Goal: Transaction & Acquisition: Purchase product/service

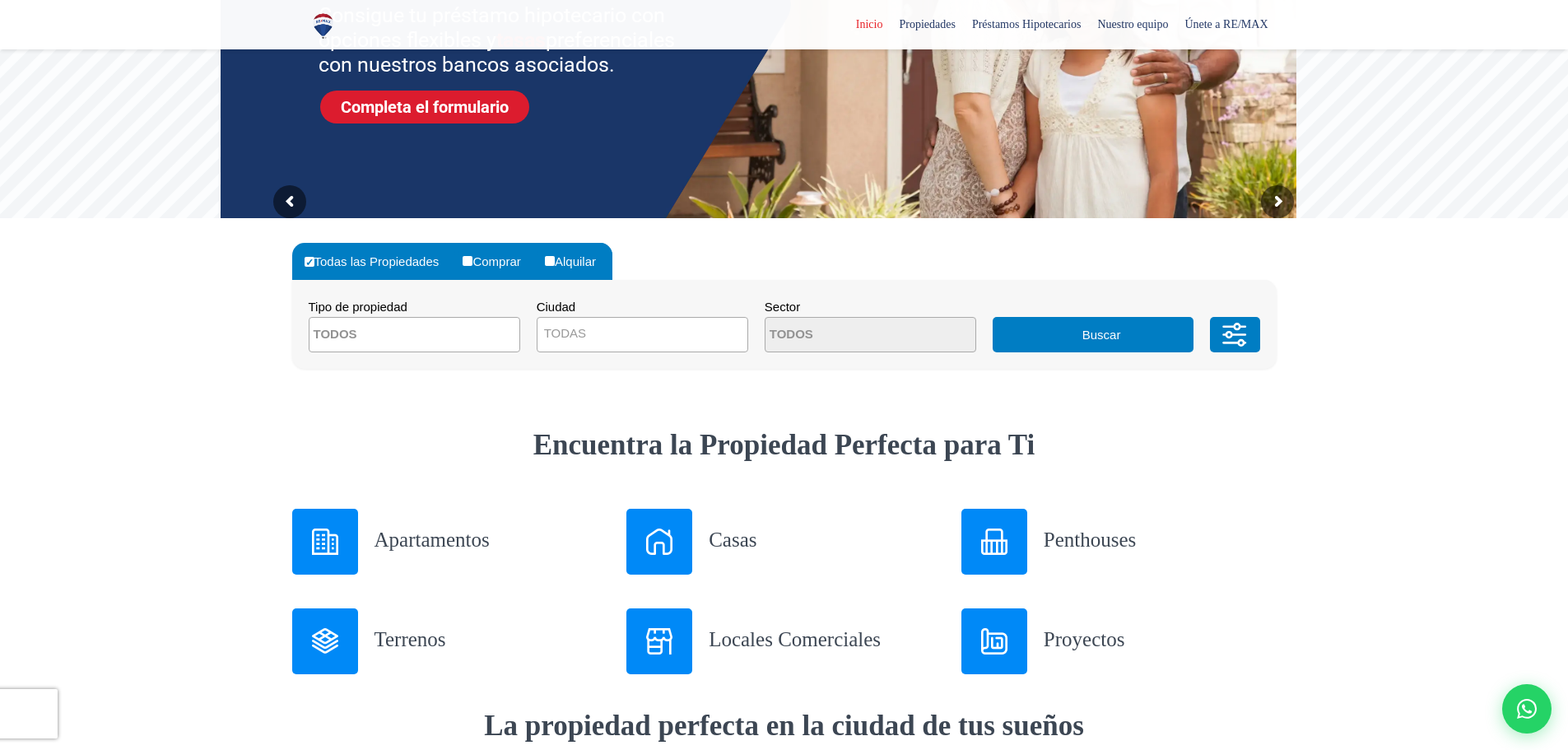
scroll to position [247, 0]
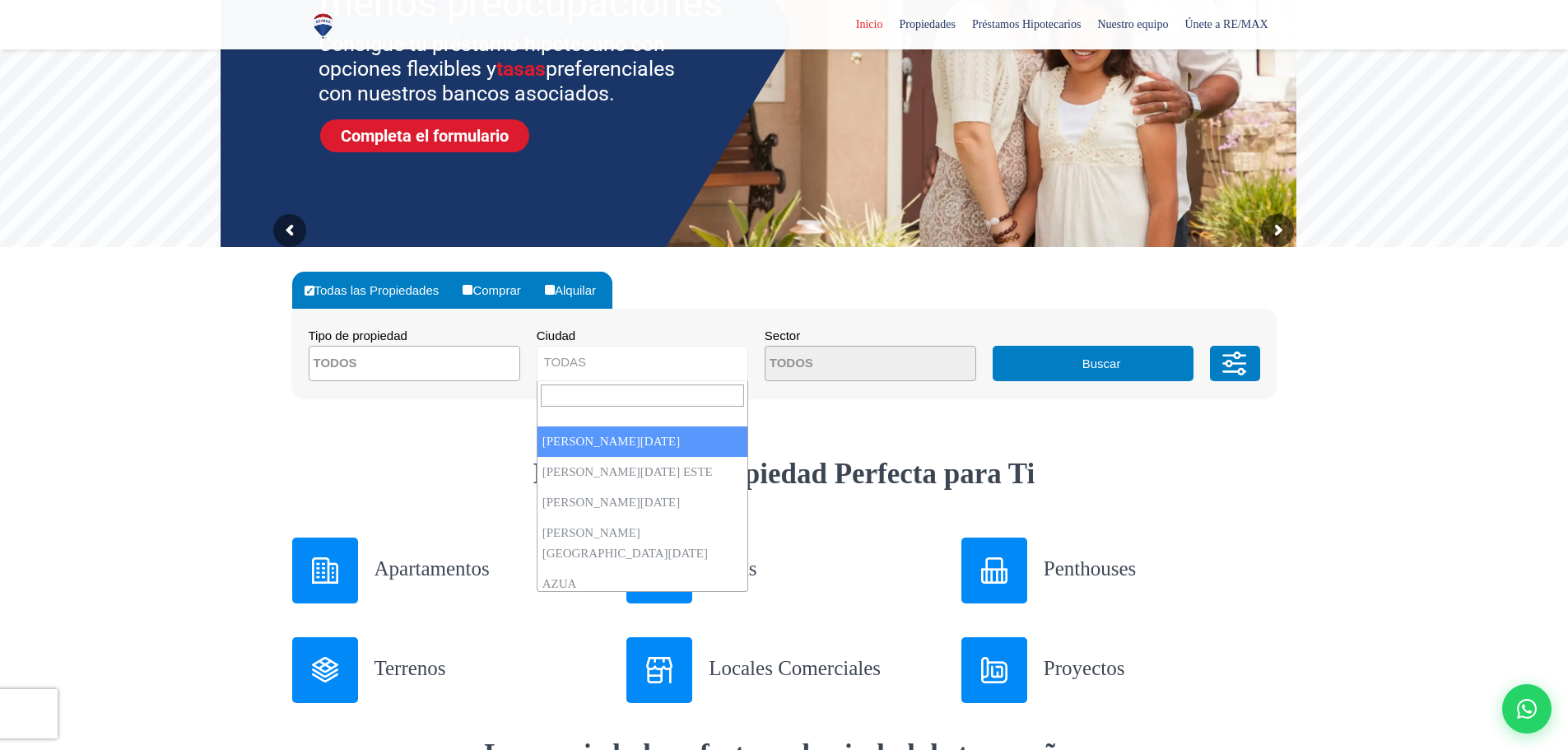
click at [588, 356] on span "TODAS" at bounding box center [642, 362] width 210 height 23
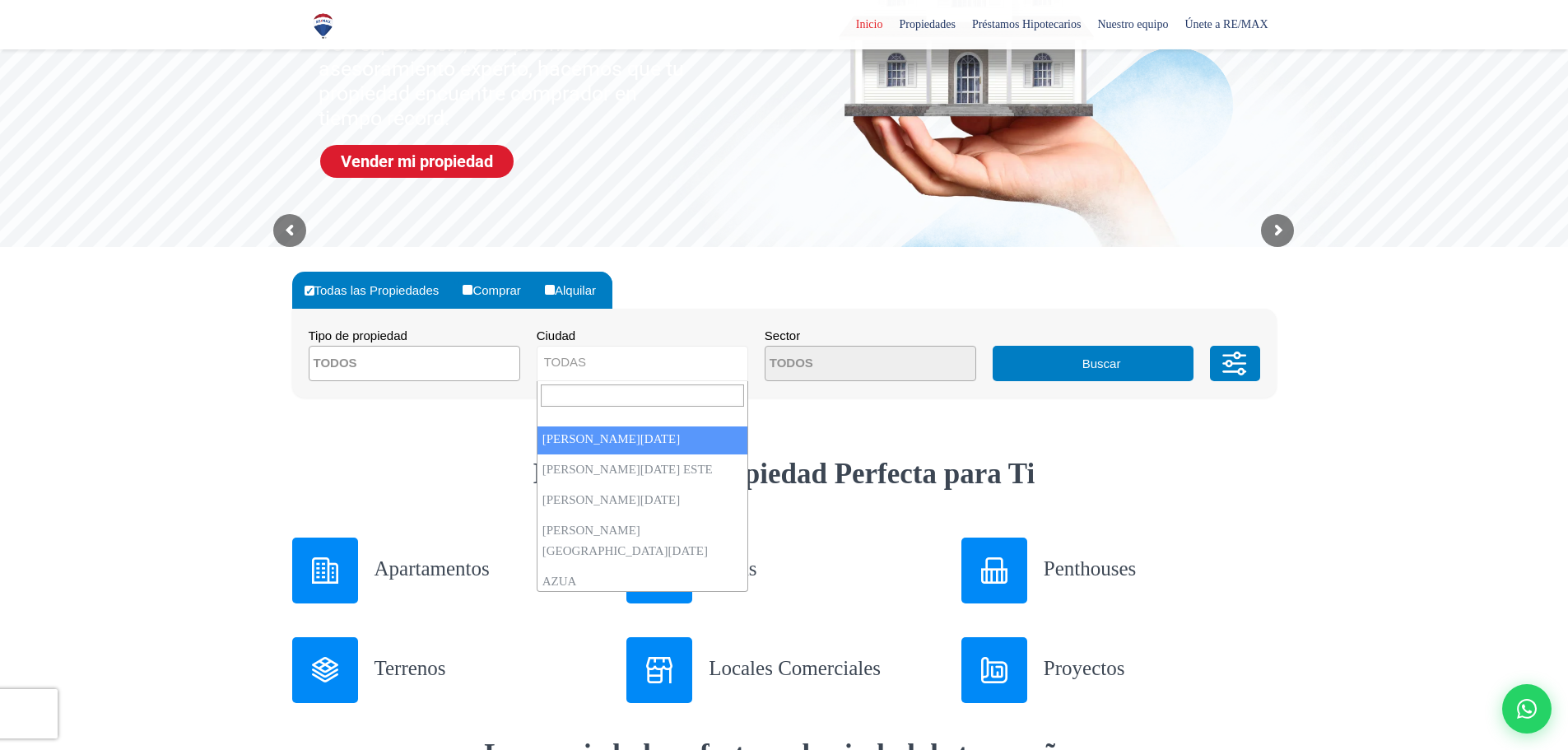
scroll to position [0, 0]
click at [298, 418] on div "Todas las Propiedades Comprar Alquilar Tipo de propiedad APARTAMENTO CASA LOCAL…" at bounding box center [784, 334] width 984 height 175
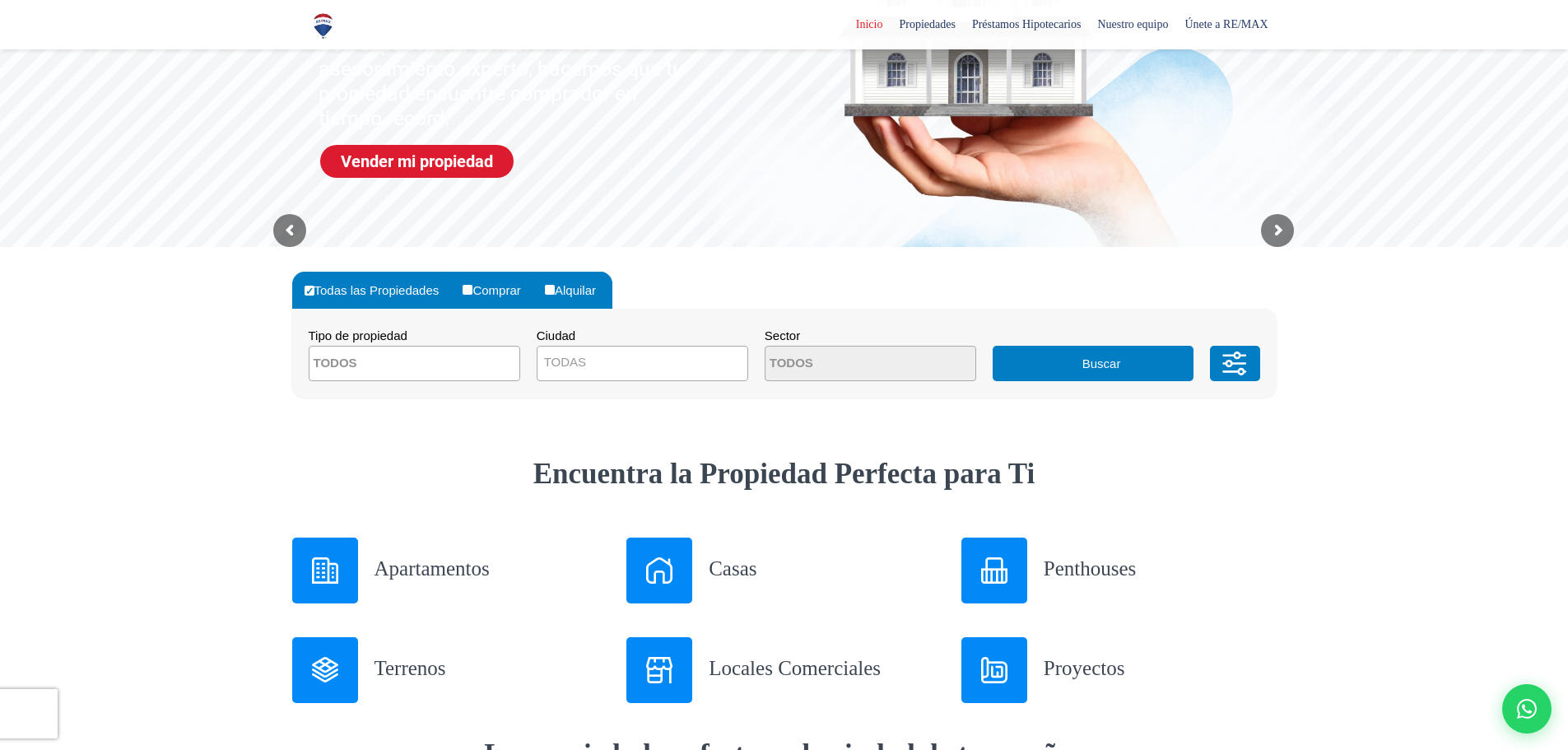
click at [442, 358] on textarea "Search" at bounding box center [389, 364] width 160 height 35
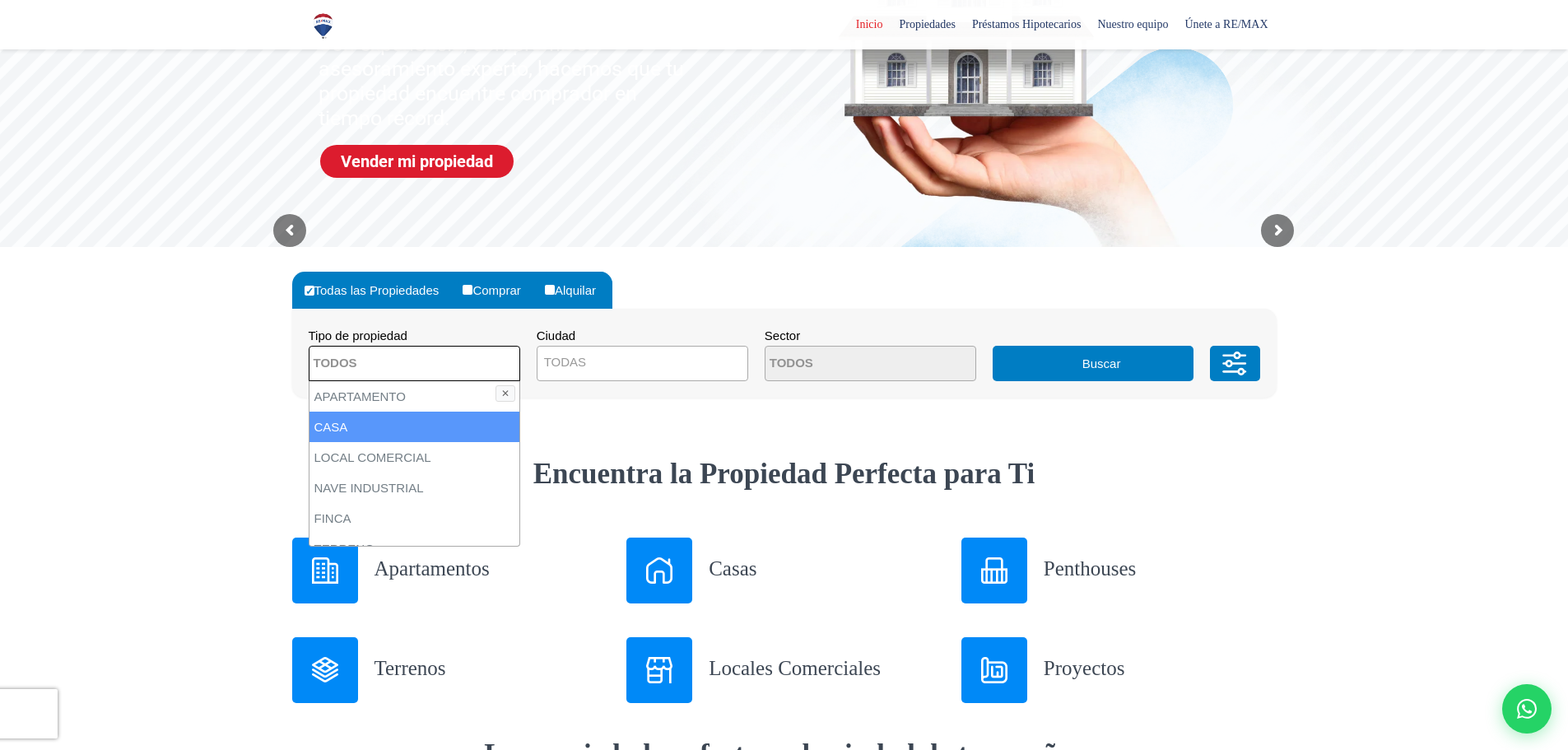
click at [341, 426] on li "CASA" at bounding box center [414, 426] width 210 height 31
select select "house"
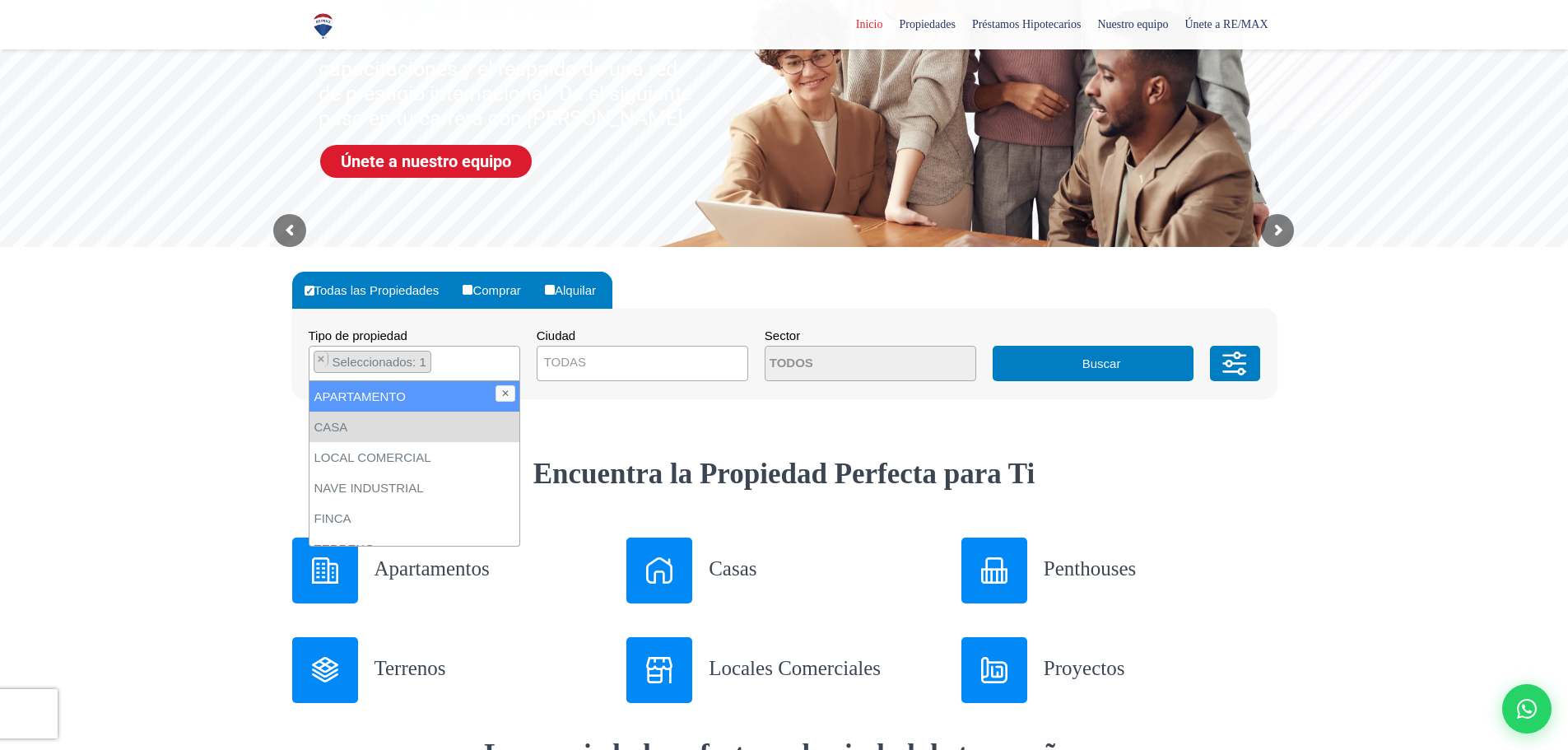
click at [218, 359] on div at bounding box center [784, 351] width 1568 height 208
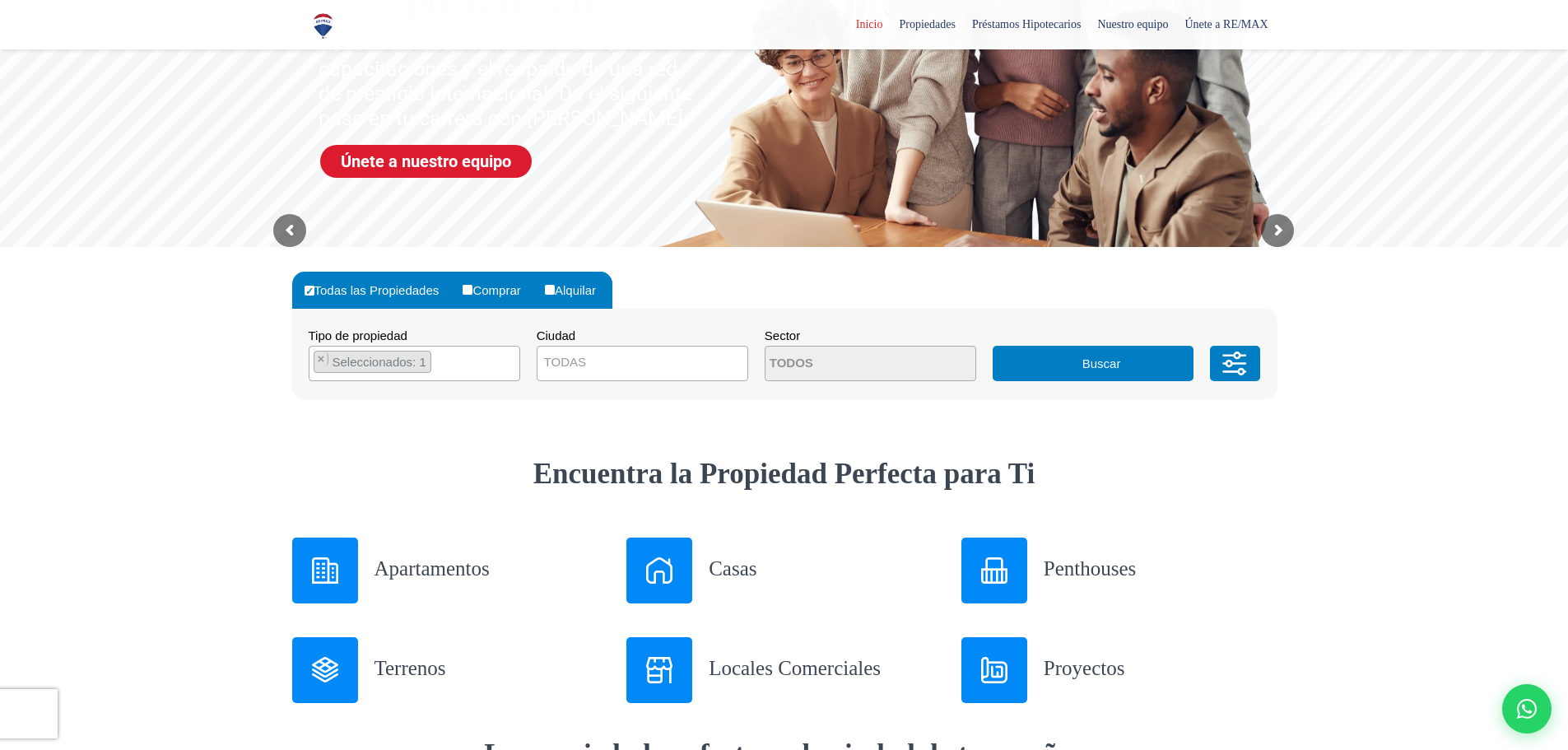
click at [474, 284] on section "Todas las Propiedades Comprar Alquilar" at bounding box center [453, 291] width 321 height 37
click at [472, 288] on input "Comprar" at bounding box center [467, 290] width 10 height 10
radio input "true"
click at [1031, 364] on button "Buscar" at bounding box center [1093, 364] width 200 height 35
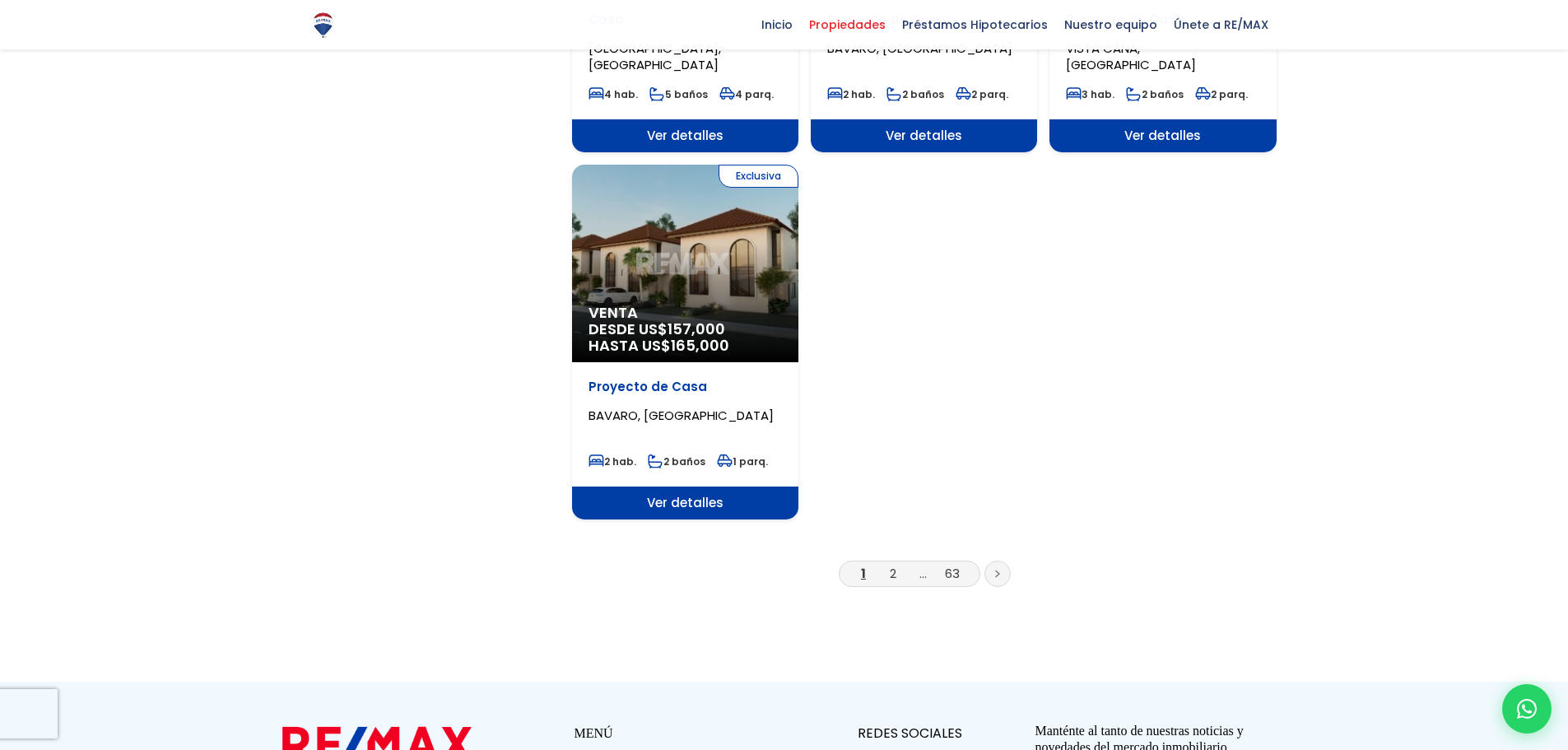
scroll to position [1976, 0]
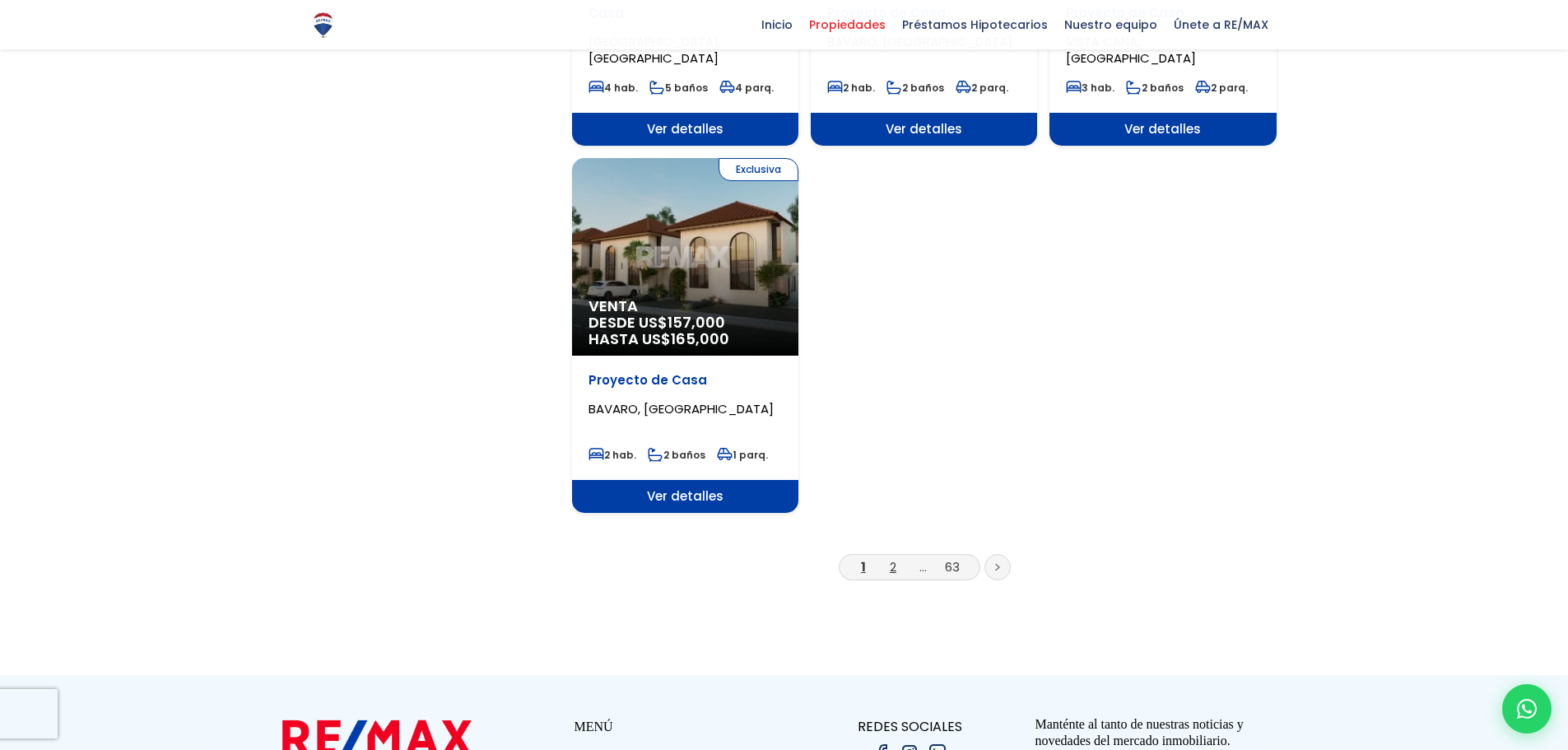
click at [893, 558] on link "2" at bounding box center [893, 566] width 6 height 18
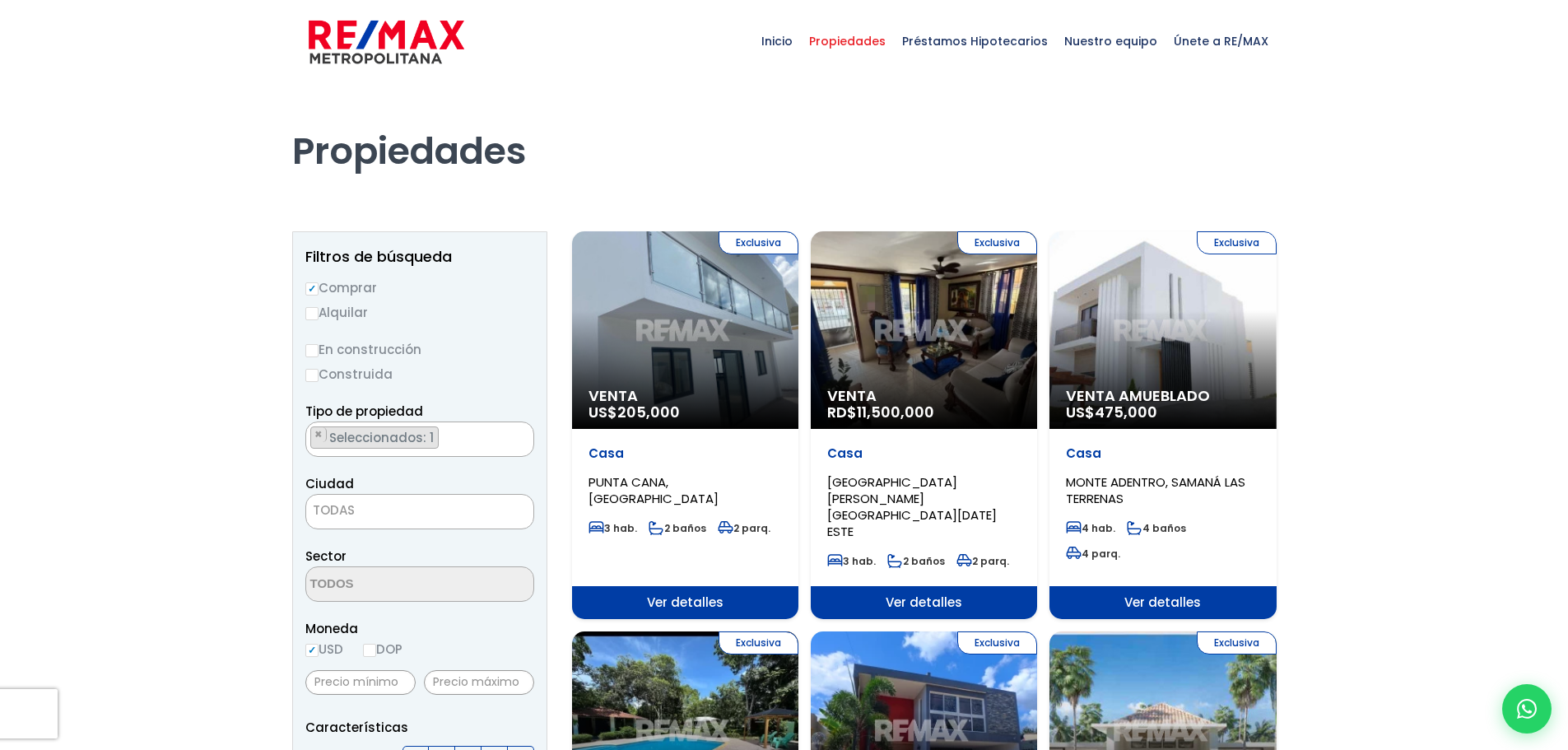
click at [359, 435] on span "Seleccionados: 1" at bounding box center [382, 437] width 110 height 18
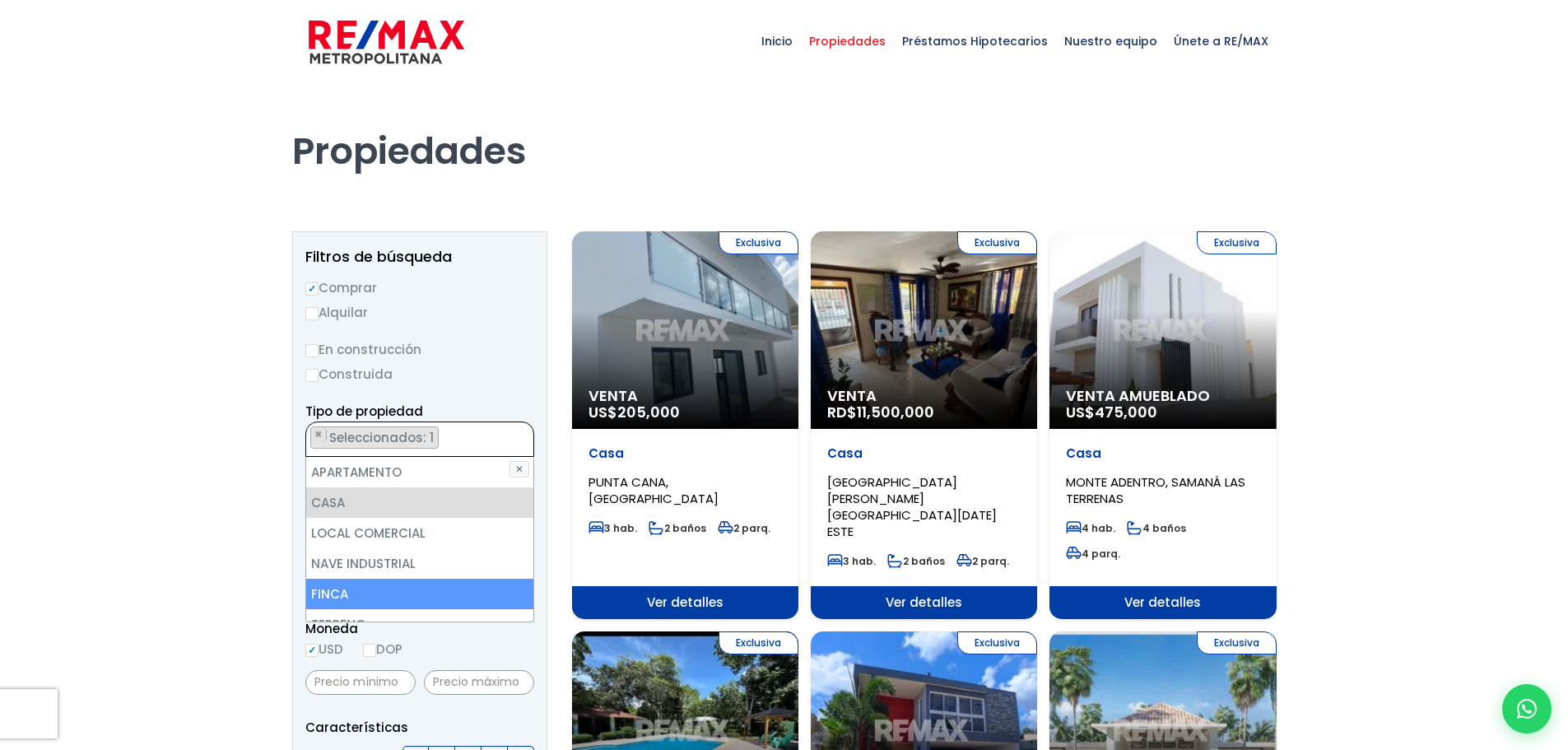
click at [353, 593] on li "FINCA" at bounding box center [419, 593] width 227 height 31
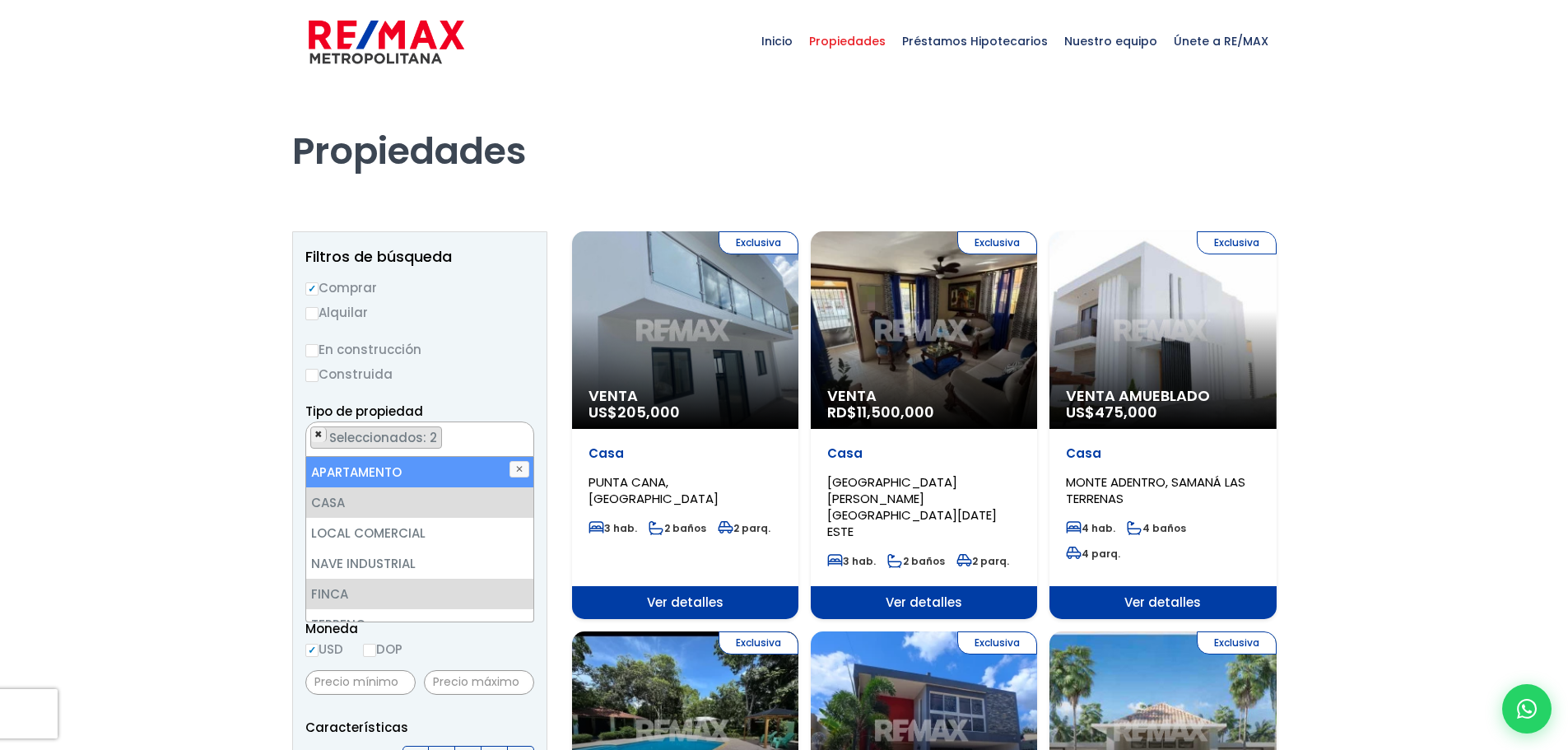
click at [320, 433] on span "×" at bounding box center [318, 434] width 8 height 15
select select "estate"
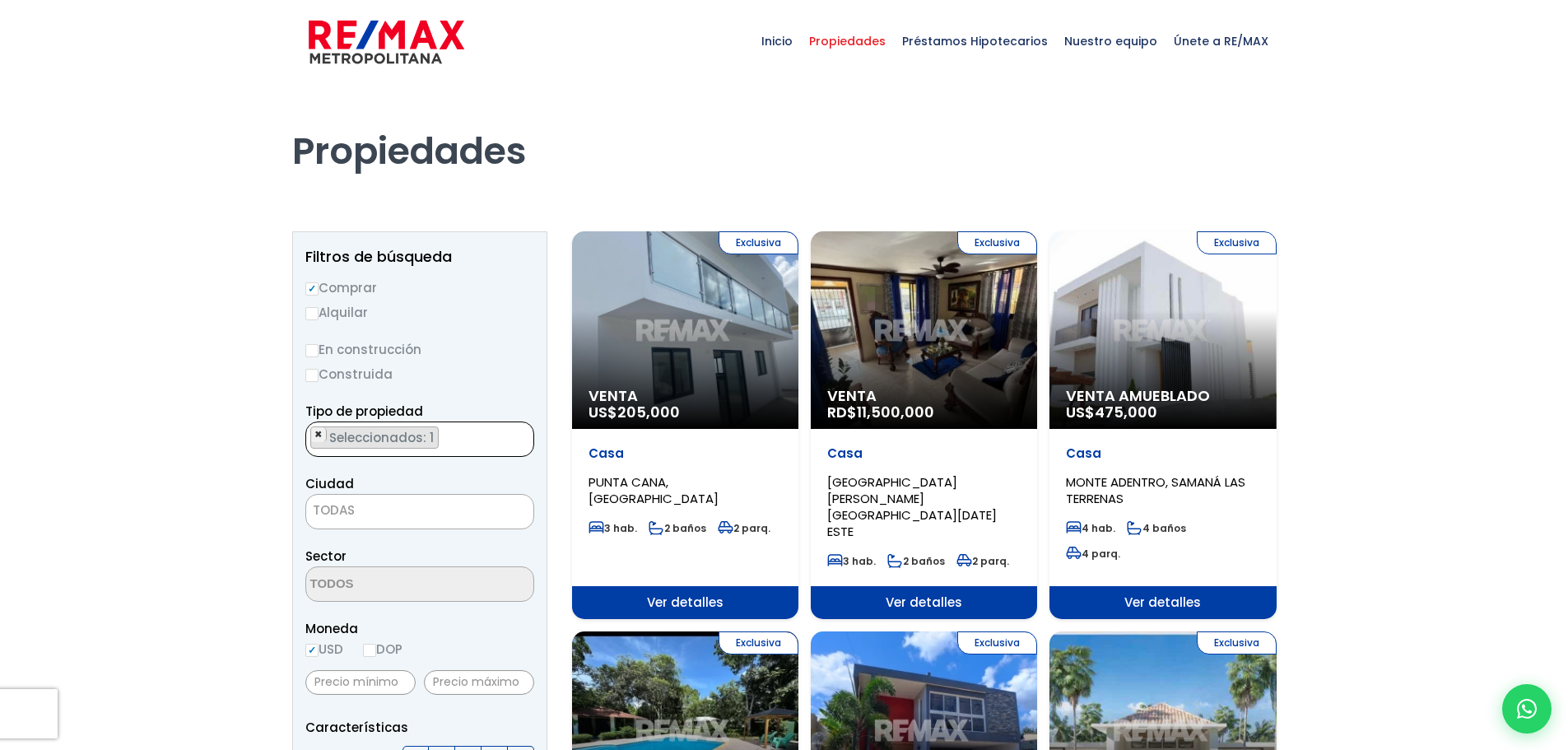
click at [320, 433] on span "×" at bounding box center [318, 434] width 8 height 15
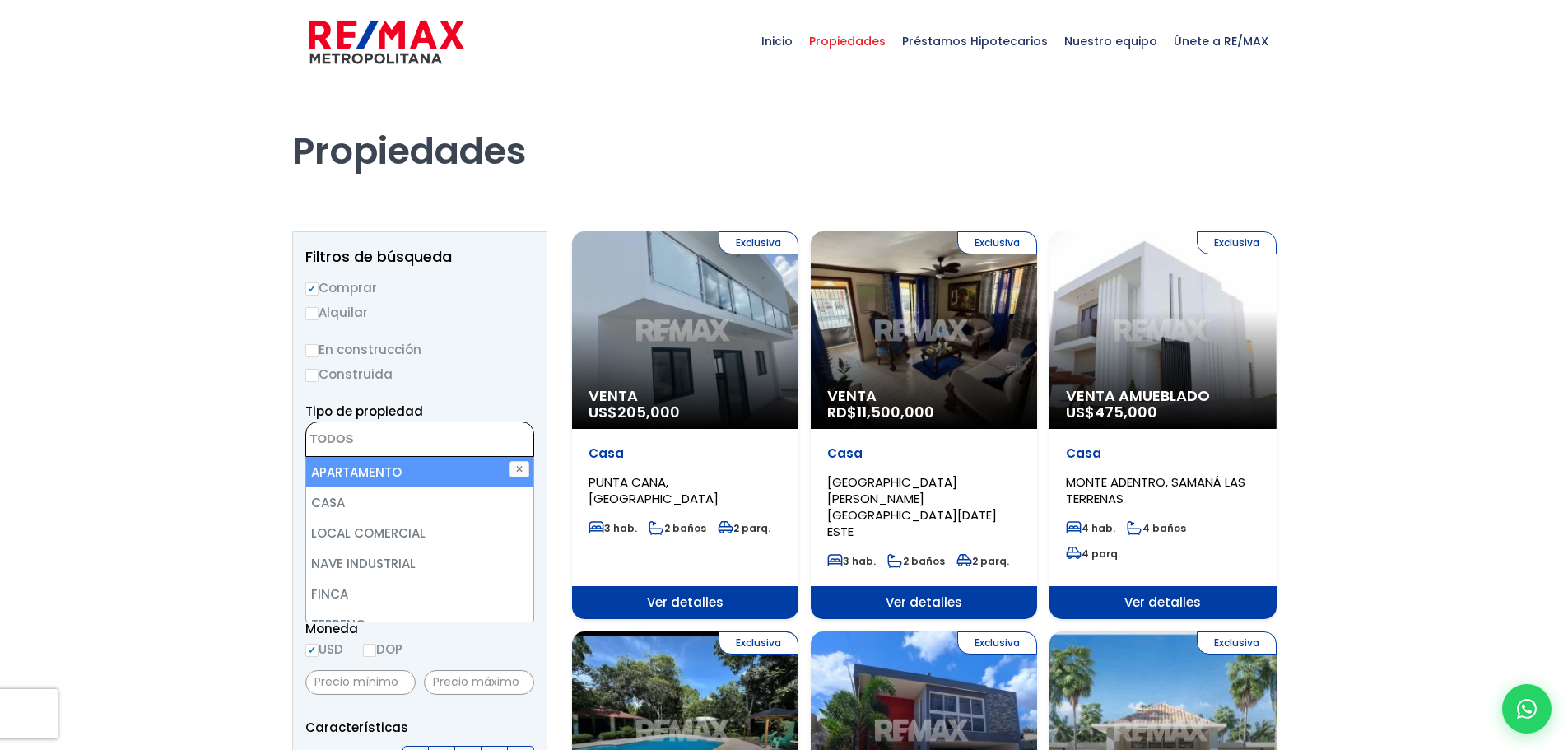
click at [518, 469] on button "✕" at bounding box center [519, 470] width 19 height 17
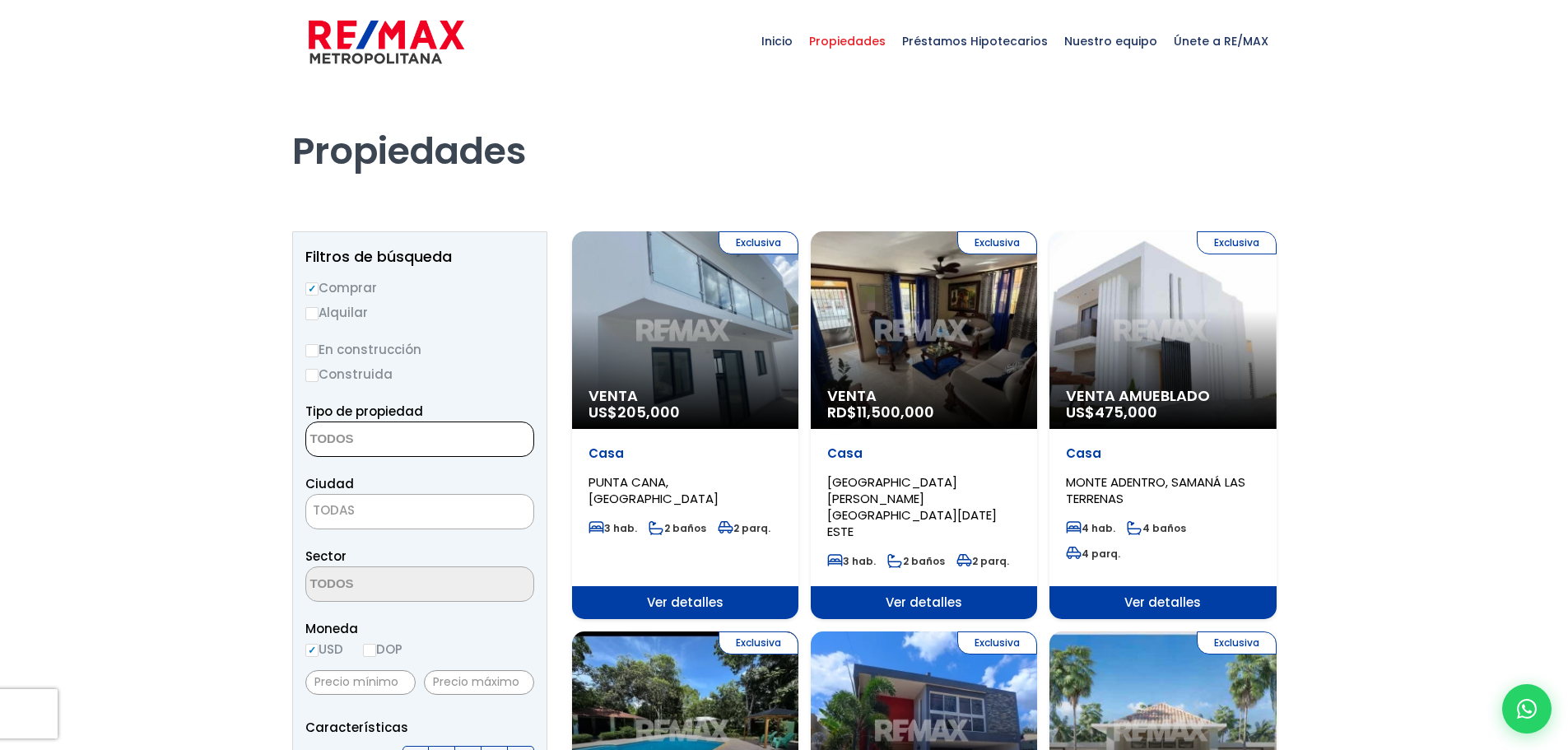
click at [398, 448] on textarea "Search" at bounding box center [386, 440] width 160 height 35
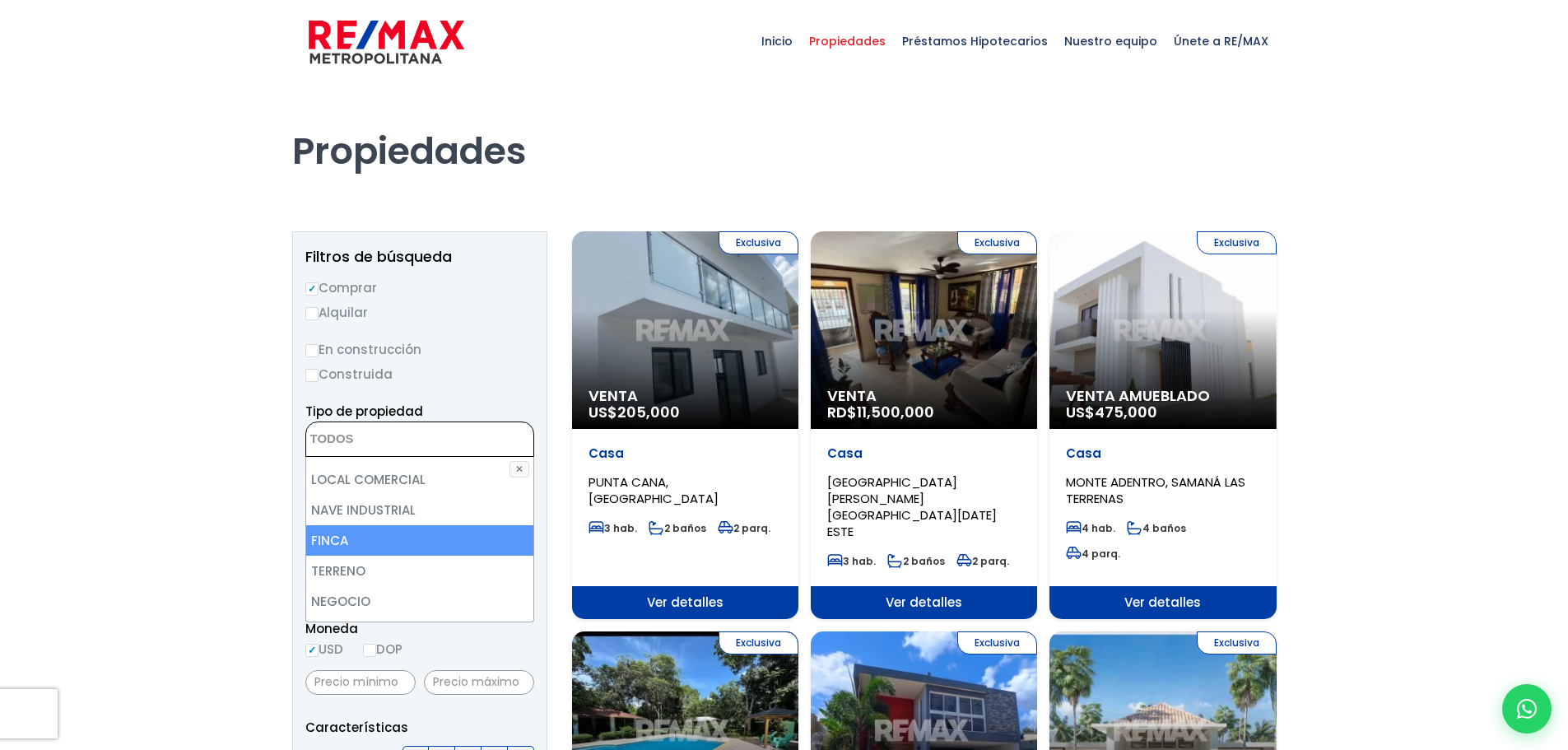
scroll to position [83, 0]
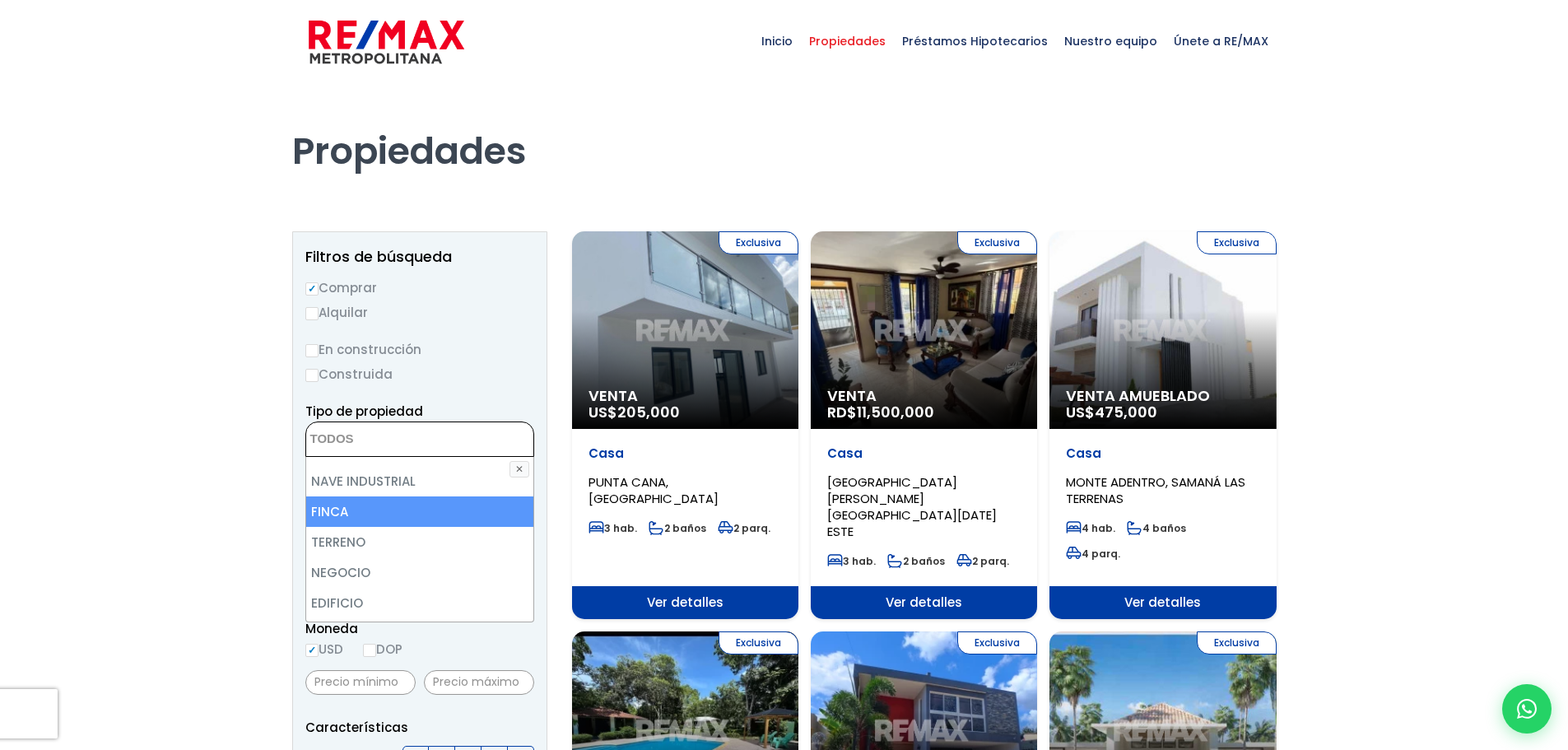
click at [350, 518] on li "FINCA" at bounding box center [419, 511] width 227 height 31
select select "estate"
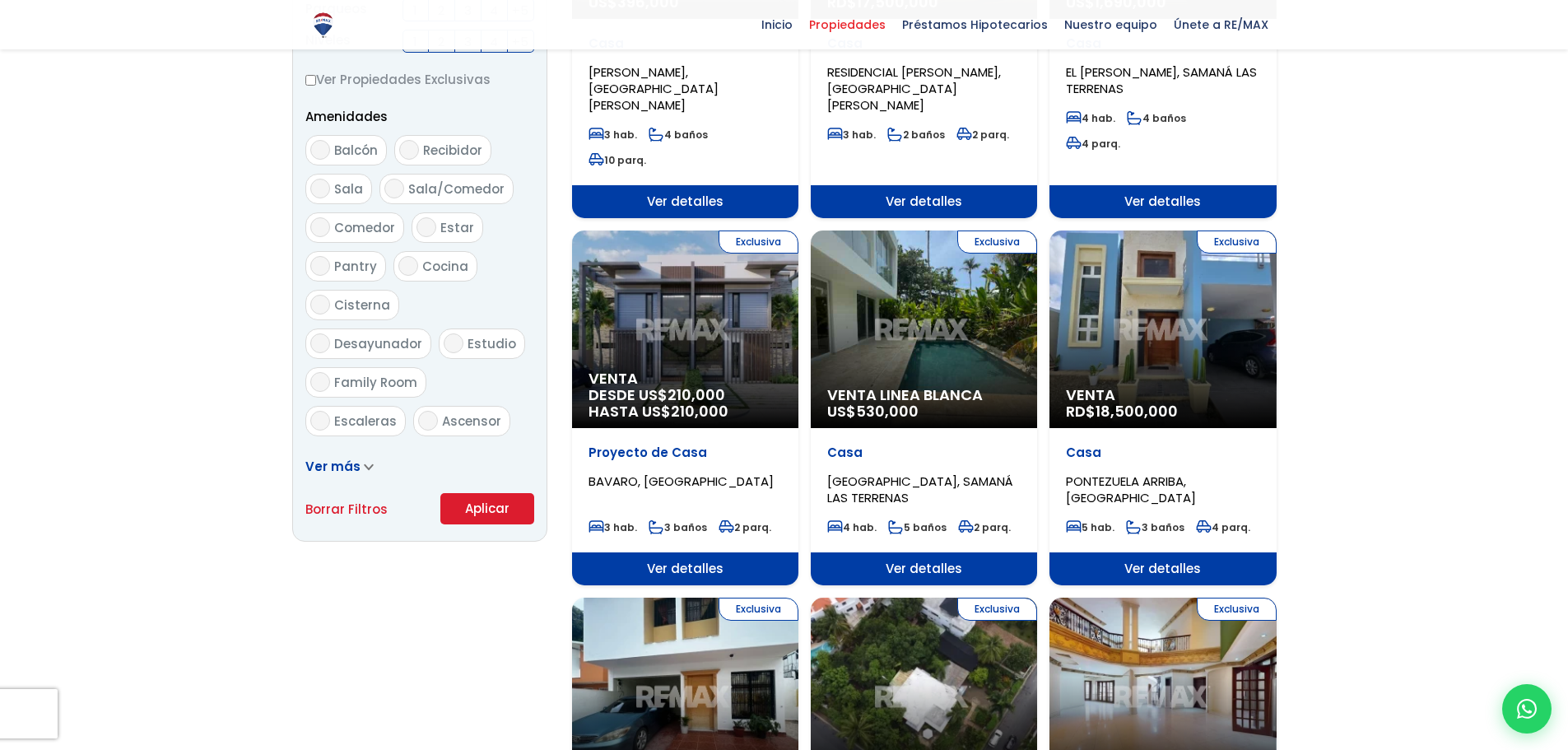
scroll to position [823, 0]
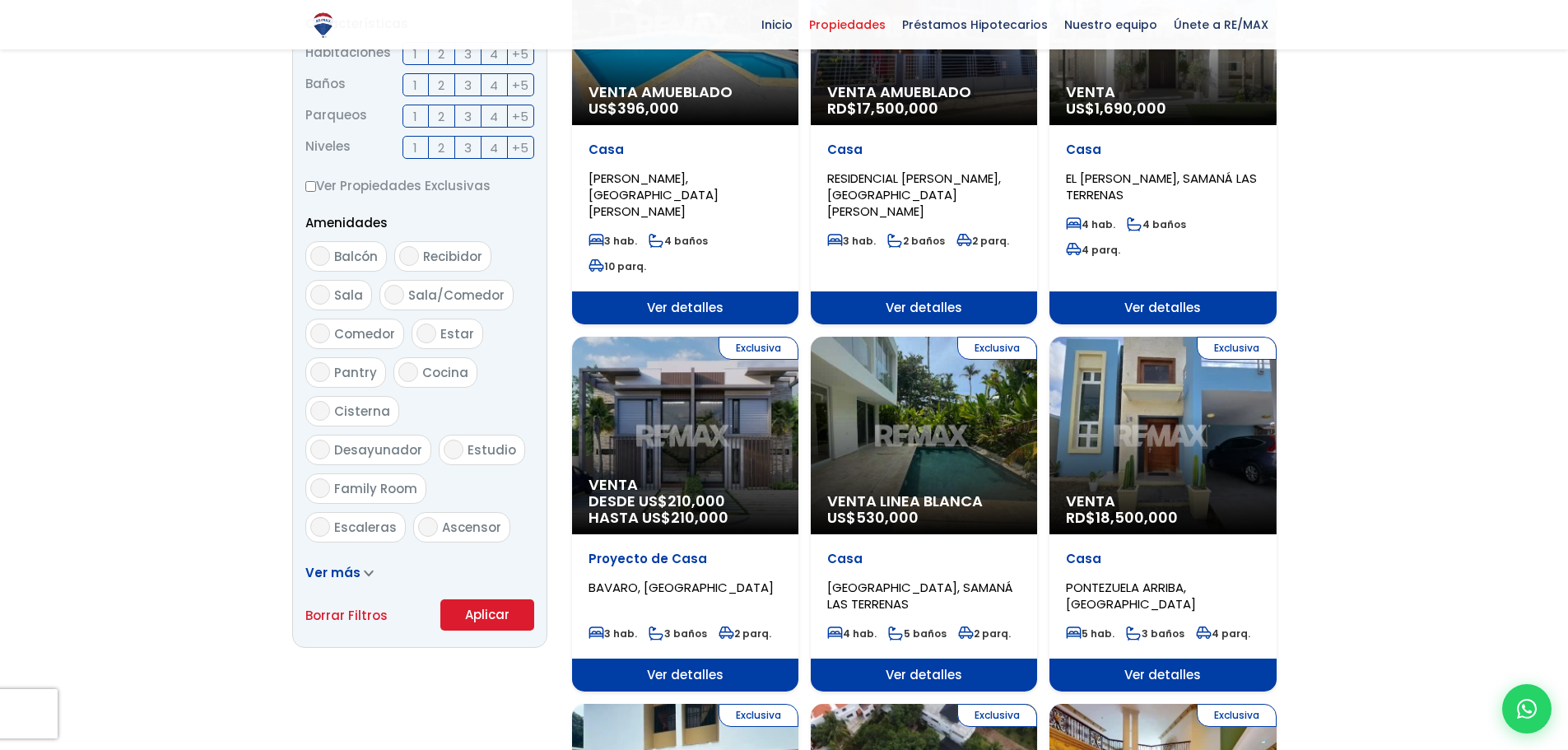
click at [471, 499] on form "Comprar Alquilar En construcción Construida Tipo de propiedad APARTAMENTO CASA …" at bounding box center [419, 102] width 229 height 1057
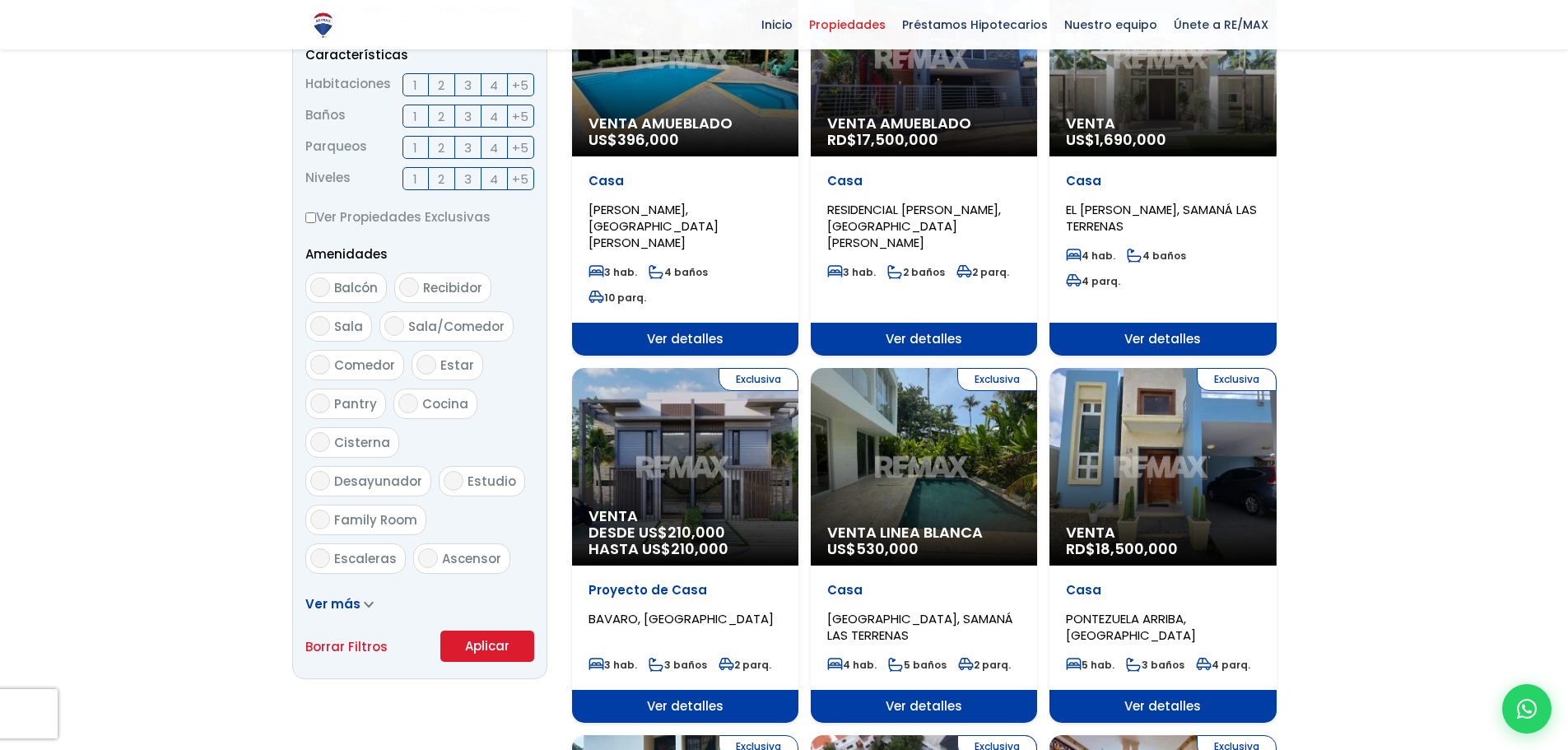
scroll to position [673, 0]
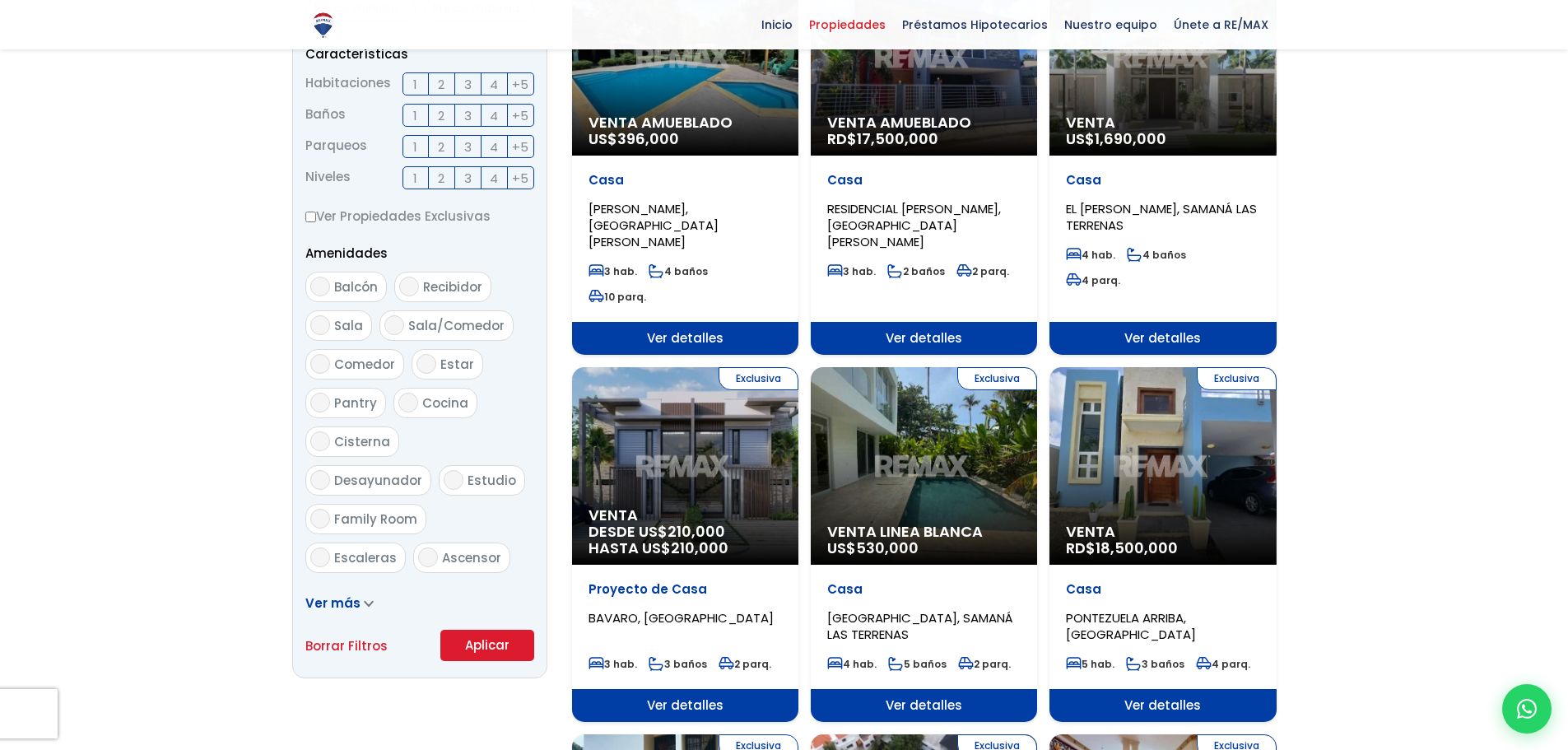
click at [498, 644] on button "Aplicar" at bounding box center [486, 645] width 94 height 32
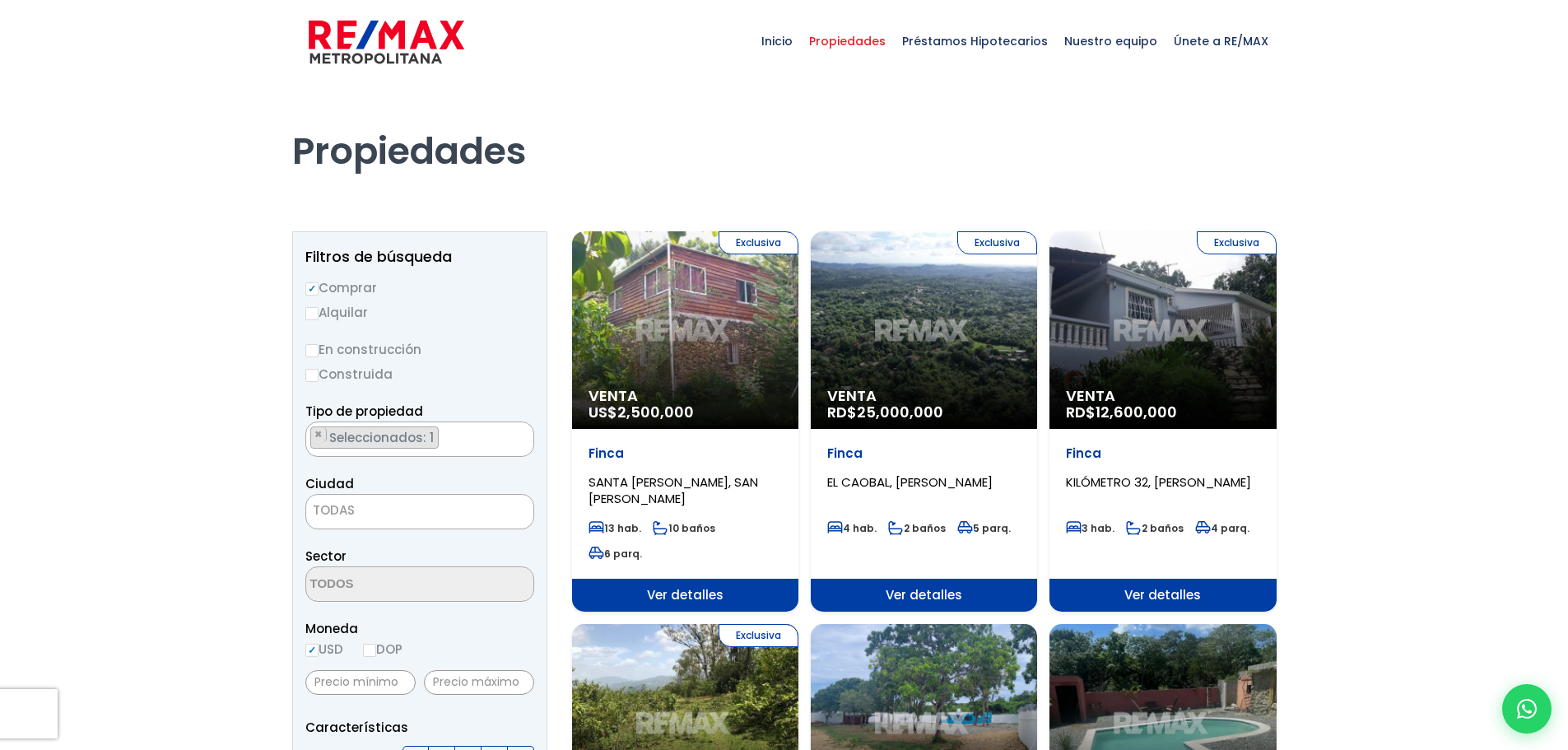
click at [1129, 375] on div "Exclusiva Venta RD$ 12,600,000" at bounding box center [1163, 330] width 226 height 198
click at [1163, 419] on span "12,600,000" at bounding box center [1136, 412] width 82 height 20
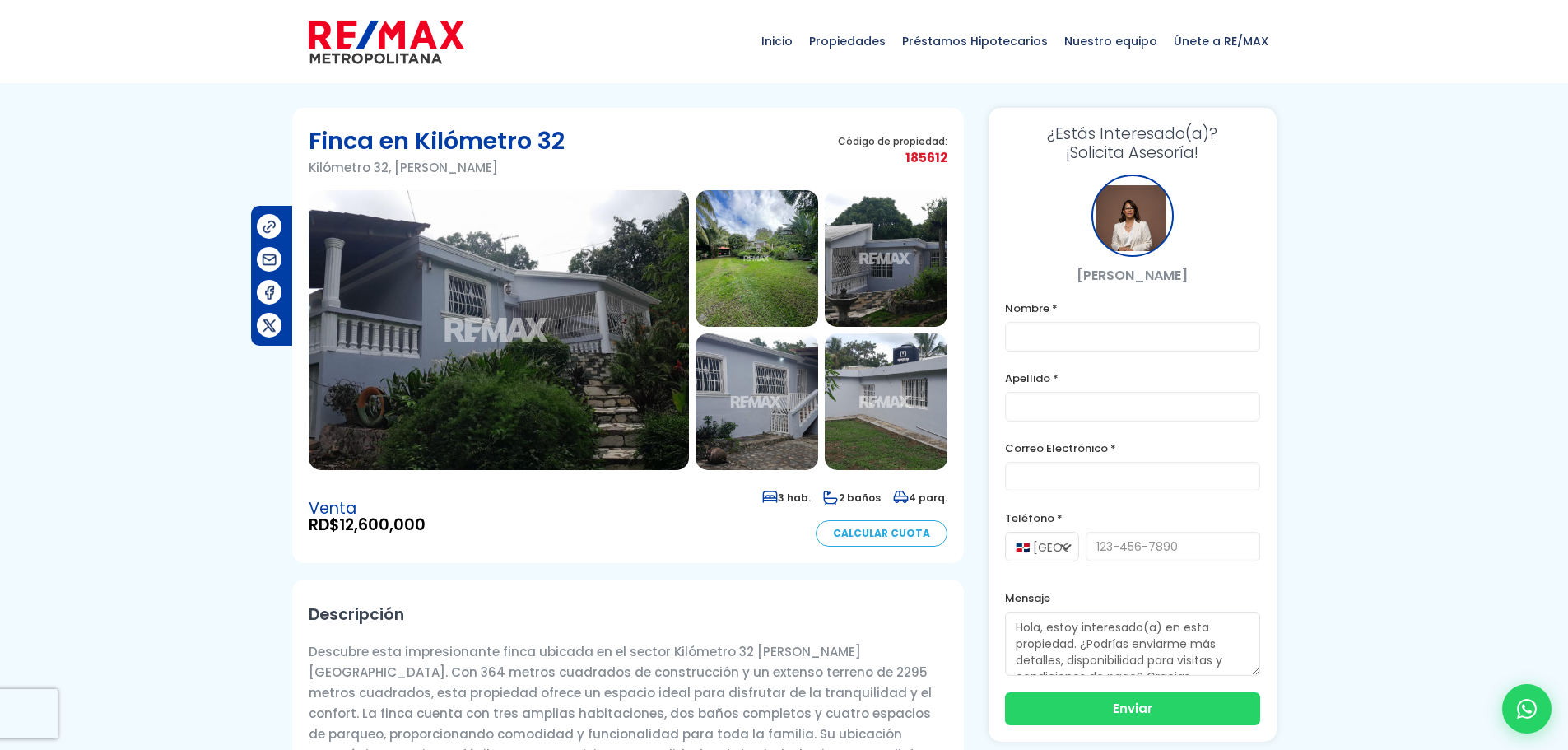
click at [534, 350] on img at bounding box center [499, 330] width 380 height 280
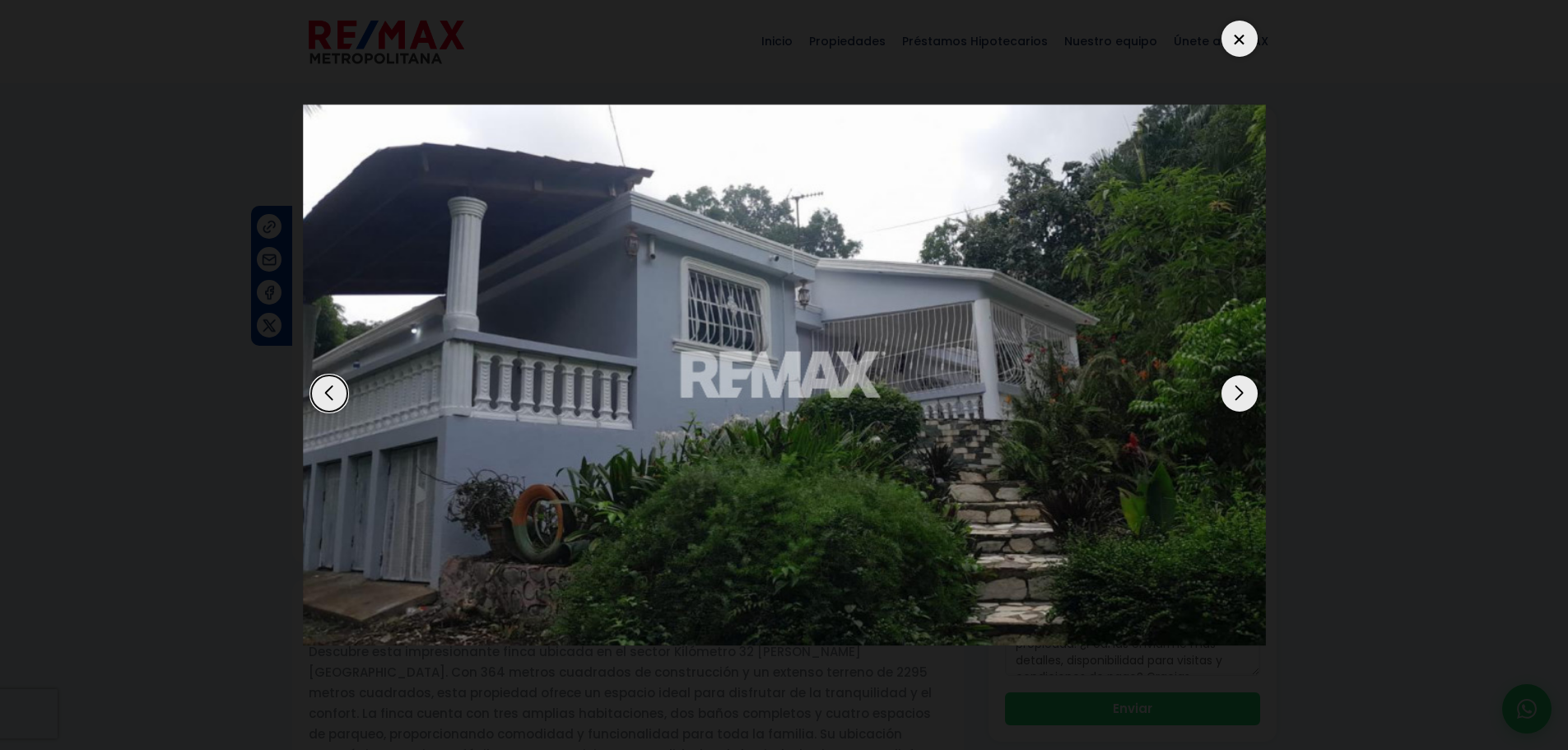
click at [1233, 394] on div "Next slide" at bounding box center [1239, 393] width 36 height 36
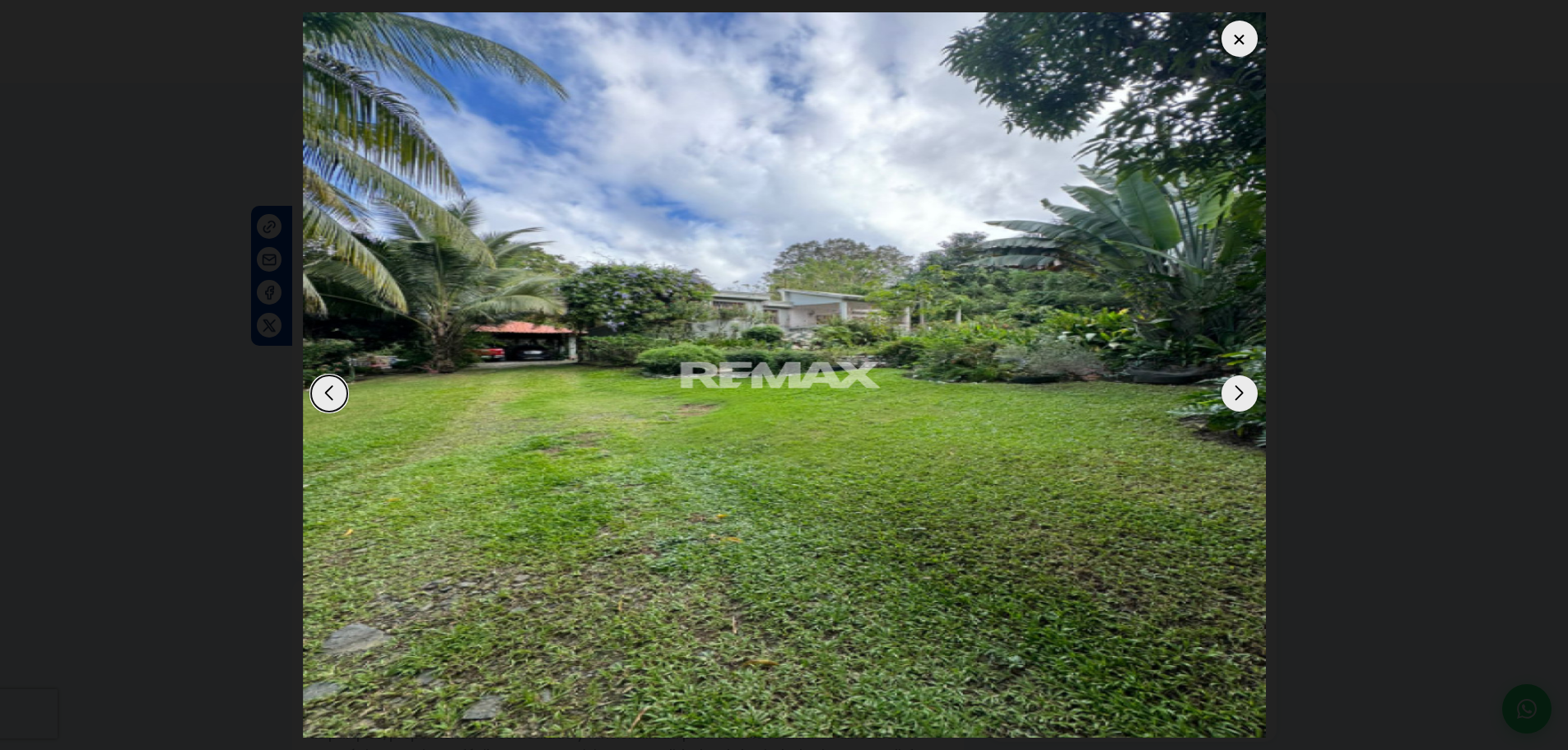
click at [1237, 394] on div "Next slide" at bounding box center [1239, 393] width 36 height 36
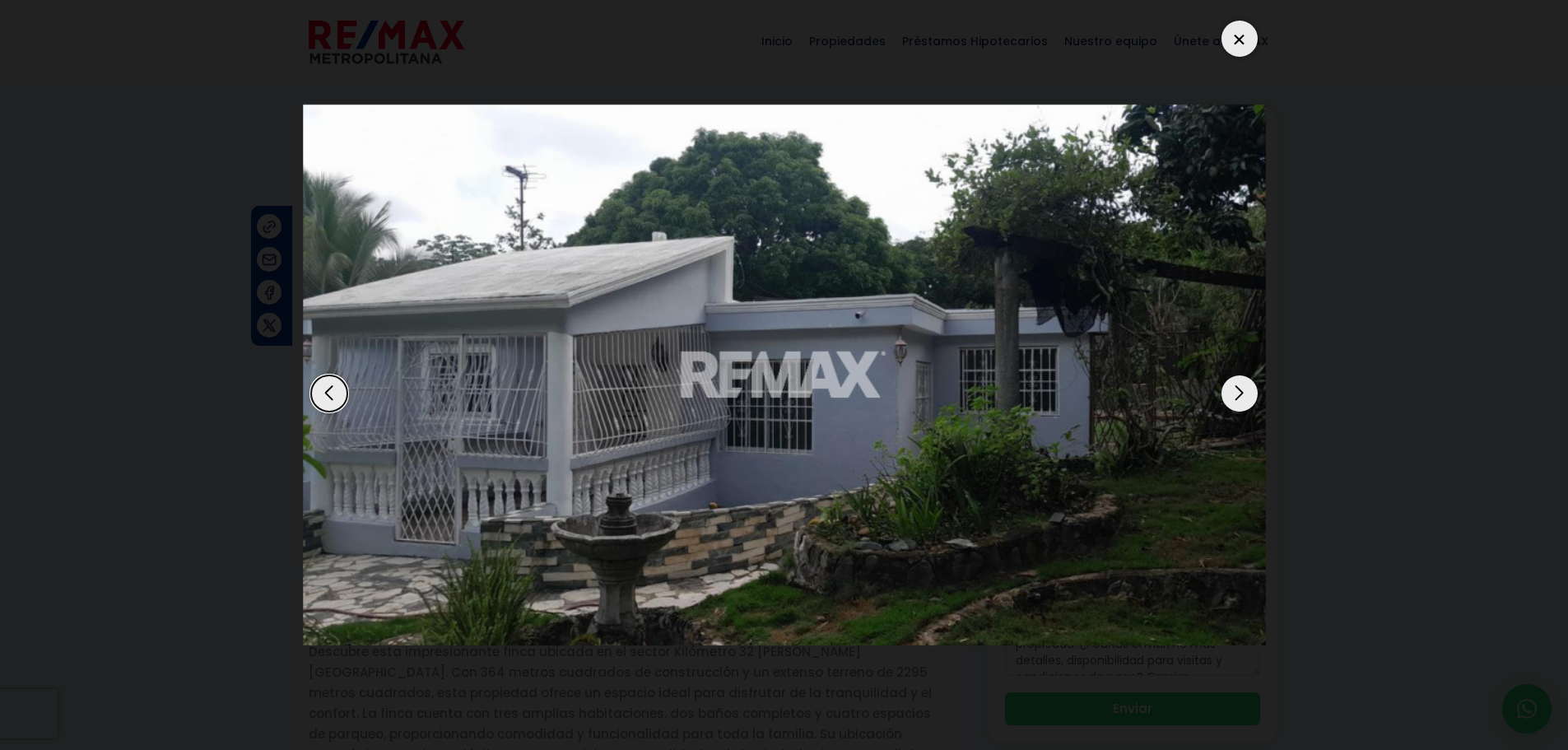
click at [1237, 394] on div "Next slide" at bounding box center [1239, 393] width 36 height 36
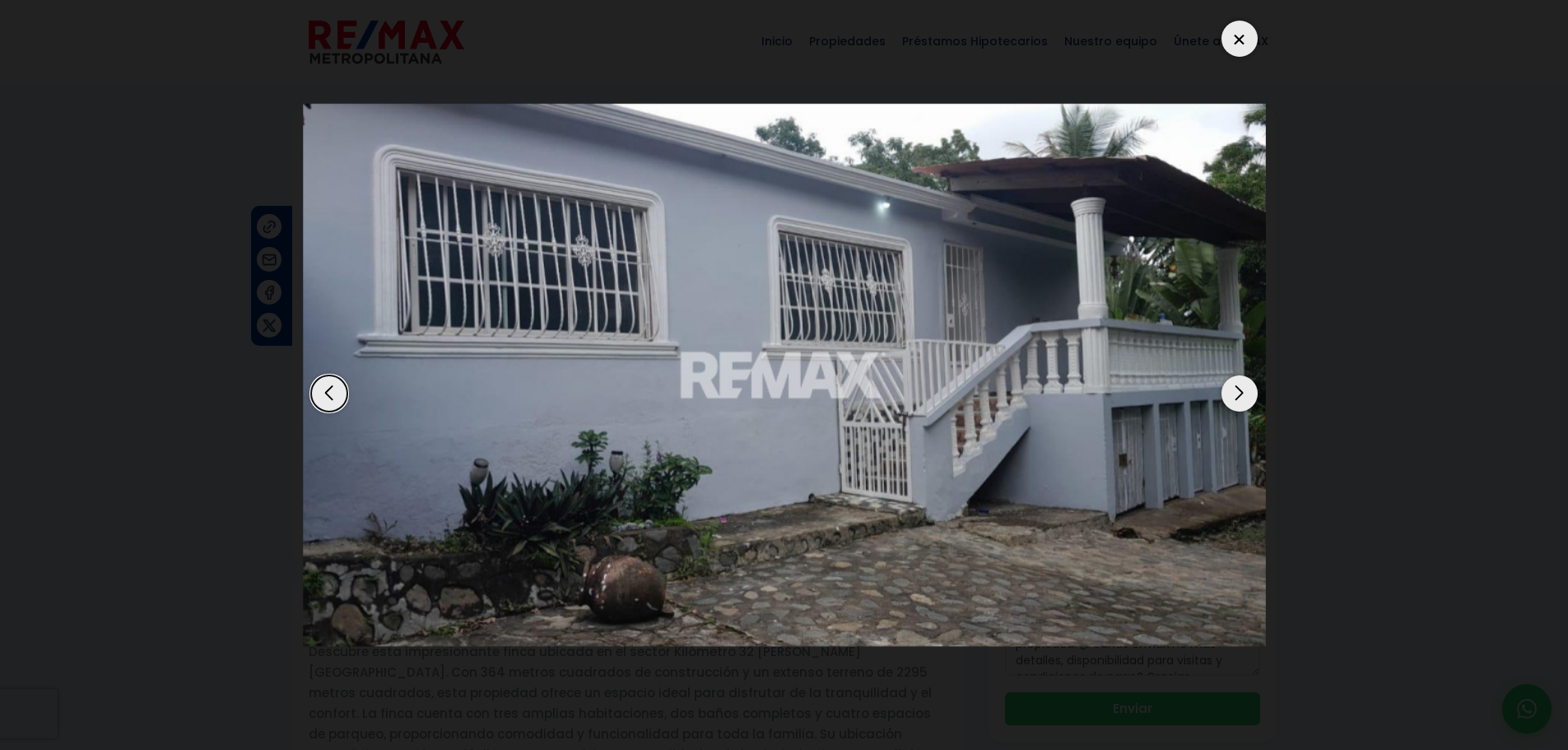
click at [1237, 394] on div "Next slide" at bounding box center [1239, 393] width 36 height 36
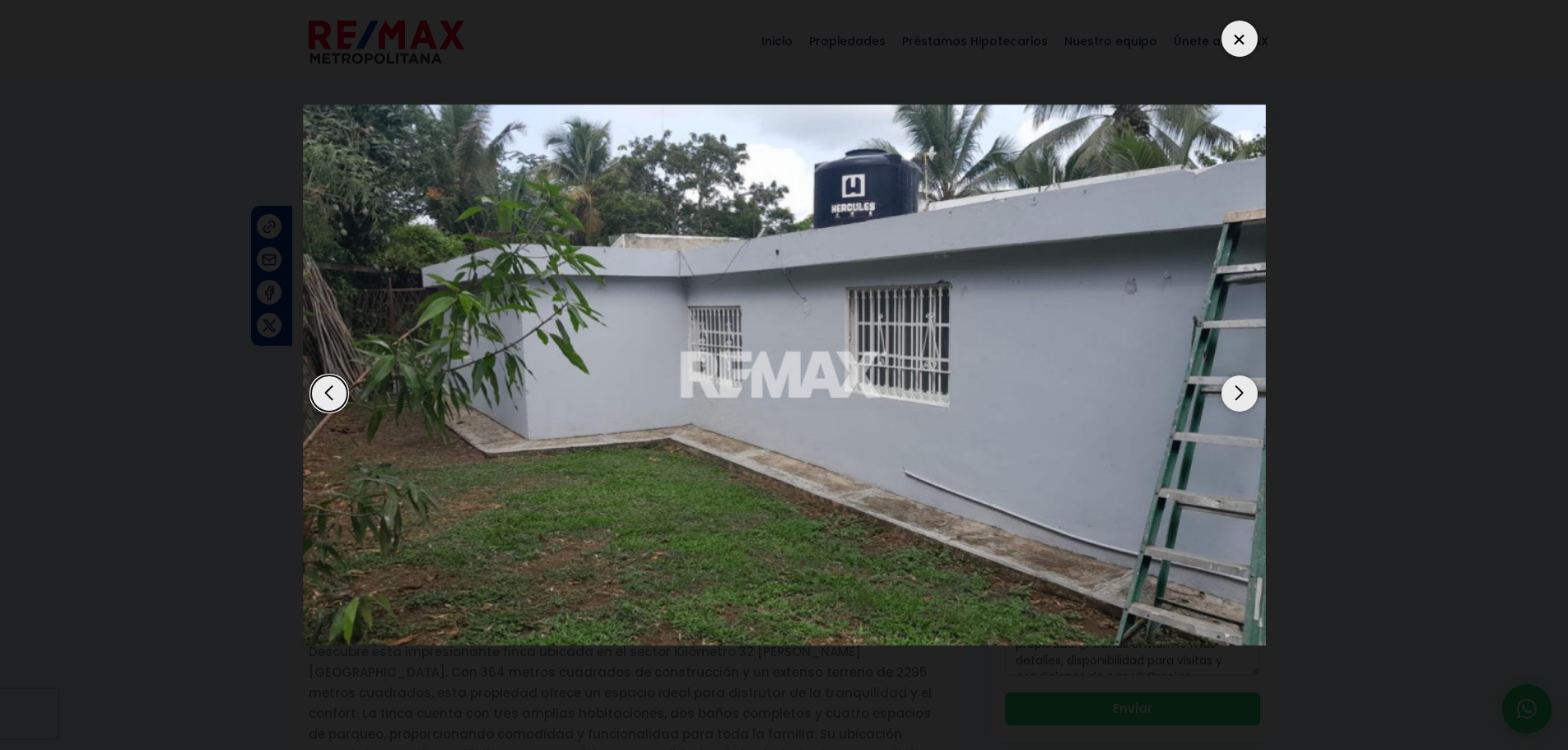
click at [1237, 394] on div "Next slide" at bounding box center [1239, 393] width 36 height 36
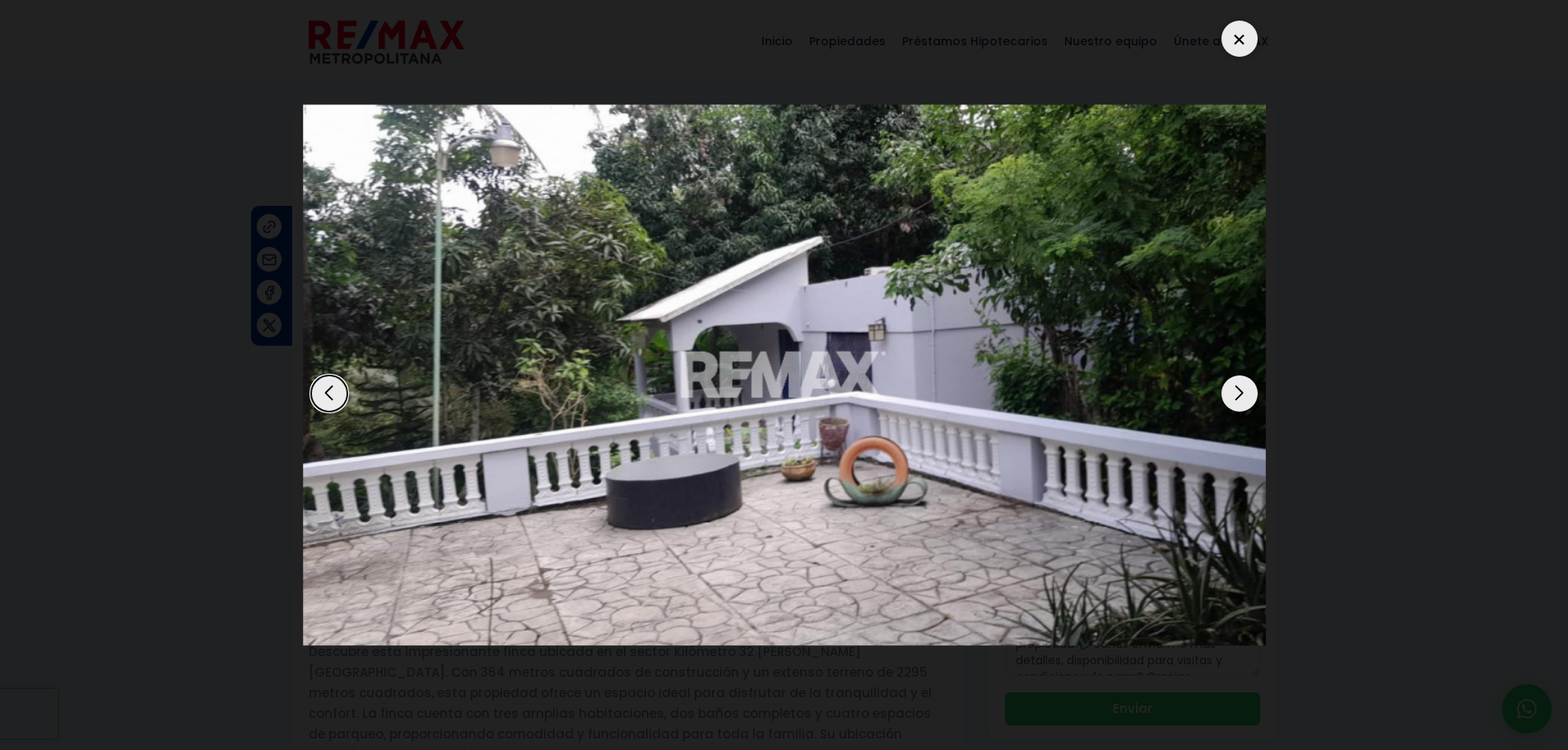
click at [1237, 394] on div "Next slide" at bounding box center [1239, 393] width 36 height 36
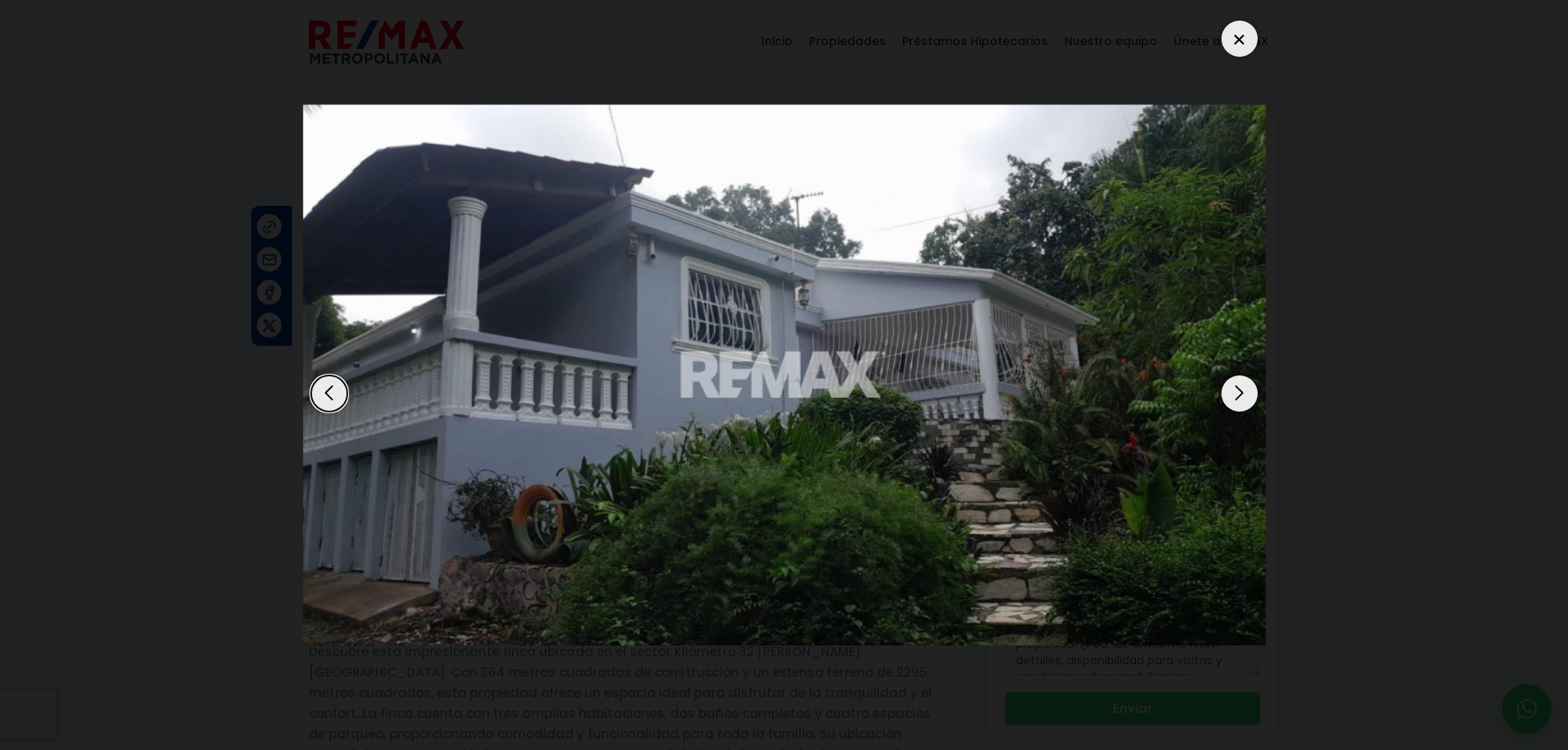
click at [1237, 394] on div "Next slide" at bounding box center [1239, 393] width 36 height 36
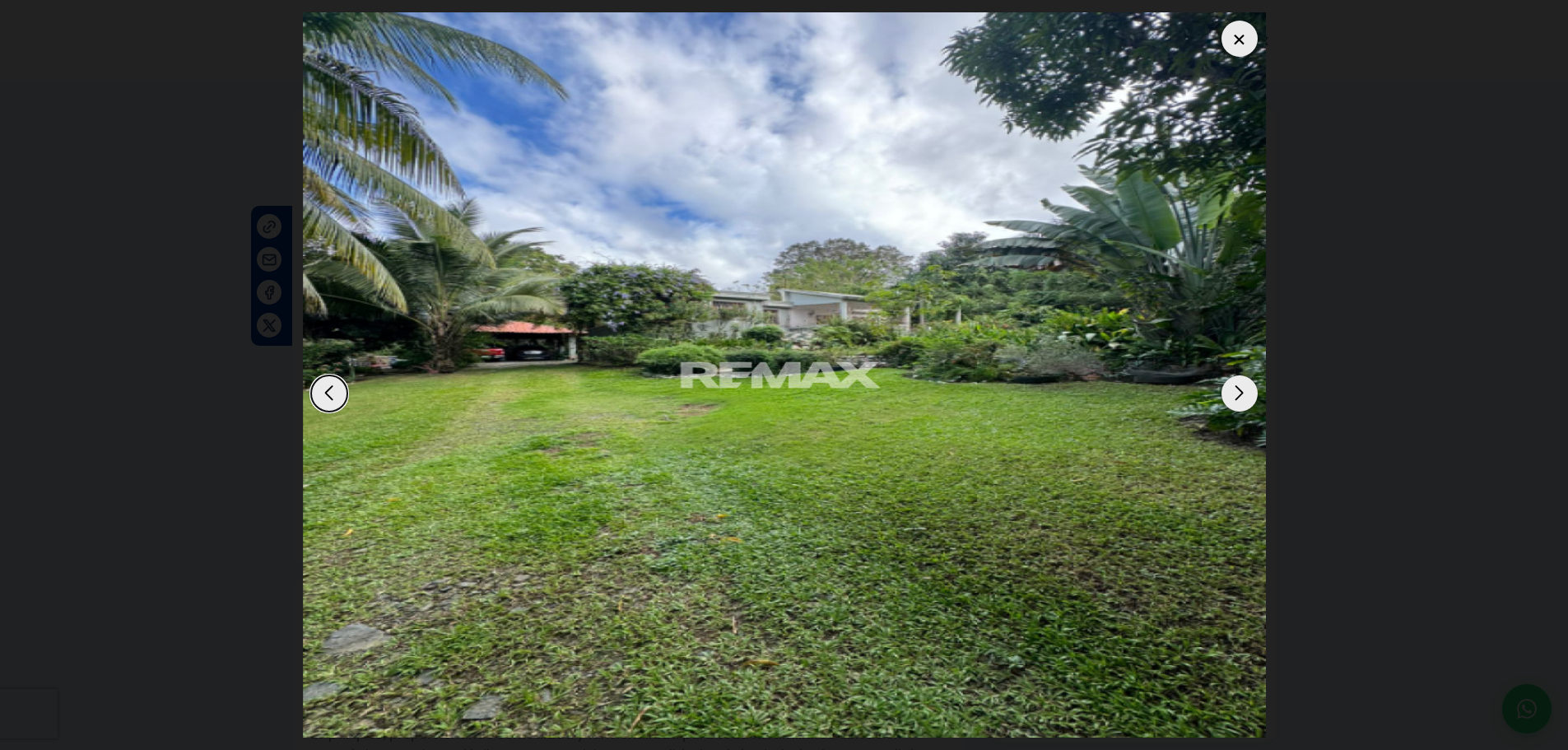
click at [1237, 29] on div at bounding box center [1239, 38] width 36 height 36
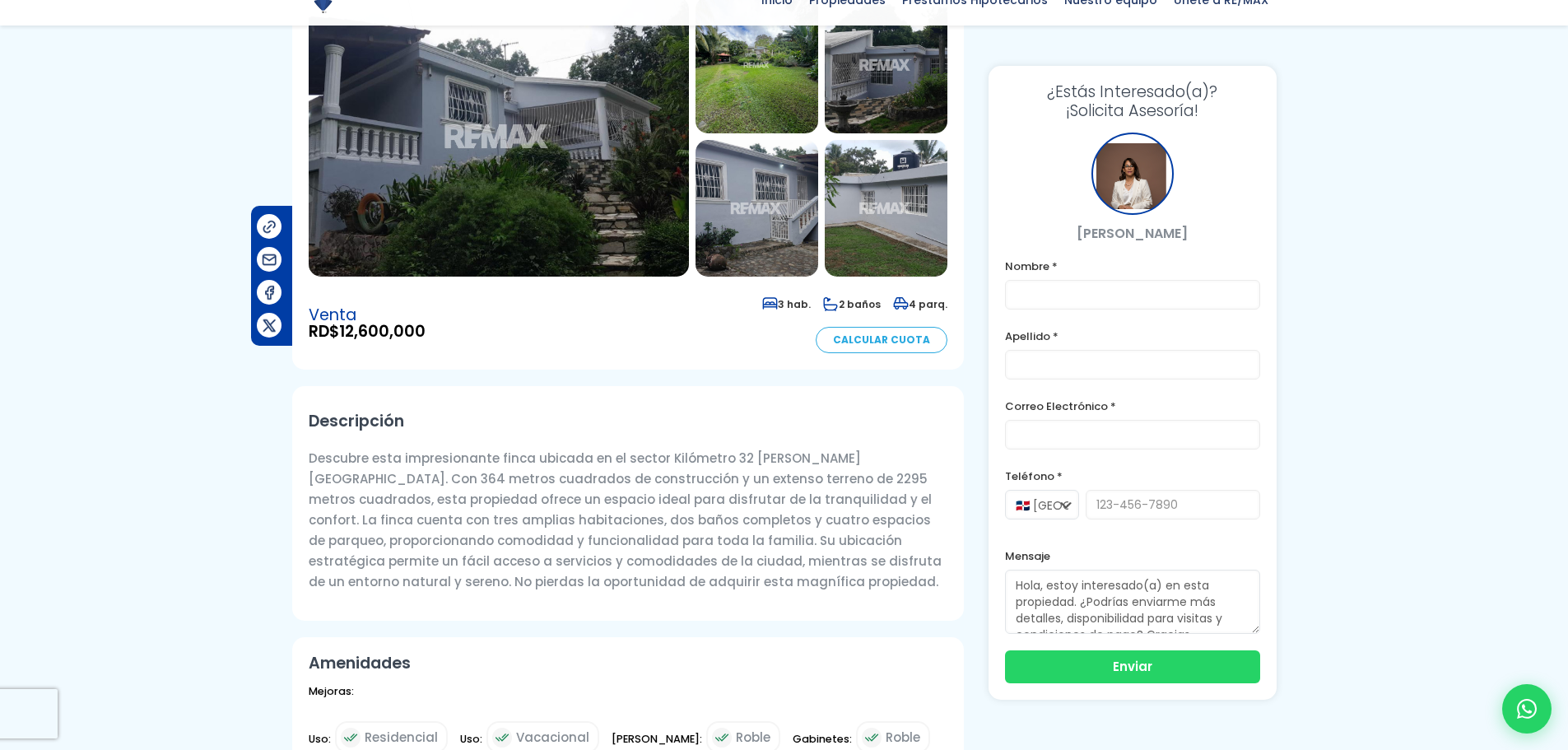
scroll to position [330, 0]
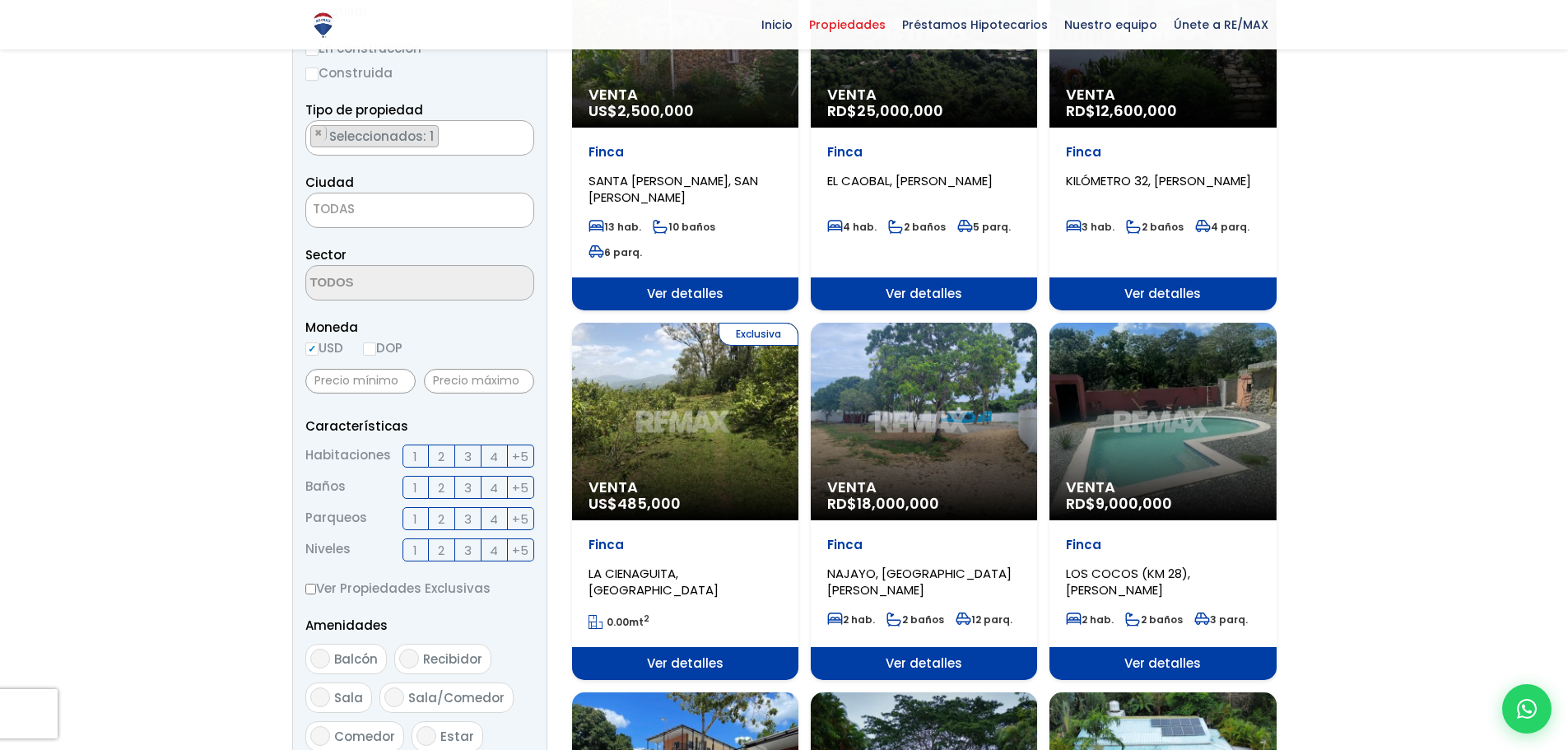
scroll to position [330, 0]
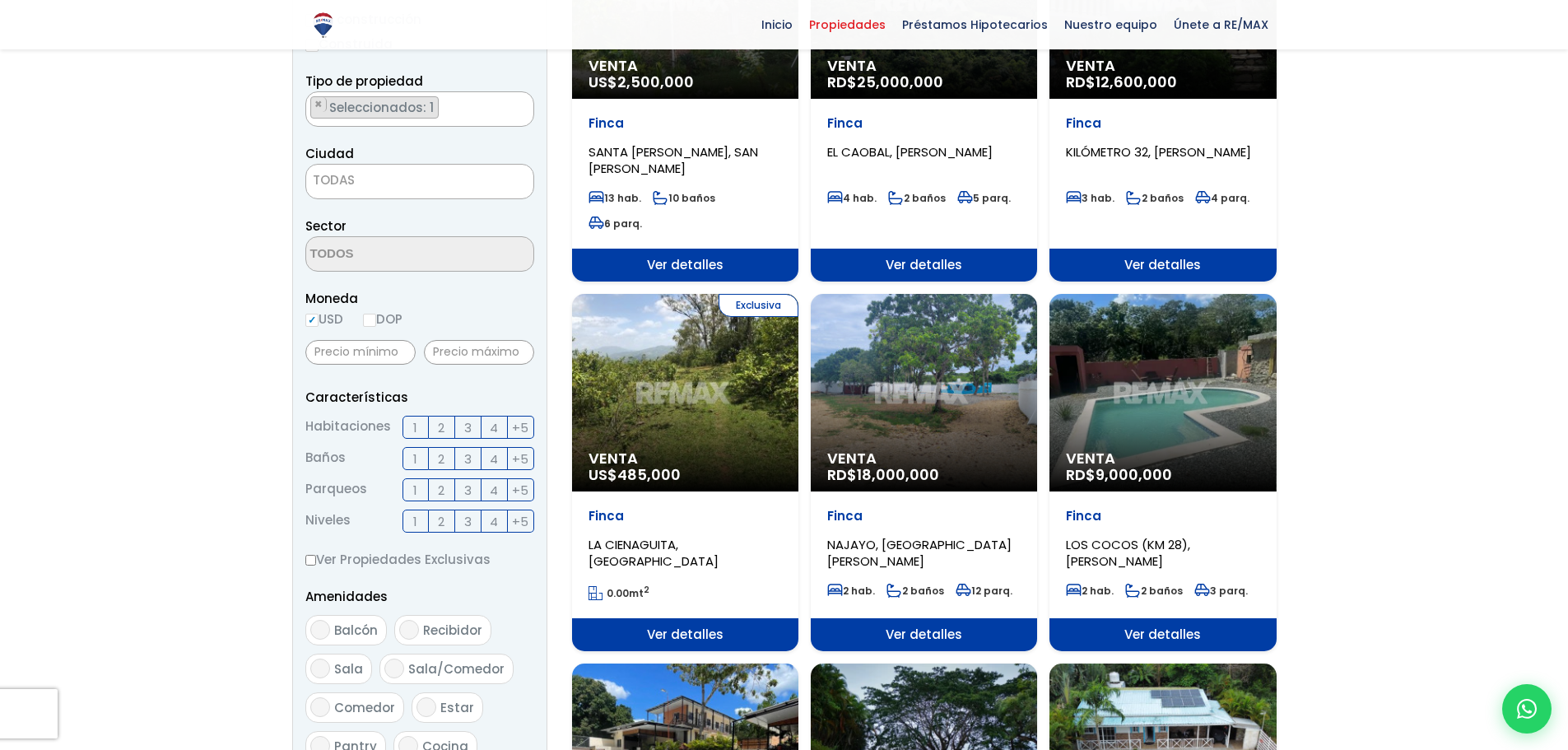
click at [1102, 446] on div "Venta RD$ 9,000,000" at bounding box center [1163, 393] width 226 height 198
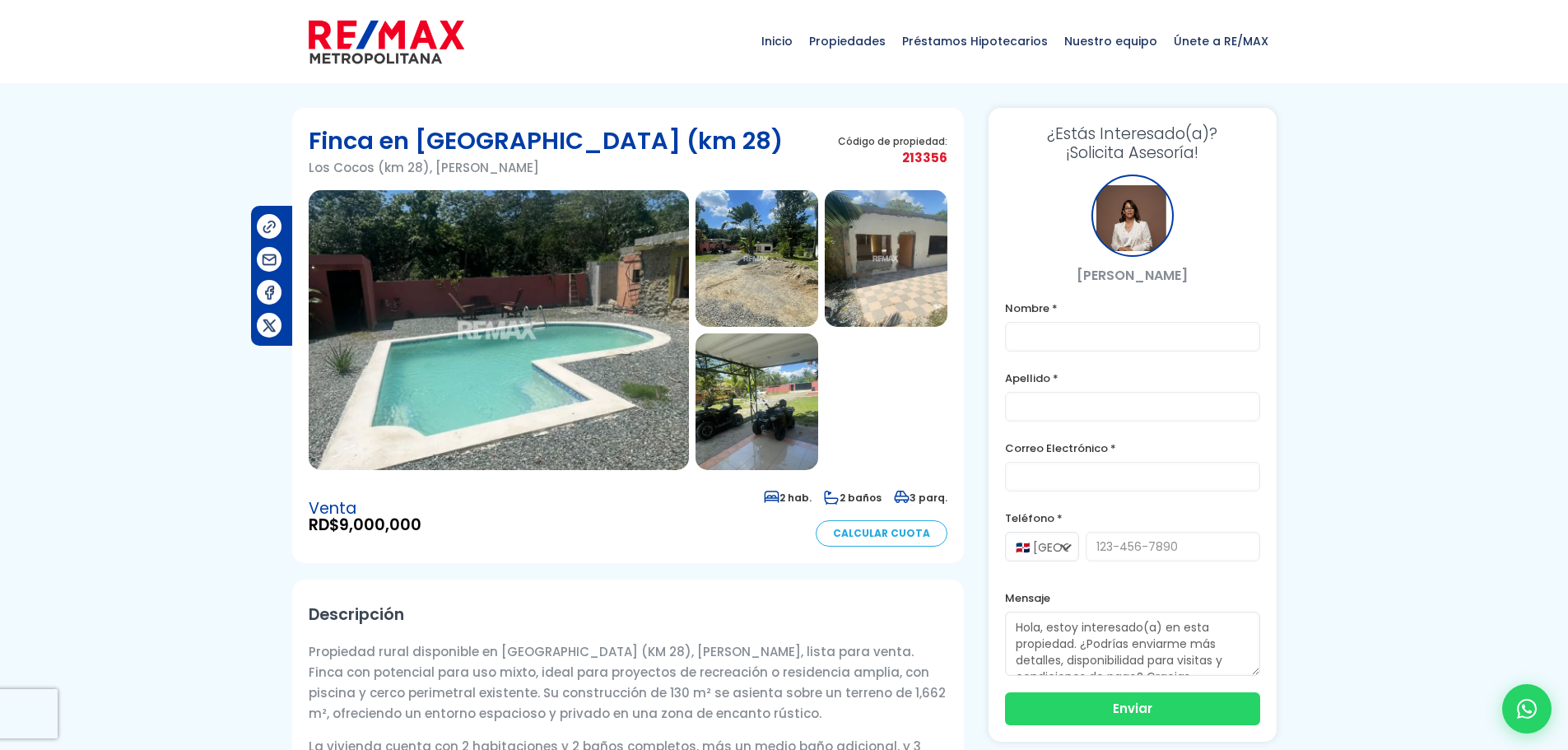
click at [534, 316] on img at bounding box center [499, 330] width 380 height 280
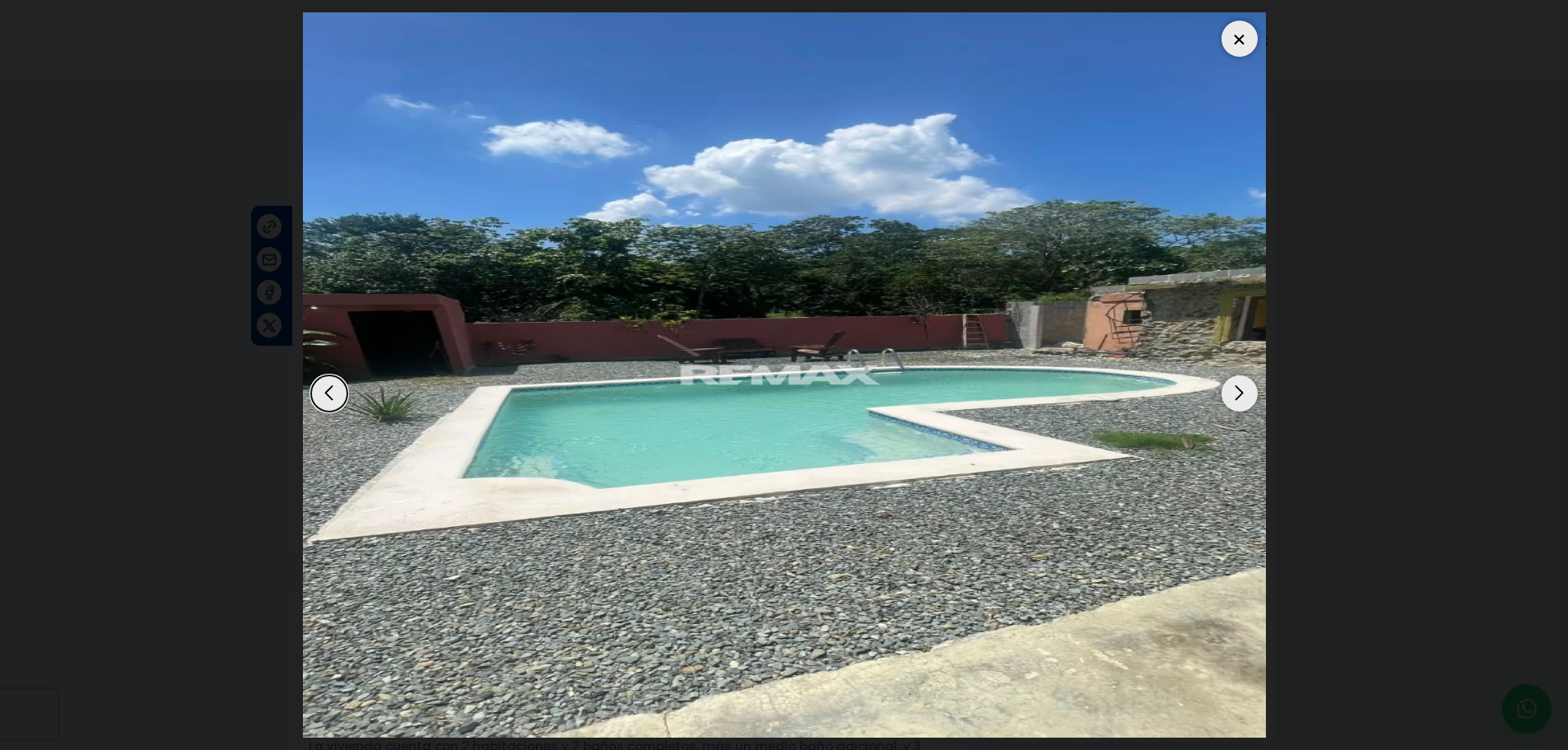
click at [1240, 394] on div "Next slide" at bounding box center [1239, 393] width 36 height 36
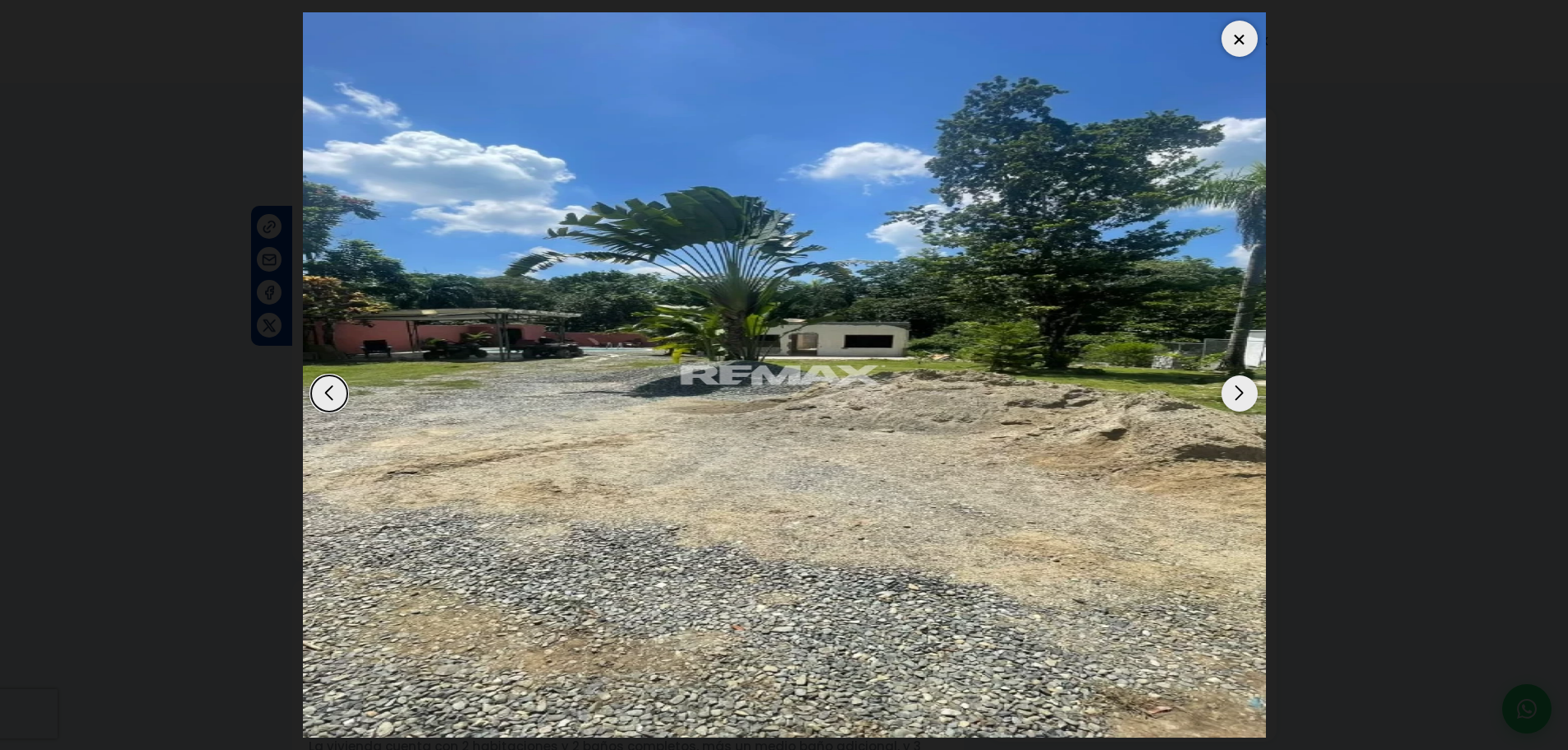
click at [1240, 395] on div "Next slide" at bounding box center [1239, 393] width 36 height 36
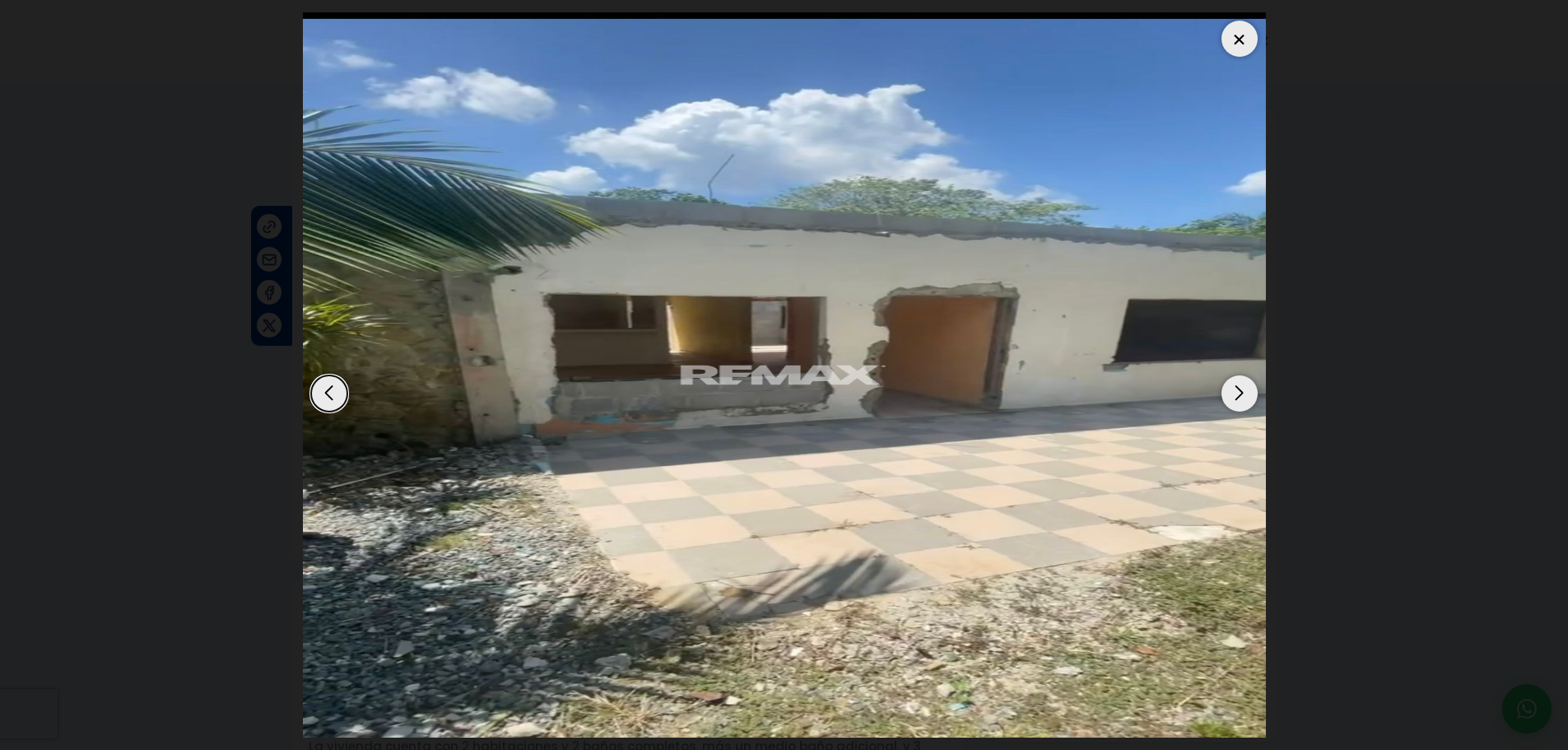
click at [1240, 395] on div "Next slide" at bounding box center [1239, 393] width 36 height 36
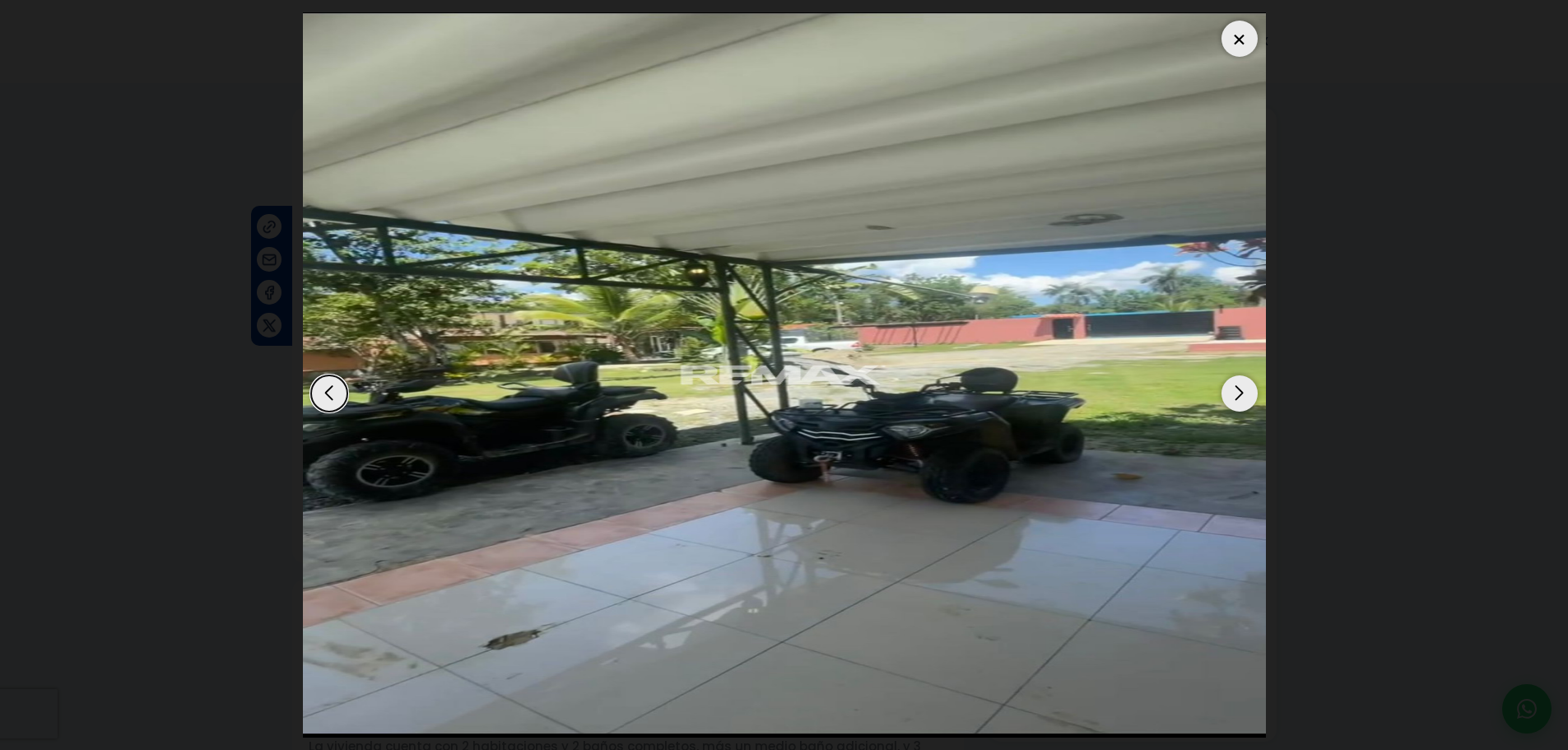
click at [1240, 395] on div "Next slide" at bounding box center [1239, 393] width 36 height 36
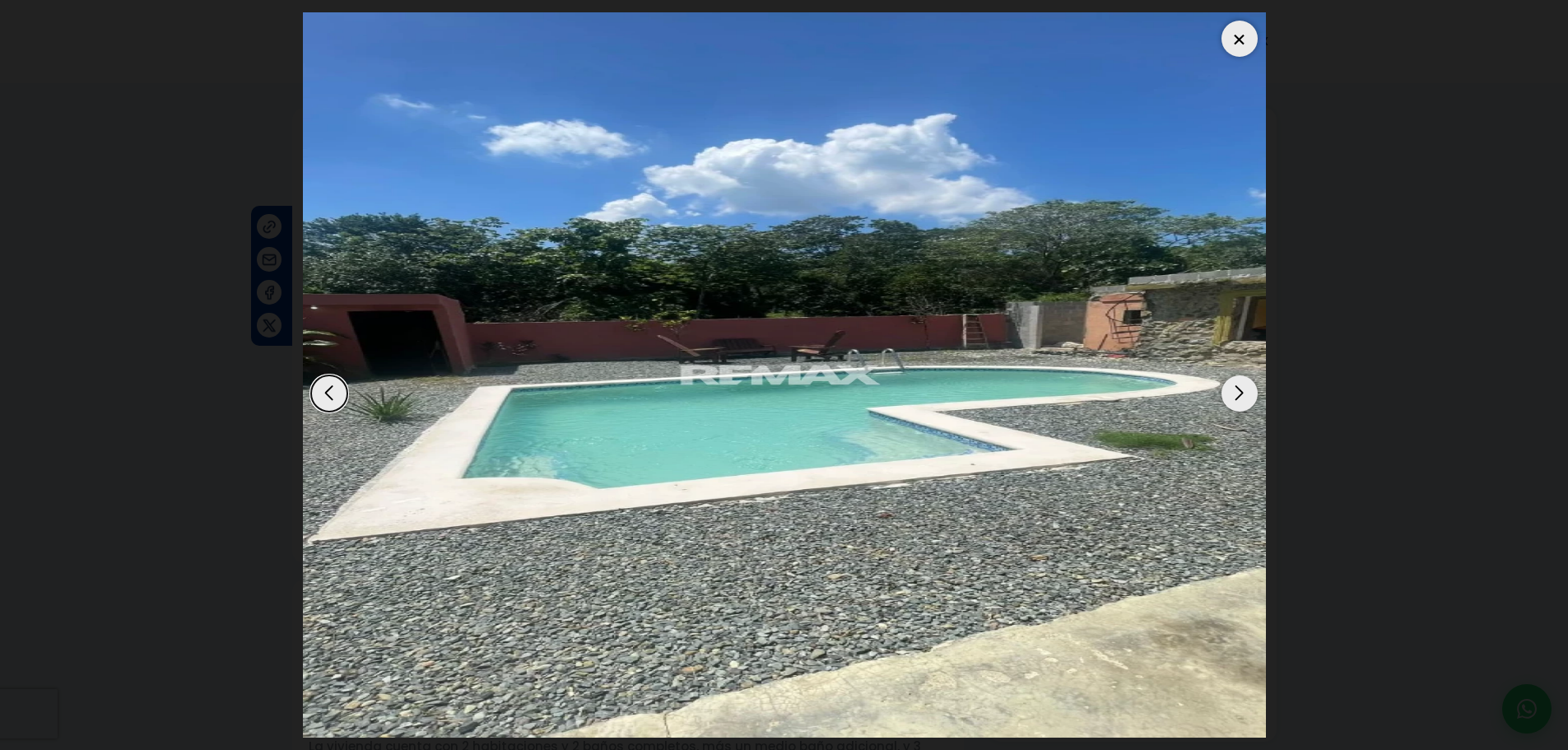
click at [1240, 395] on div "Next slide" at bounding box center [1239, 393] width 36 height 36
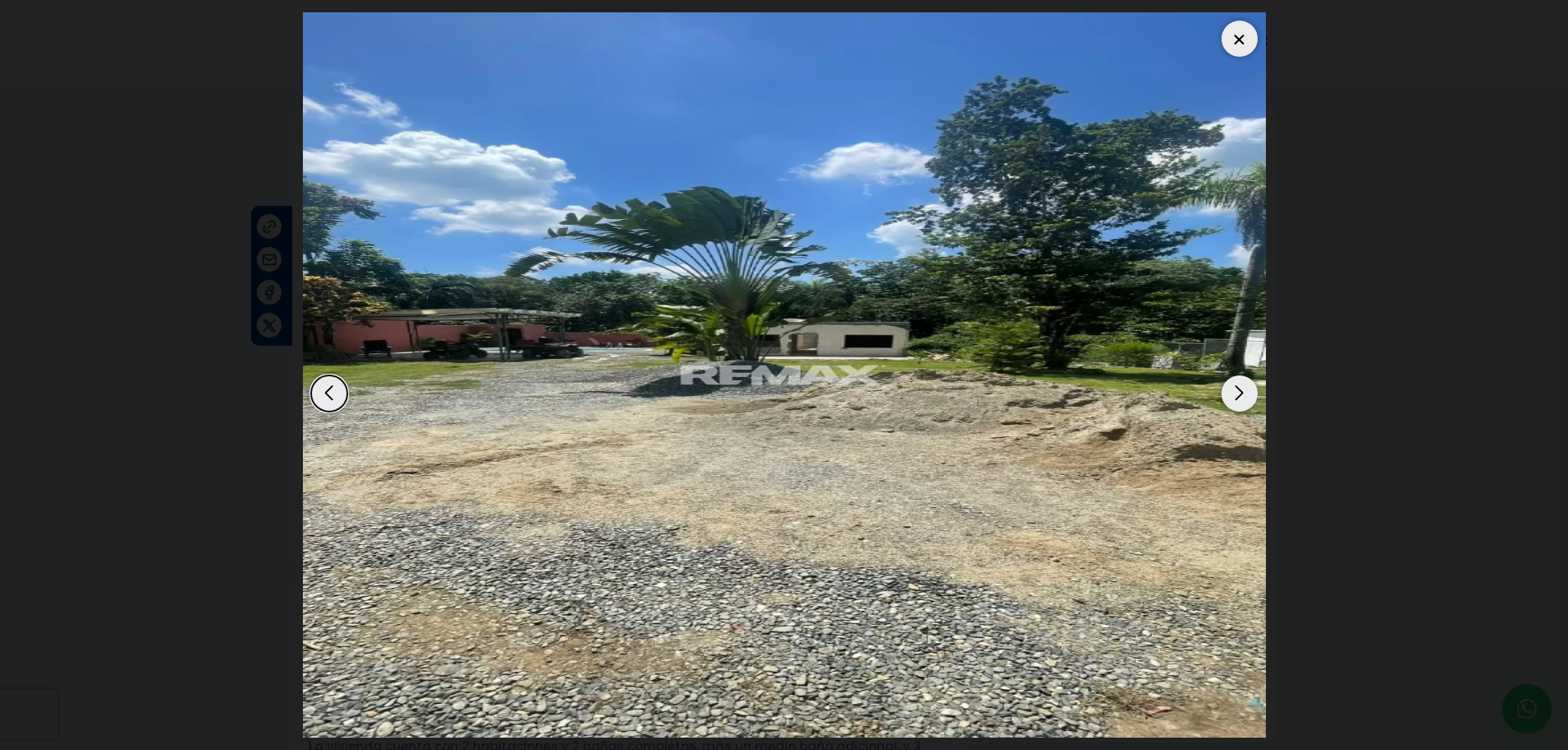
click at [1238, 43] on div at bounding box center [1239, 38] width 36 height 36
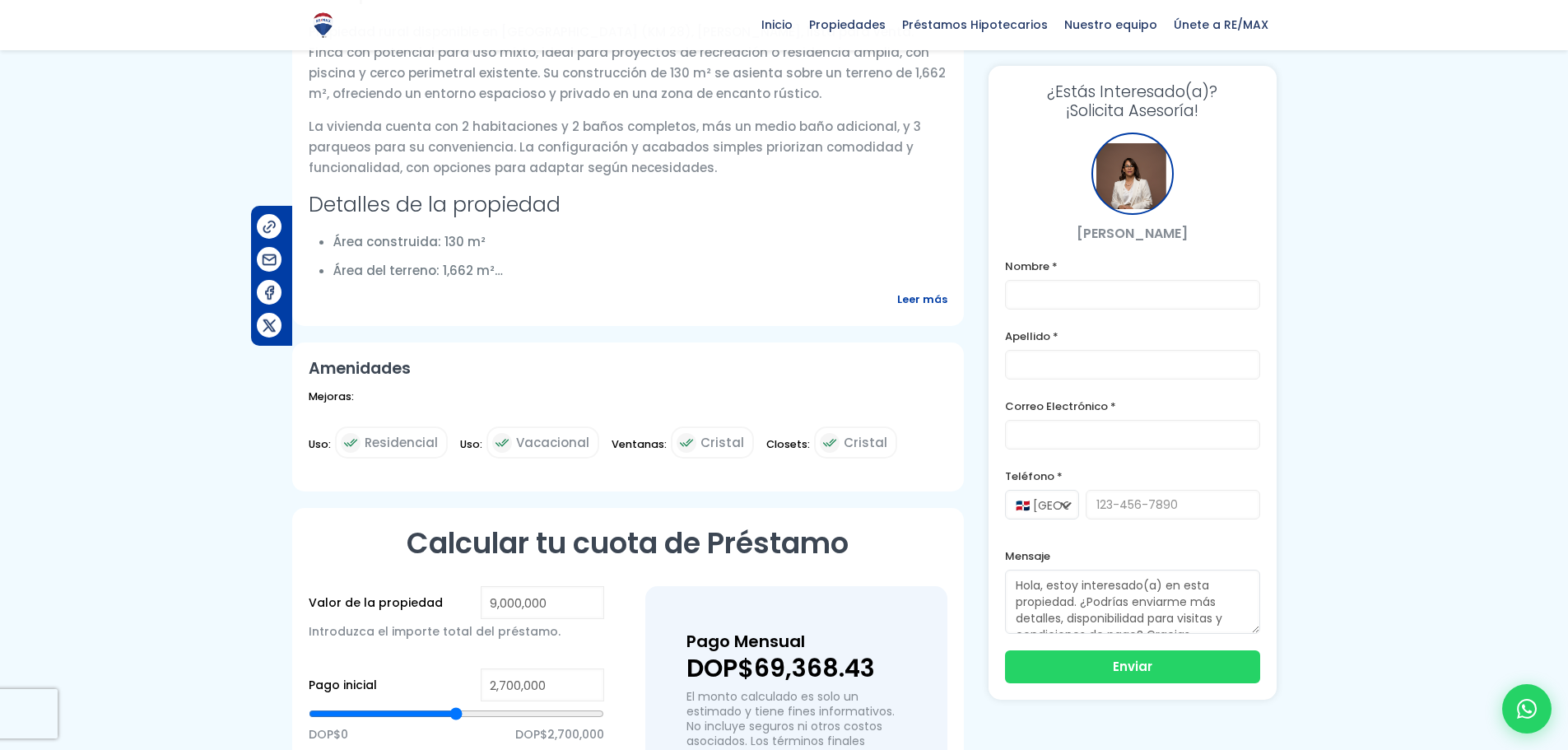
scroll to position [576, 0]
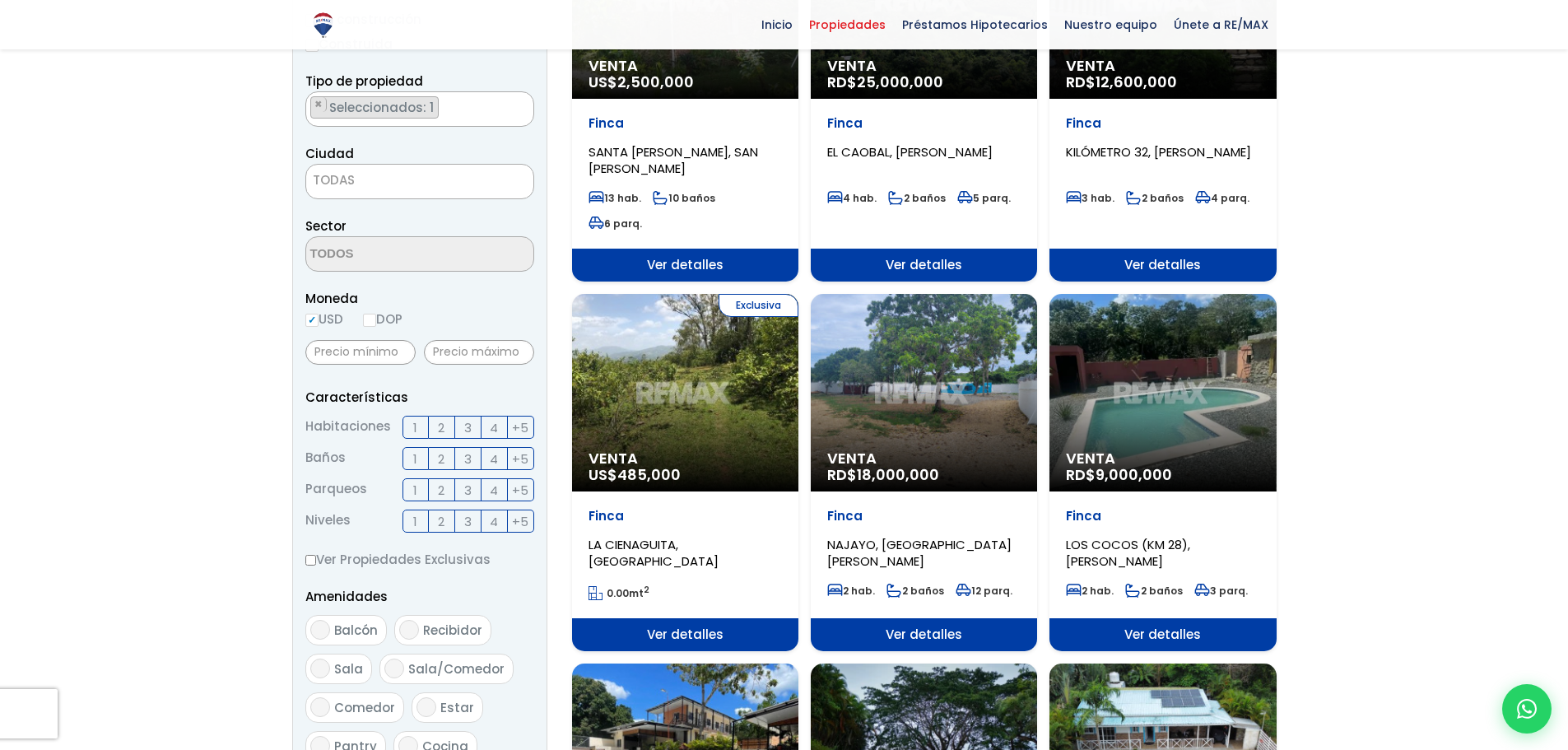
click at [931, 411] on div "Venta RD$ 18,000,000" at bounding box center [924, 393] width 226 height 198
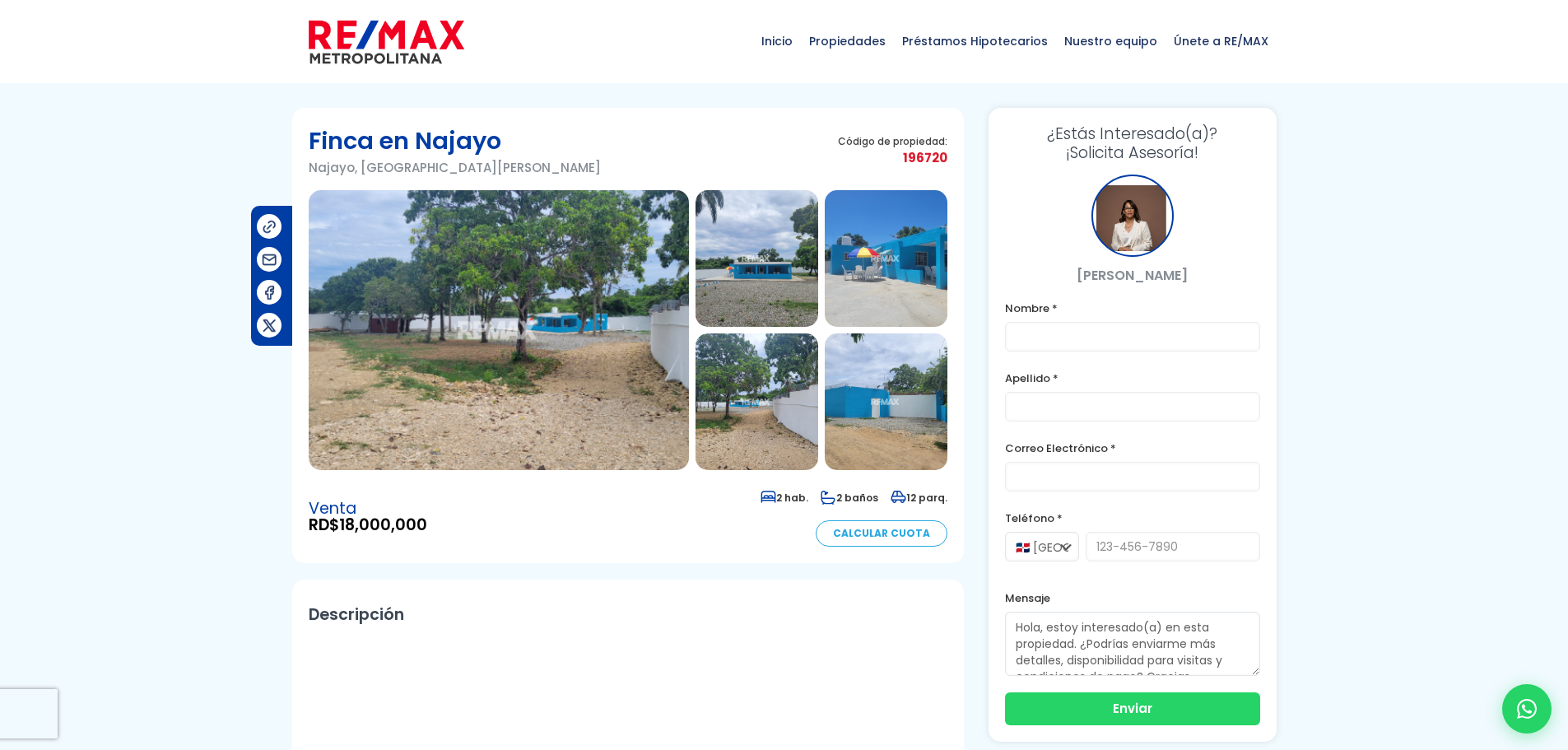
click at [547, 367] on img at bounding box center [499, 330] width 380 height 280
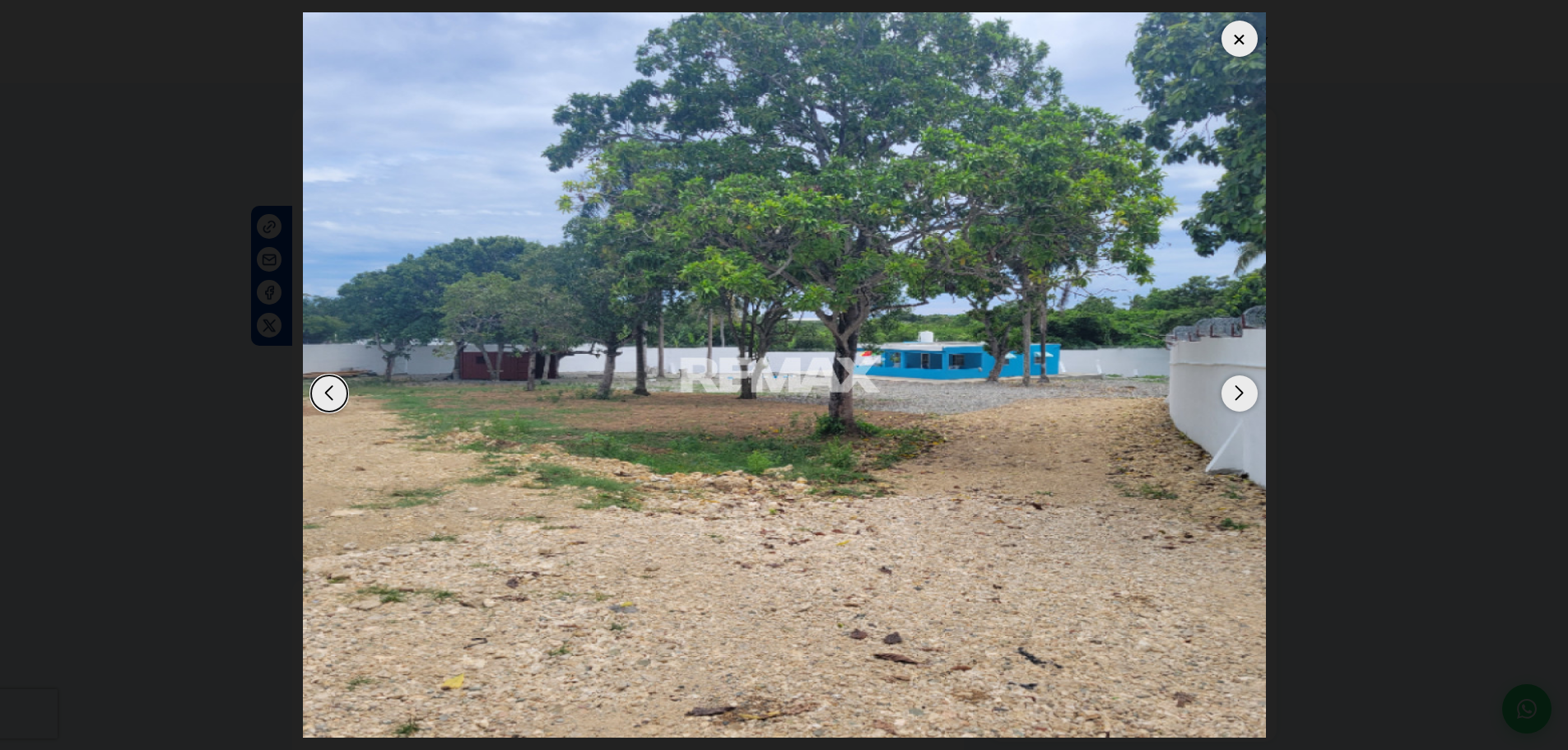
click at [1241, 389] on div "Next slide" at bounding box center [1239, 393] width 36 height 36
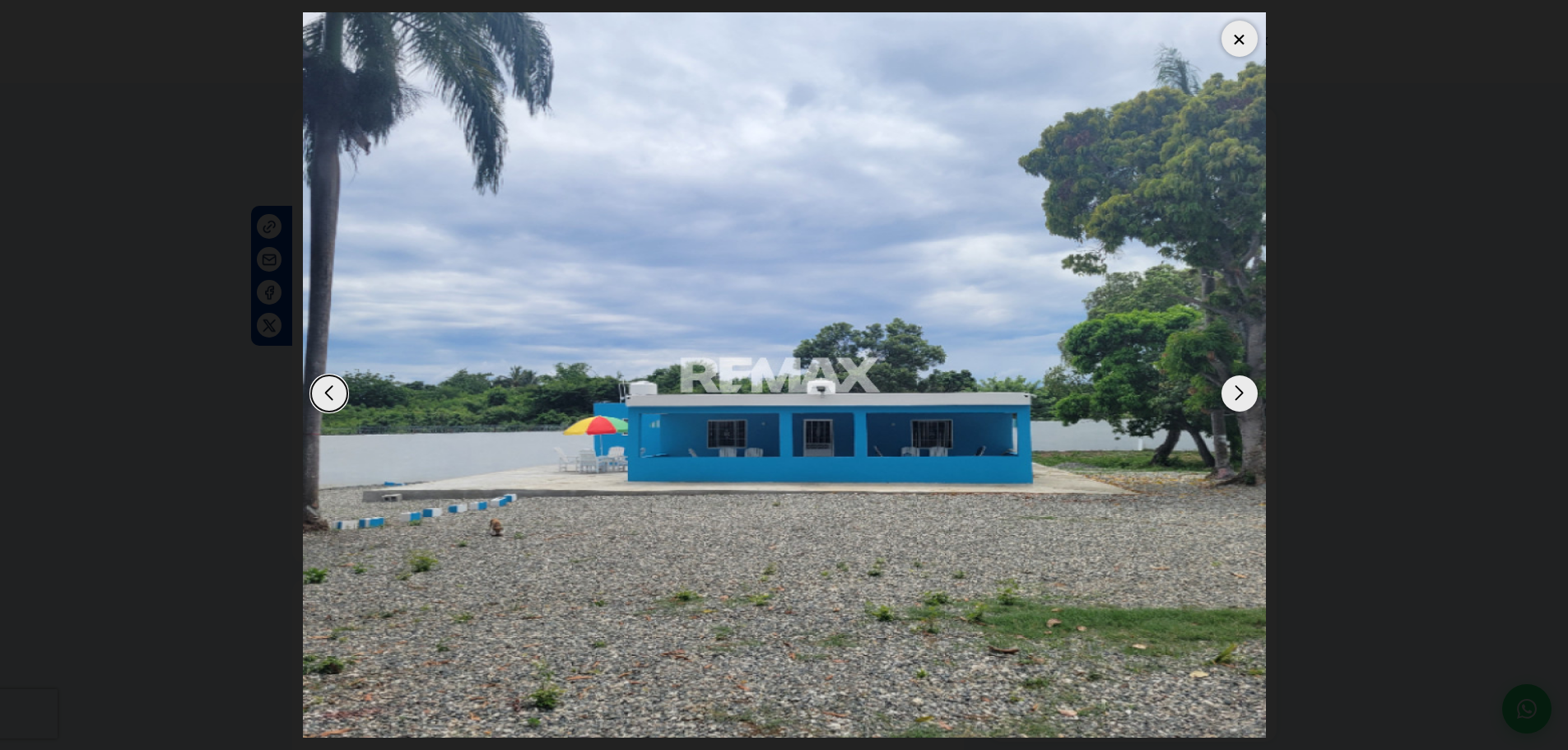
click at [1240, 392] on div "Next slide" at bounding box center [1239, 393] width 36 height 36
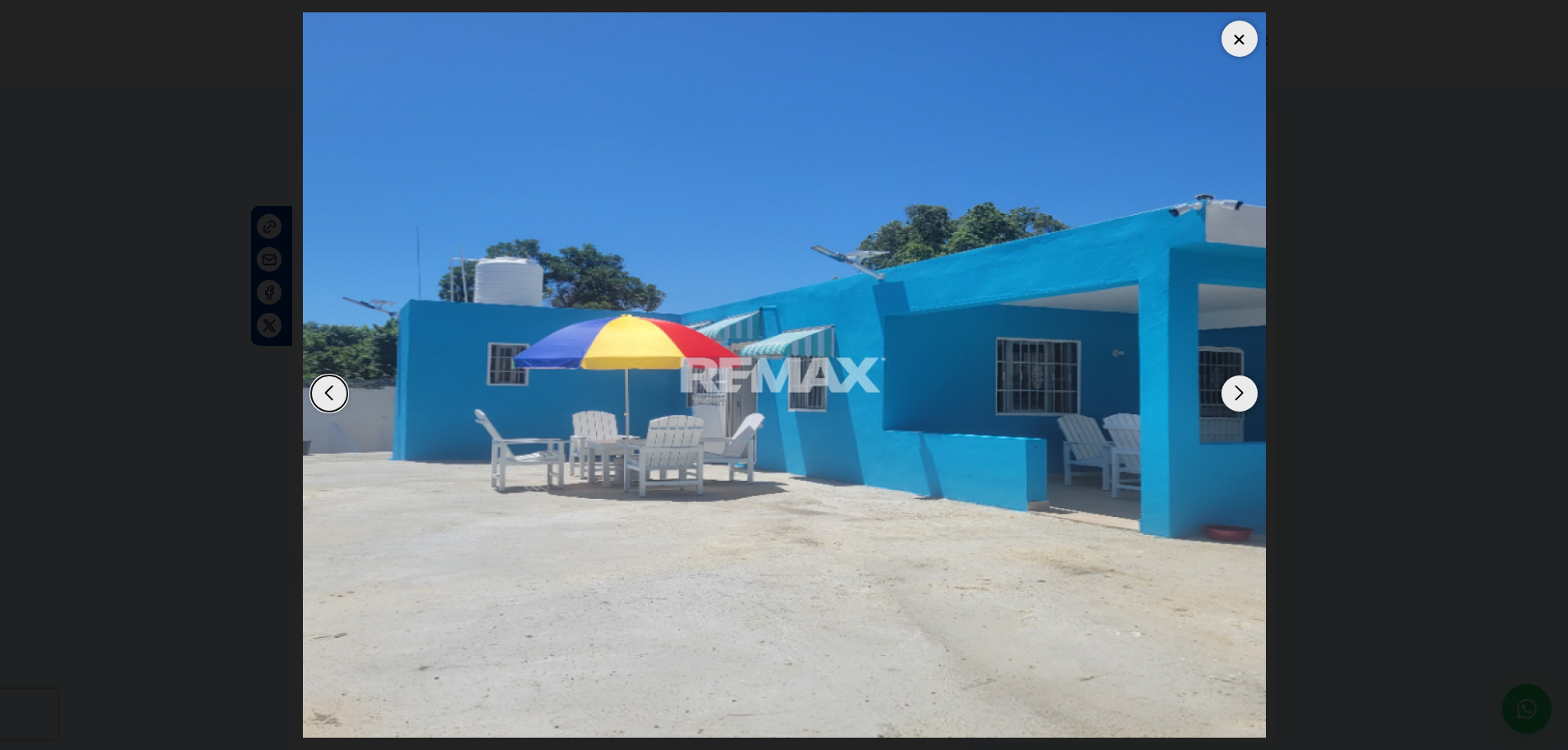
click at [1240, 392] on div "Next slide" at bounding box center [1239, 393] width 36 height 36
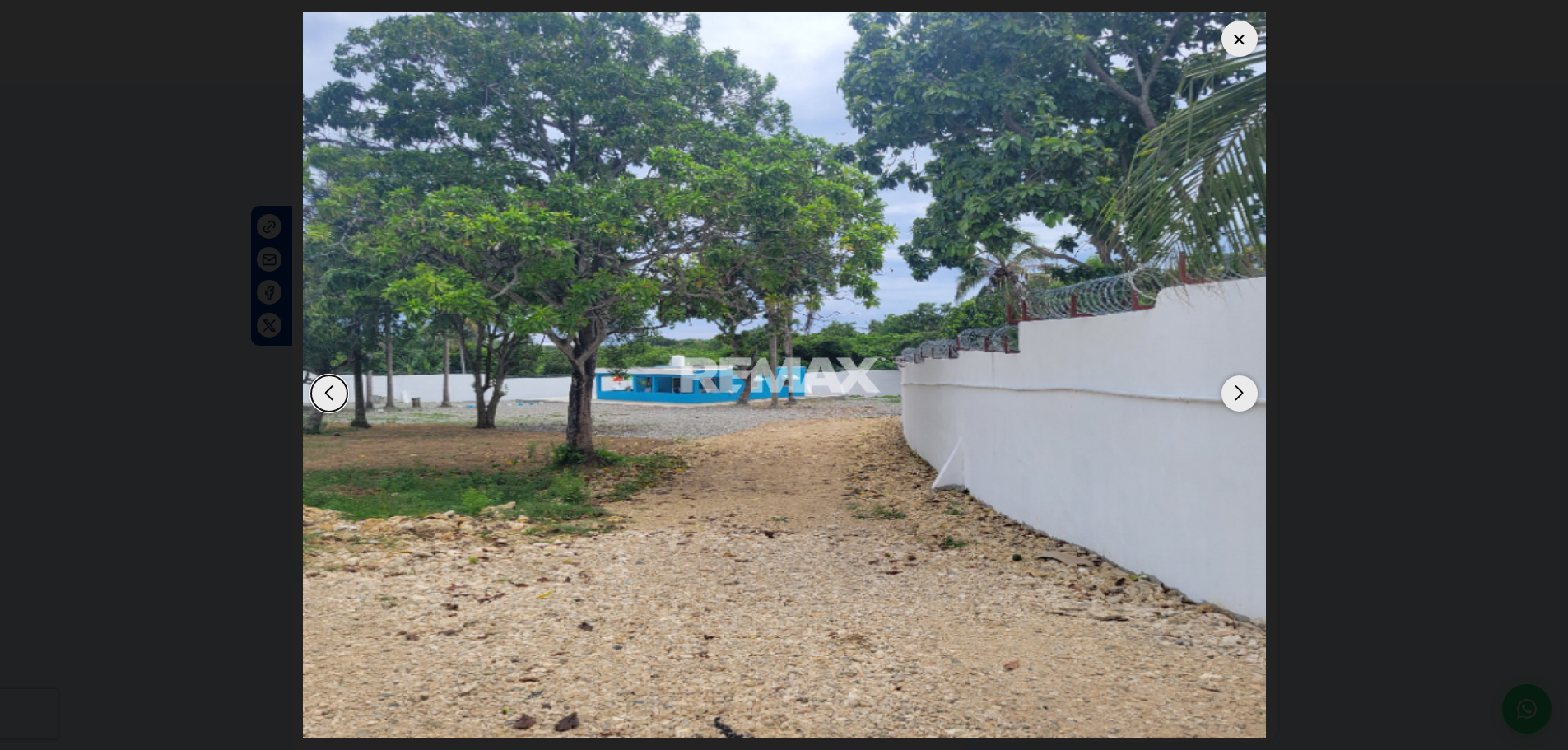
click at [1240, 392] on div "Next slide" at bounding box center [1239, 393] width 36 height 36
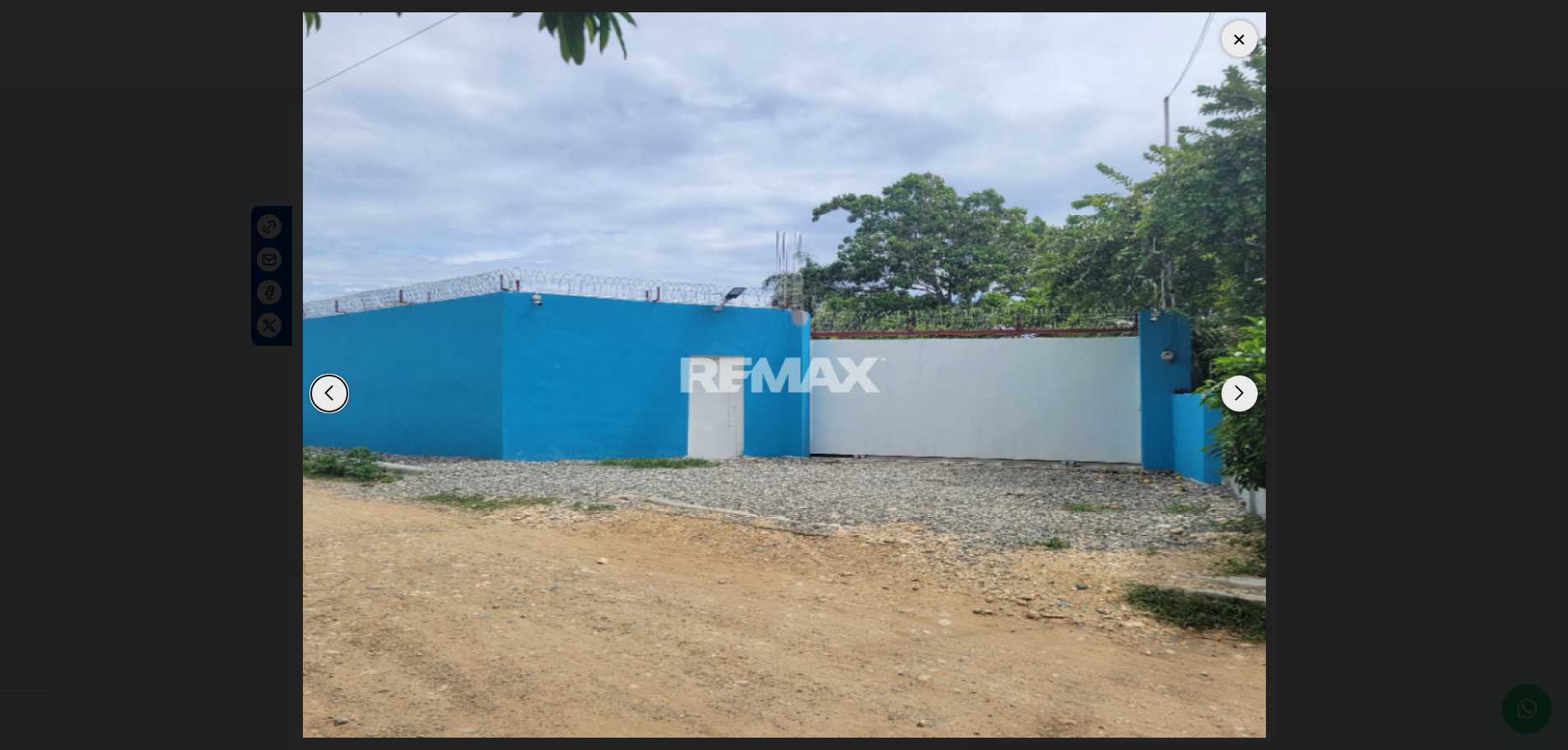
click at [1237, 40] on div at bounding box center [1239, 38] width 36 height 36
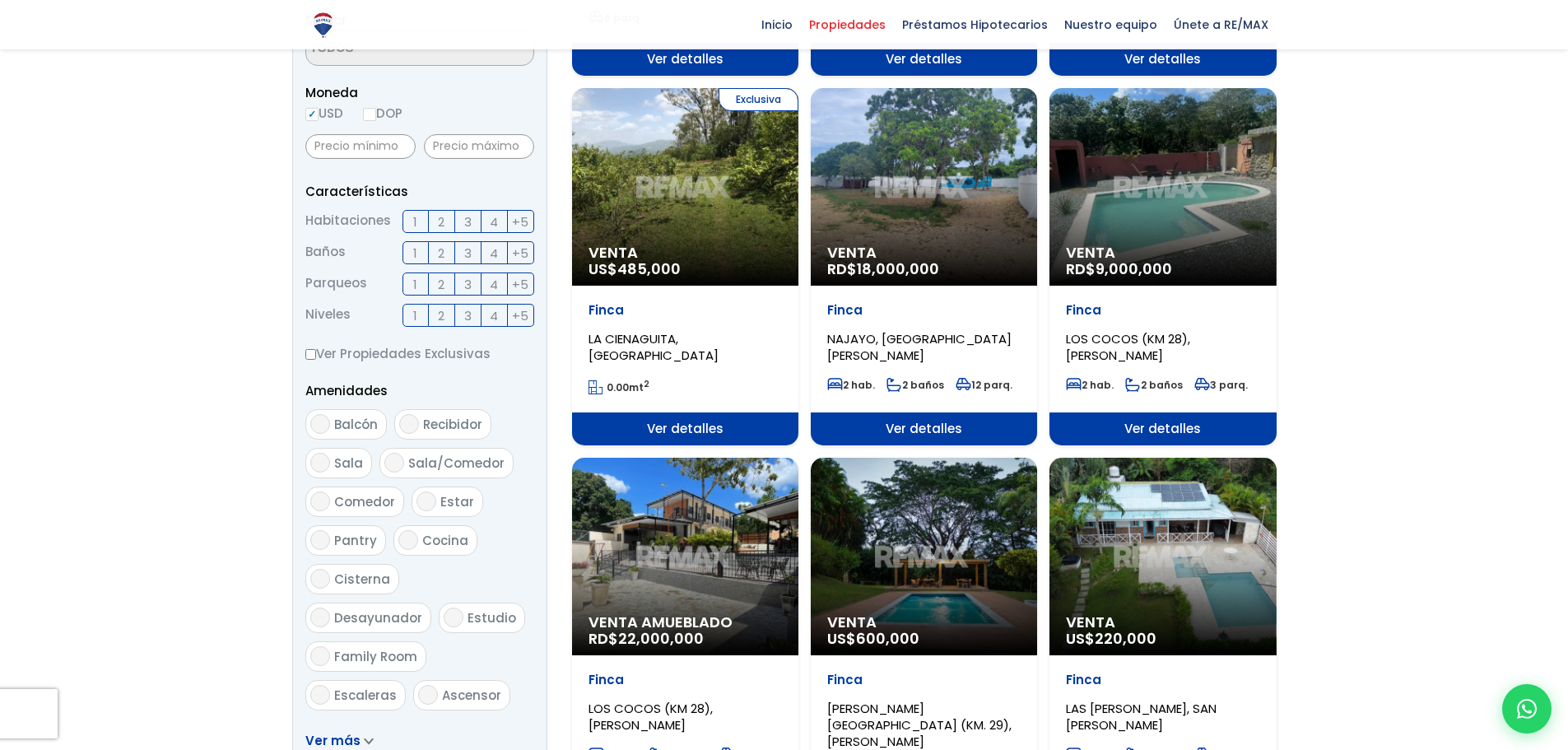
scroll to position [659, 0]
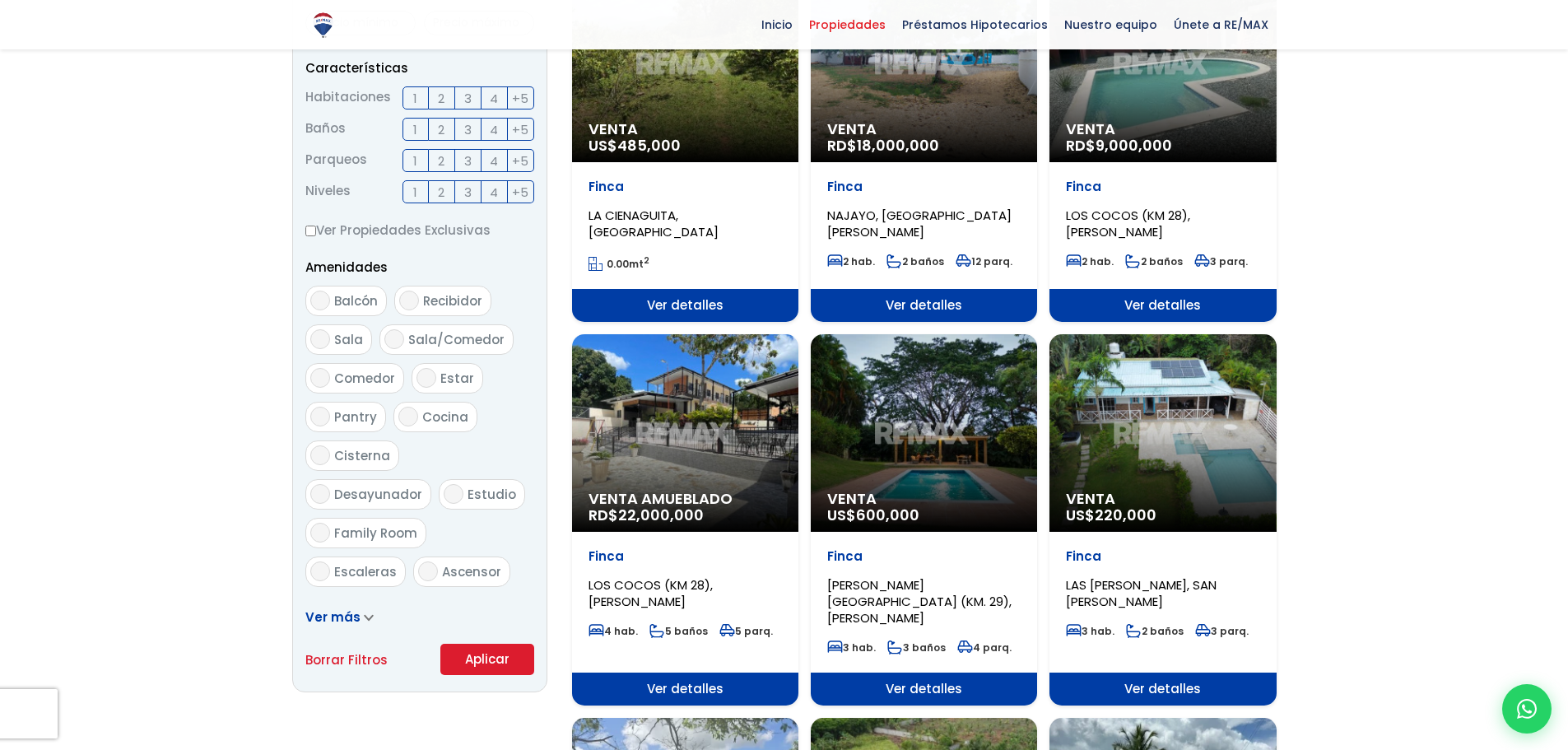
click at [1108, 536] on div "Finca LAS PARRAS, SAN ANTONIO DE GUERRA 3 hab. 2 baños 3 parq." at bounding box center [1163, 602] width 226 height 141
click at [1110, 507] on span "220,000" at bounding box center [1125, 515] width 62 height 20
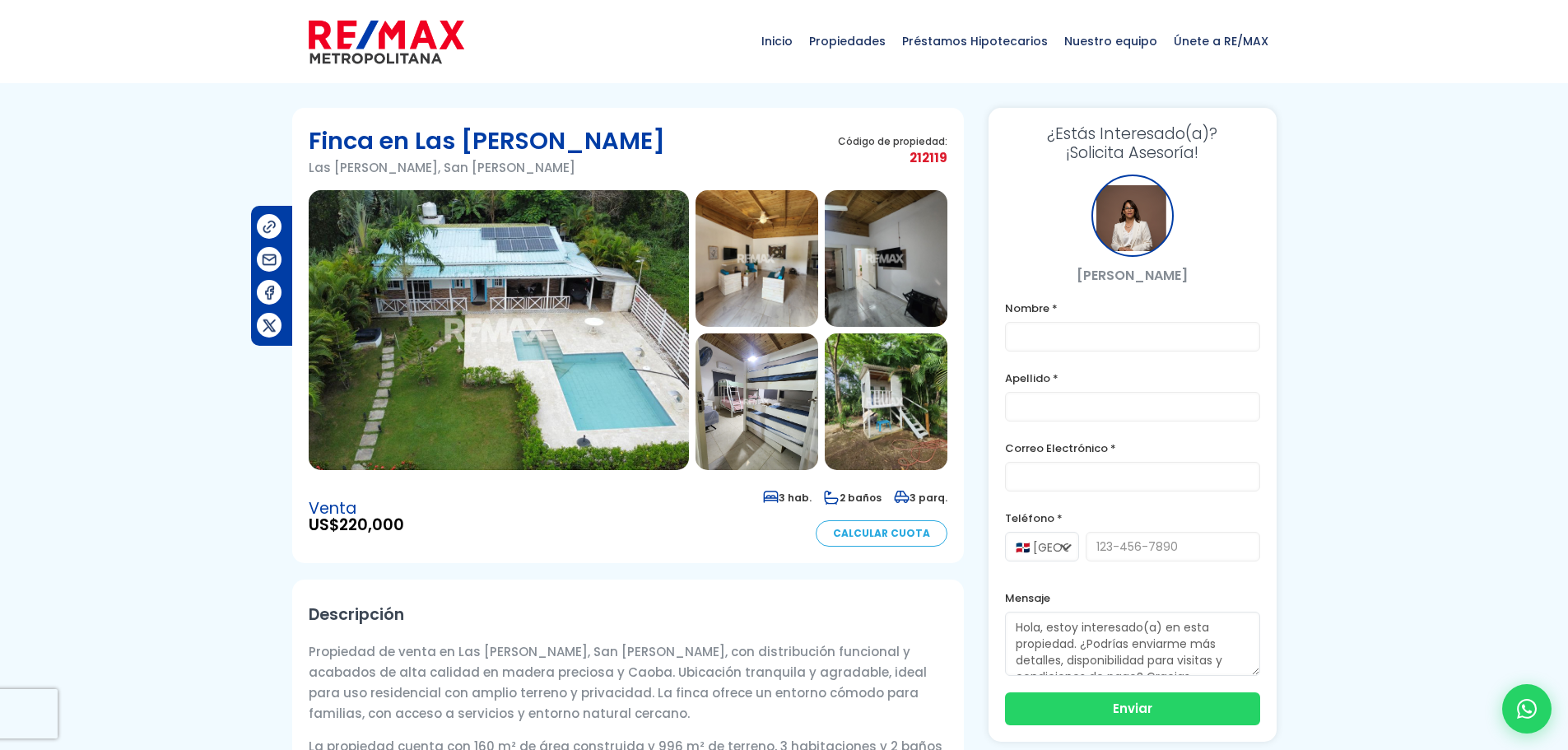
click at [616, 400] on img at bounding box center [499, 330] width 380 height 280
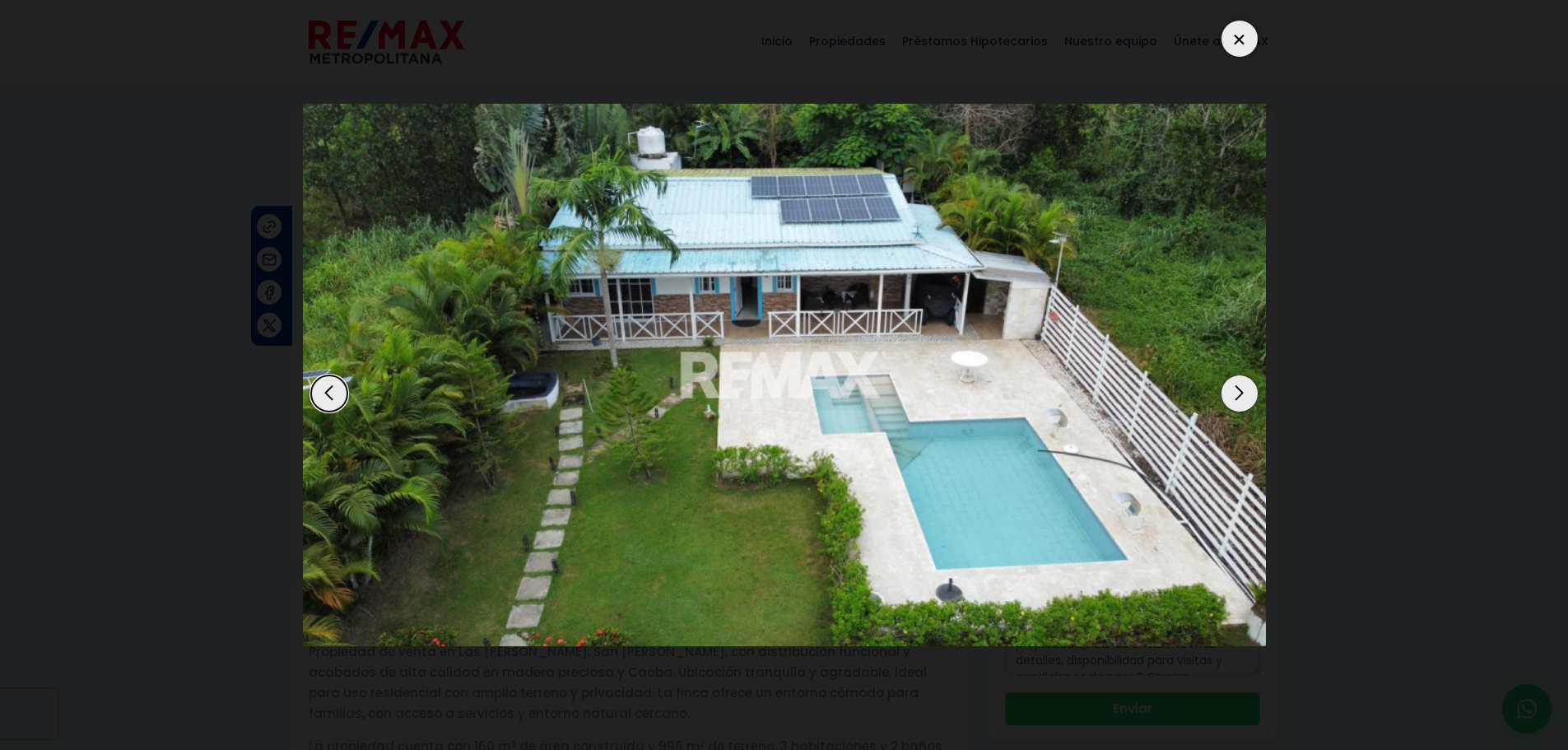
click at [1239, 394] on div "Next slide" at bounding box center [1239, 393] width 36 height 36
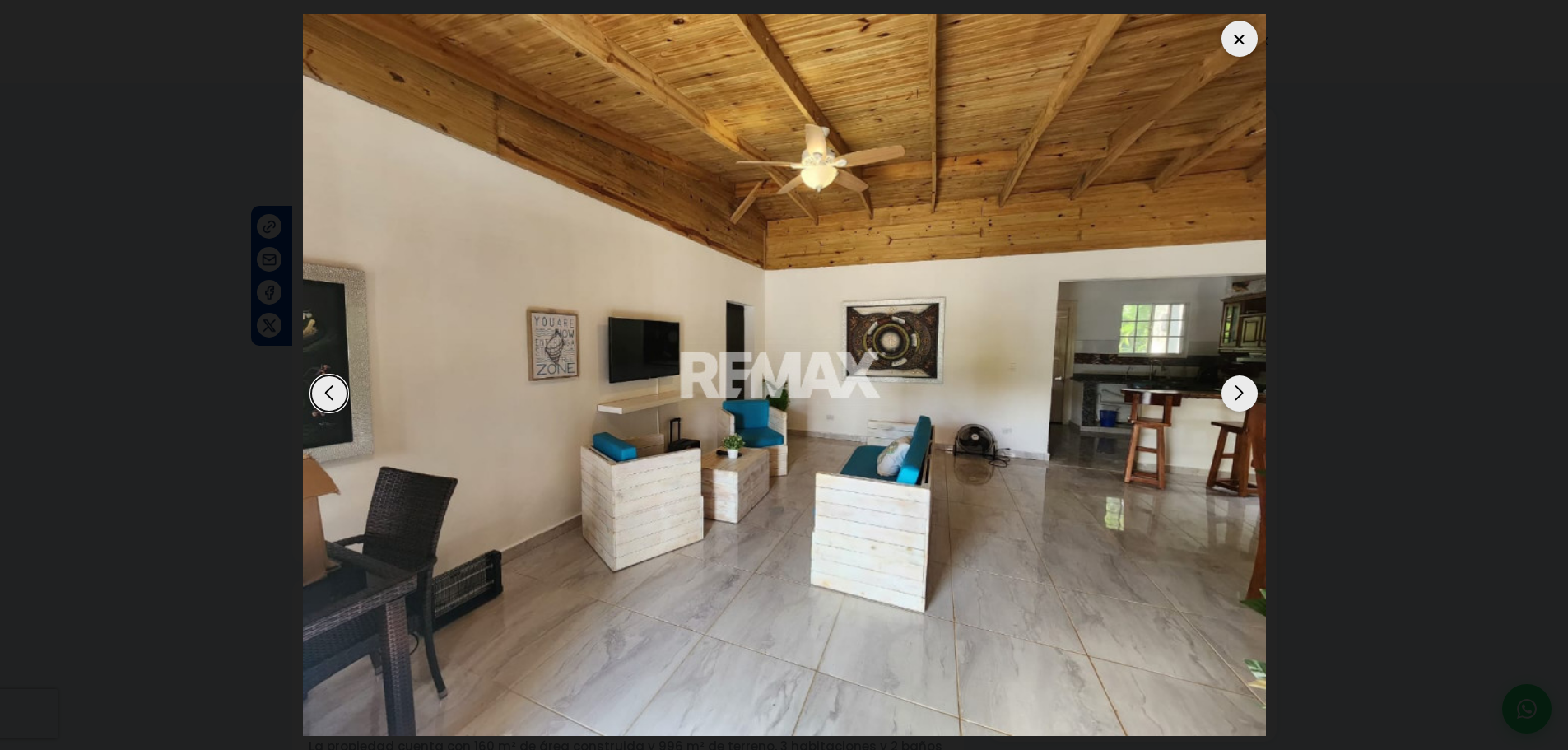
click at [1239, 394] on div "Next slide" at bounding box center [1239, 393] width 36 height 36
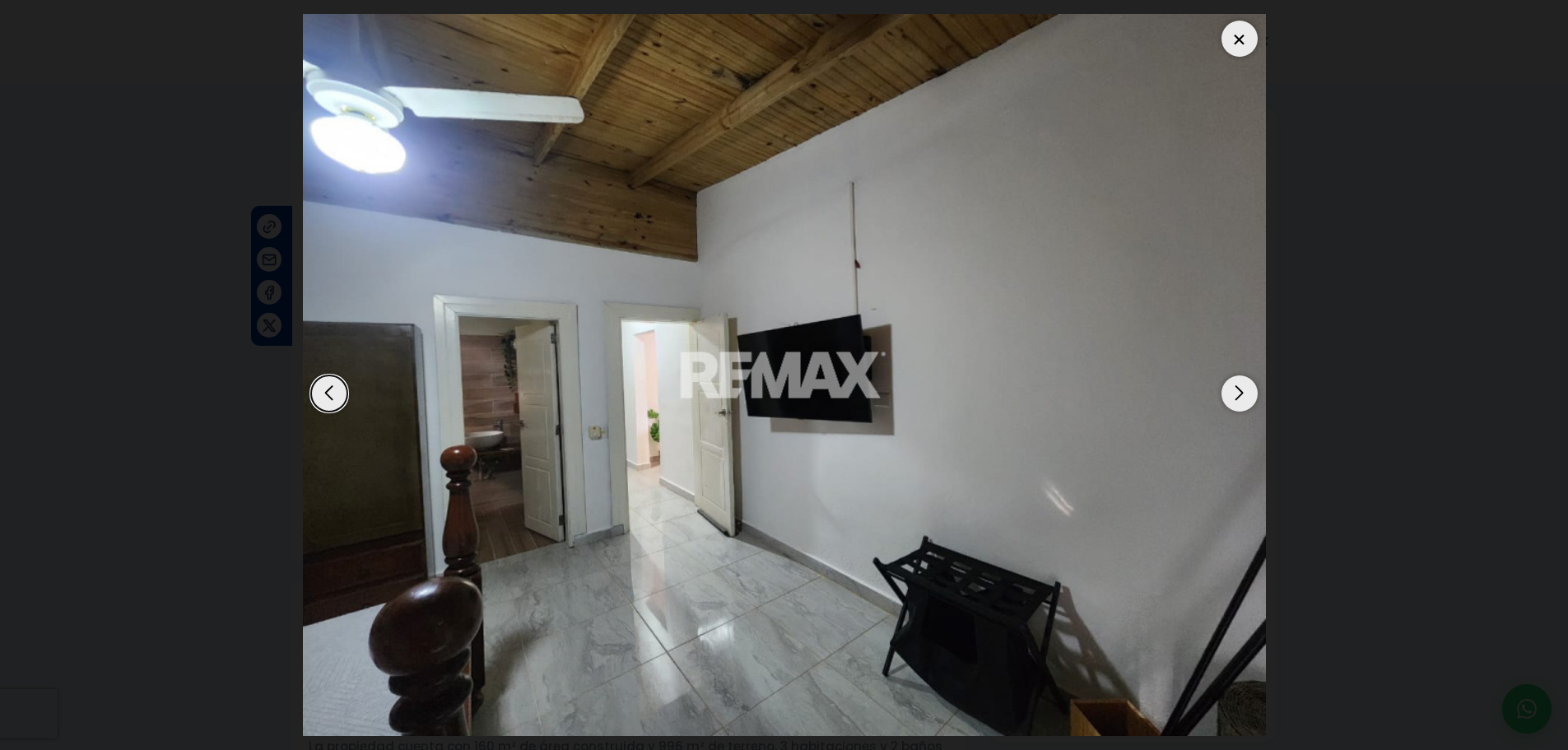
click at [1239, 394] on div "Next slide" at bounding box center [1239, 393] width 36 height 36
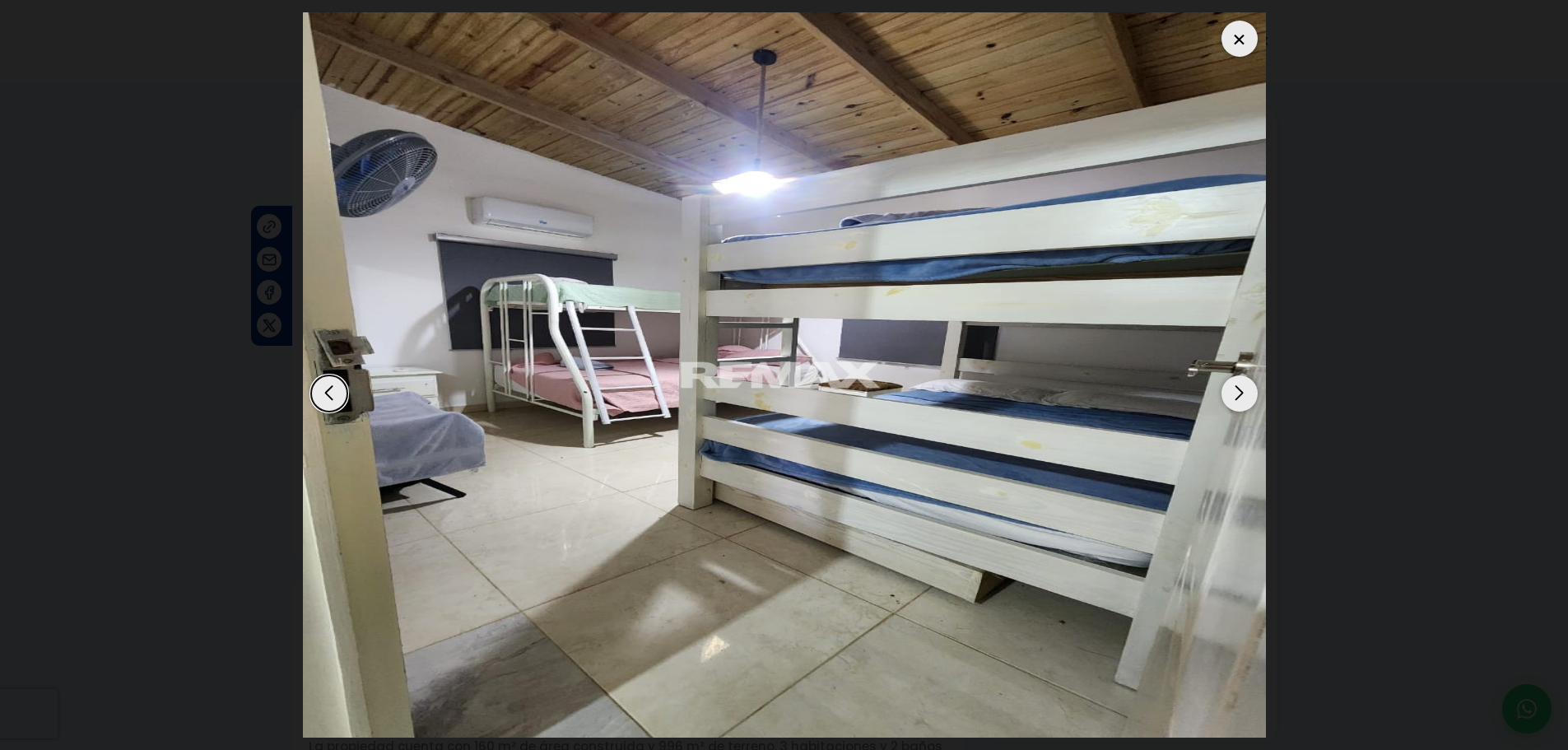
click at [1239, 394] on div "Next slide" at bounding box center [1239, 393] width 36 height 36
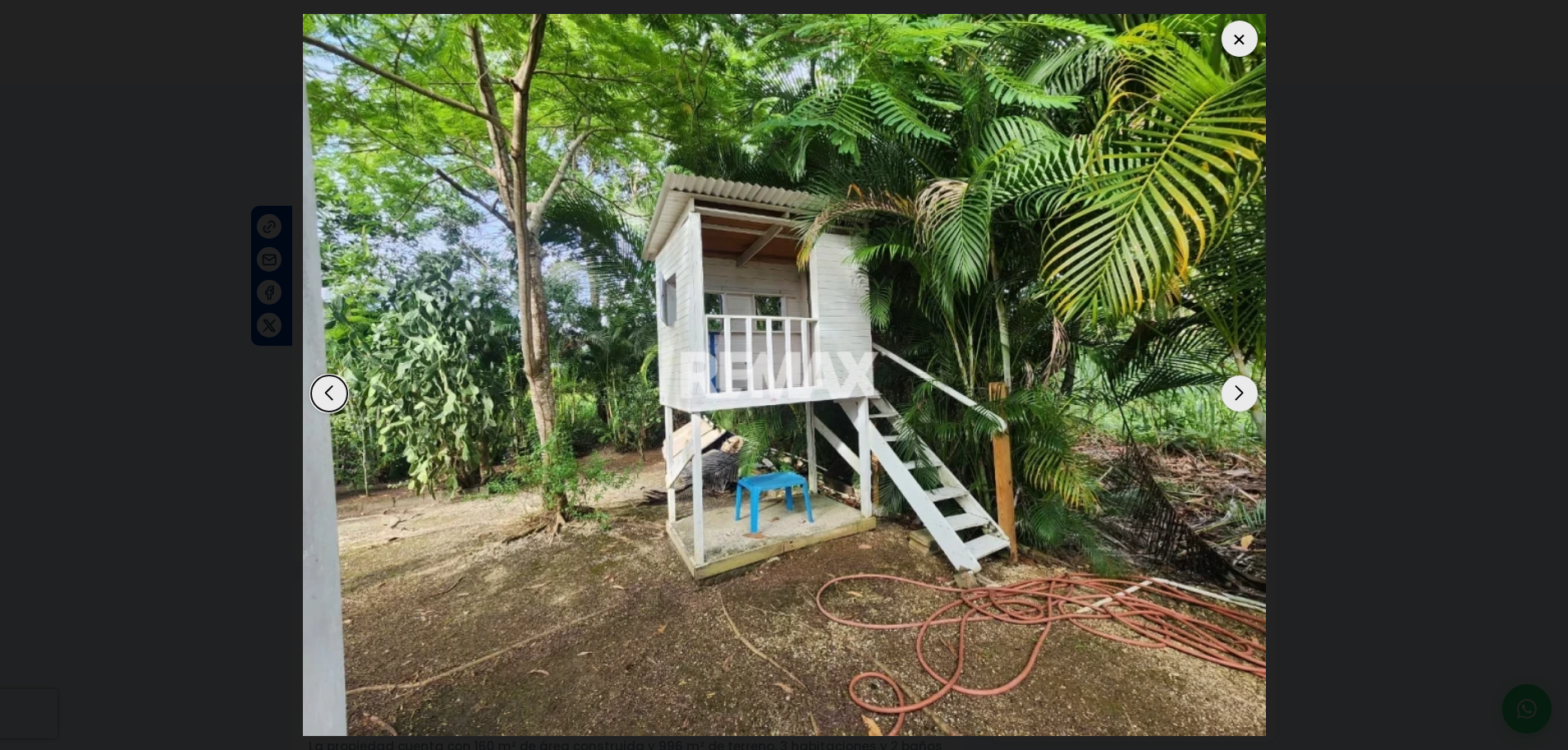
click at [1239, 394] on div "Next slide" at bounding box center [1239, 393] width 36 height 36
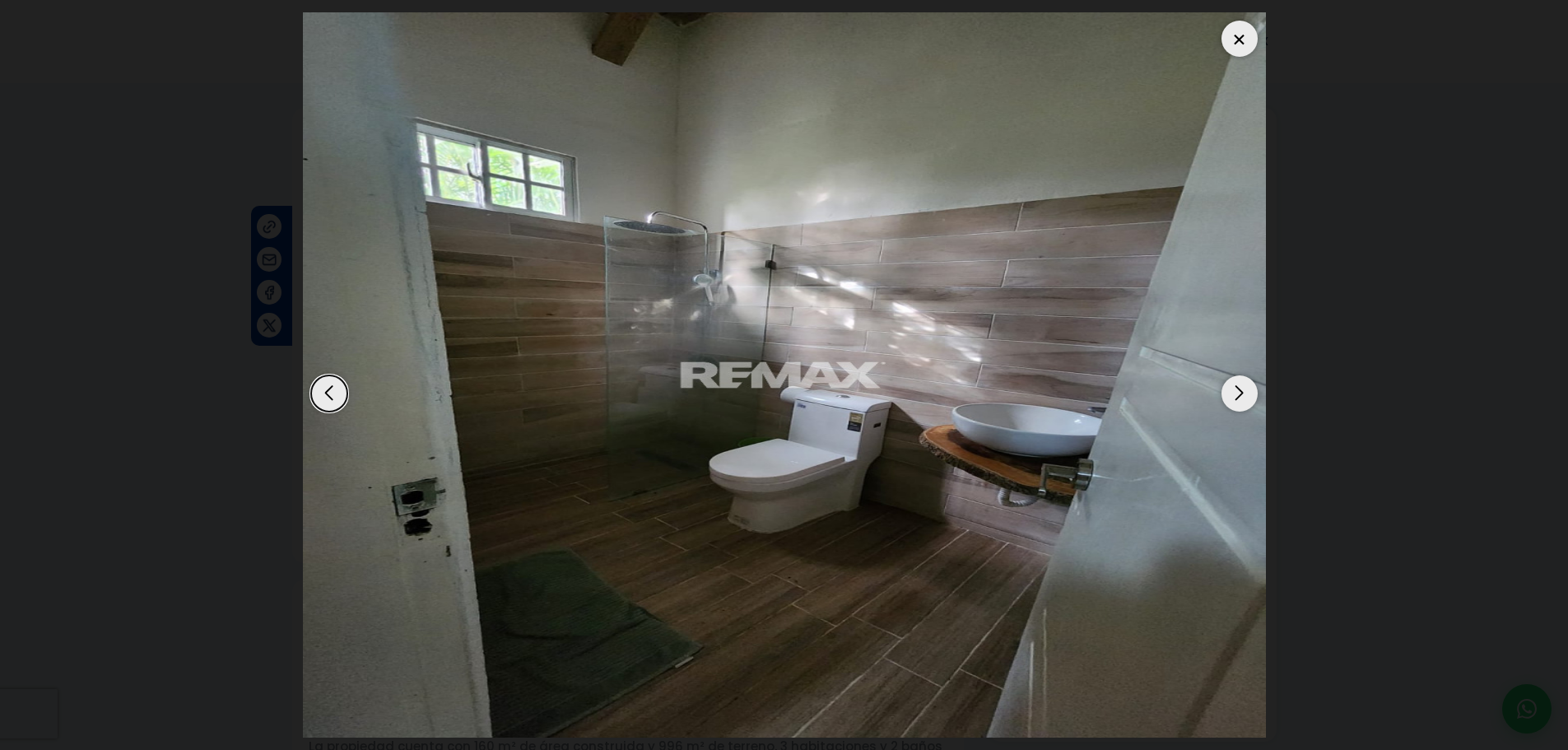
click at [1239, 394] on div "Next slide" at bounding box center [1239, 393] width 36 height 36
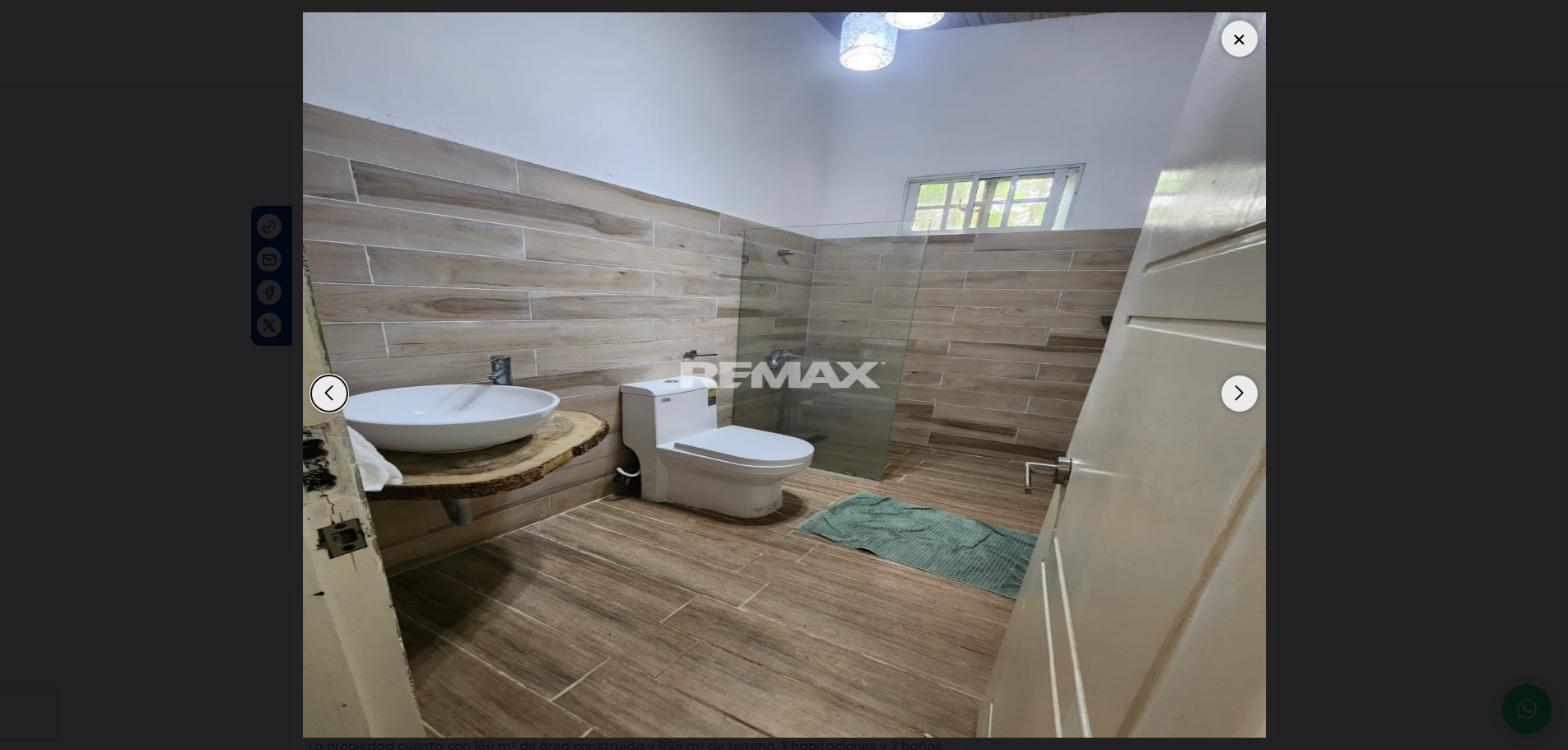
click at [1239, 394] on div "Next slide" at bounding box center [1239, 393] width 36 height 36
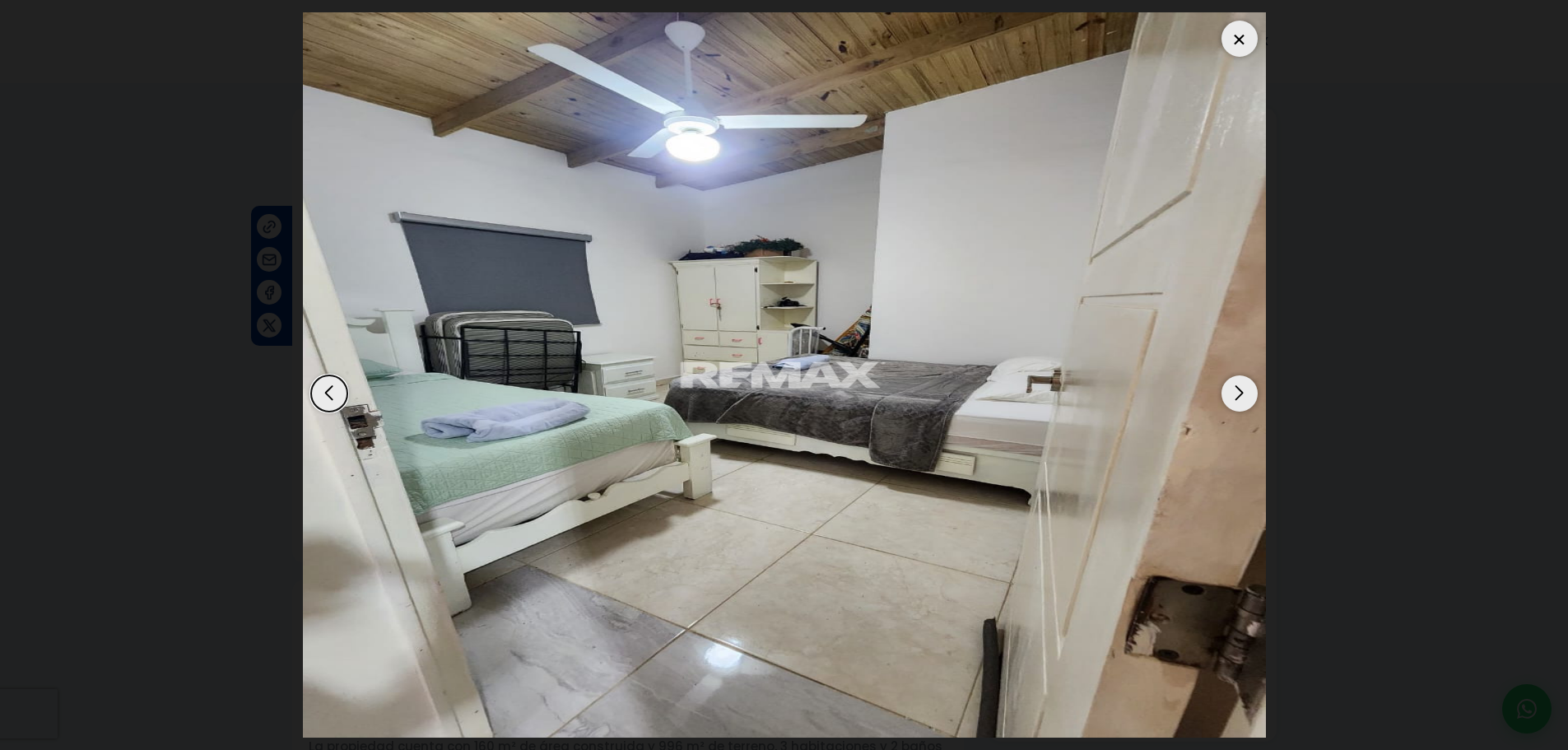
click at [1239, 394] on div "Next slide" at bounding box center [1239, 393] width 36 height 36
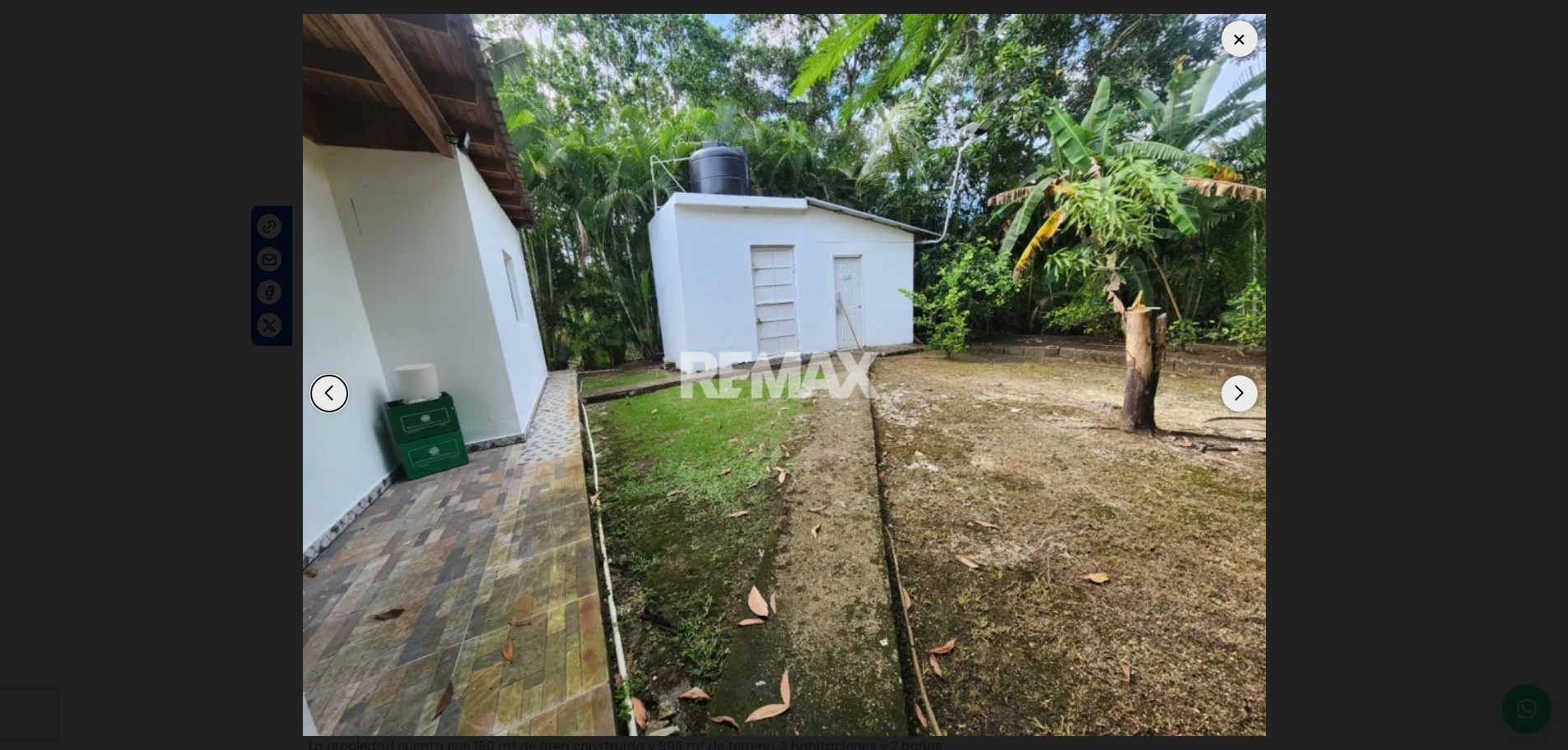
click at [1239, 394] on div "Next slide" at bounding box center [1239, 393] width 36 height 36
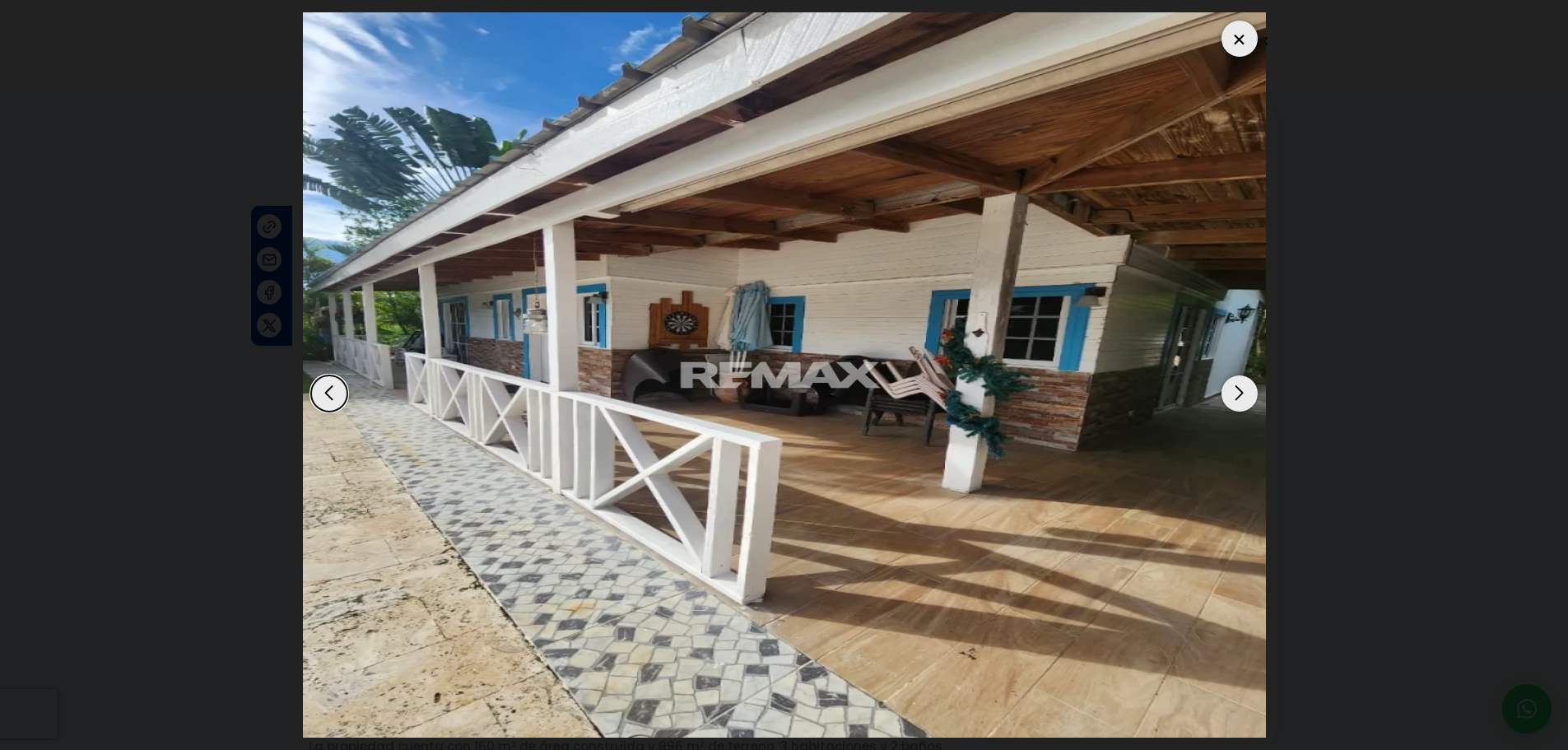
click at [1239, 394] on div "Next slide" at bounding box center [1239, 393] width 36 height 36
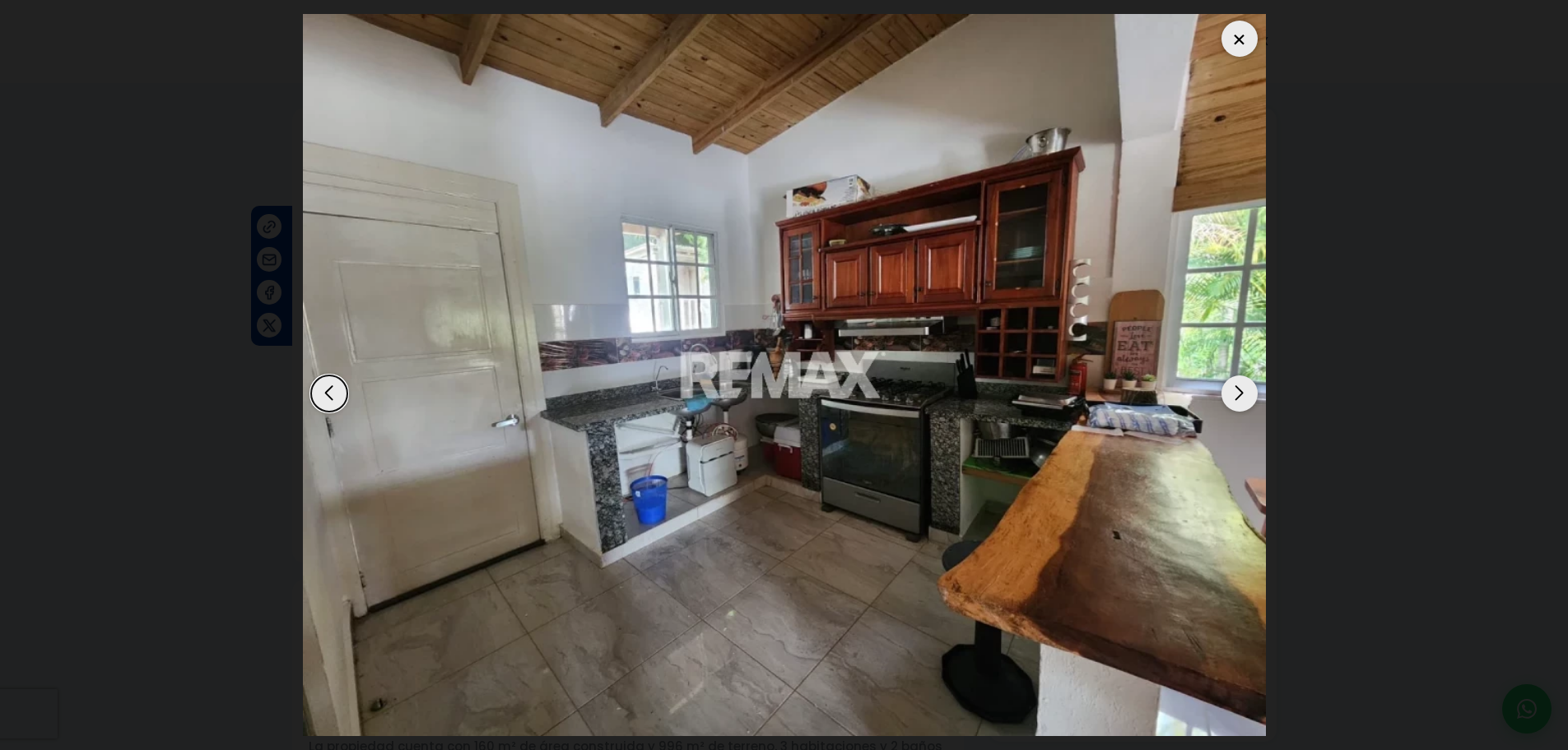
click at [1239, 394] on div "Next slide" at bounding box center [1239, 393] width 36 height 36
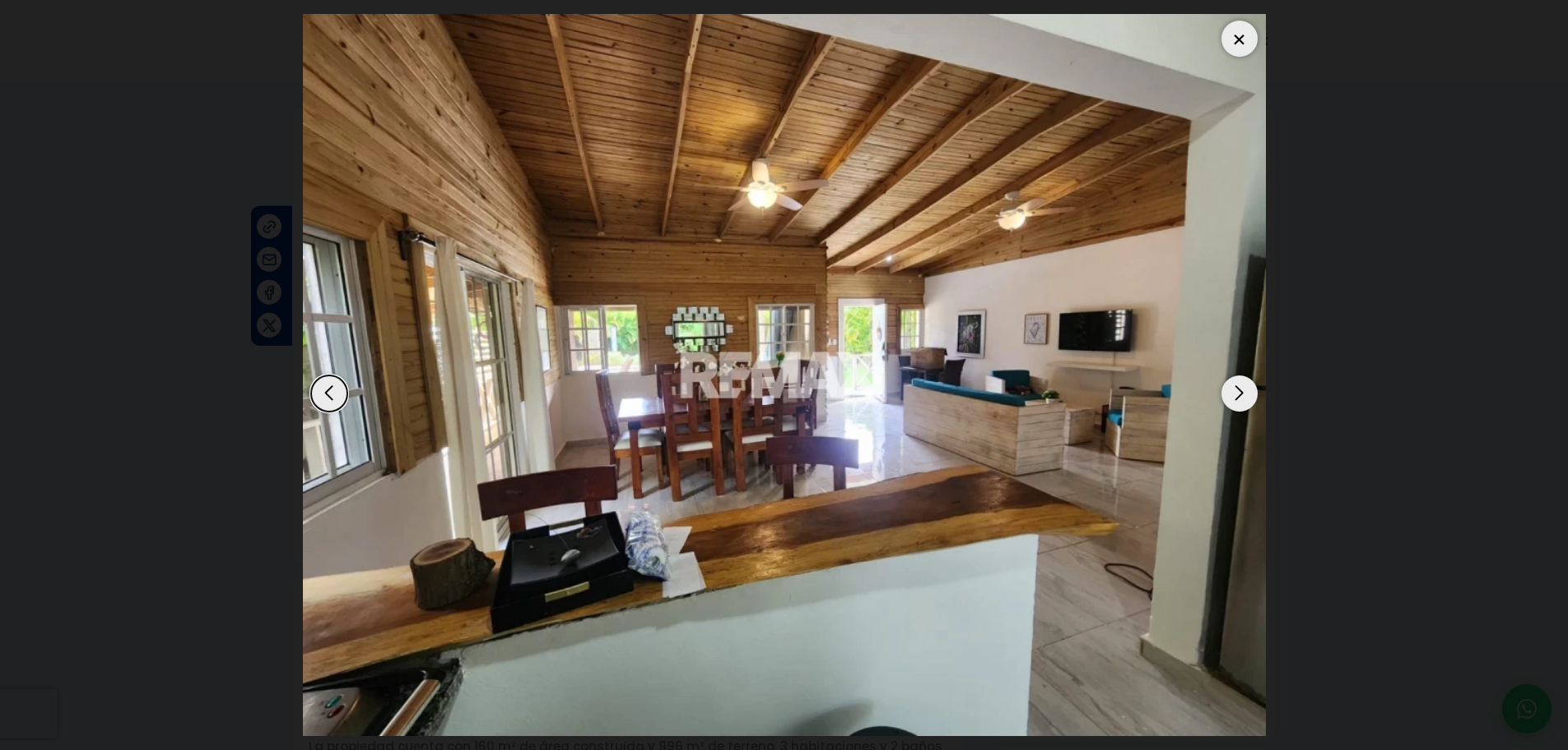
click at [1239, 394] on div "Next slide" at bounding box center [1239, 393] width 36 height 36
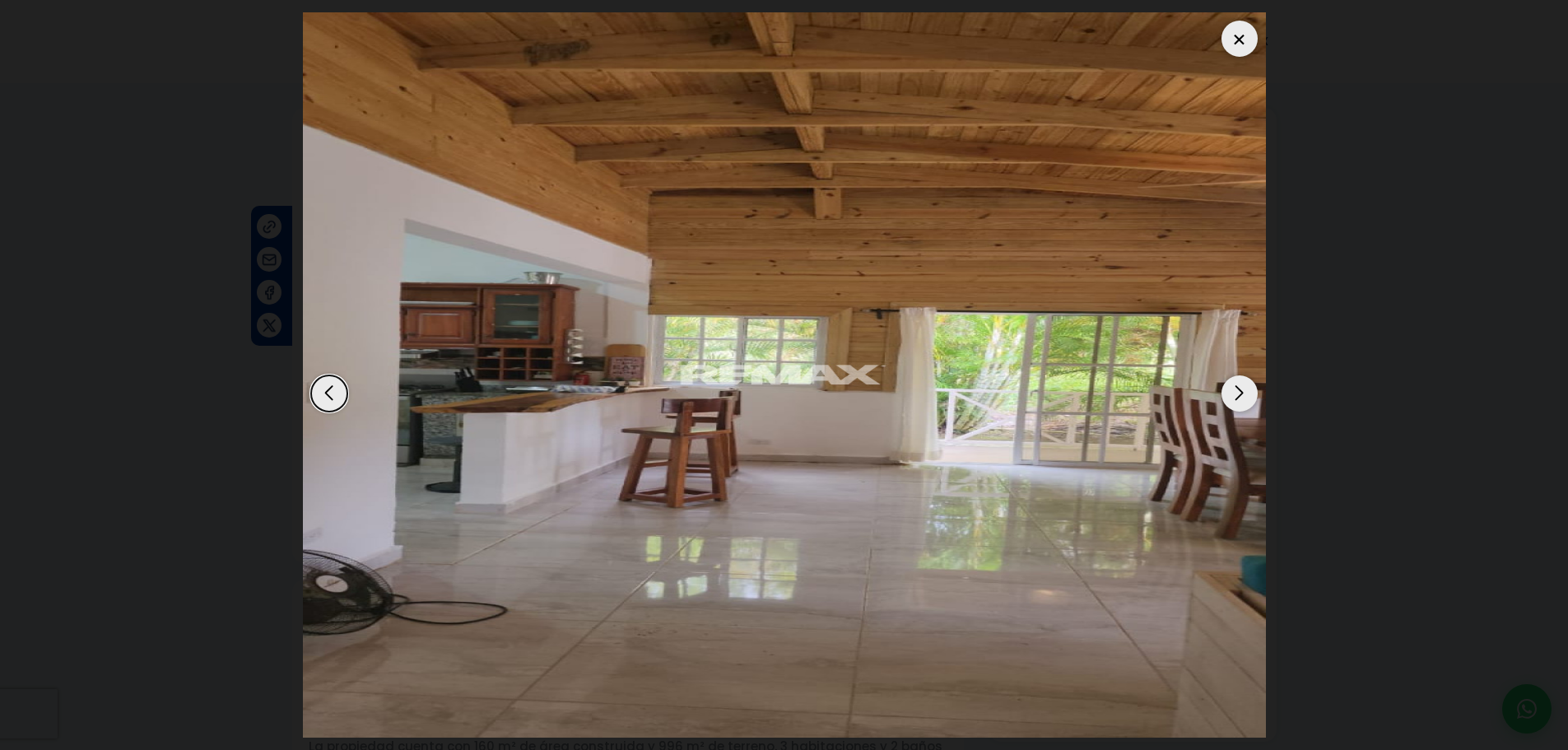
click at [1239, 394] on div "Next slide" at bounding box center [1239, 393] width 36 height 36
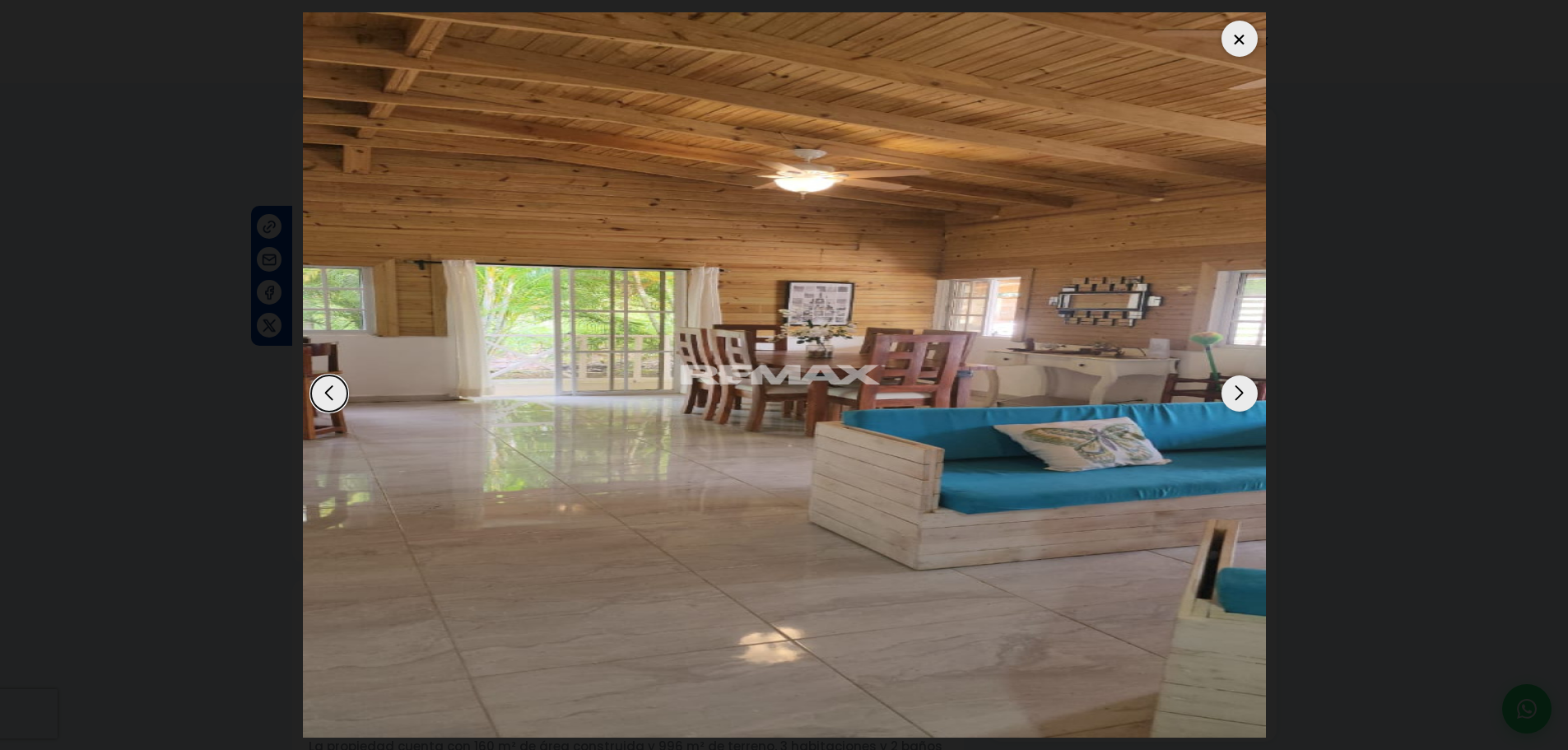
click at [1239, 394] on div "Next slide" at bounding box center [1239, 393] width 36 height 36
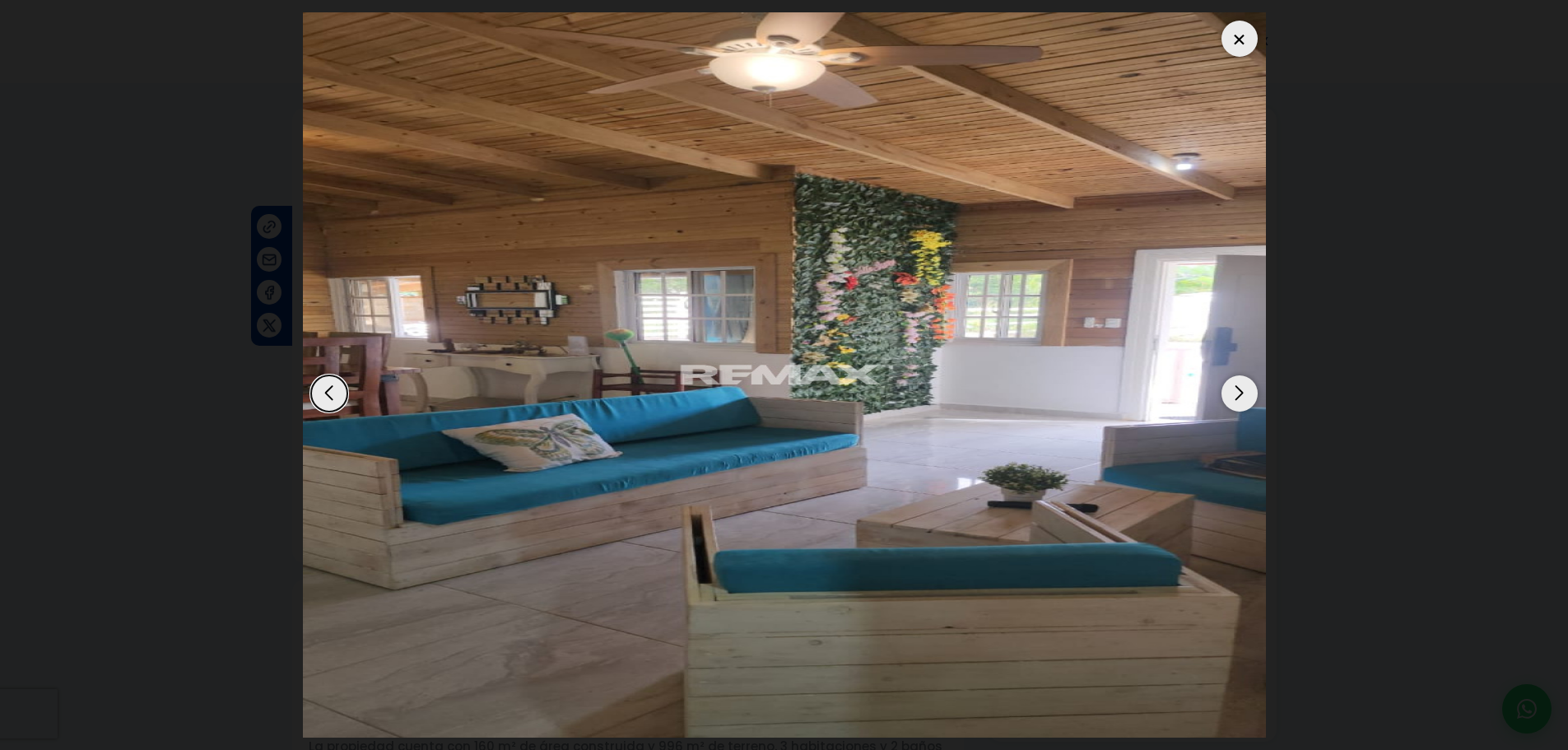
click at [1239, 394] on div "Next slide" at bounding box center [1239, 393] width 36 height 36
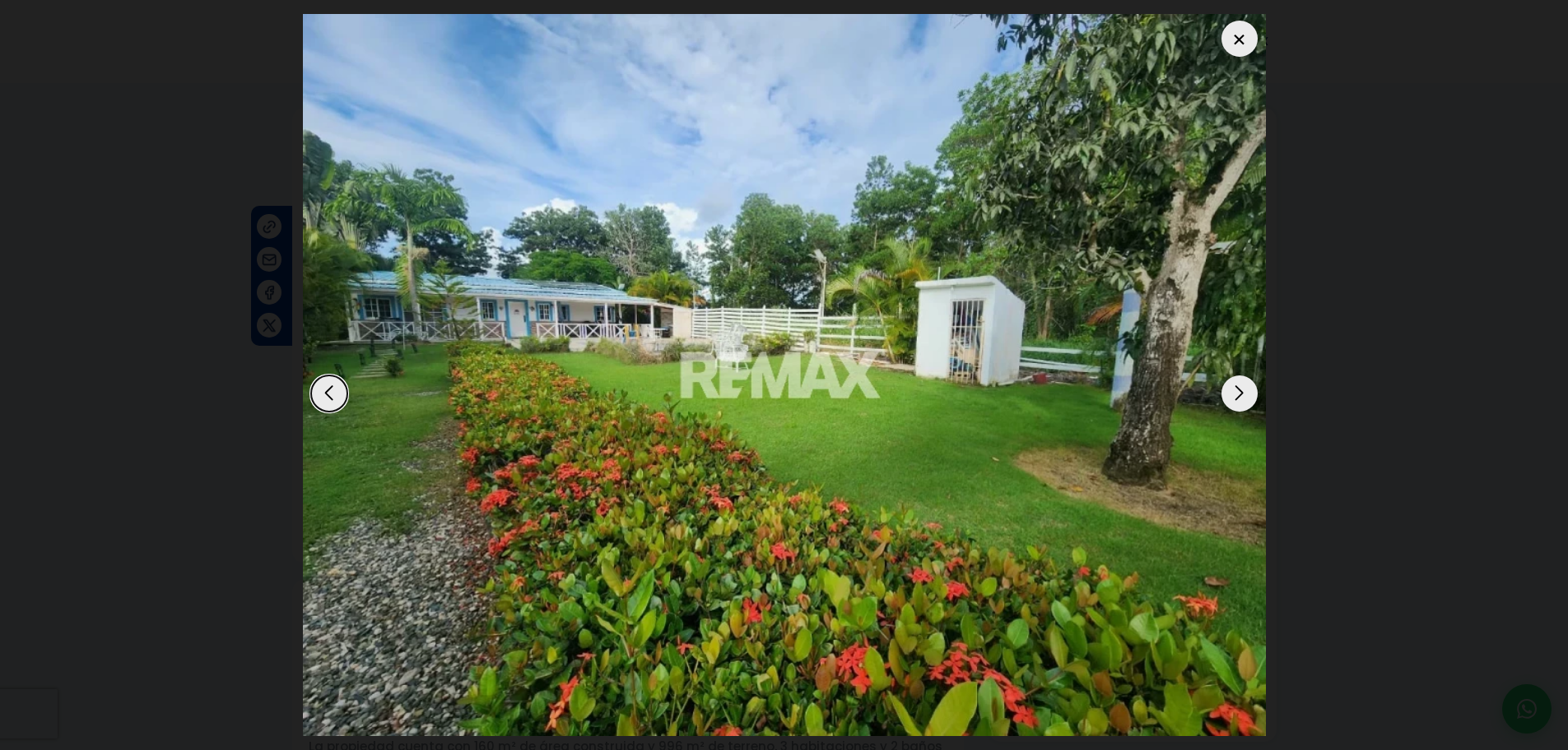
click at [1239, 394] on div "Next slide" at bounding box center [1239, 393] width 36 height 36
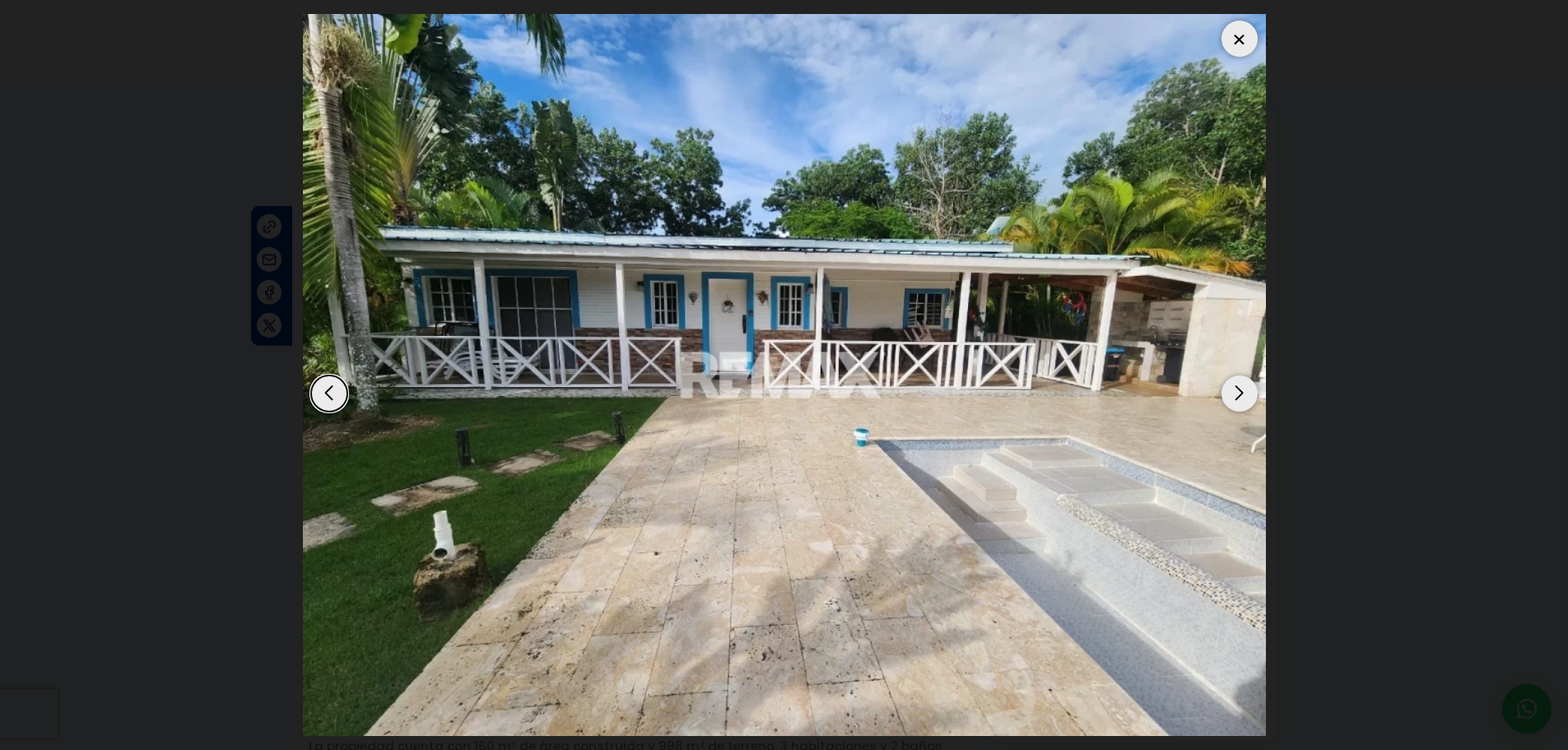
click at [1239, 394] on div "Next slide" at bounding box center [1239, 393] width 36 height 36
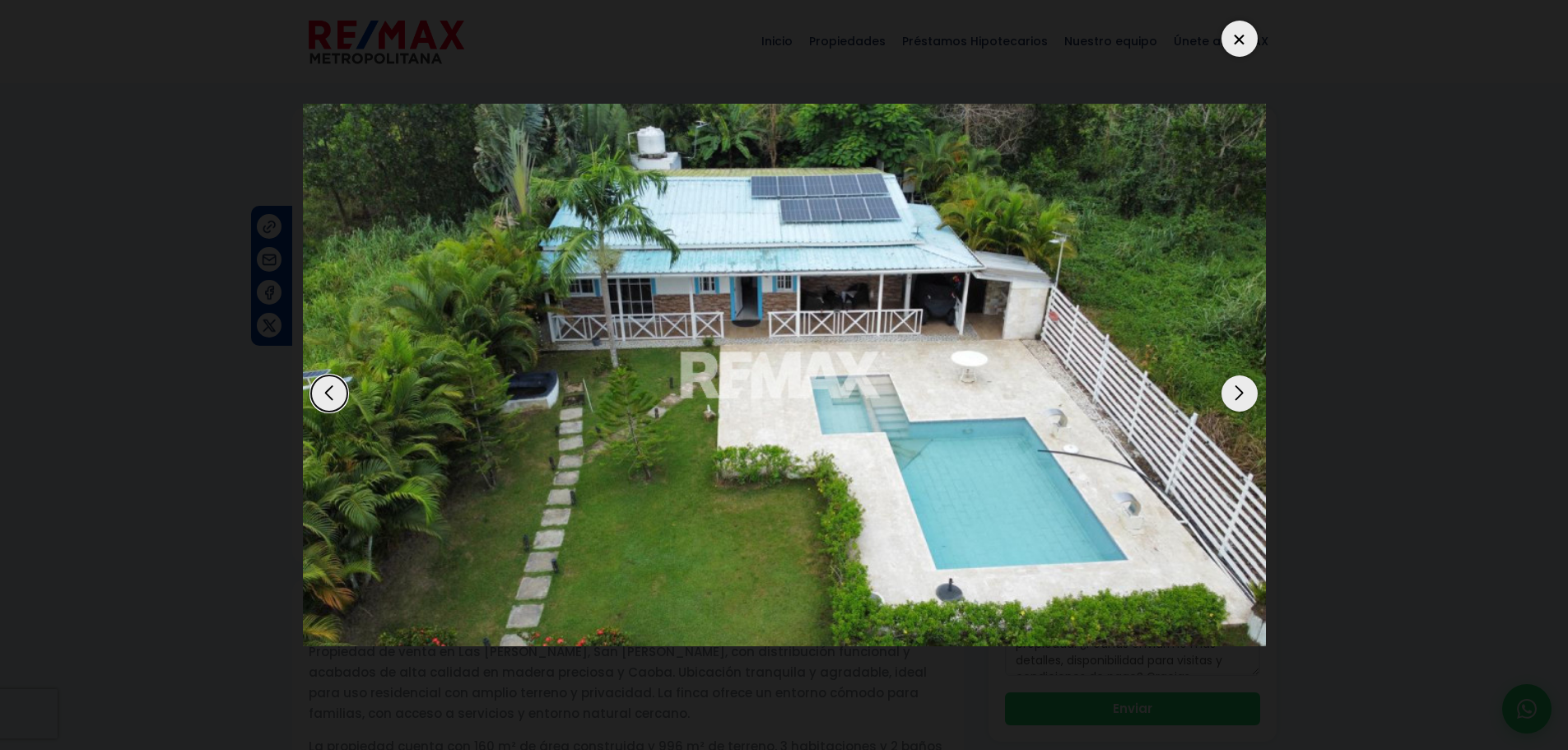
click at [1231, 40] on div at bounding box center [1239, 38] width 36 height 36
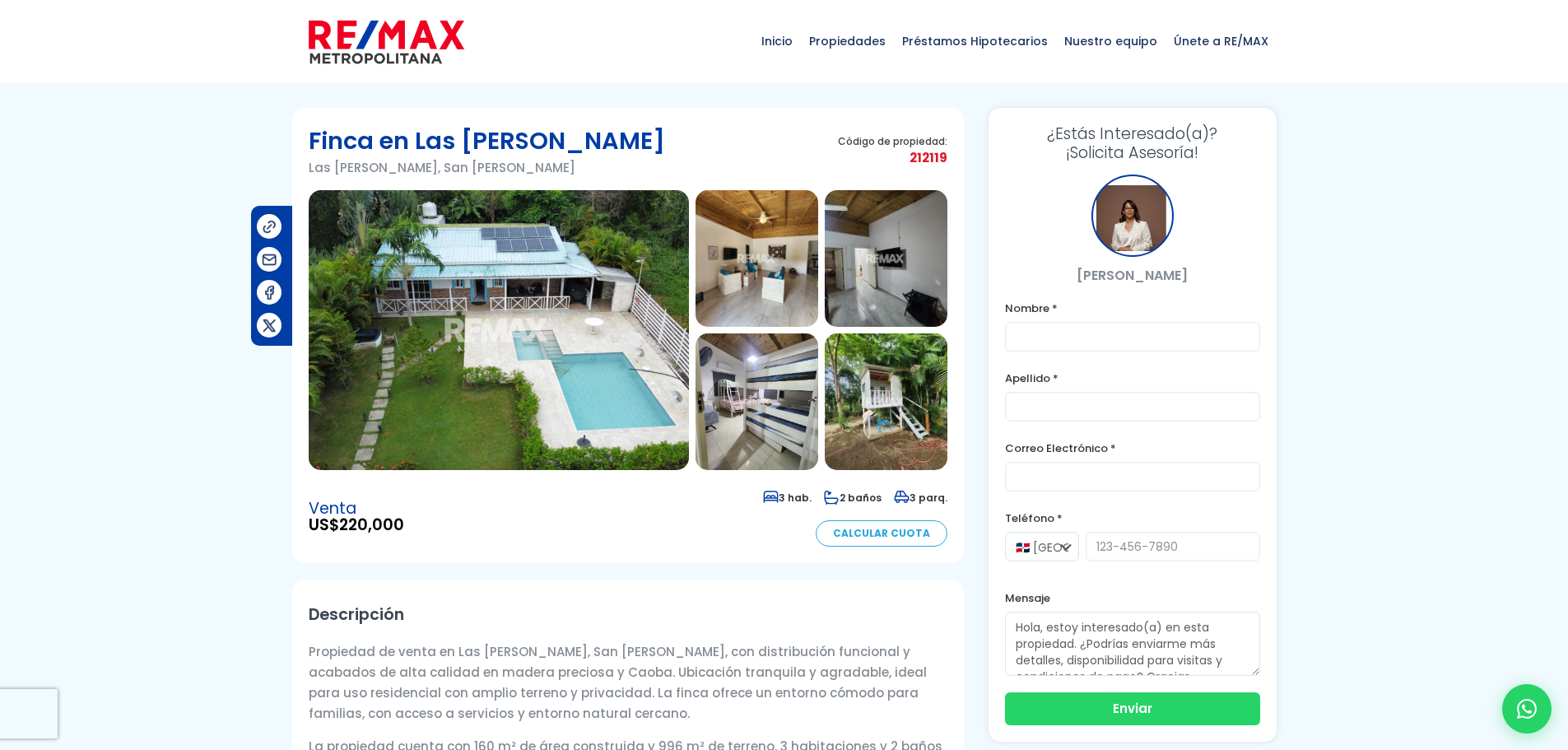
click at [921, 158] on span "212119" at bounding box center [893, 158] width 109 height 20
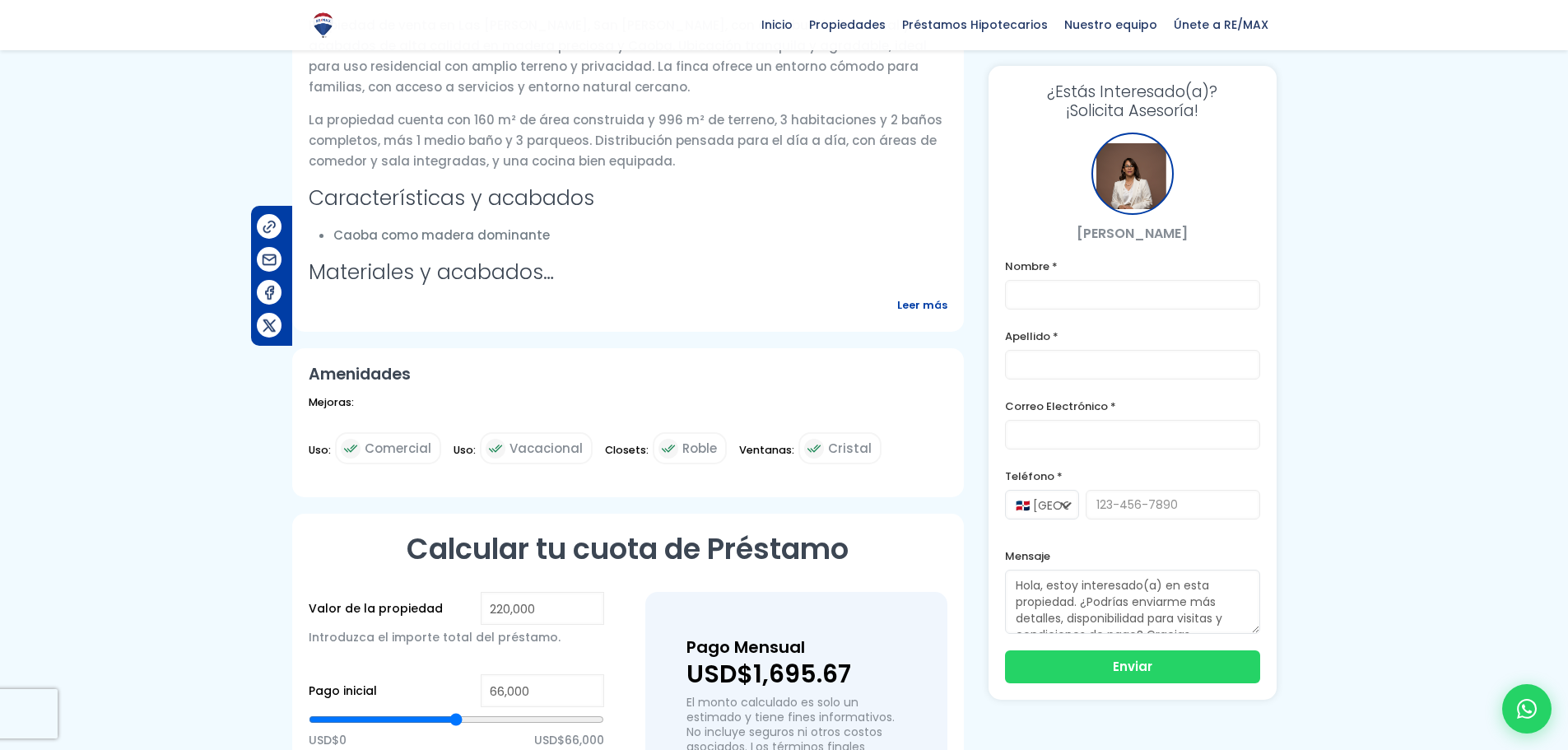
scroll to position [576, 0]
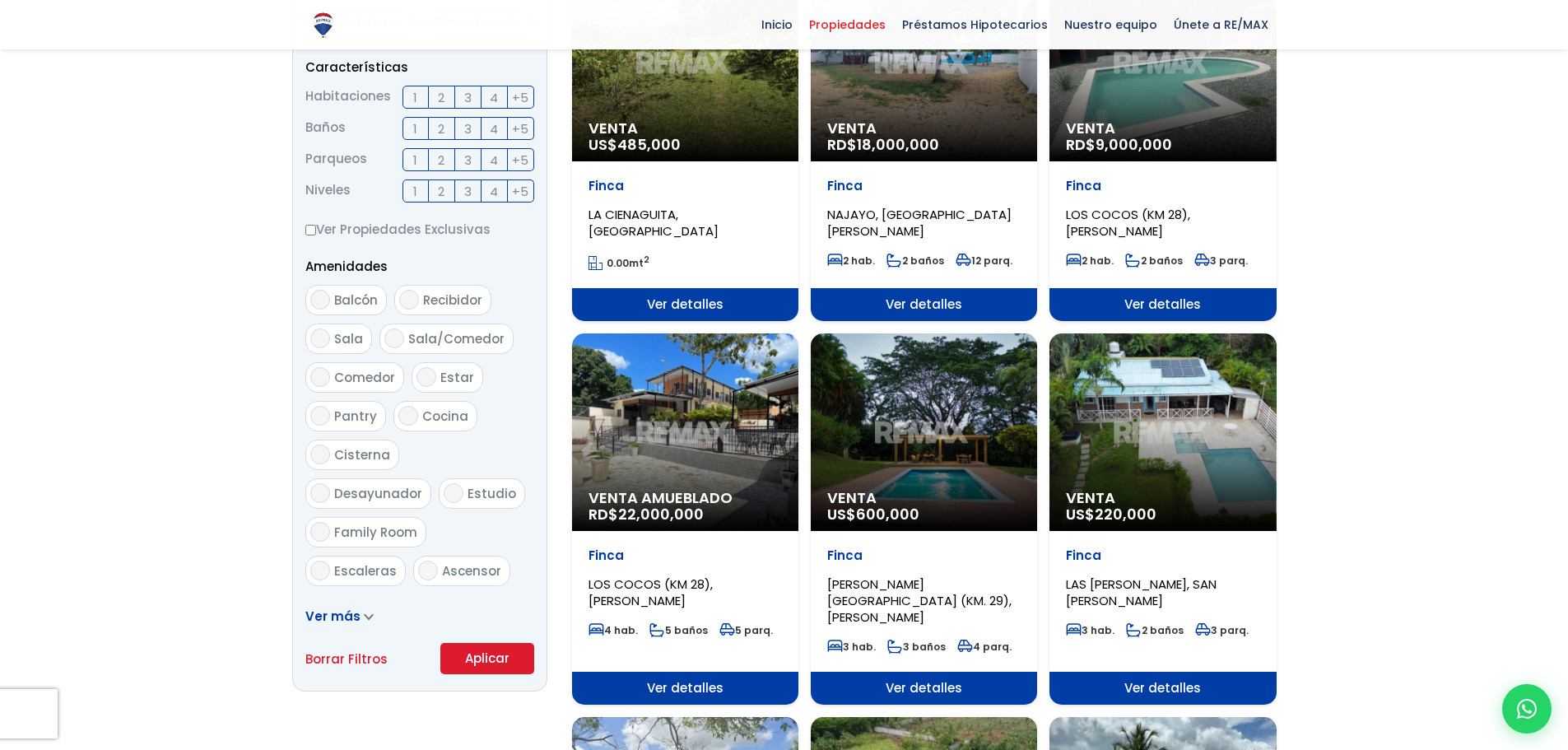
scroll to position [659, 0]
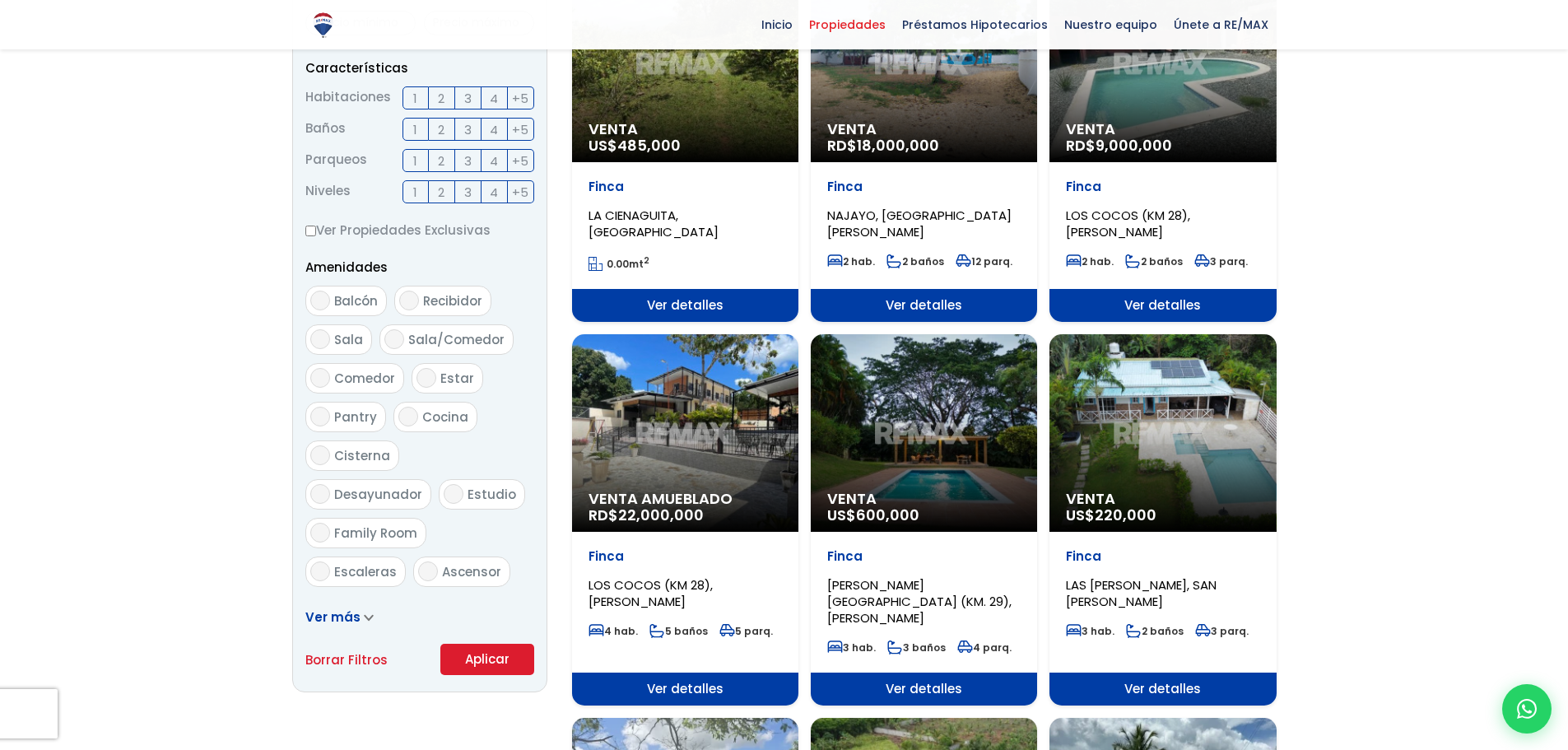
click at [690, 503] on span "Venta Amueblado" at bounding box center [685, 499] width 193 height 17
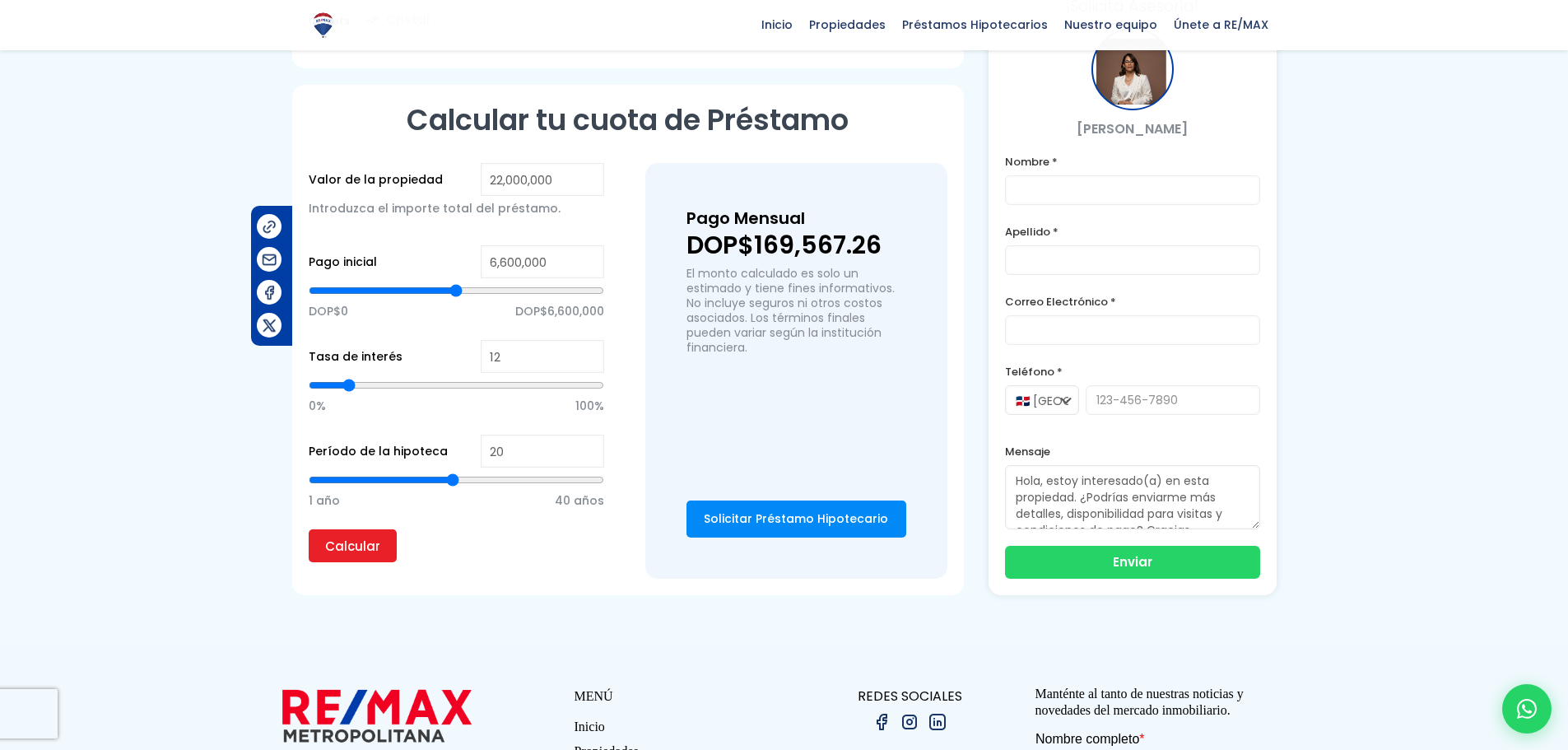
scroll to position [906, 0]
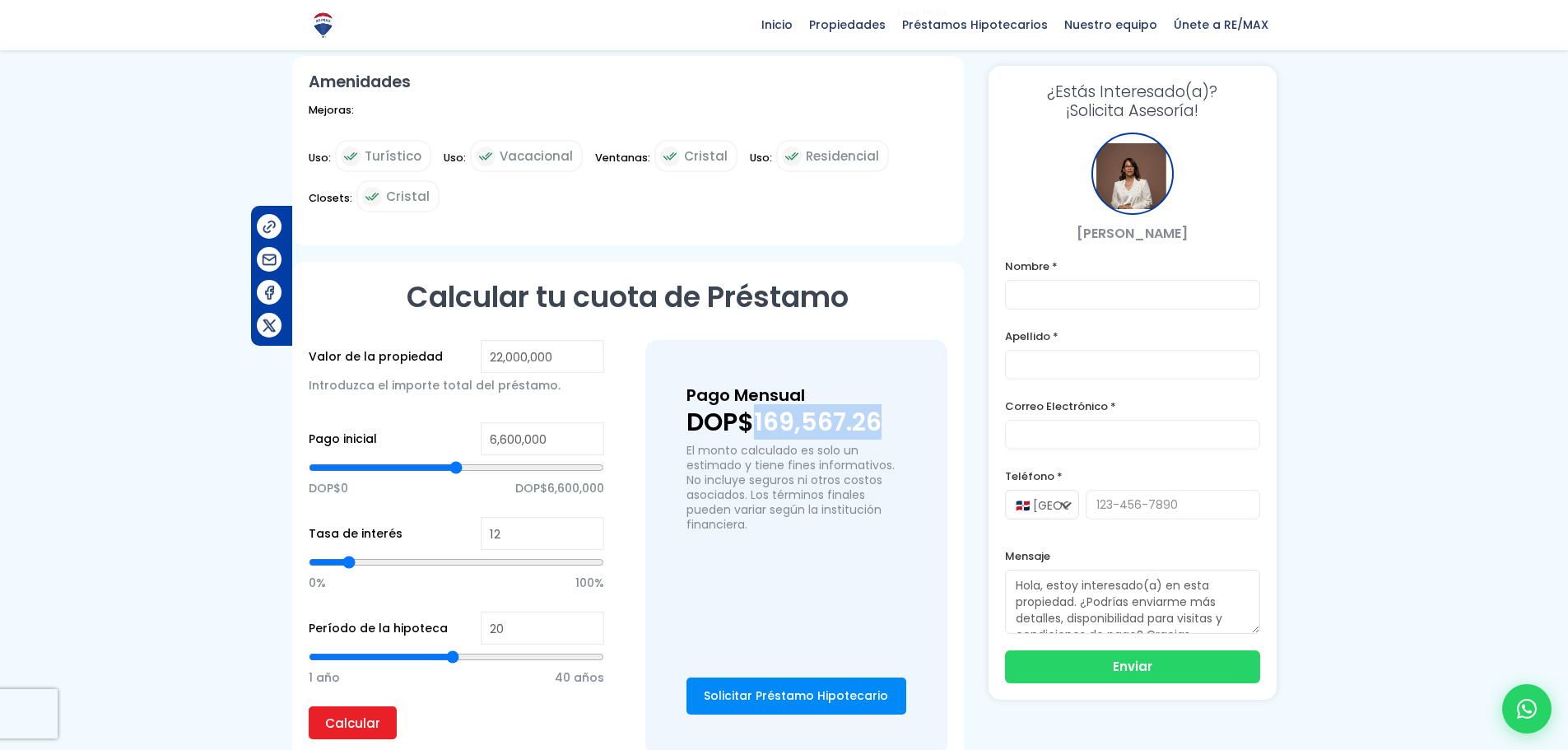
drag, startPoint x: 758, startPoint y: 440, endPoint x: 880, endPoint y: 441, distance: 122.0
click at [880, 434] on p "DOP$169,567.26" at bounding box center [796, 422] width 220 height 25
copy p "169,567.26"
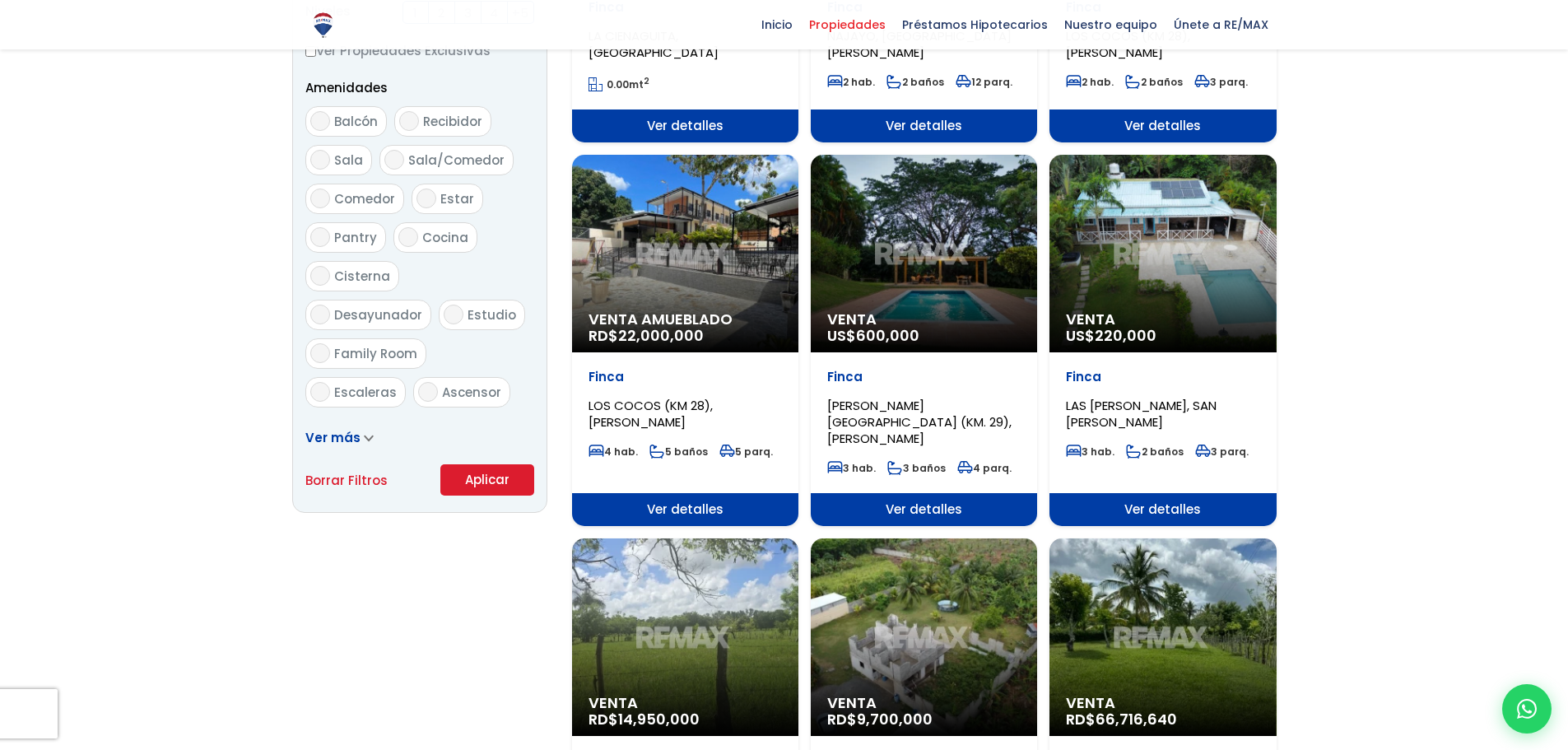
scroll to position [741, 0]
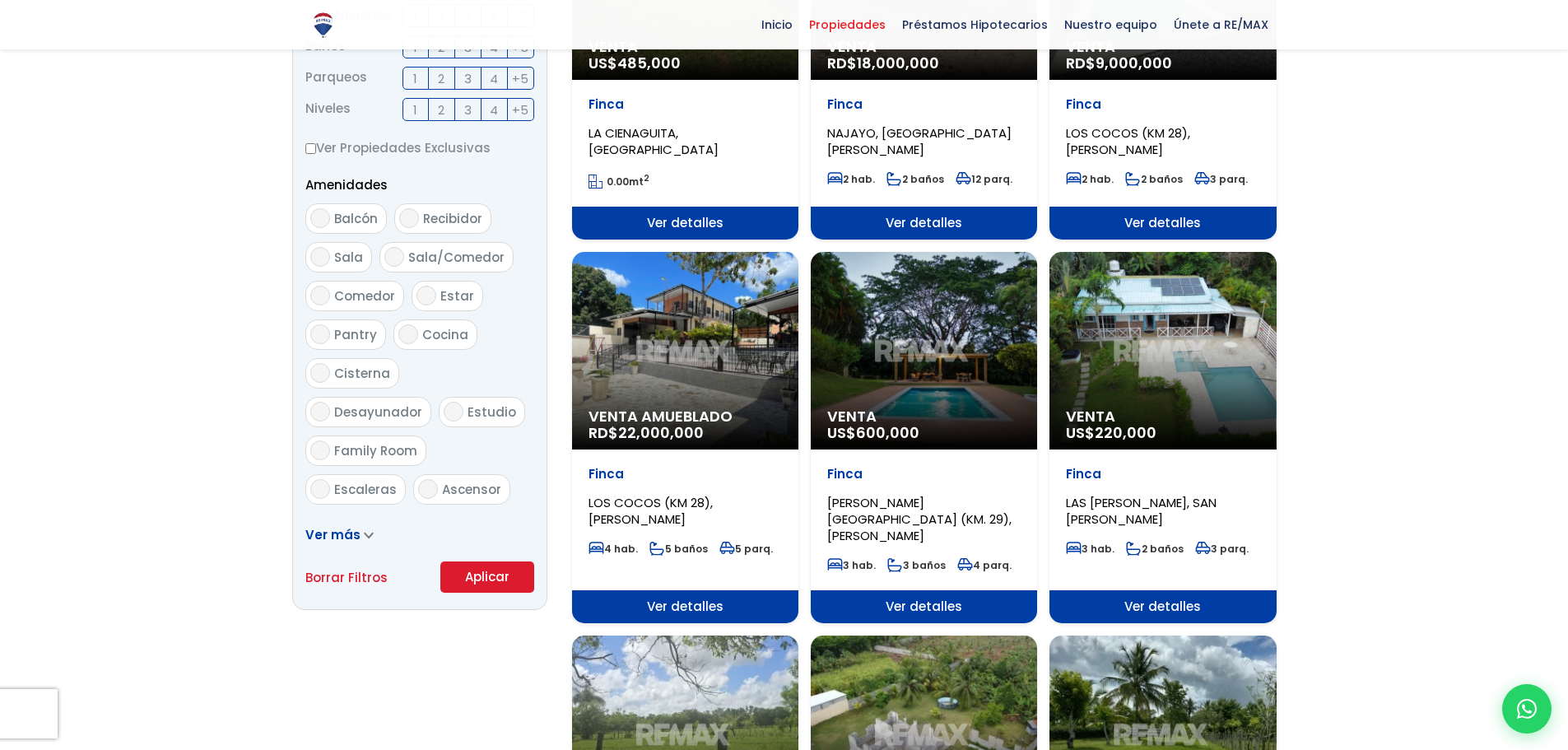
click at [673, 429] on span "22,000,000" at bounding box center [661, 433] width 85 height 20
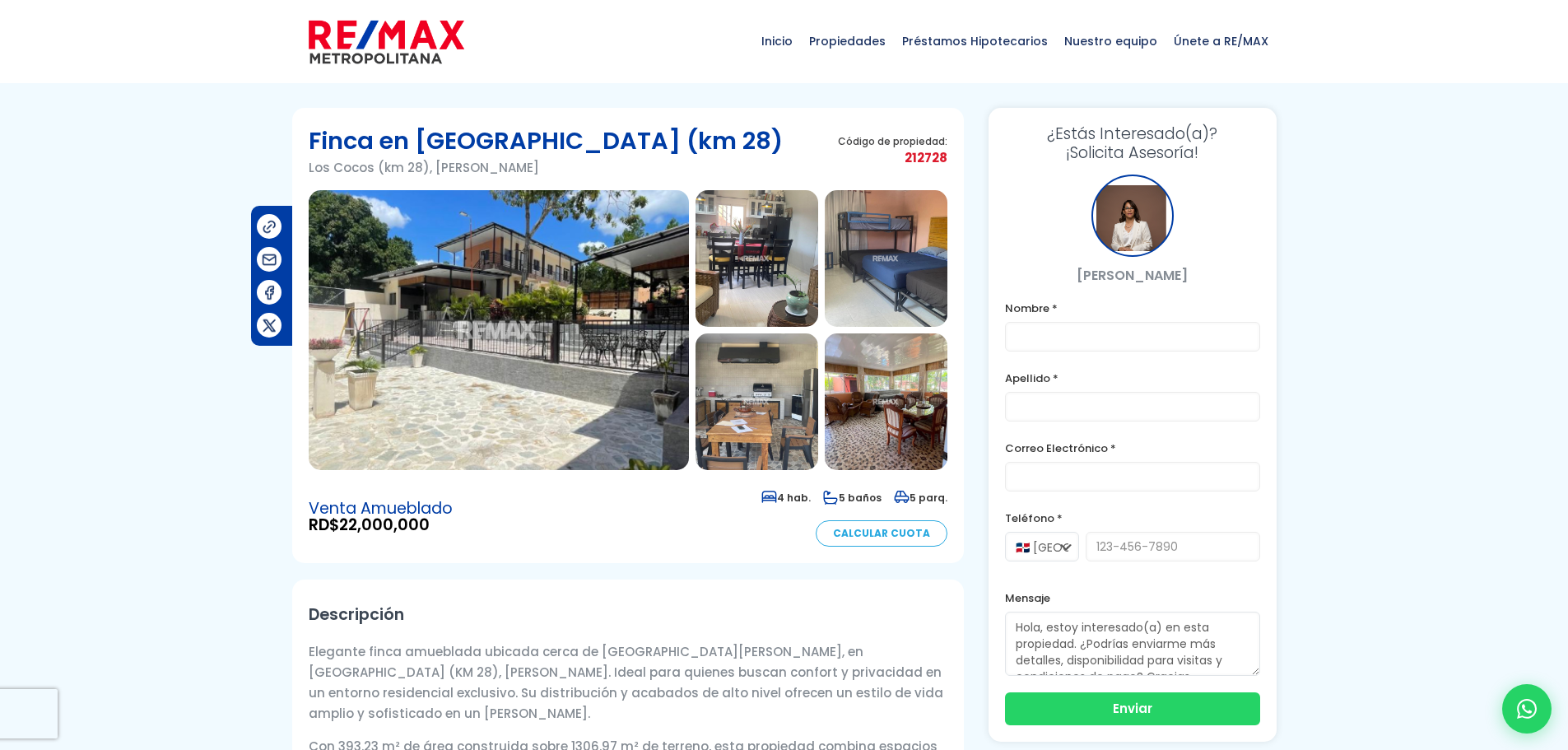
click at [521, 383] on img at bounding box center [499, 330] width 380 height 280
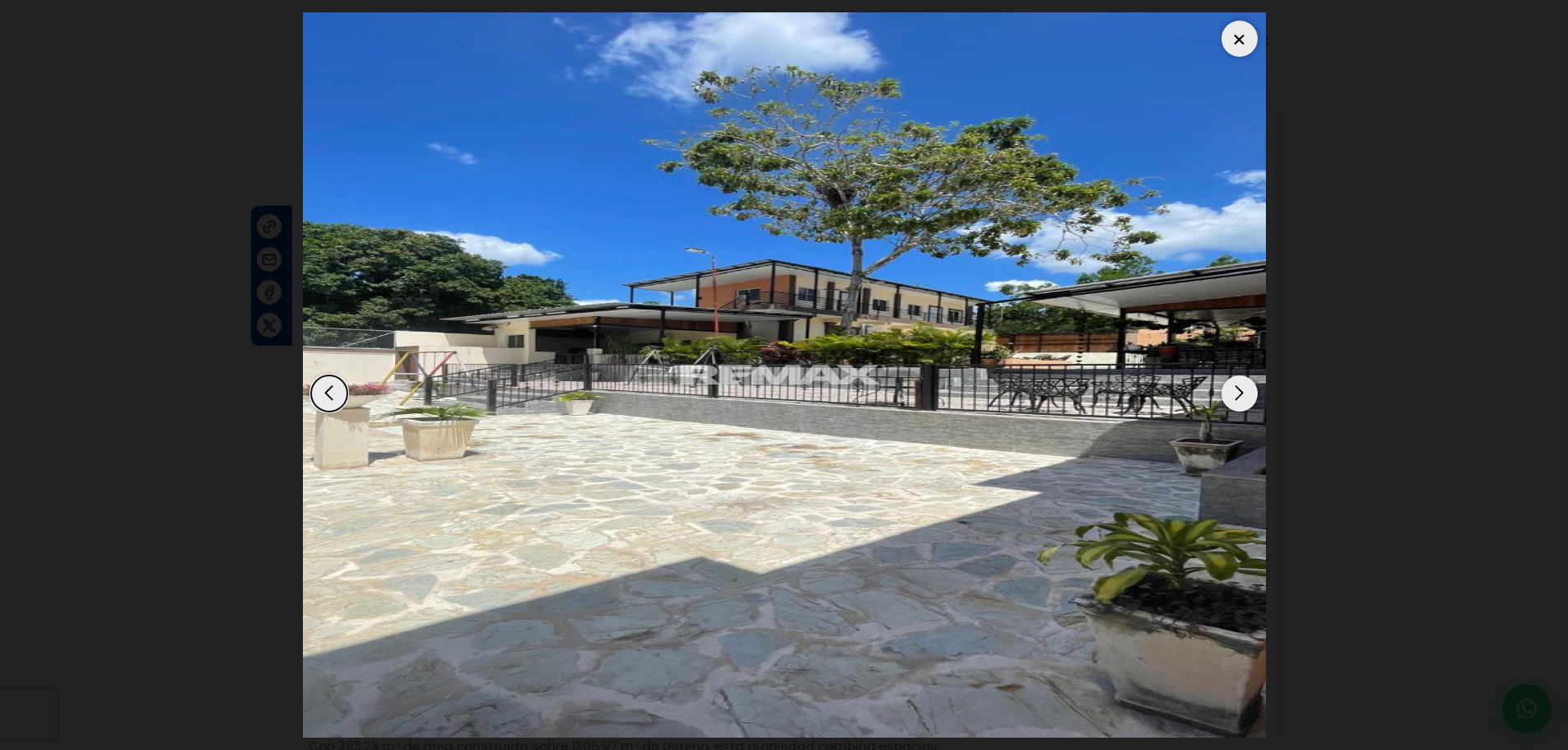
click at [1233, 400] on div "Next slide" at bounding box center [1239, 393] width 36 height 36
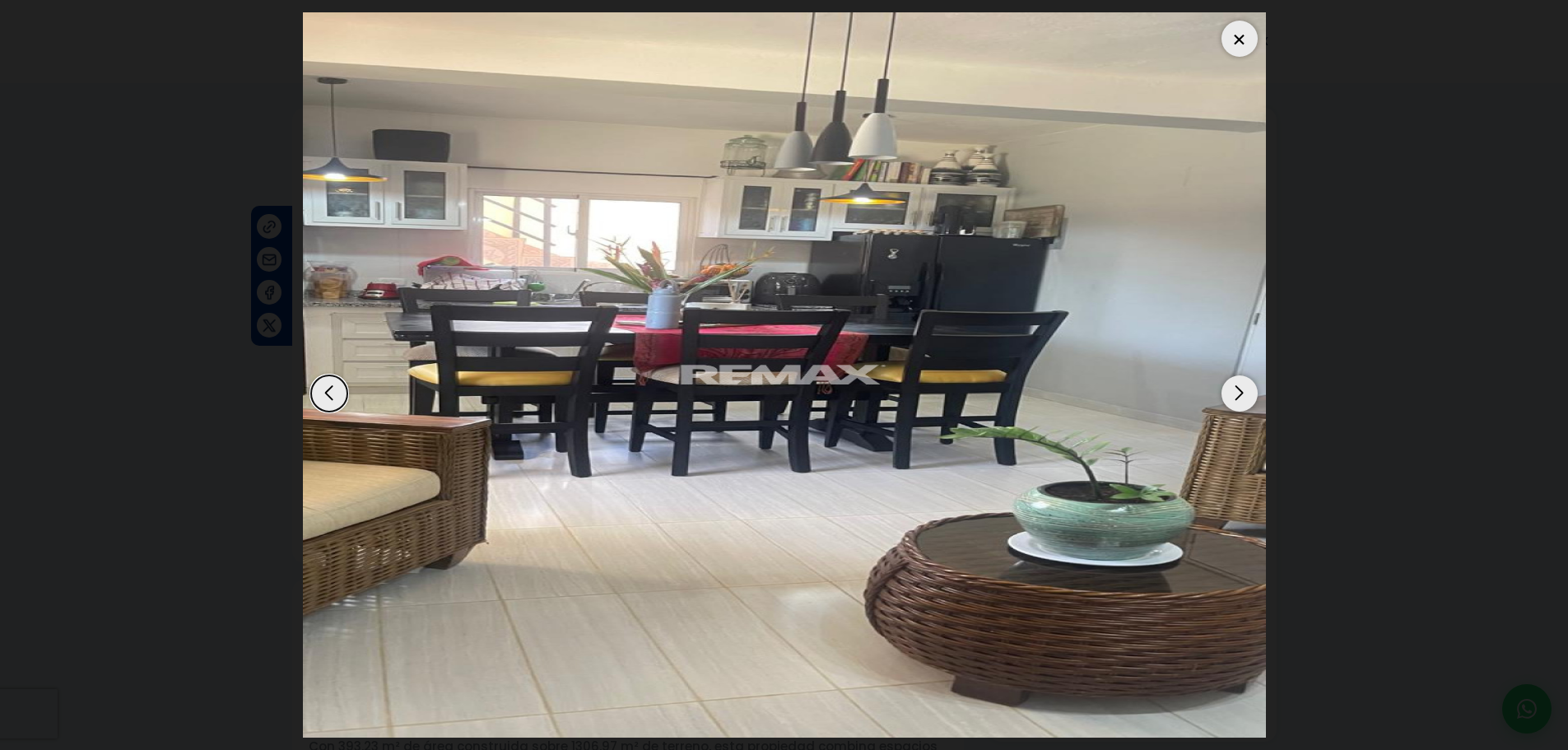
click at [1233, 400] on div "Next slide" at bounding box center [1239, 393] width 36 height 36
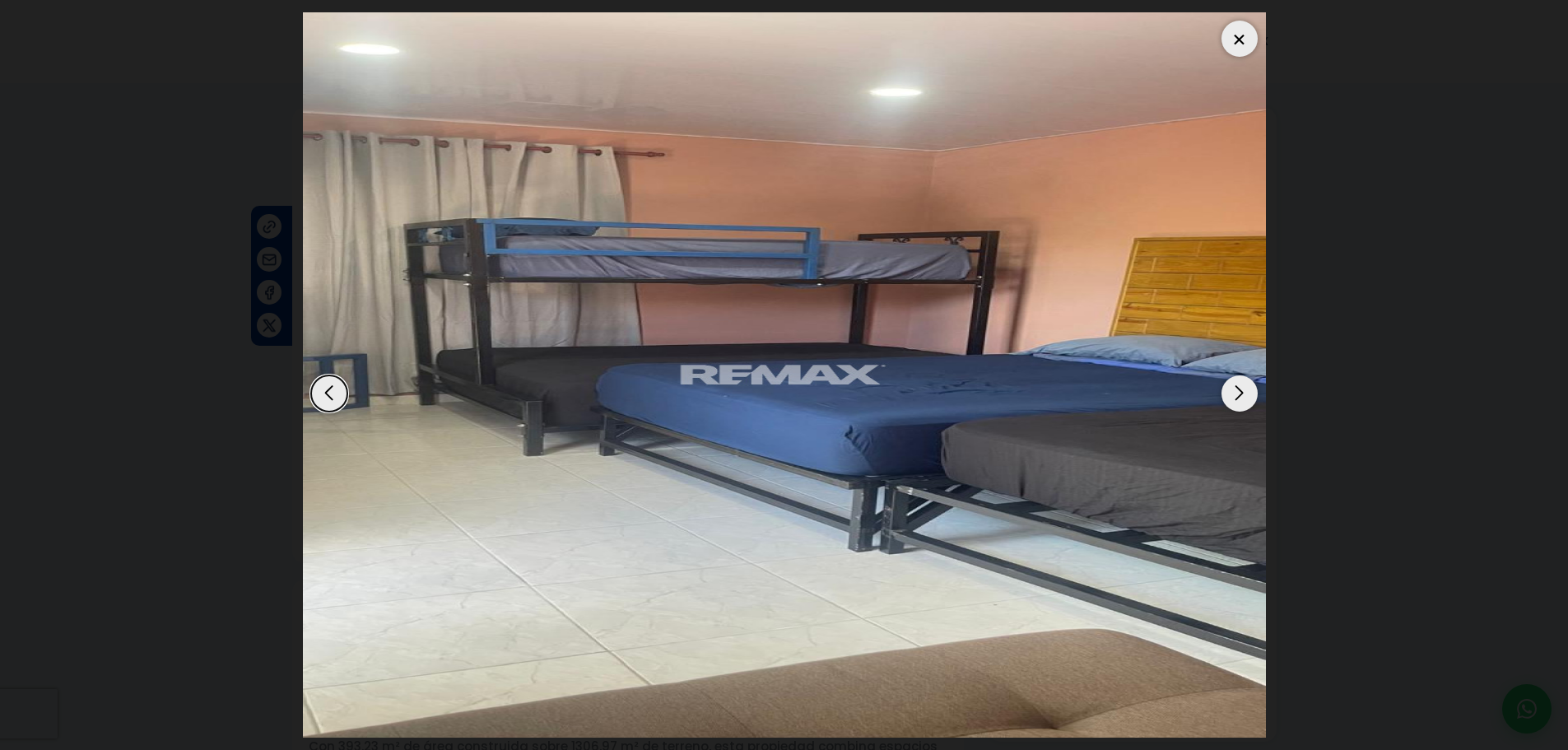
click at [1233, 400] on div "Next slide" at bounding box center [1239, 393] width 36 height 36
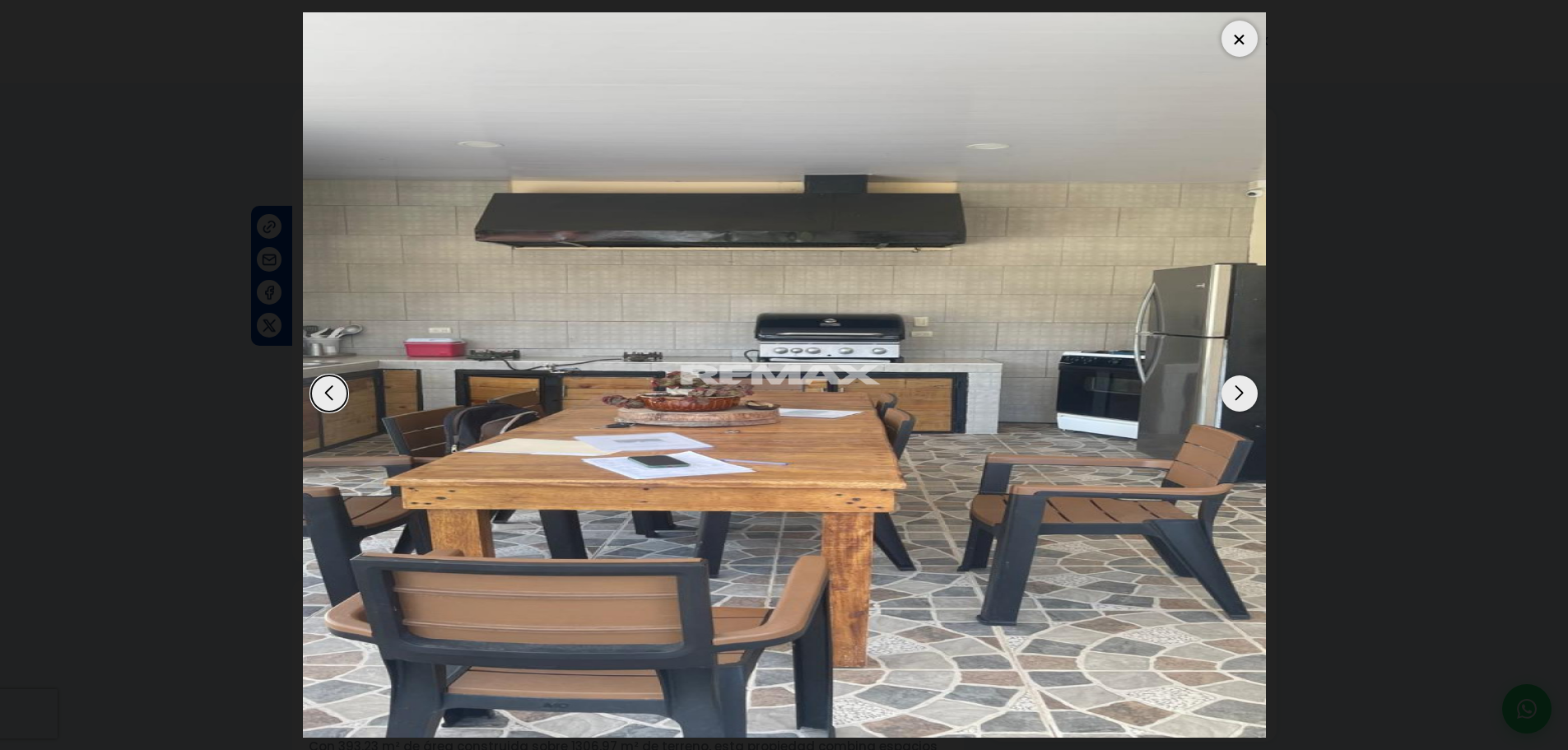
click at [1233, 400] on div "Next slide" at bounding box center [1239, 393] width 36 height 36
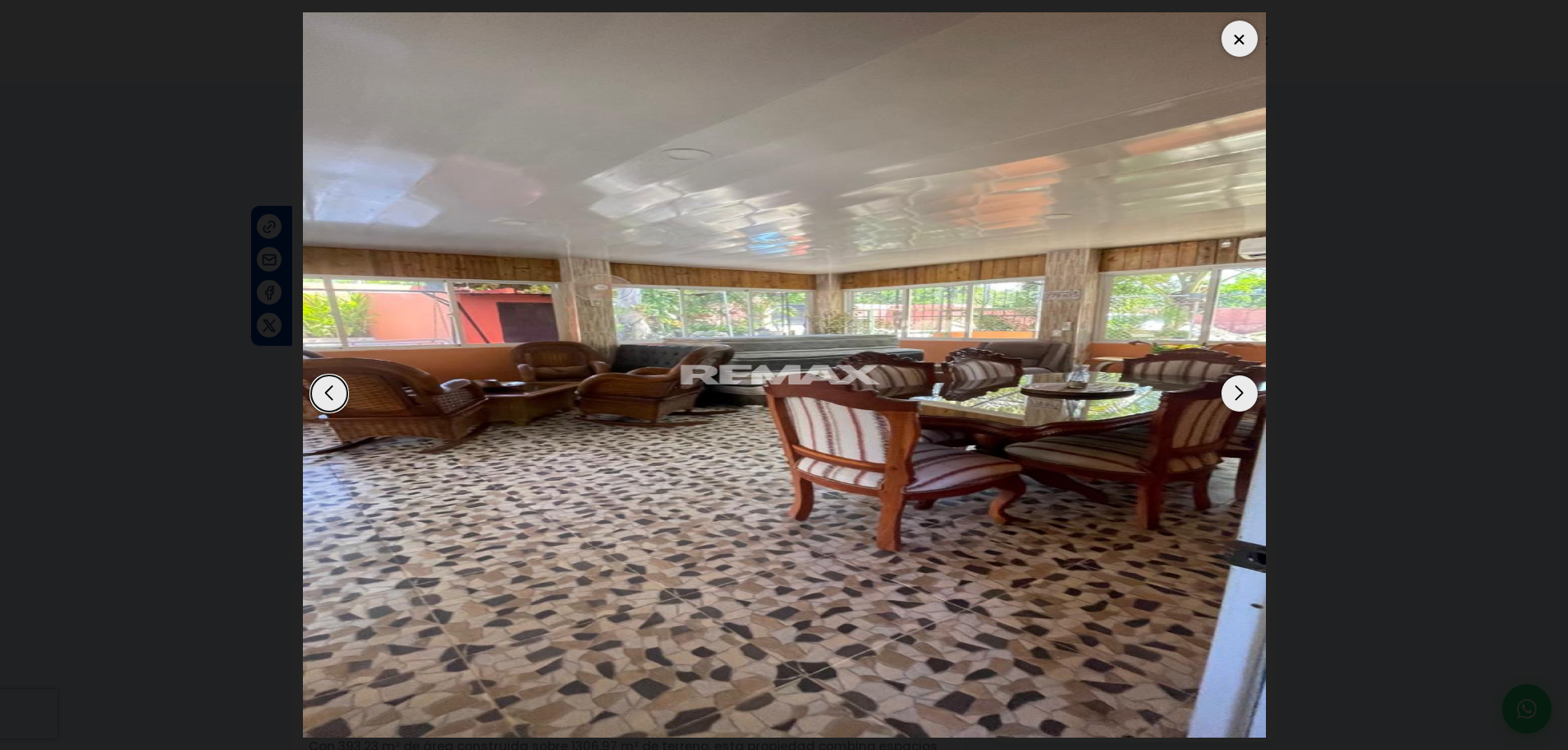
click at [1233, 400] on div "Next slide" at bounding box center [1239, 393] width 36 height 36
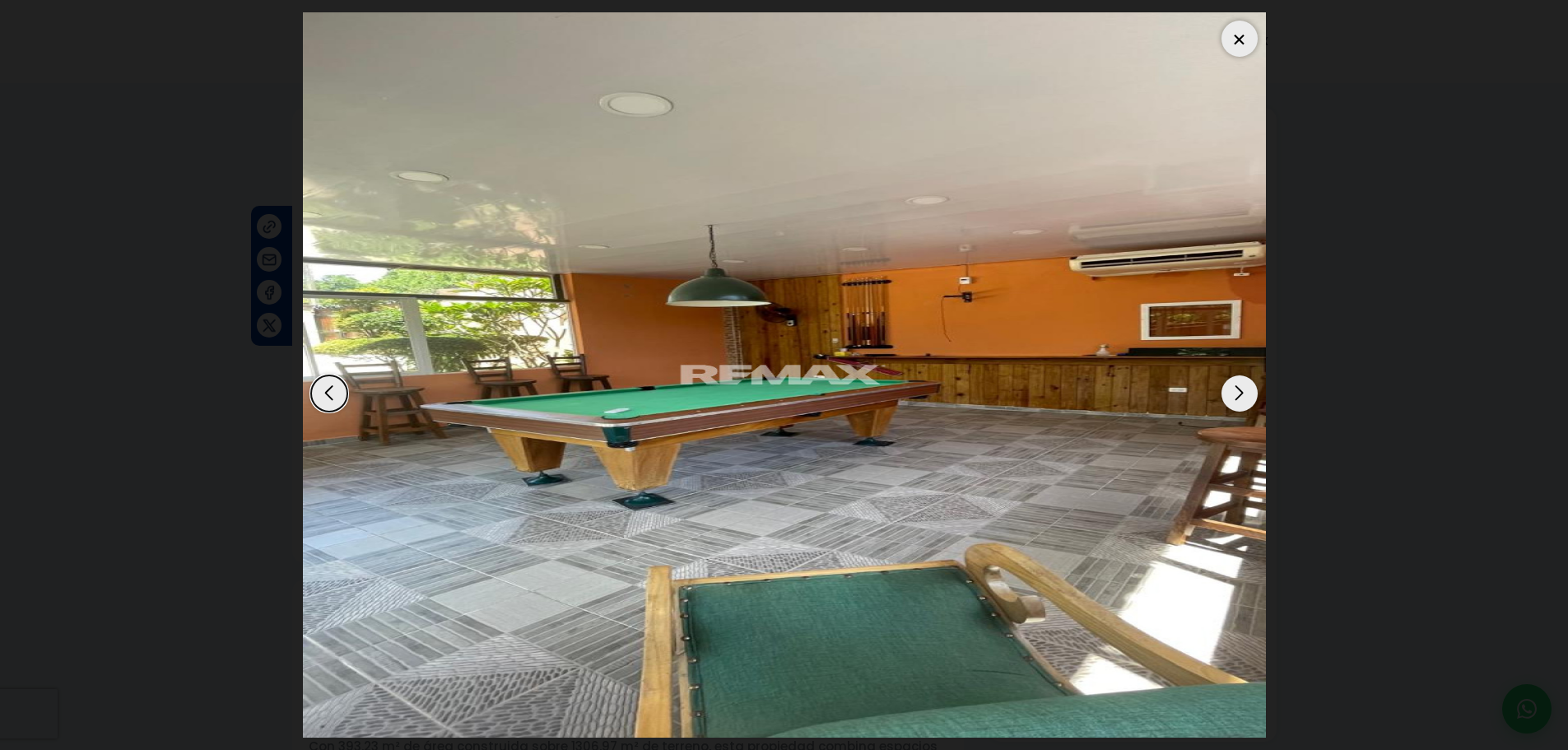
click at [1233, 400] on div "Next slide" at bounding box center [1239, 393] width 36 height 36
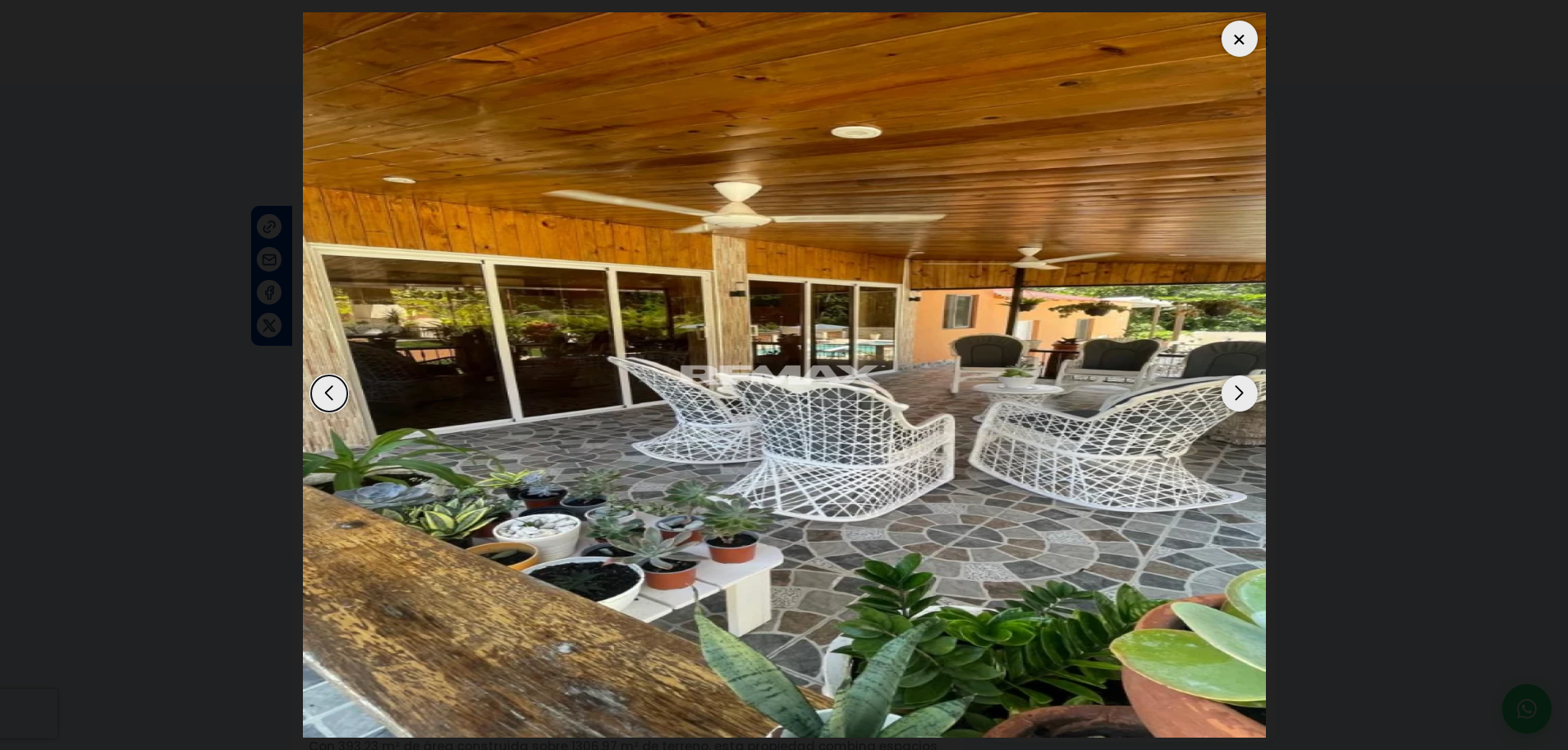
click at [1233, 400] on div "Next slide" at bounding box center [1239, 393] width 36 height 36
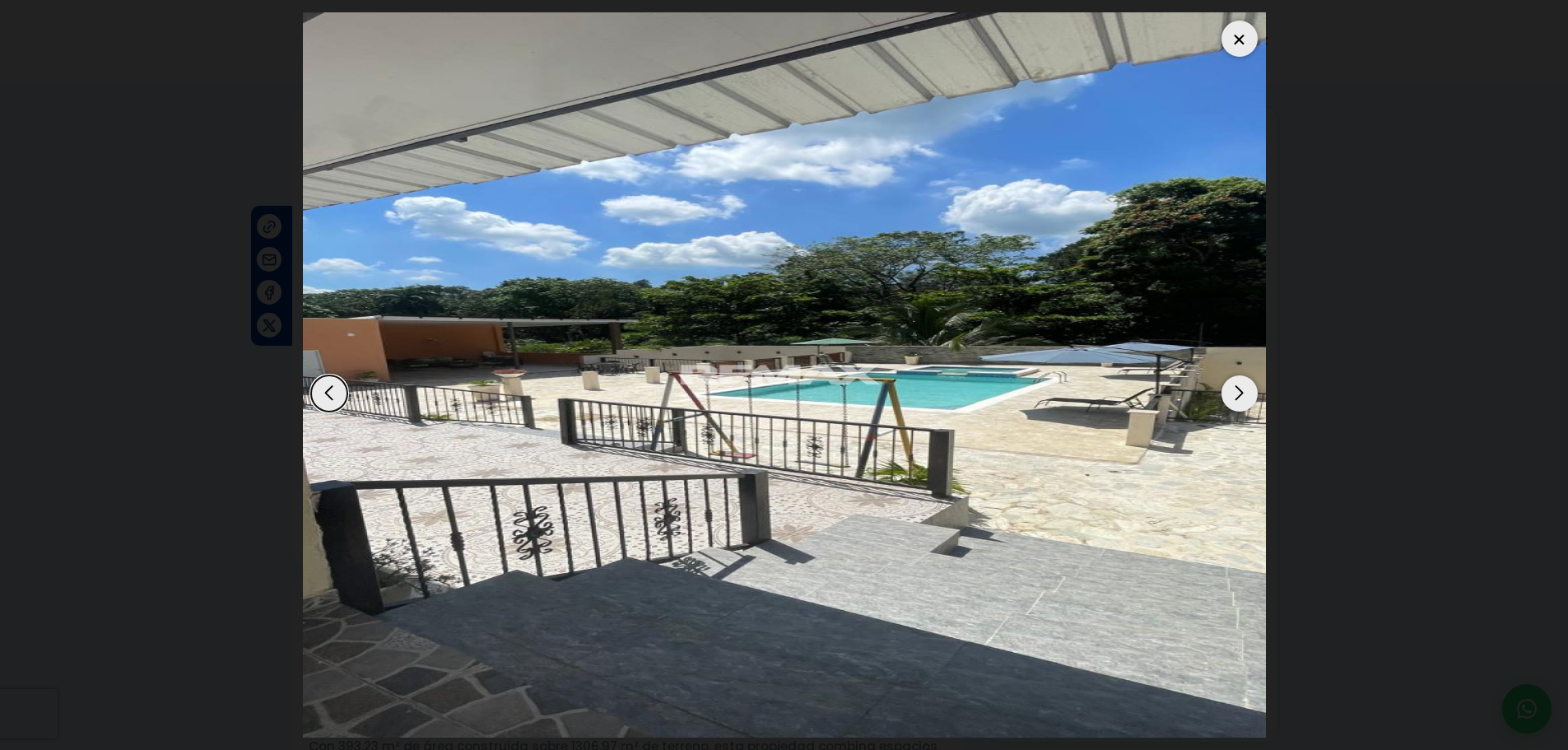
click at [1233, 400] on div "Next slide" at bounding box center [1239, 393] width 36 height 36
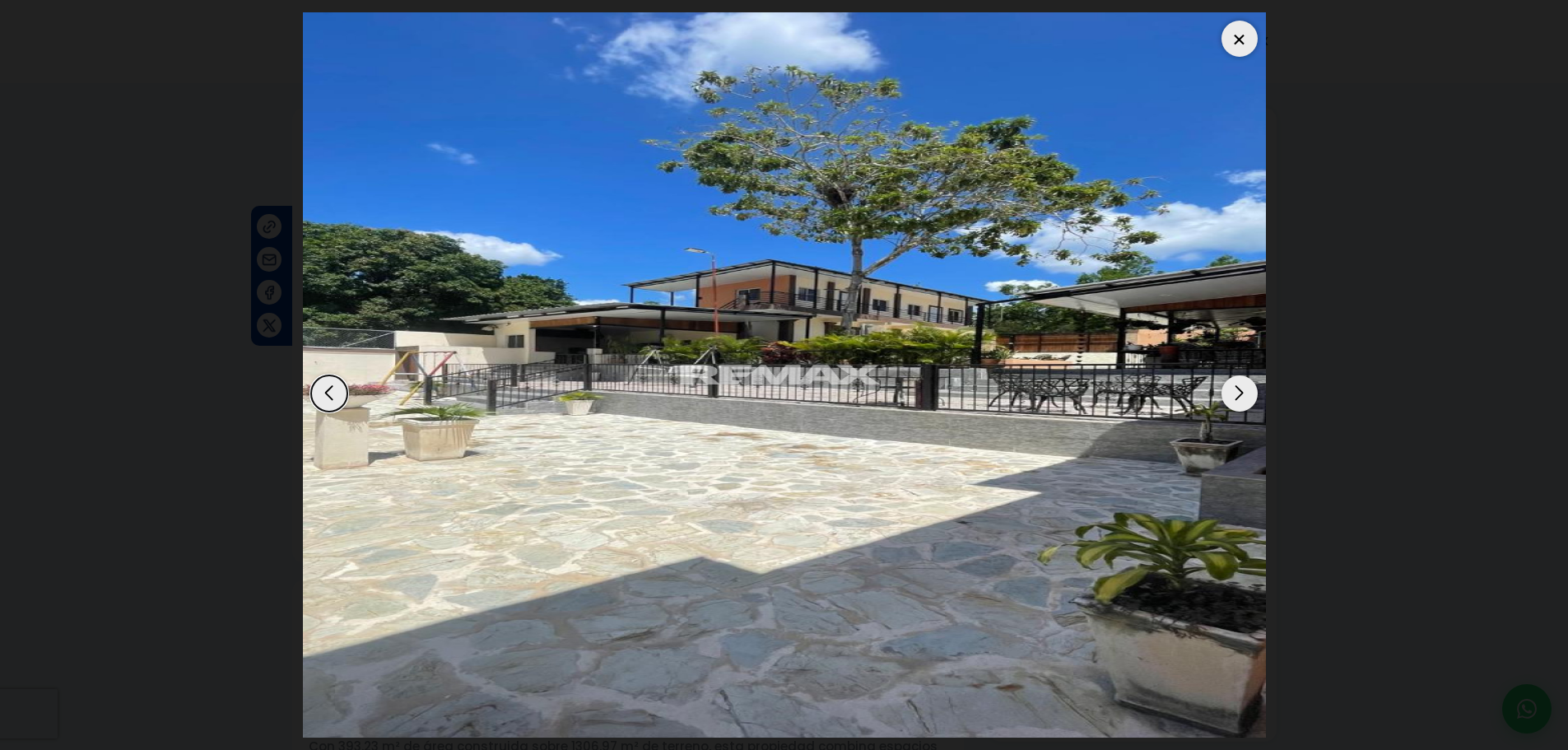
click at [1235, 44] on div at bounding box center [1239, 38] width 36 height 36
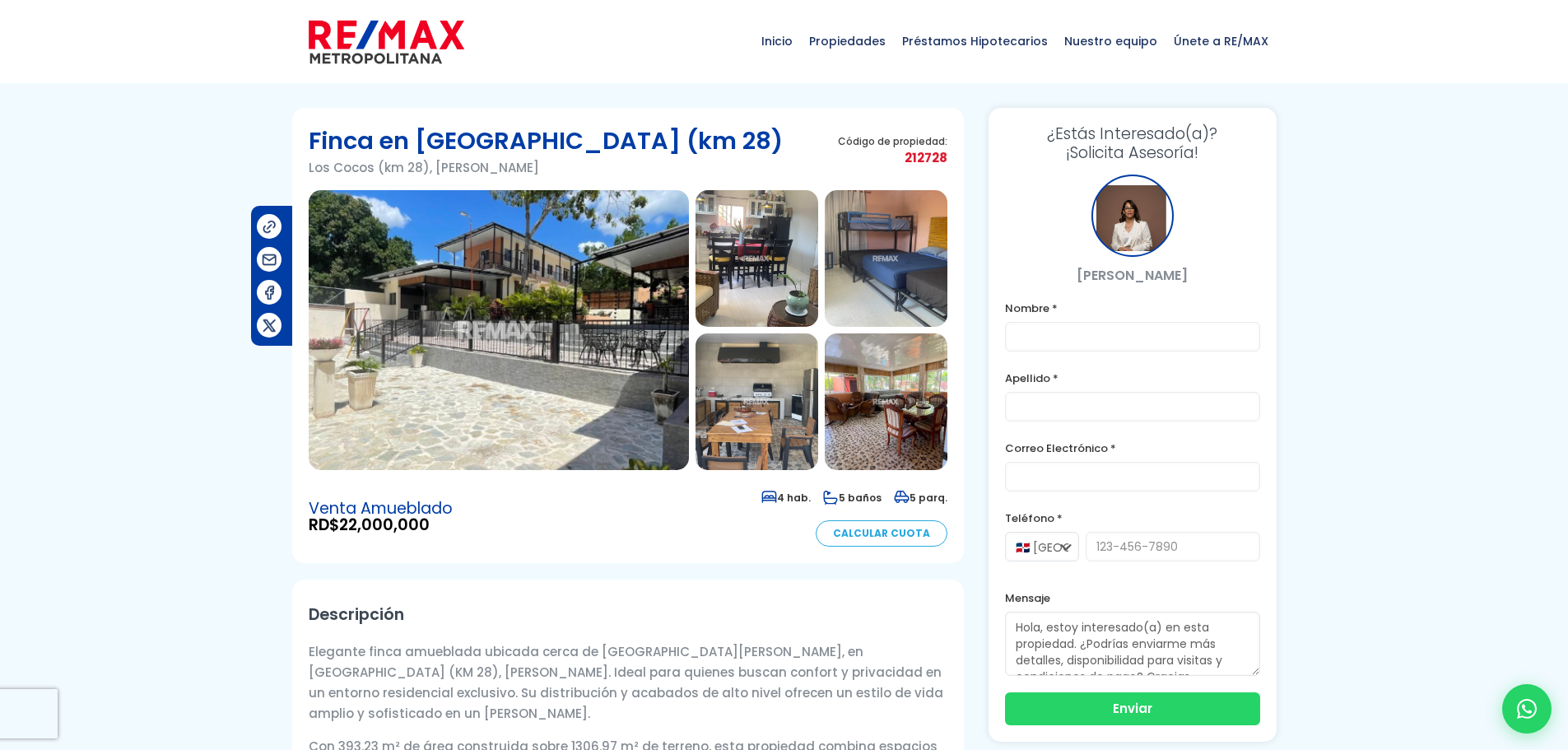
drag, startPoint x: 345, startPoint y: 524, endPoint x: 436, endPoint y: 524, distance: 91.0
click at [436, 524] on span "RD$ 22,000,000" at bounding box center [380, 525] width 144 height 17
copy span "22,000,000"
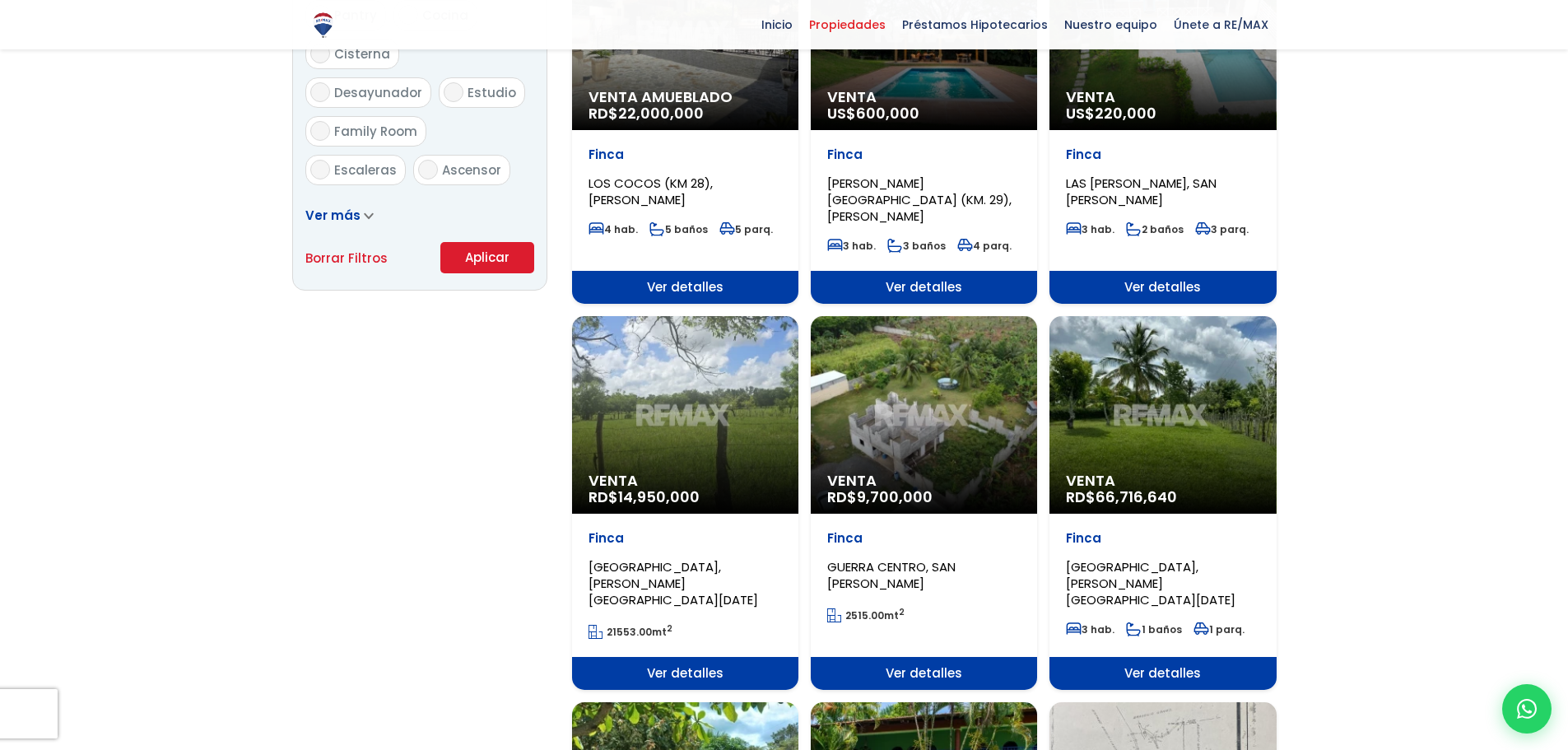
scroll to position [1070, 0]
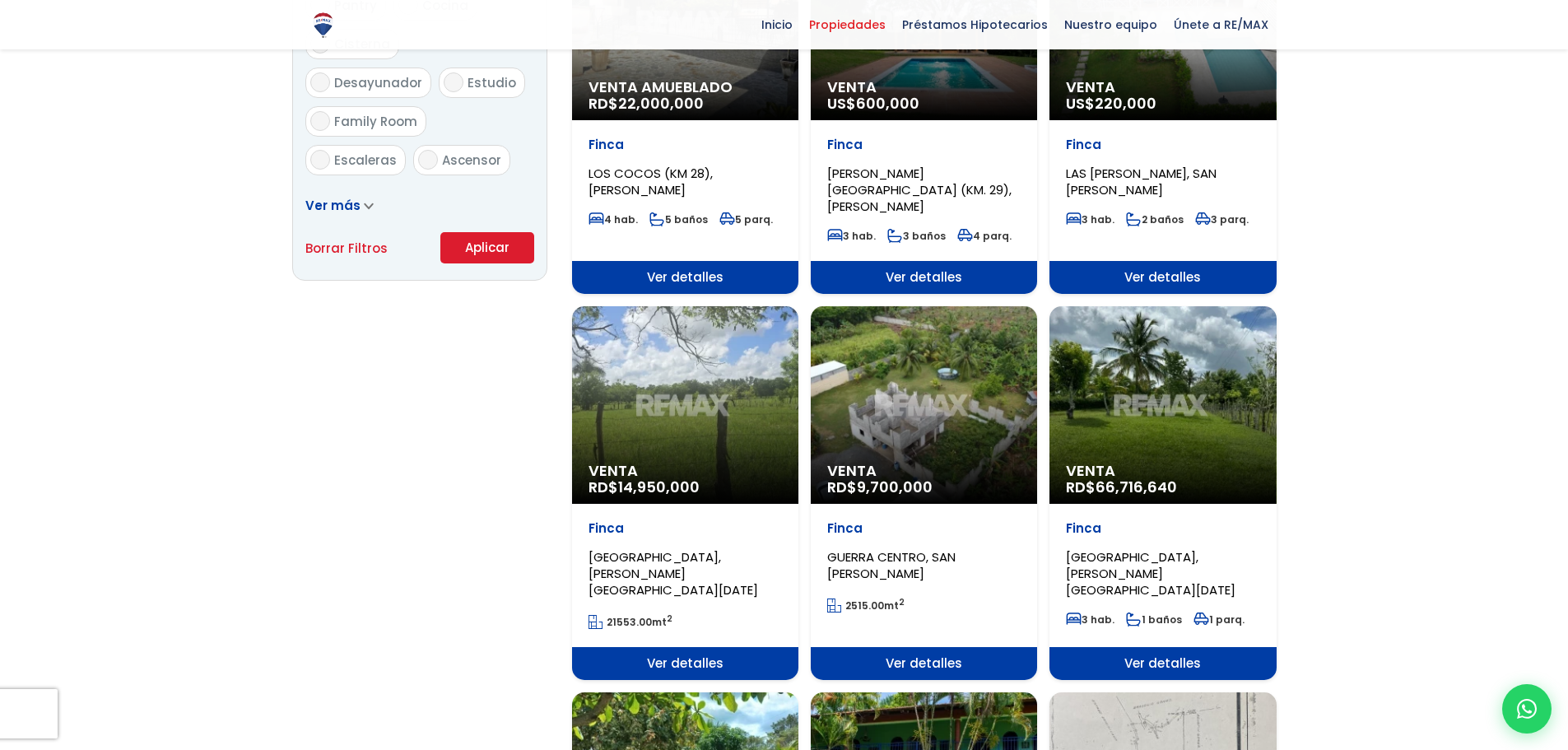
click at [920, 425] on div "Venta RD$ 9,700,000" at bounding box center [924, 405] width 226 height 198
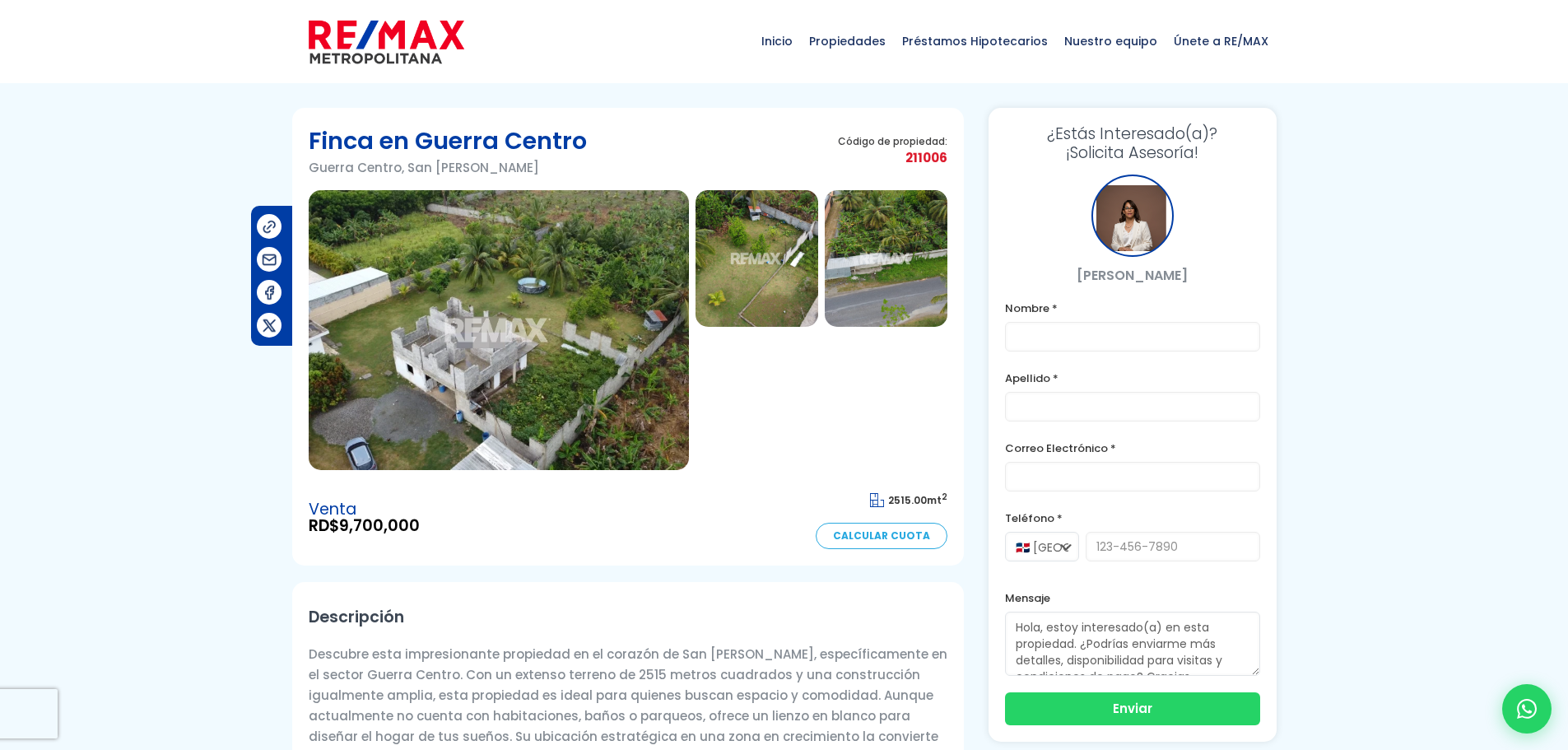
click at [600, 375] on img at bounding box center [499, 330] width 380 height 280
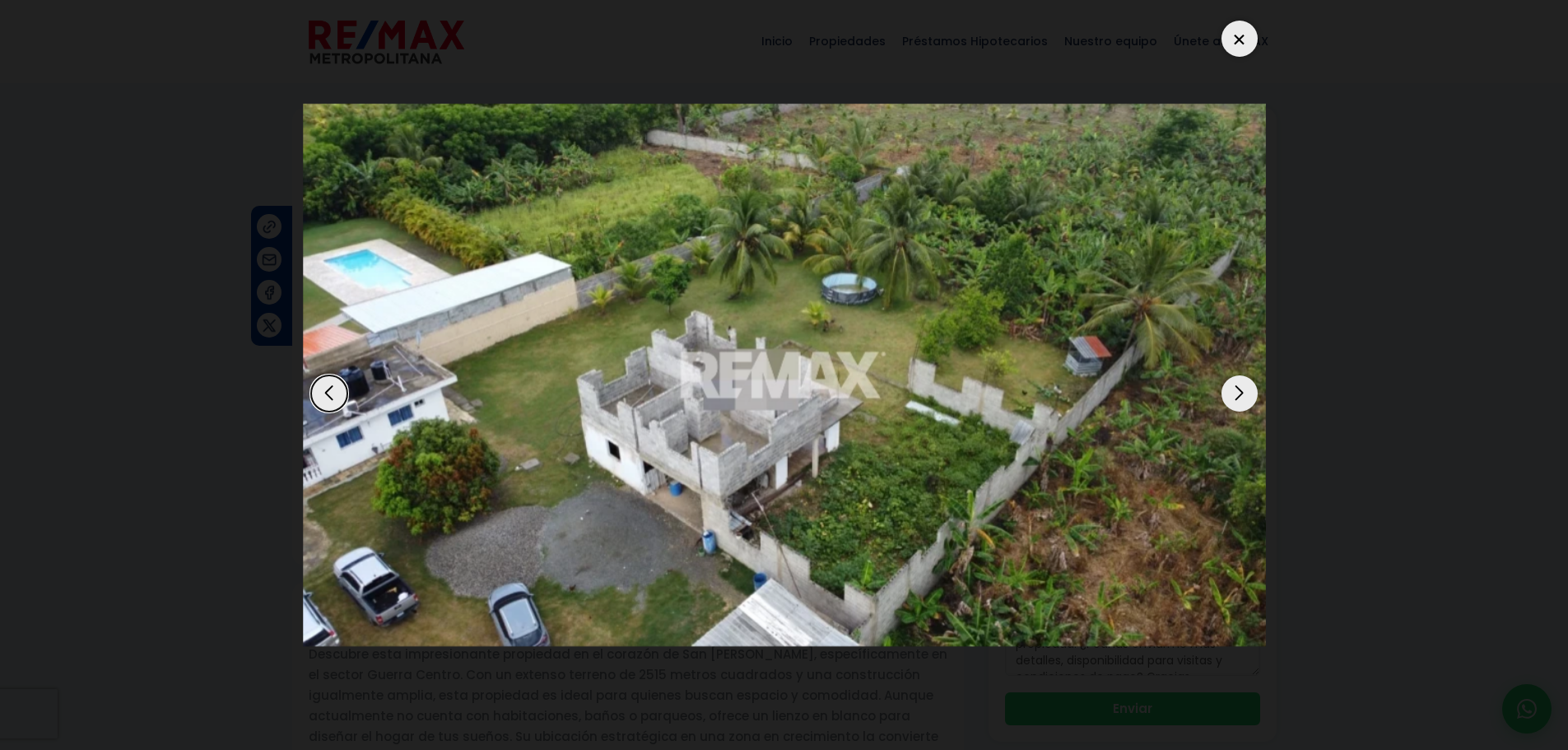
click at [1236, 396] on div "Next slide" at bounding box center [1239, 393] width 36 height 36
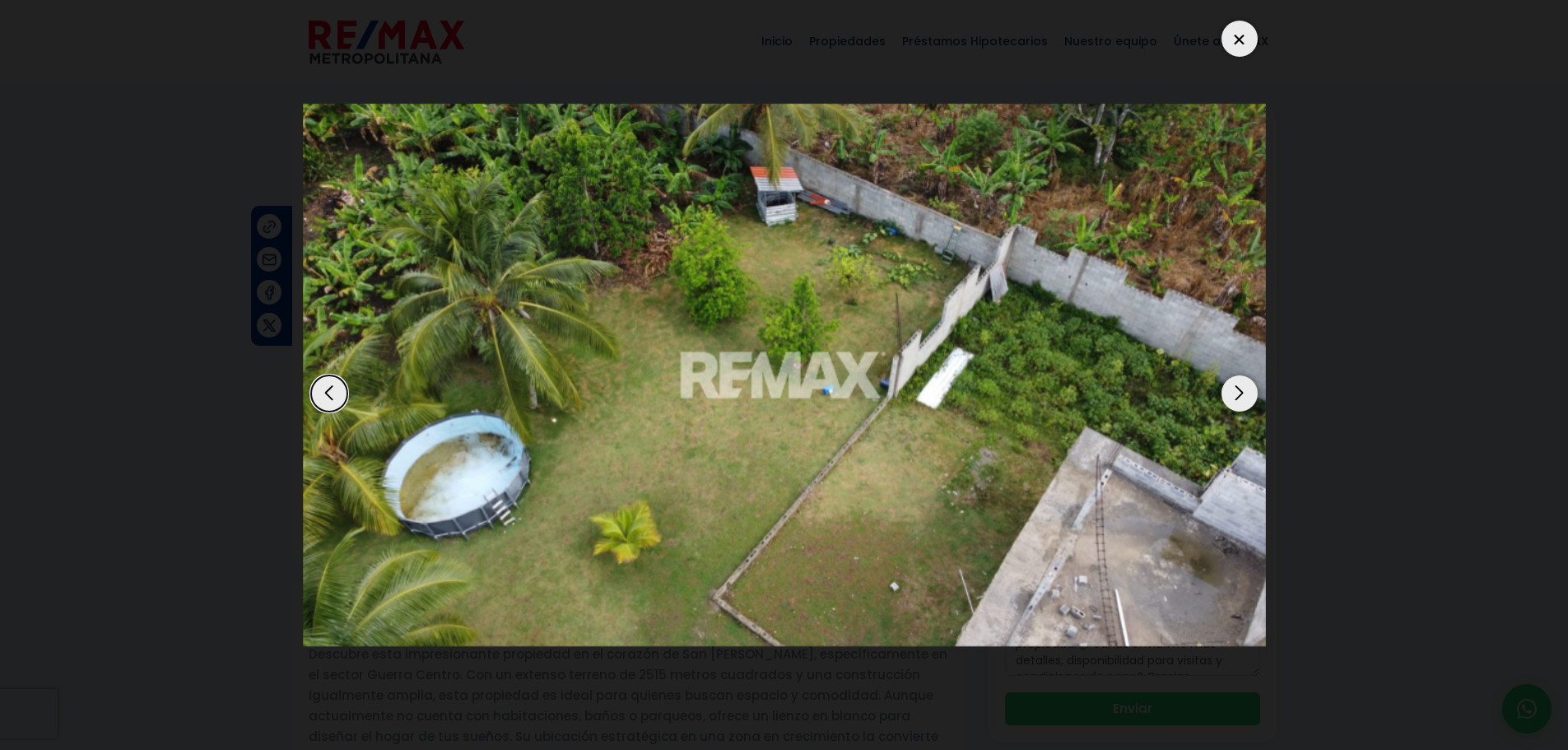
click at [1236, 396] on div "Next slide" at bounding box center [1239, 393] width 36 height 36
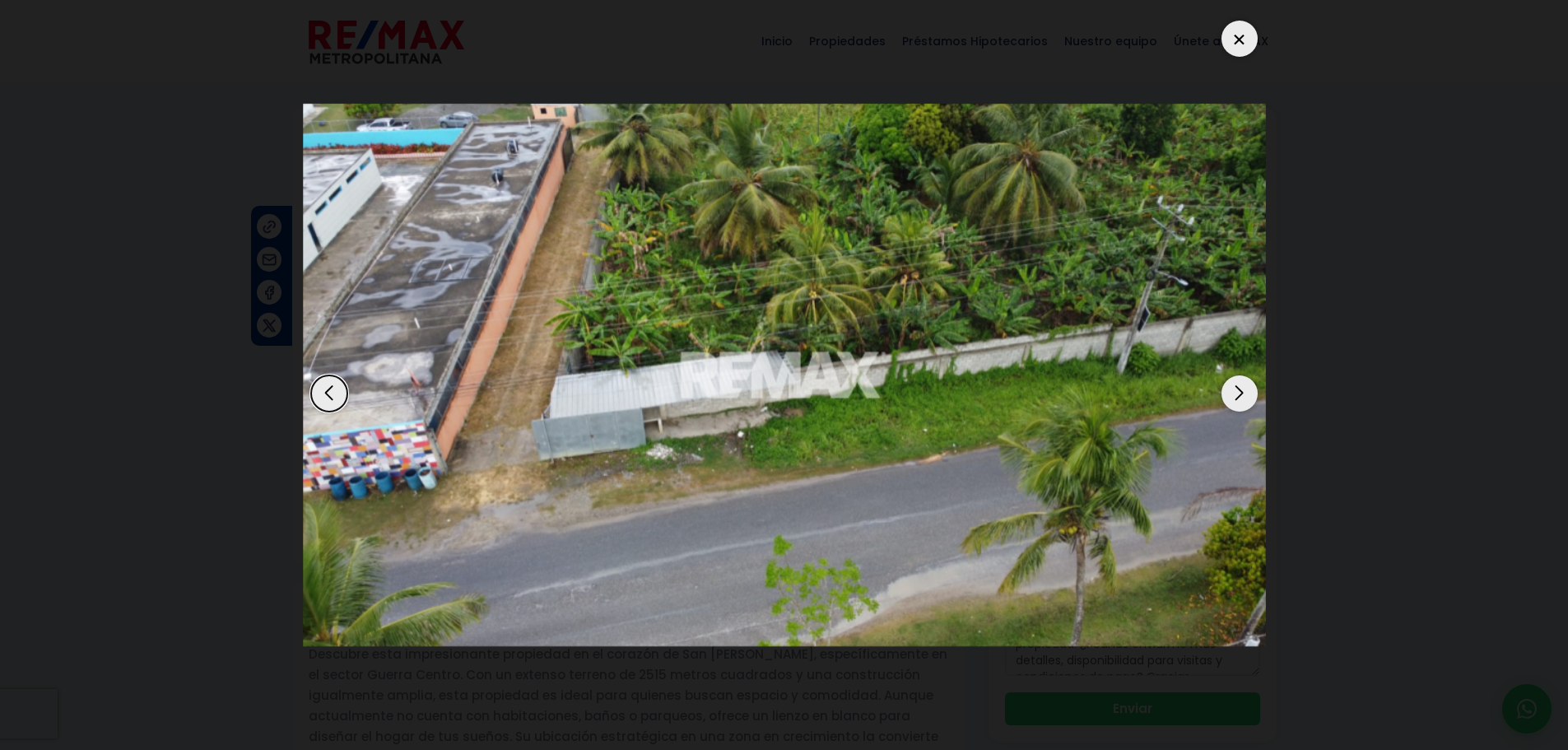
click at [1236, 396] on div "Next slide" at bounding box center [1239, 393] width 36 height 36
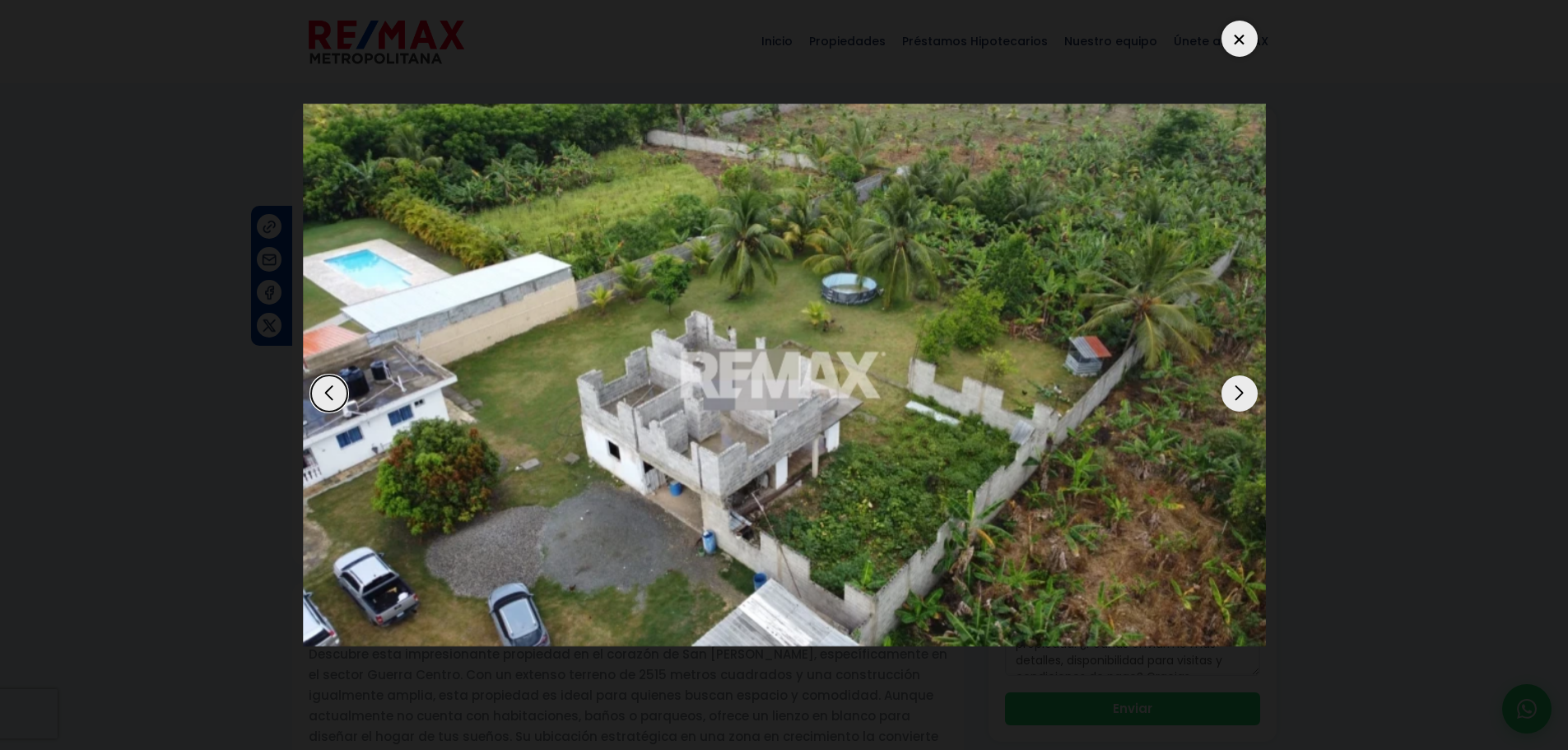
click at [1231, 38] on div at bounding box center [1239, 38] width 36 height 36
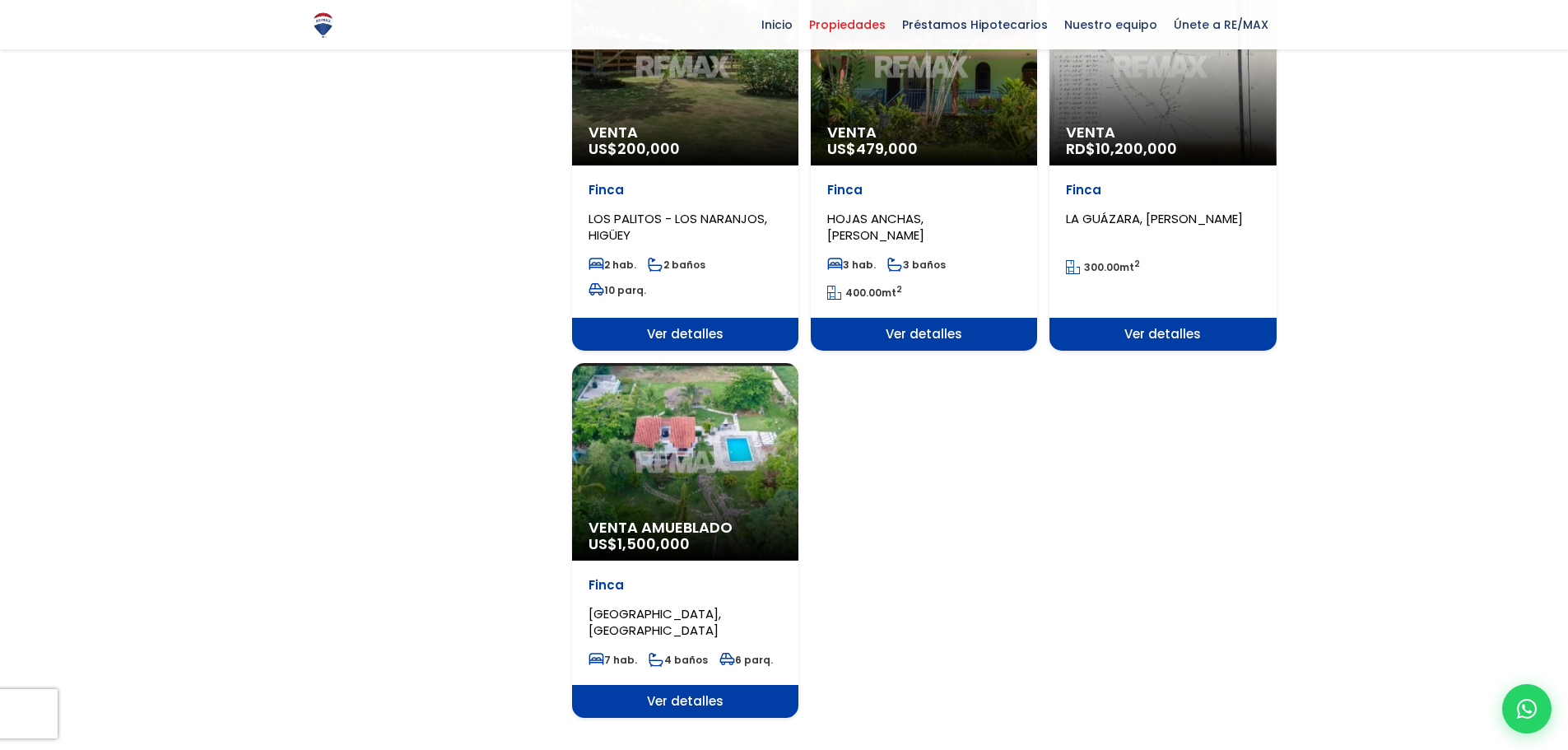
scroll to position [1811, 0]
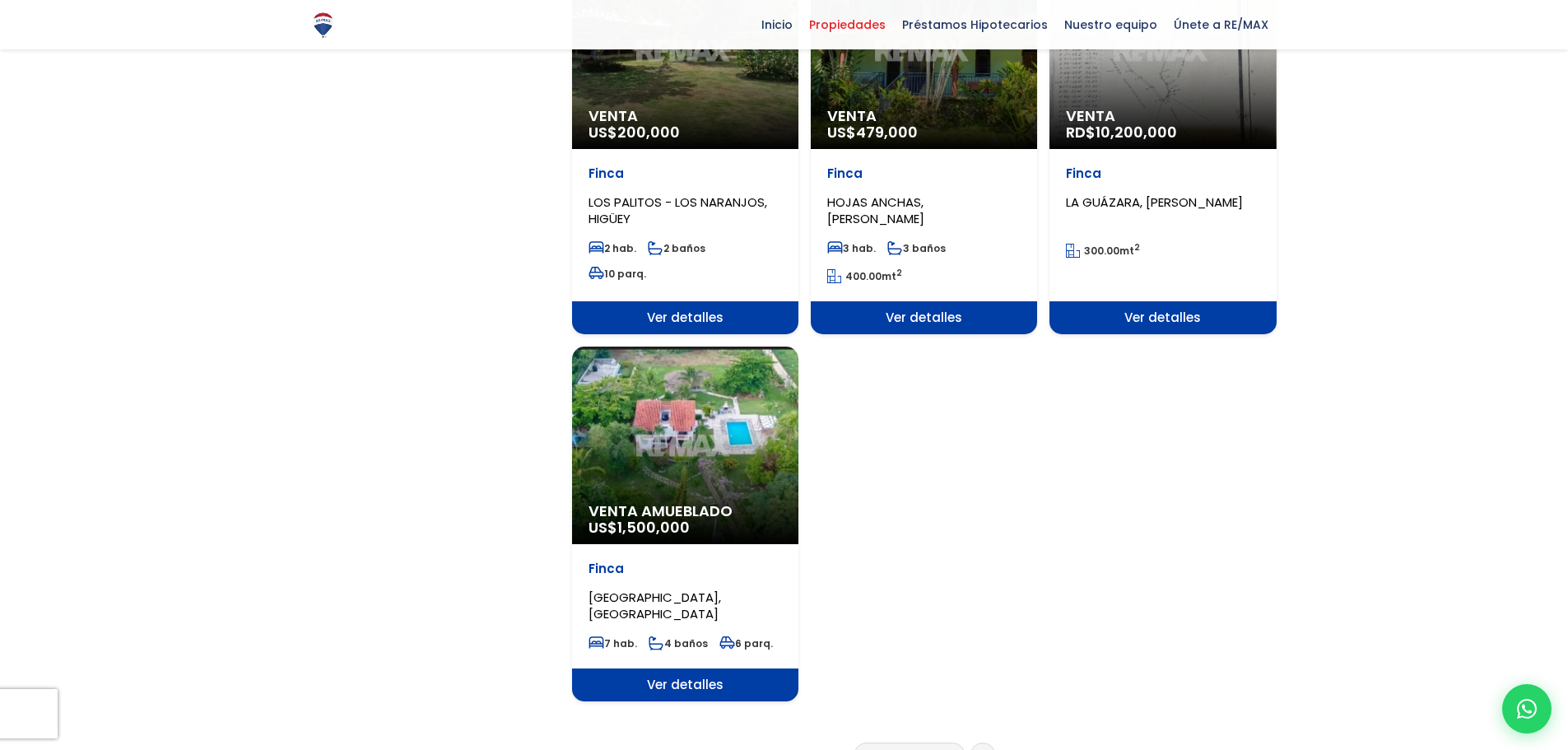
click at [938, 746] on link "4" at bounding box center [937, 755] width 8 height 18
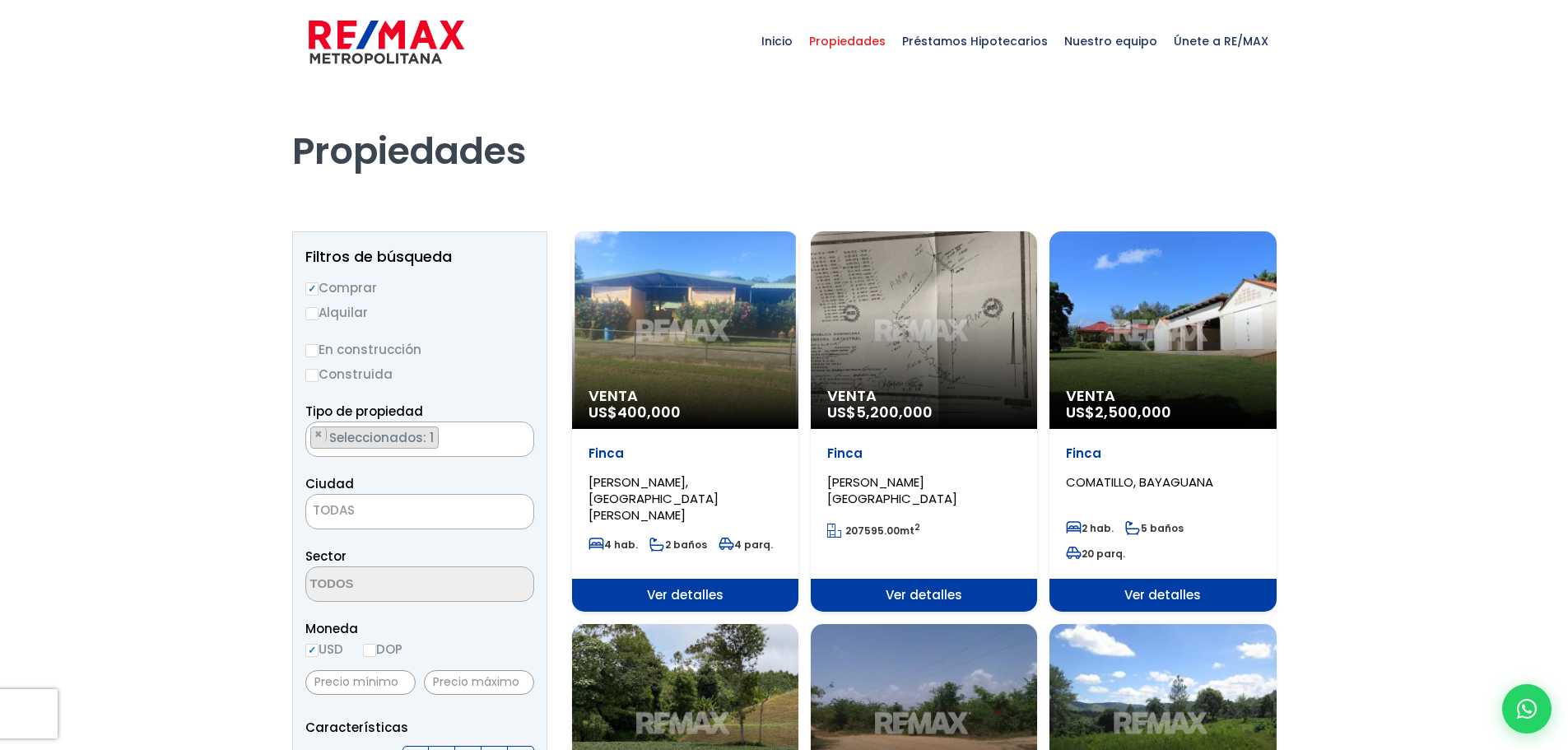
click at [920, 356] on div "Venta US$ 5,200,000" at bounding box center [924, 330] width 226 height 198
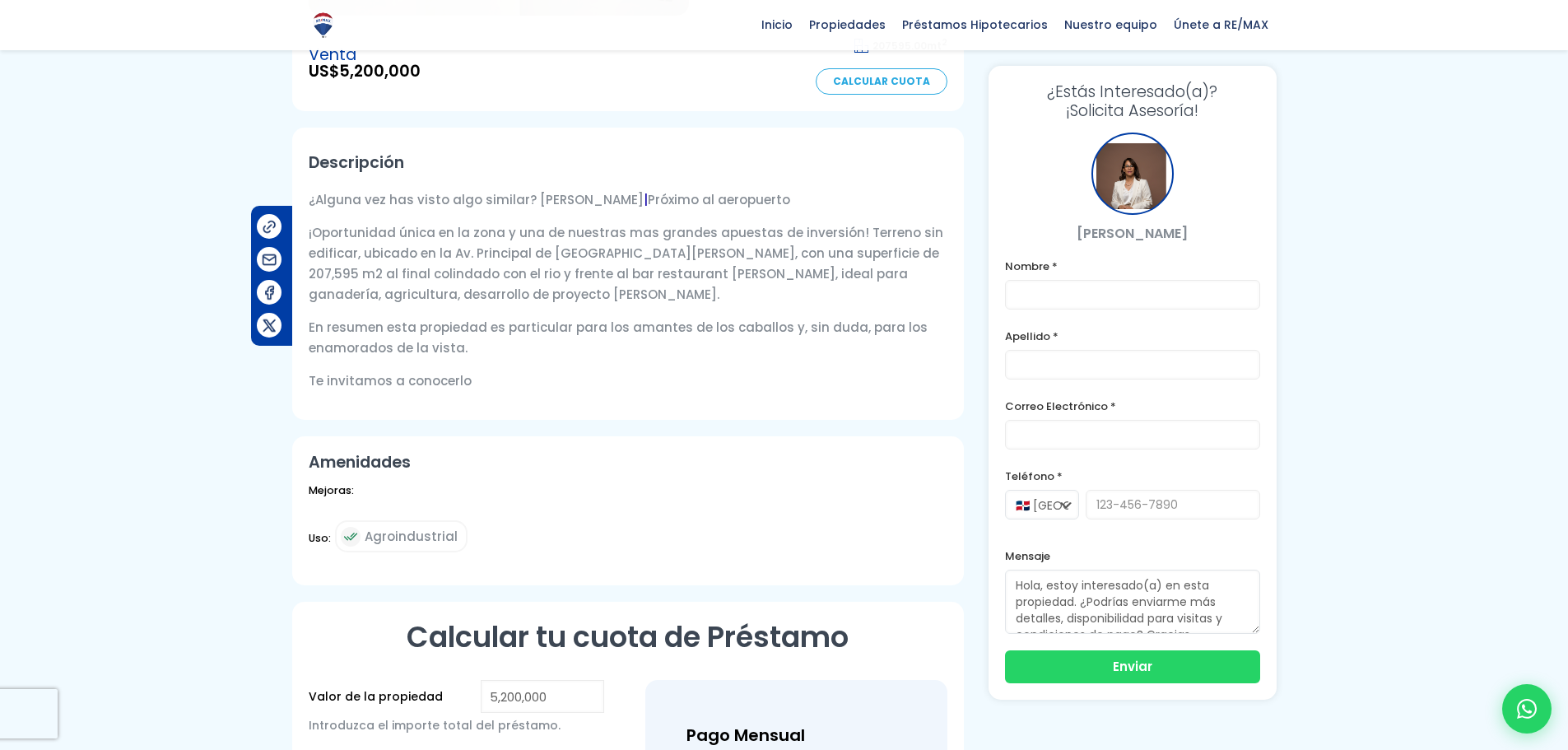
scroll to position [494, 0]
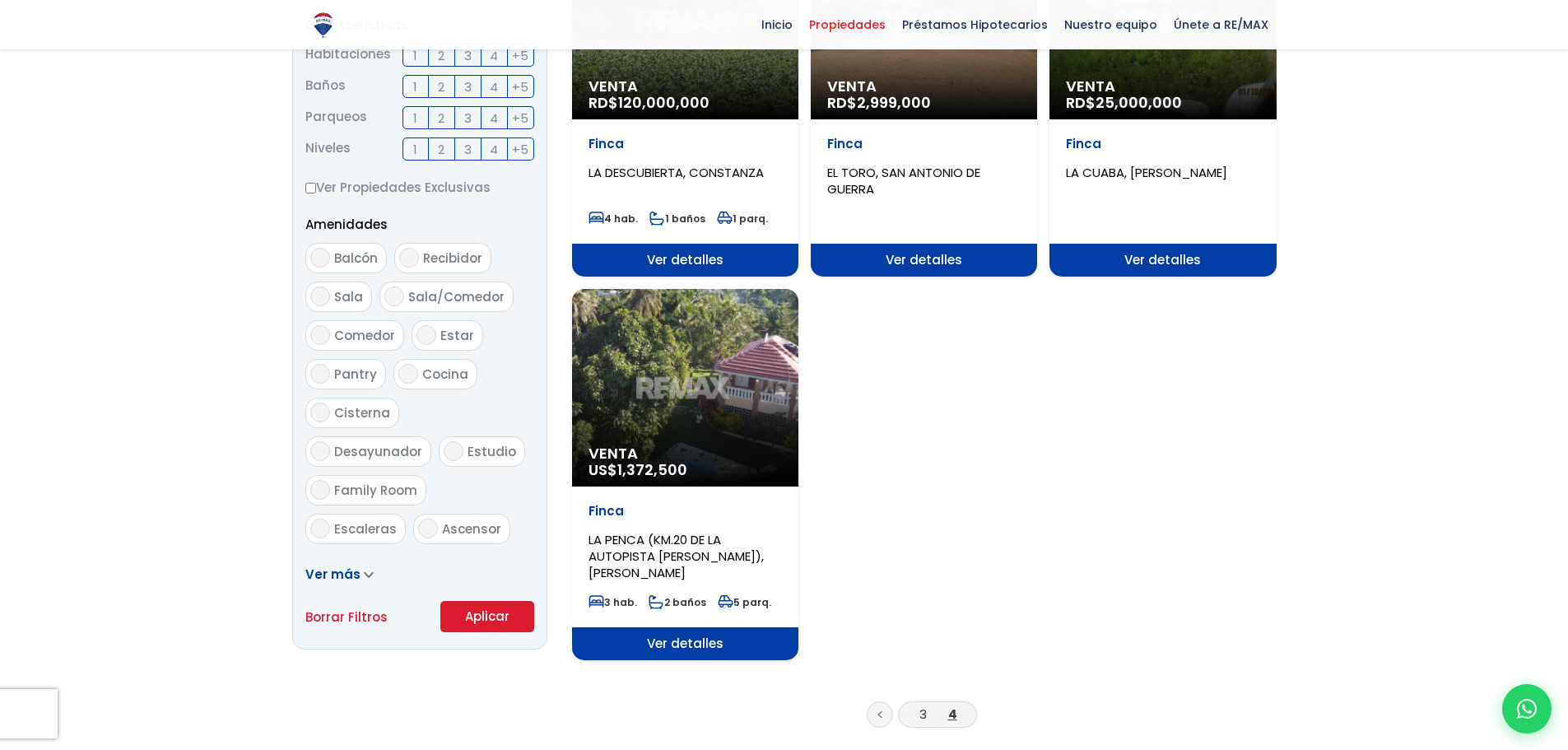
scroll to position [741, 0]
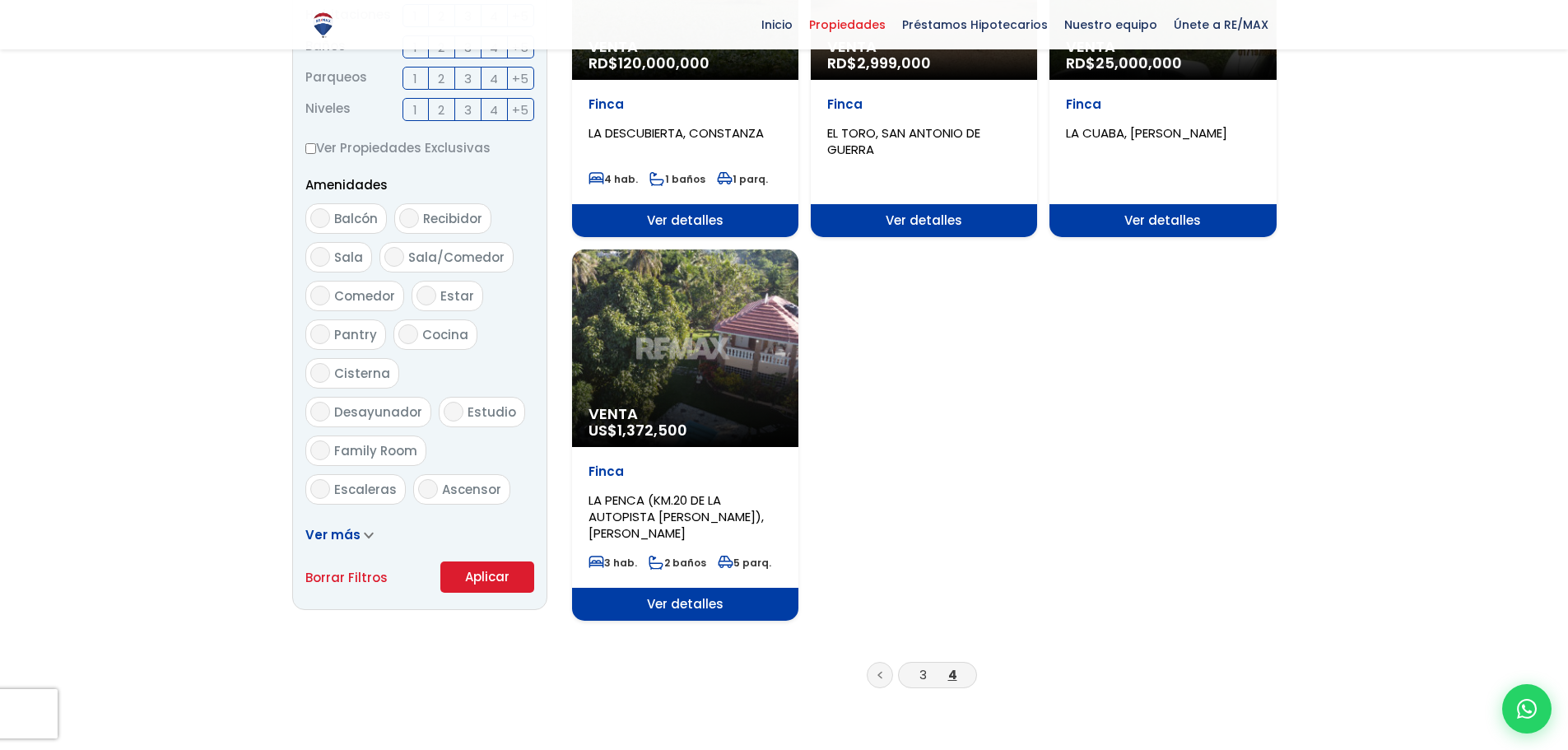
click at [950, 679] on link "4" at bounding box center [953, 675] width 9 height 18
click at [679, 388] on div "Venta US$ 1,372,500" at bounding box center [685, 348] width 226 height 198
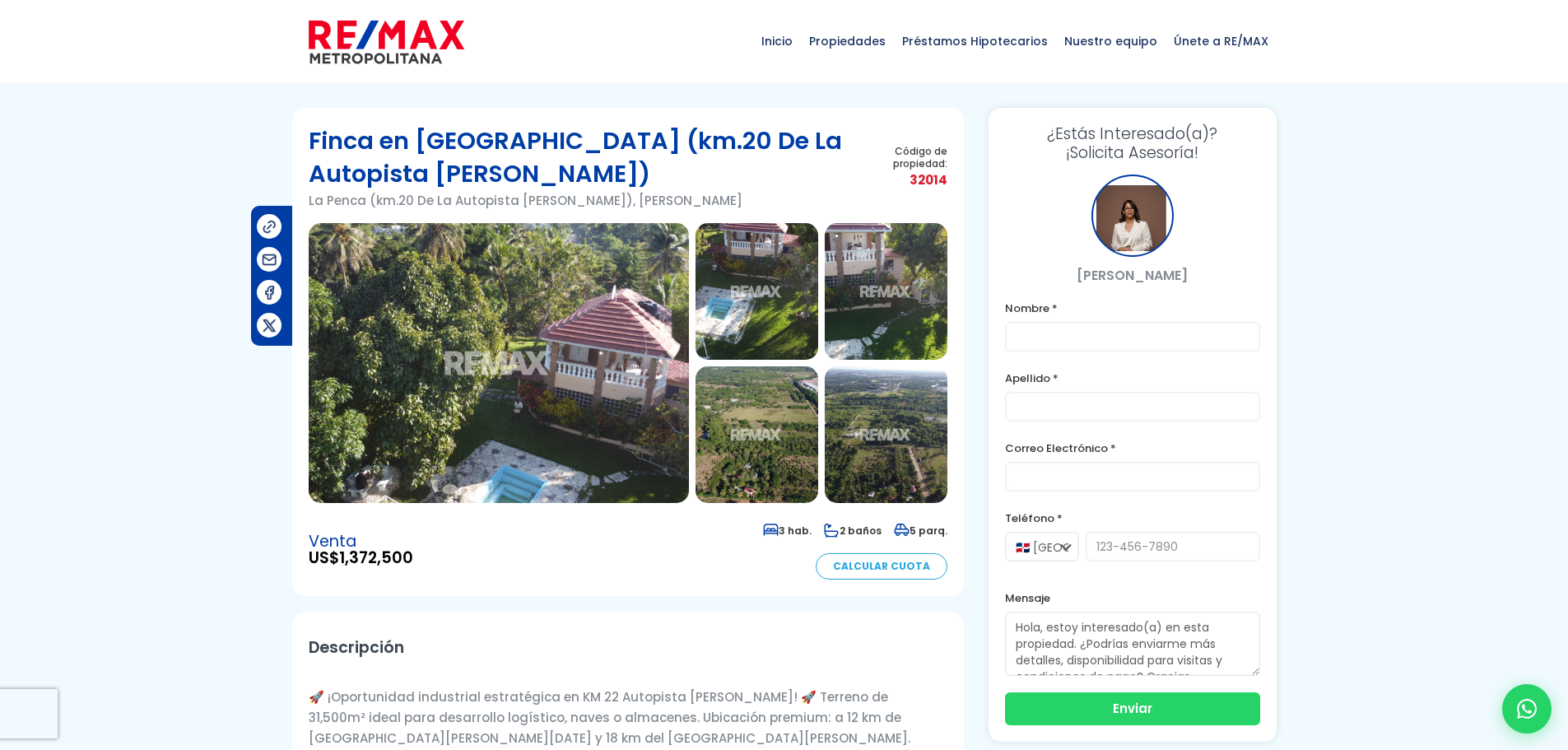
click at [593, 407] on img at bounding box center [499, 363] width 380 height 280
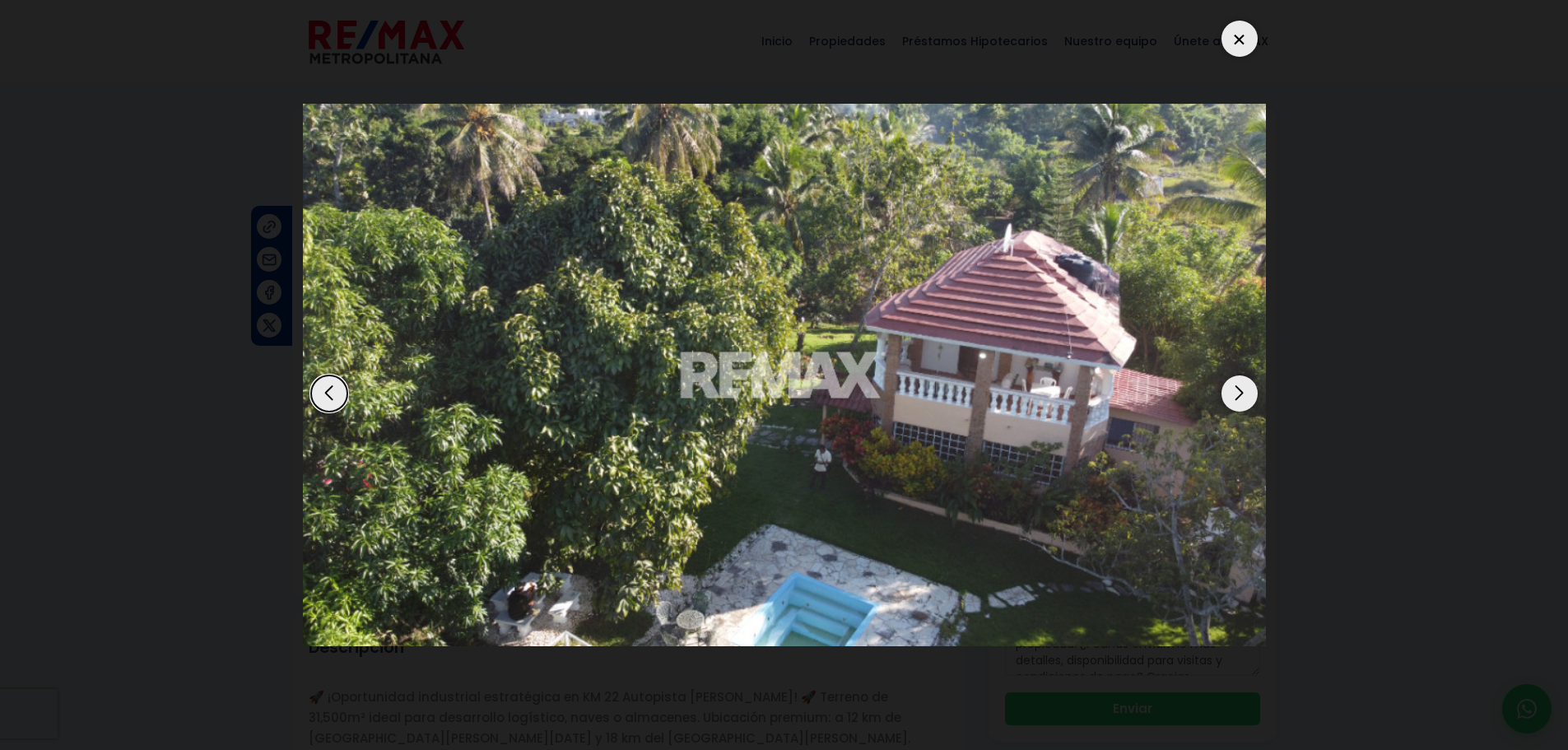
click at [1234, 401] on div "Next slide" at bounding box center [1239, 393] width 36 height 36
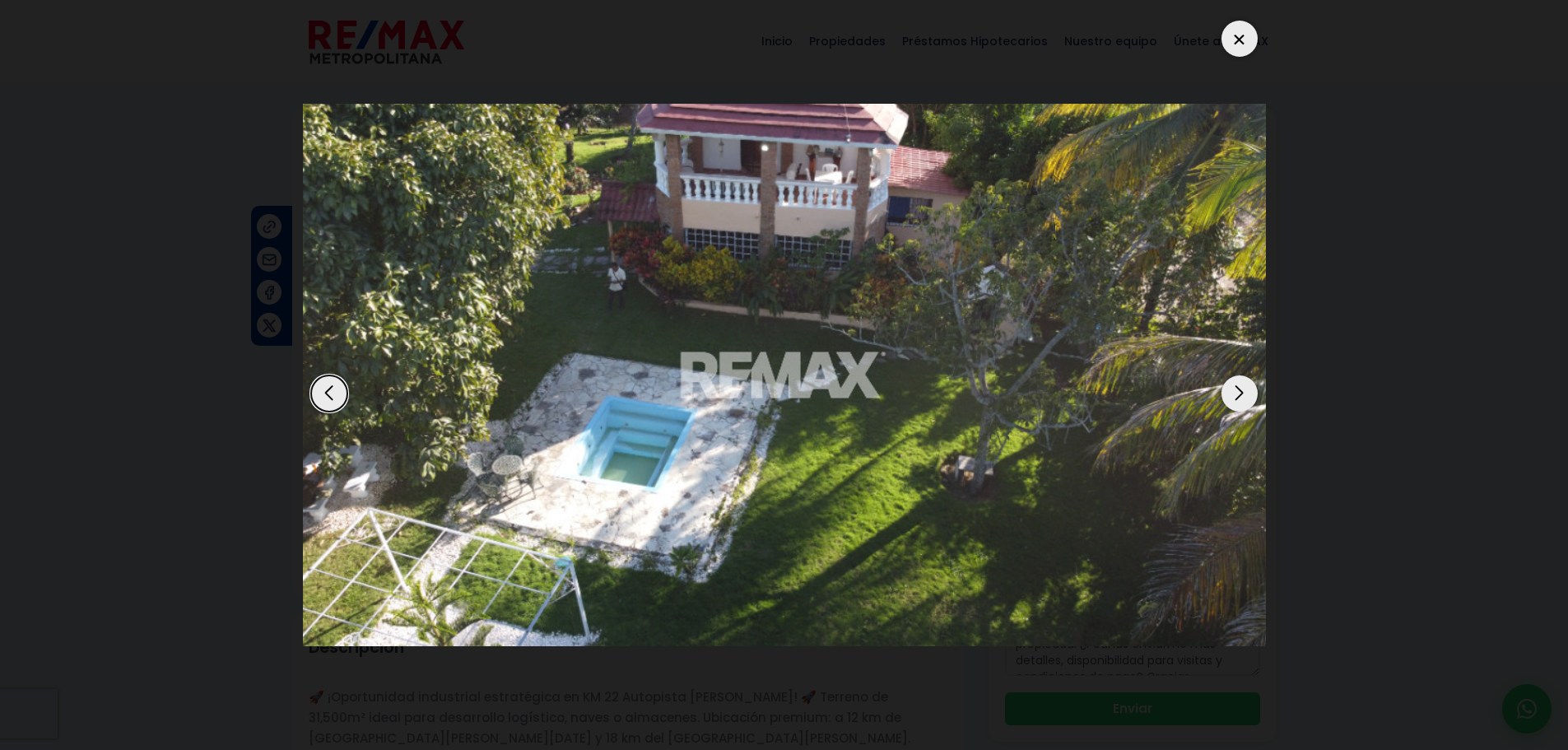
click at [1235, 401] on div "Next slide" at bounding box center [1239, 393] width 36 height 36
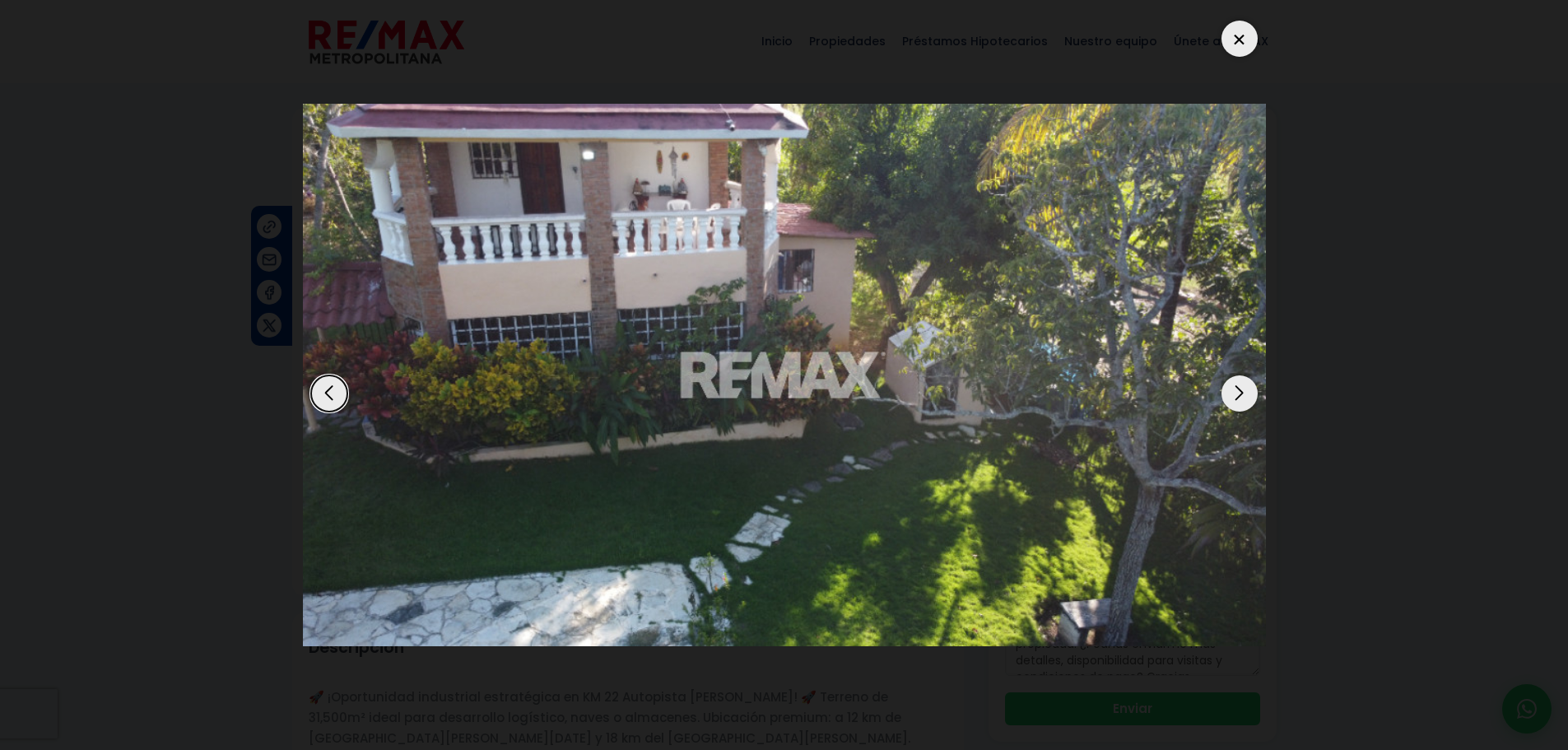
click at [1235, 401] on div "Next slide" at bounding box center [1239, 393] width 36 height 36
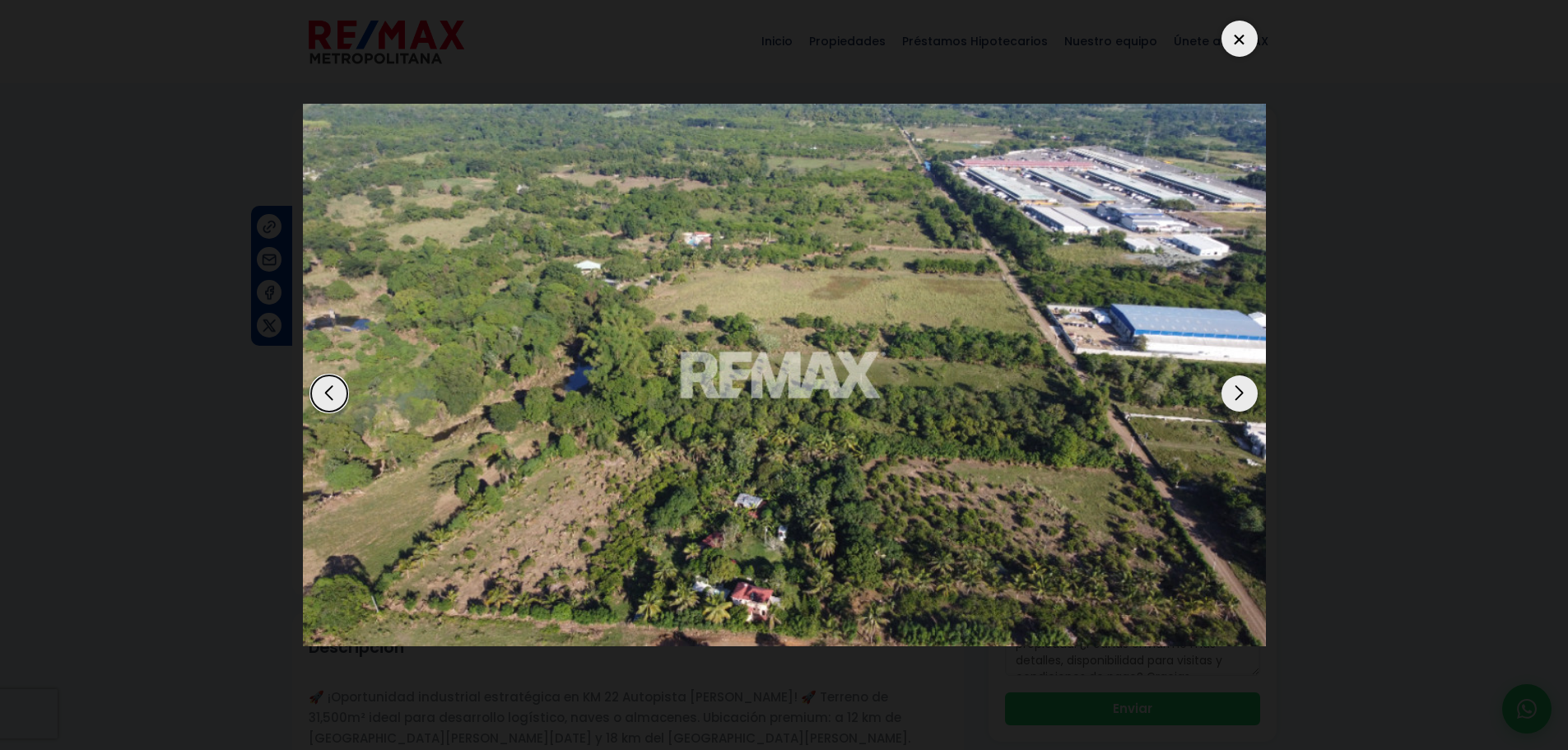
click at [1235, 401] on div "Next slide" at bounding box center [1239, 393] width 36 height 36
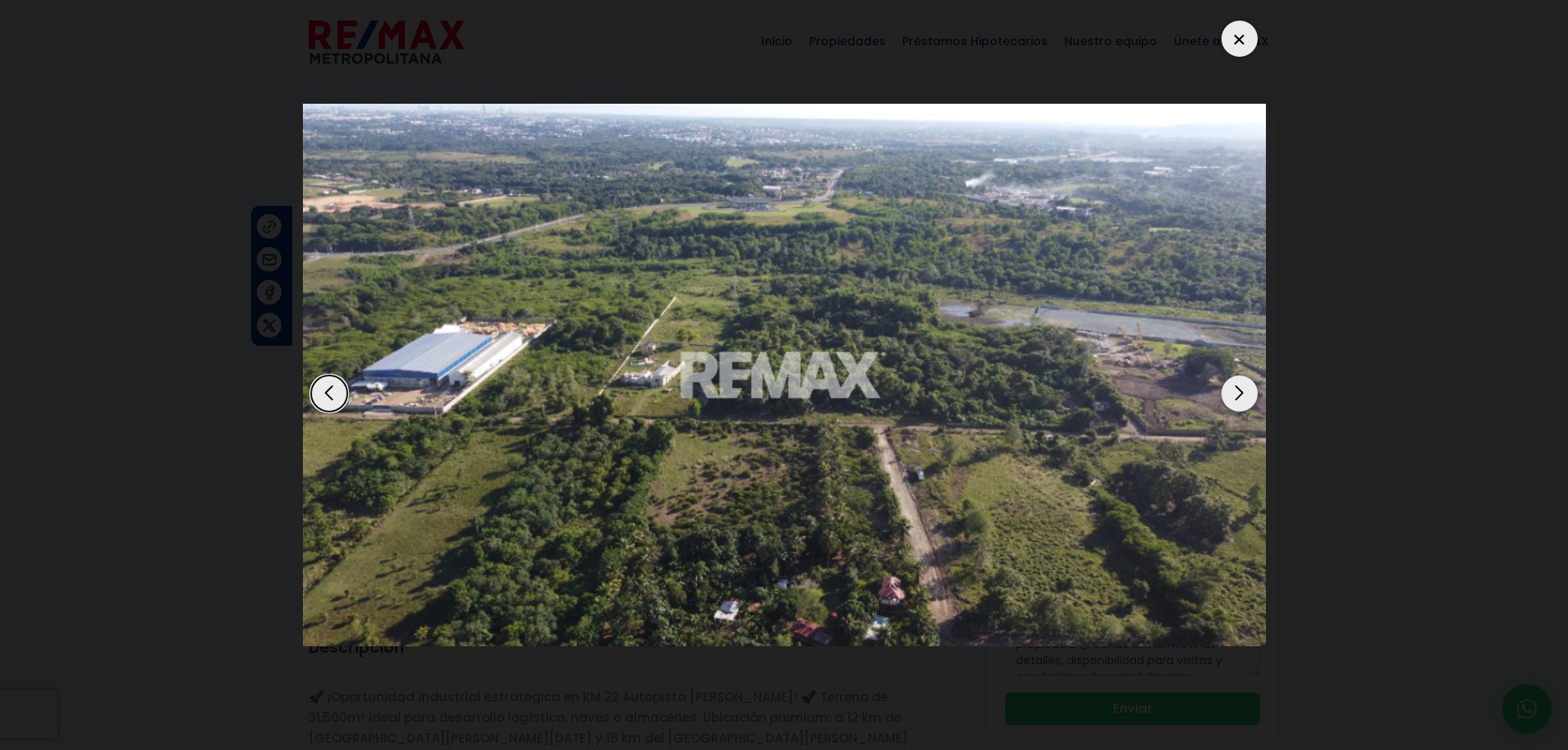
click at [1236, 401] on div "Next slide" at bounding box center [1239, 393] width 36 height 36
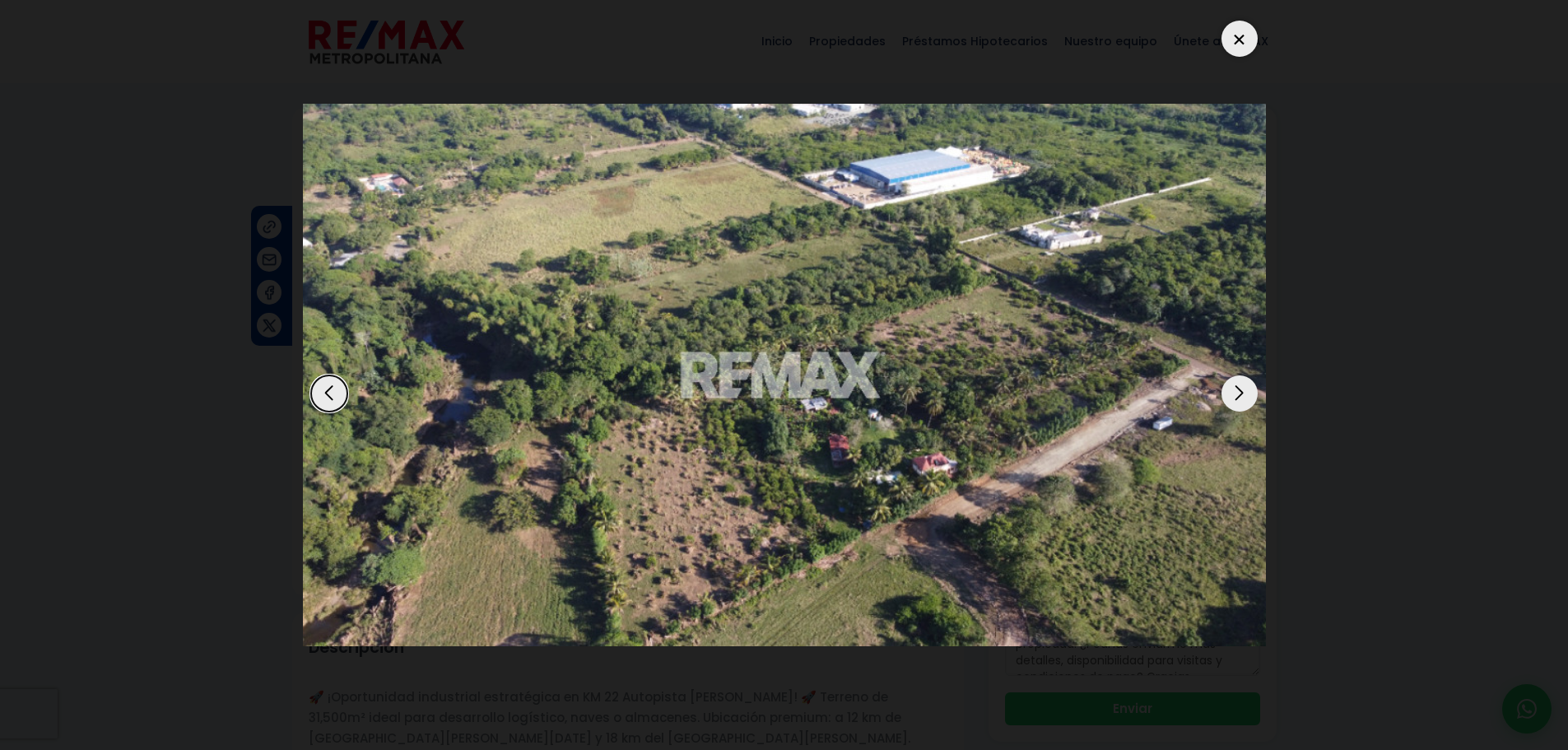
click at [1240, 392] on div "Next slide" at bounding box center [1239, 393] width 36 height 36
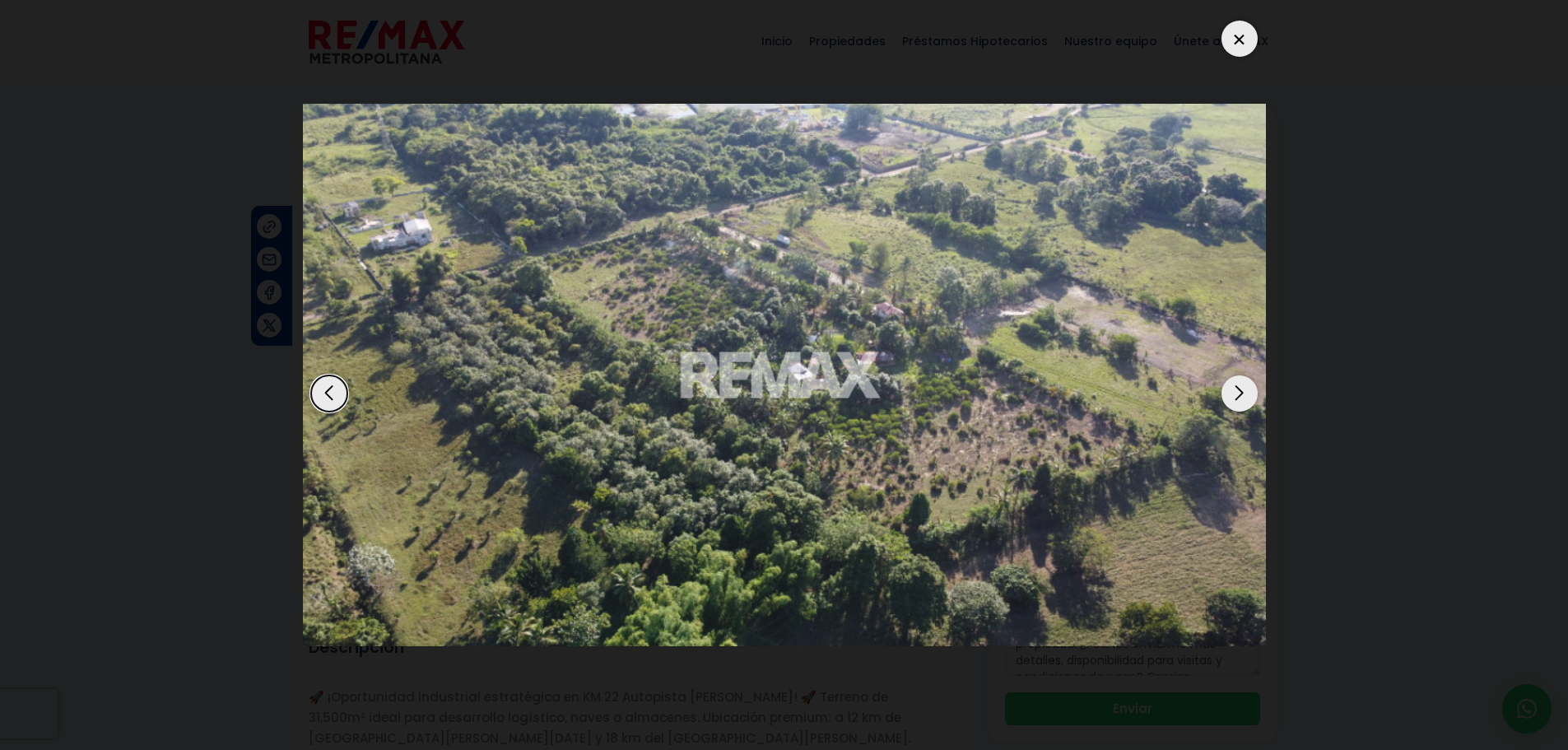
click at [1237, 396] on div "Next slide" at bounding box center [1239, 393] width 36 height 36
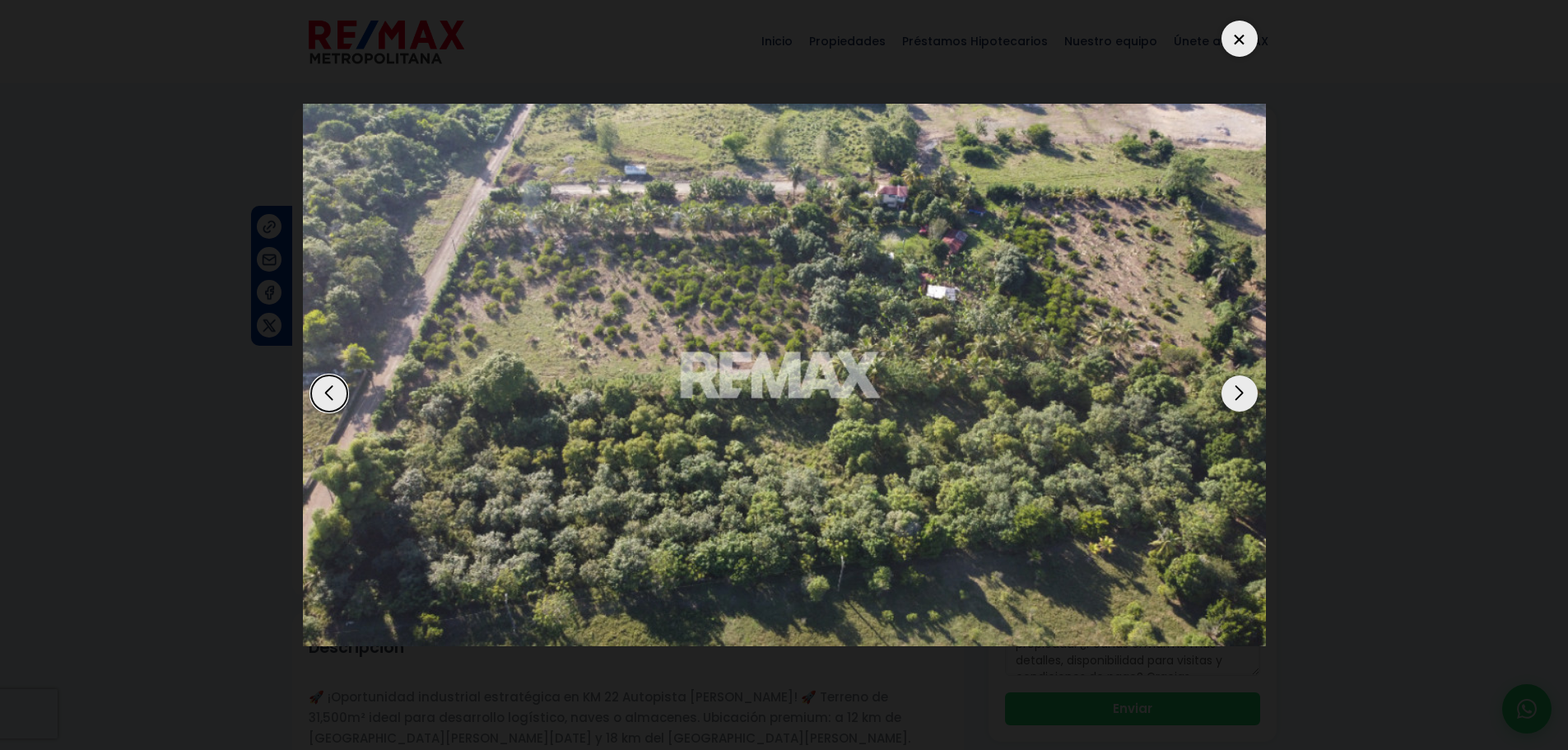
click at [1236, 396] on div "Next slide" at bounding box center [1239, 393] width 36 height 36
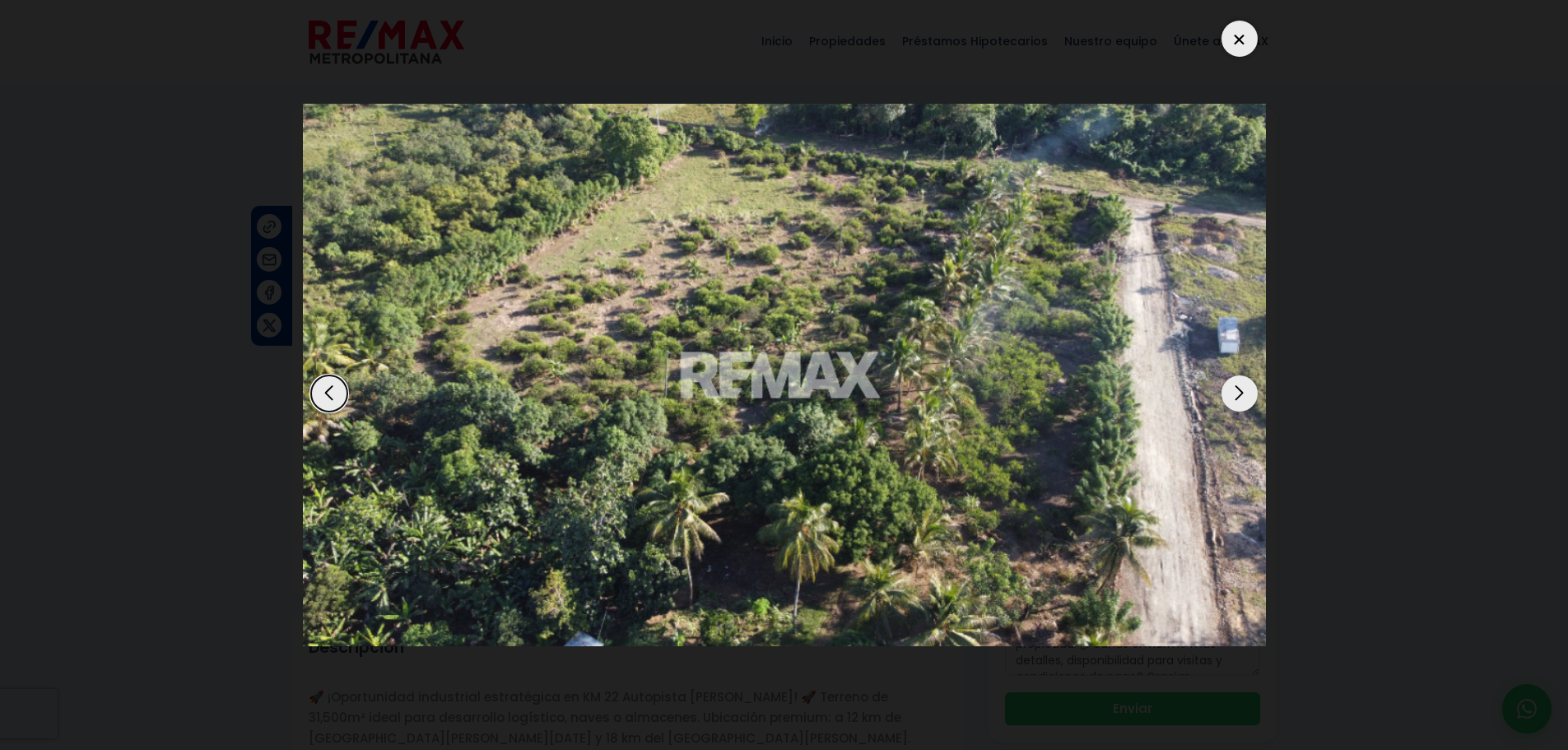
click at [1236, 396] on div "Next slide" at bounding box center [1239, 393] width 36 height 36
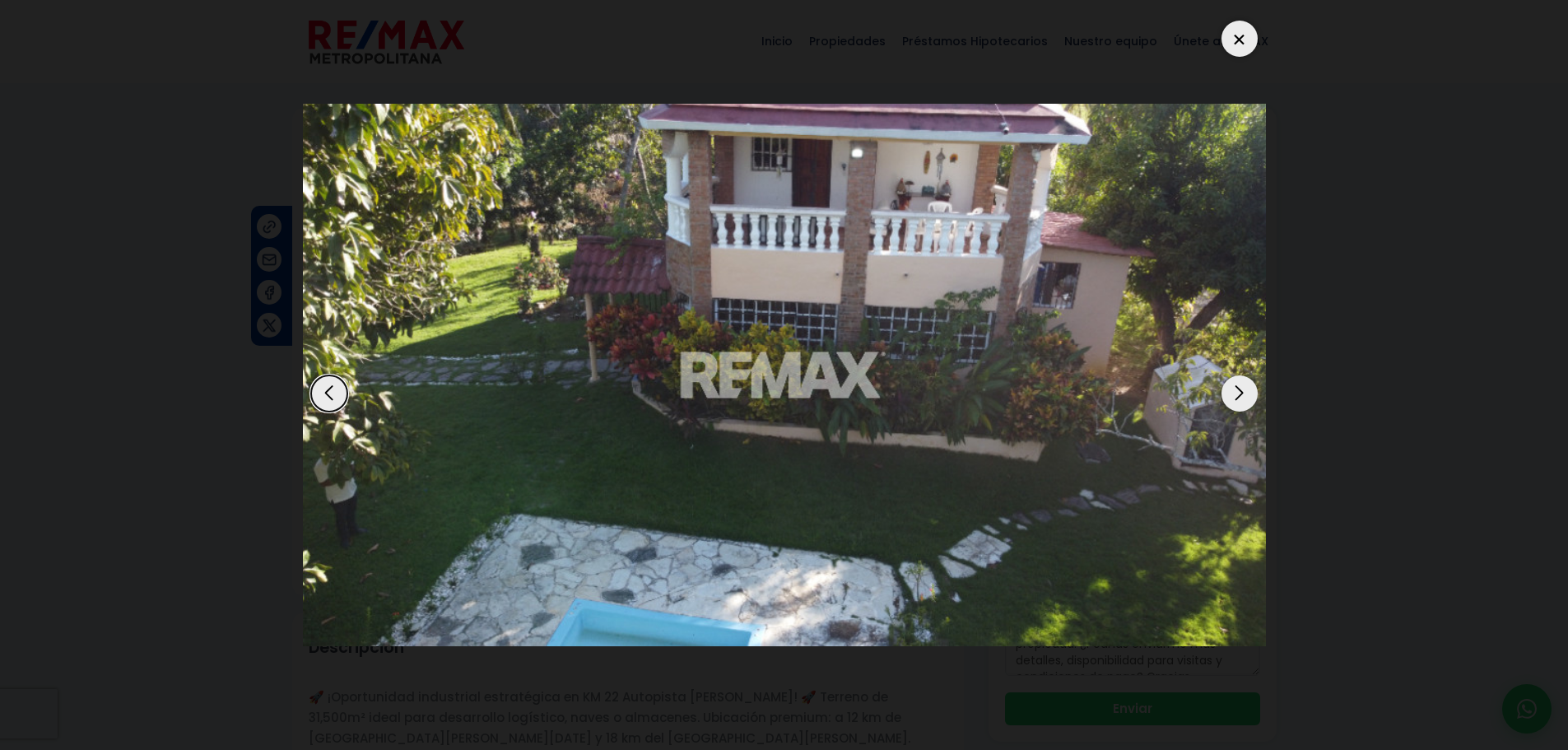
click at [1234, 381] on div "Next slide" at bounding box center [1239, 393] width 36 height 36
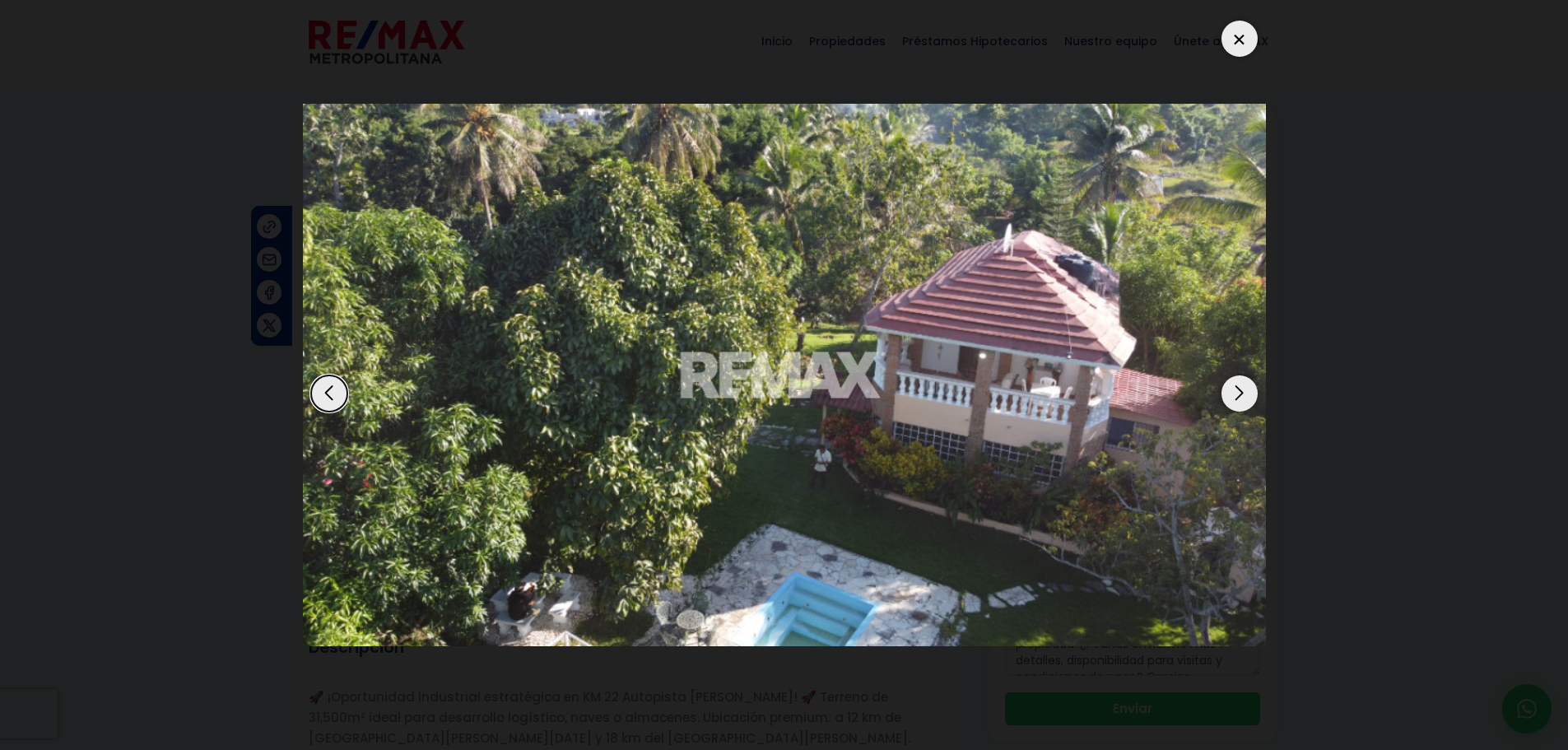
click at [1234, 381] on div "Next slide" at bounding box center [1239, 393] width 36 height 36
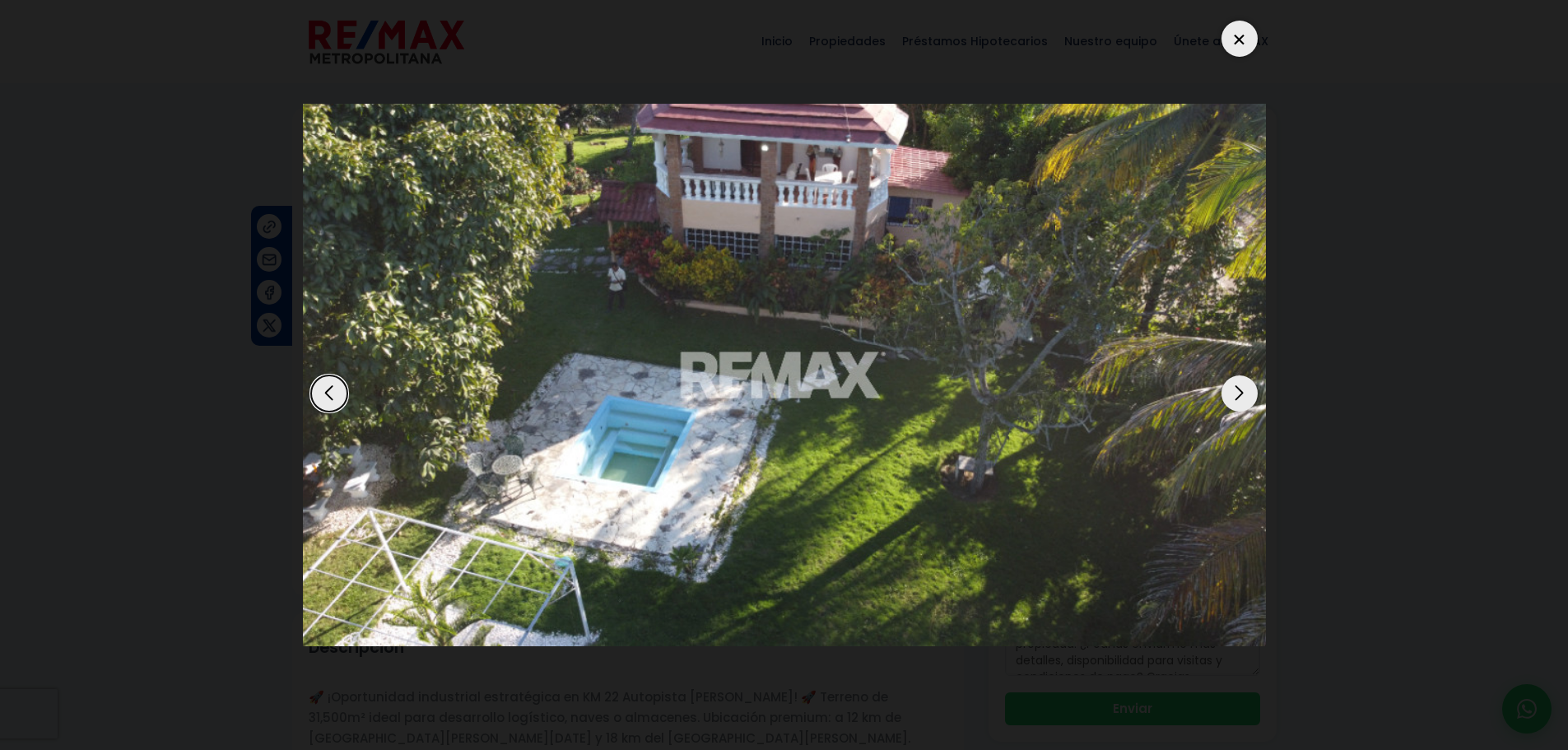
click at [1239, 41] on div at bounding box center [1239, 38] width 36 height 36
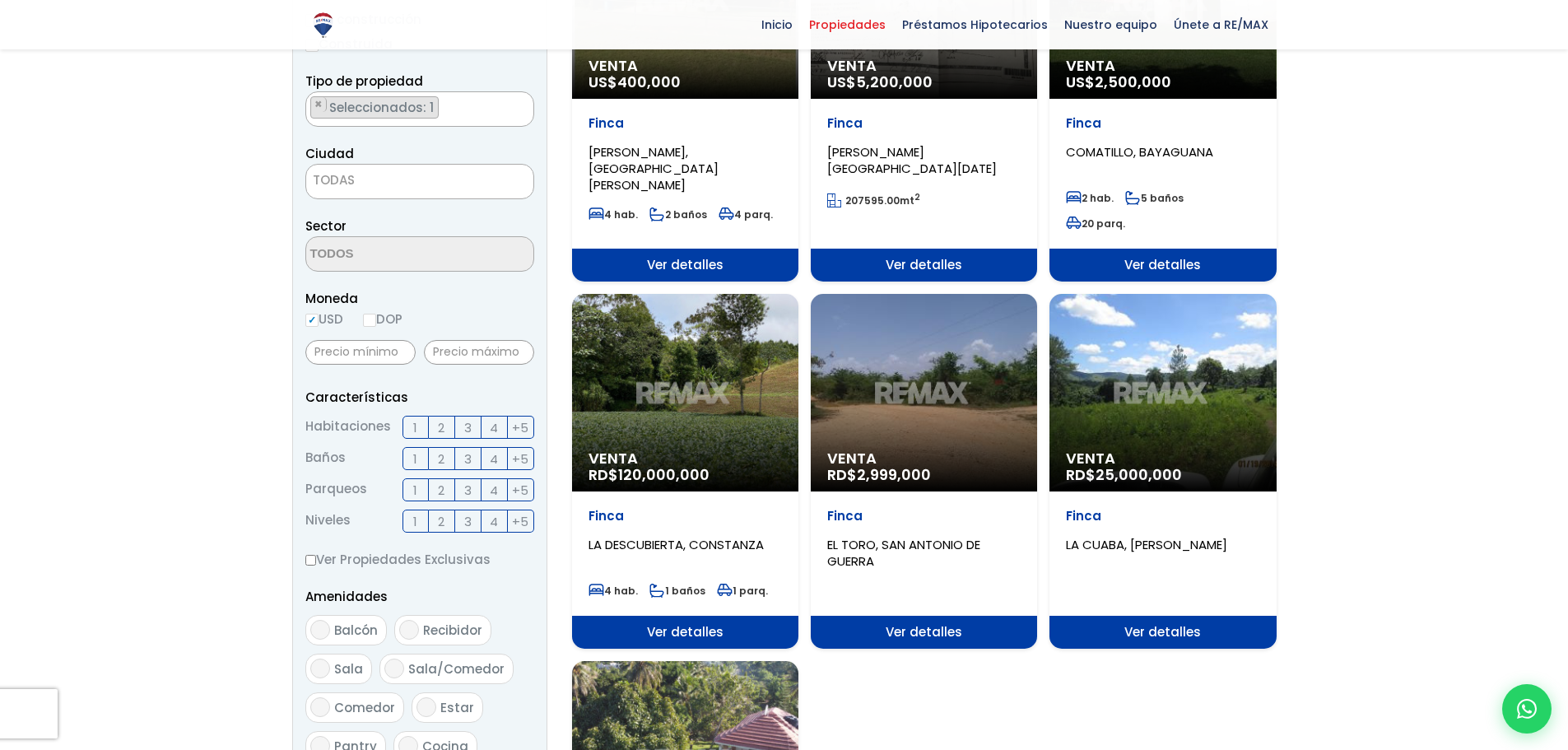
scroll to position [83, 0]
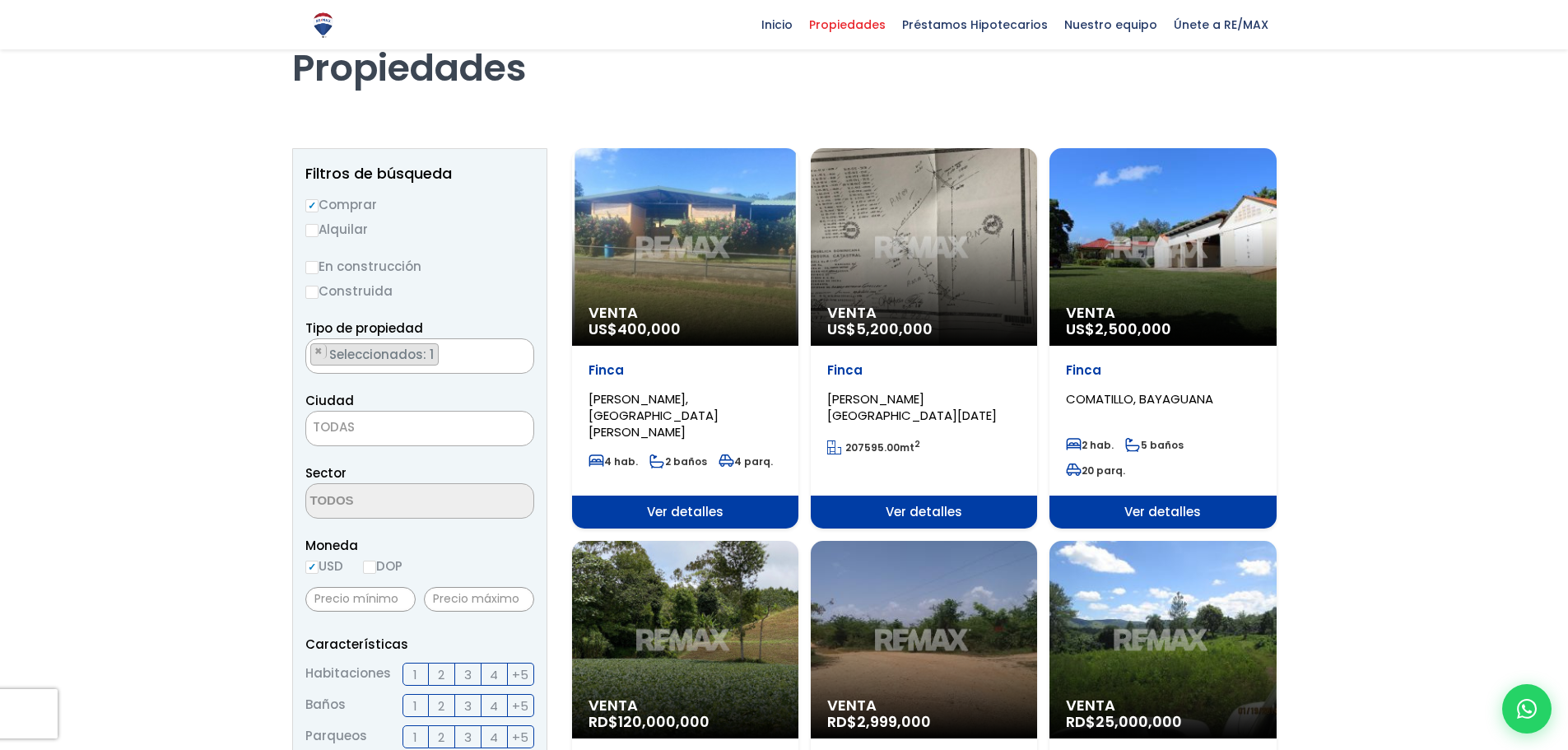
click at [345, 352] on span "Seleccionados: 1" at bounding box center [382, 355] width 110 height 18
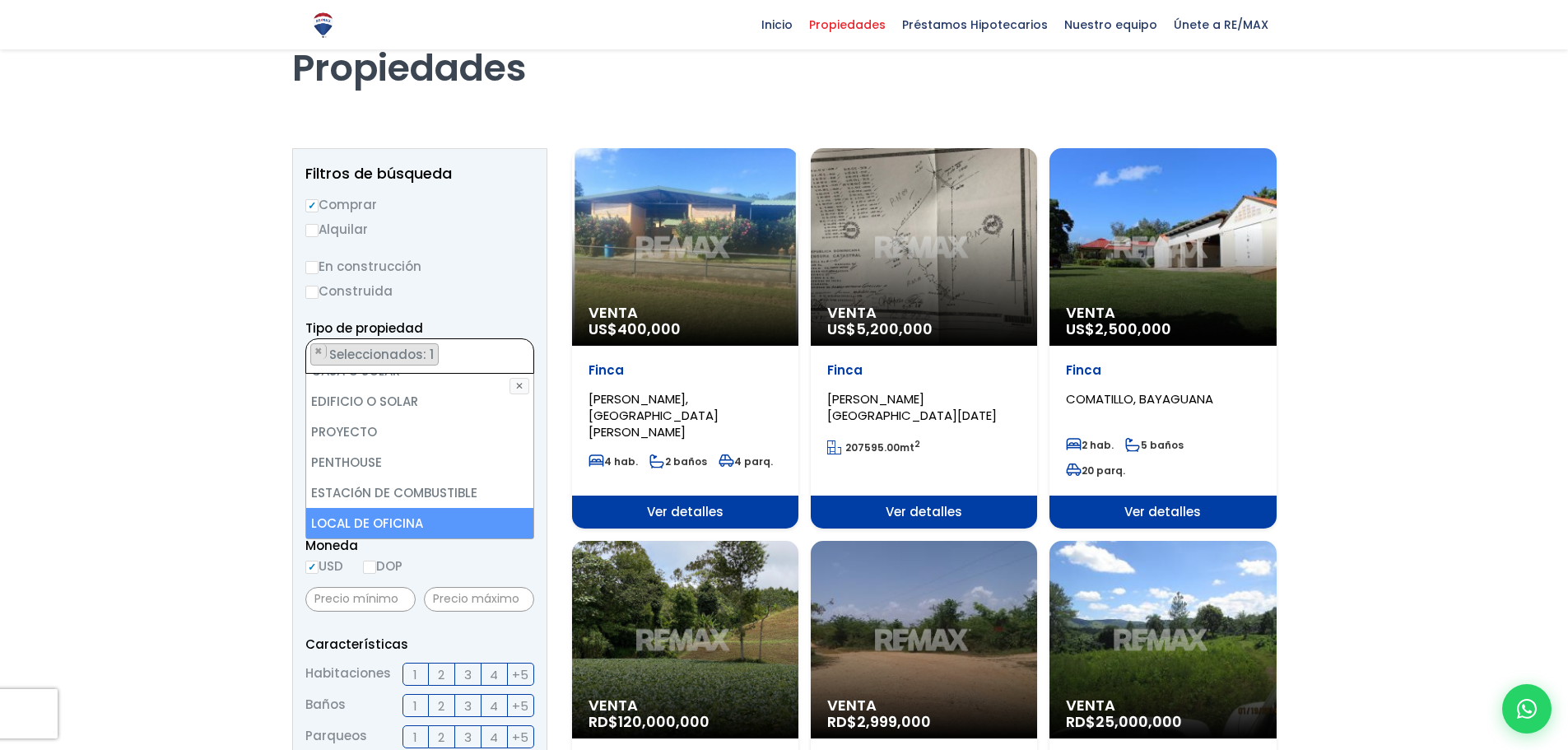
scroll to position [164, 0]
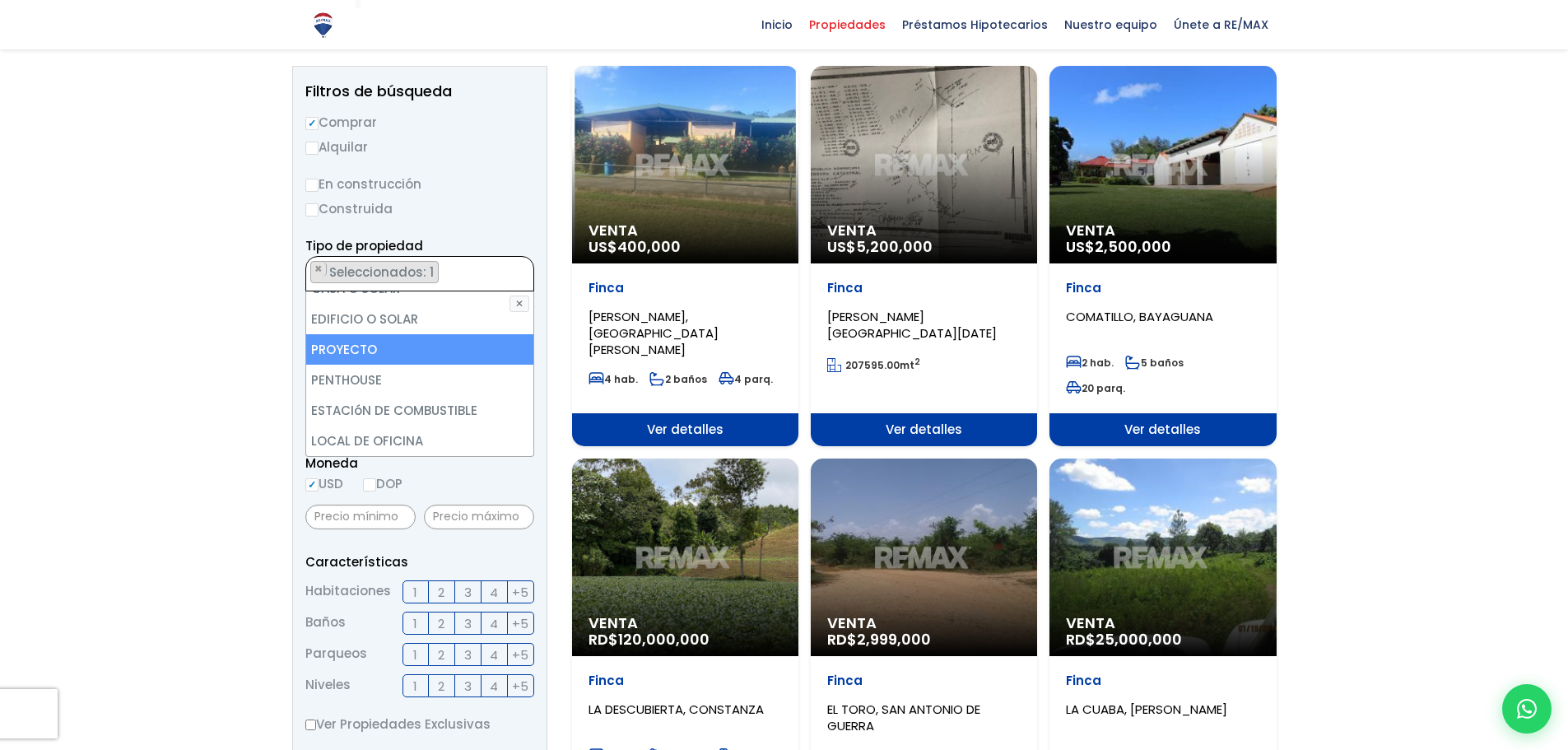
click at [518, 303] on button "✕" at bounding box center [519, 304] width 19 height 17
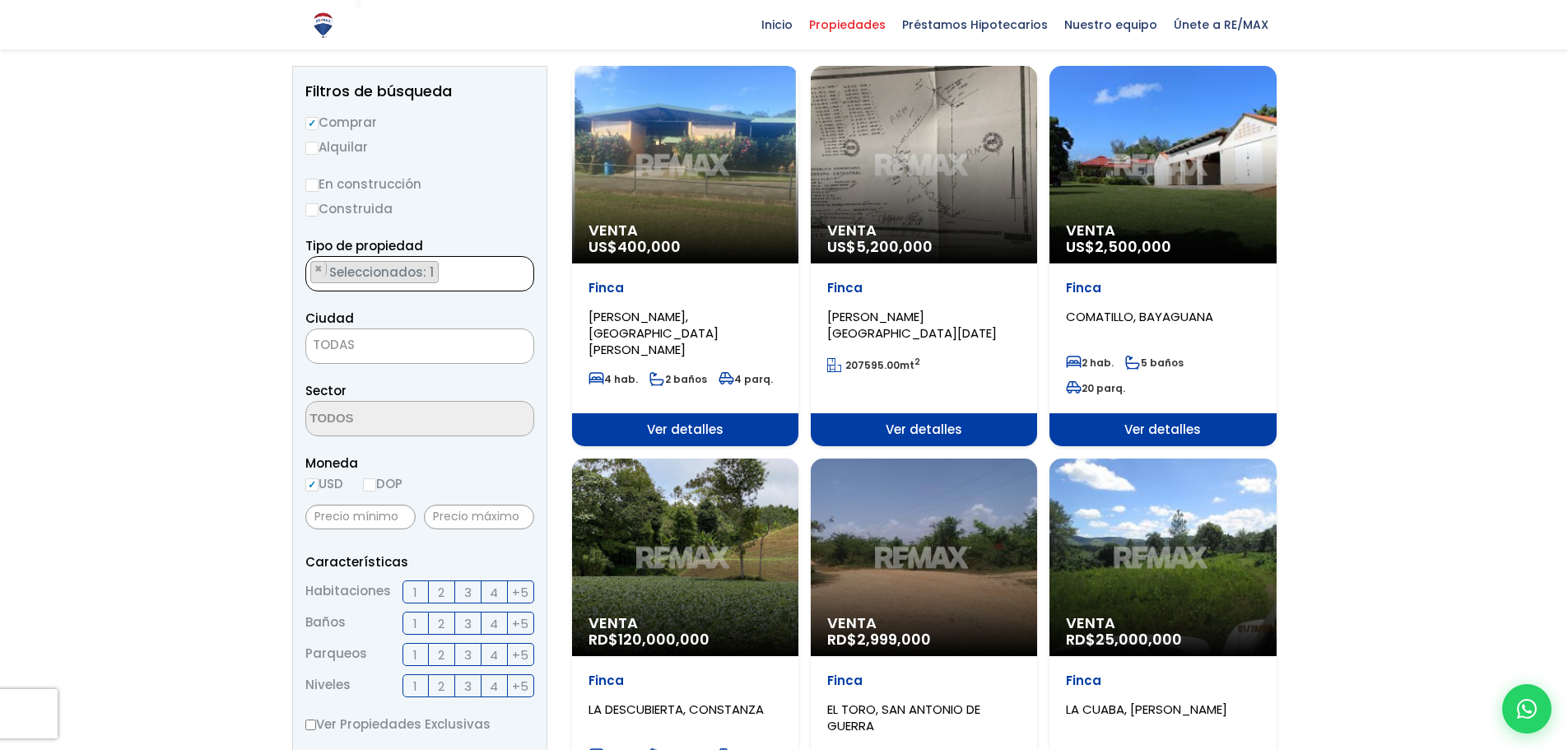
click at [425, 275] on span "Seleccionados: 1" at bounding box center [382, 272] width 110 height 18
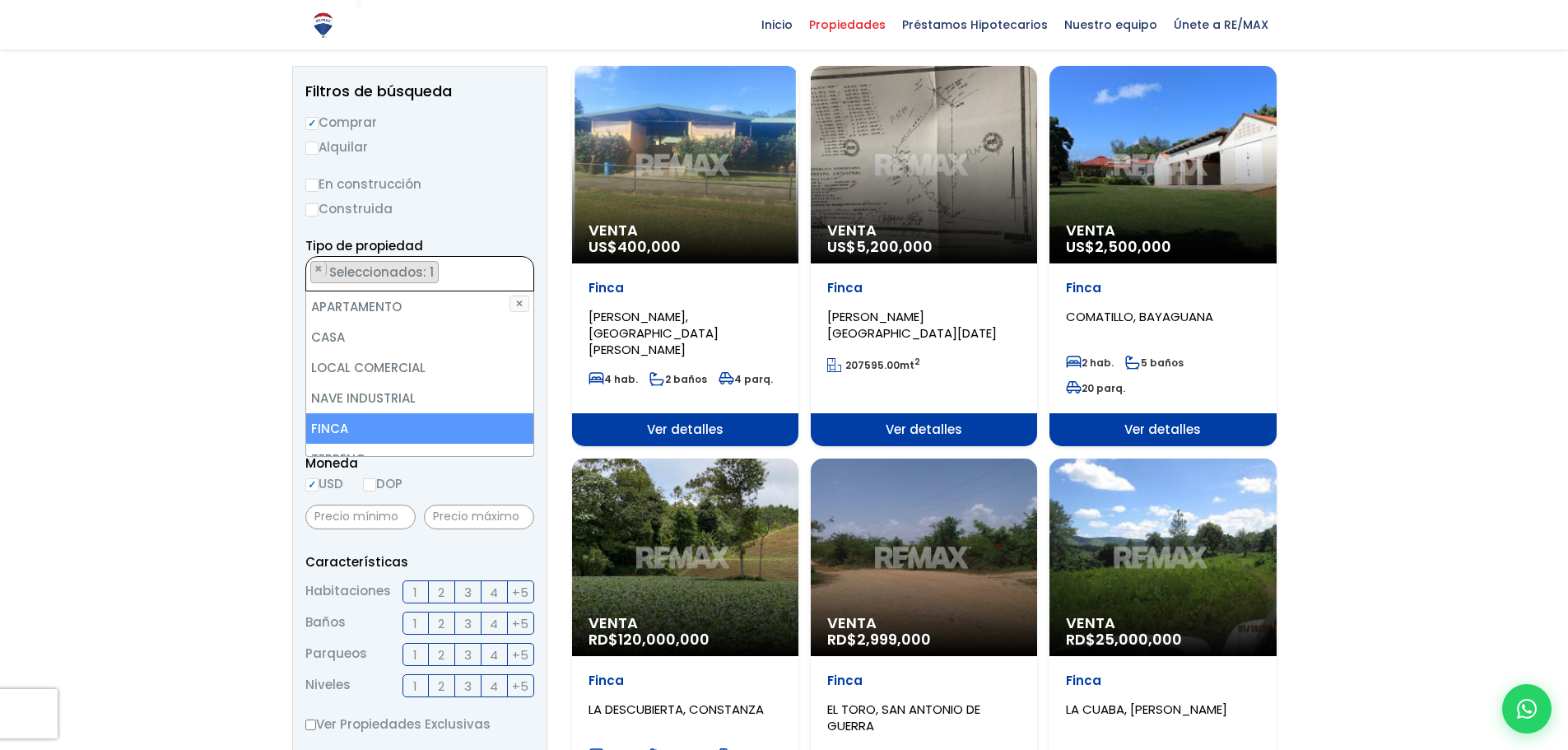
scroll to position [61, 0]
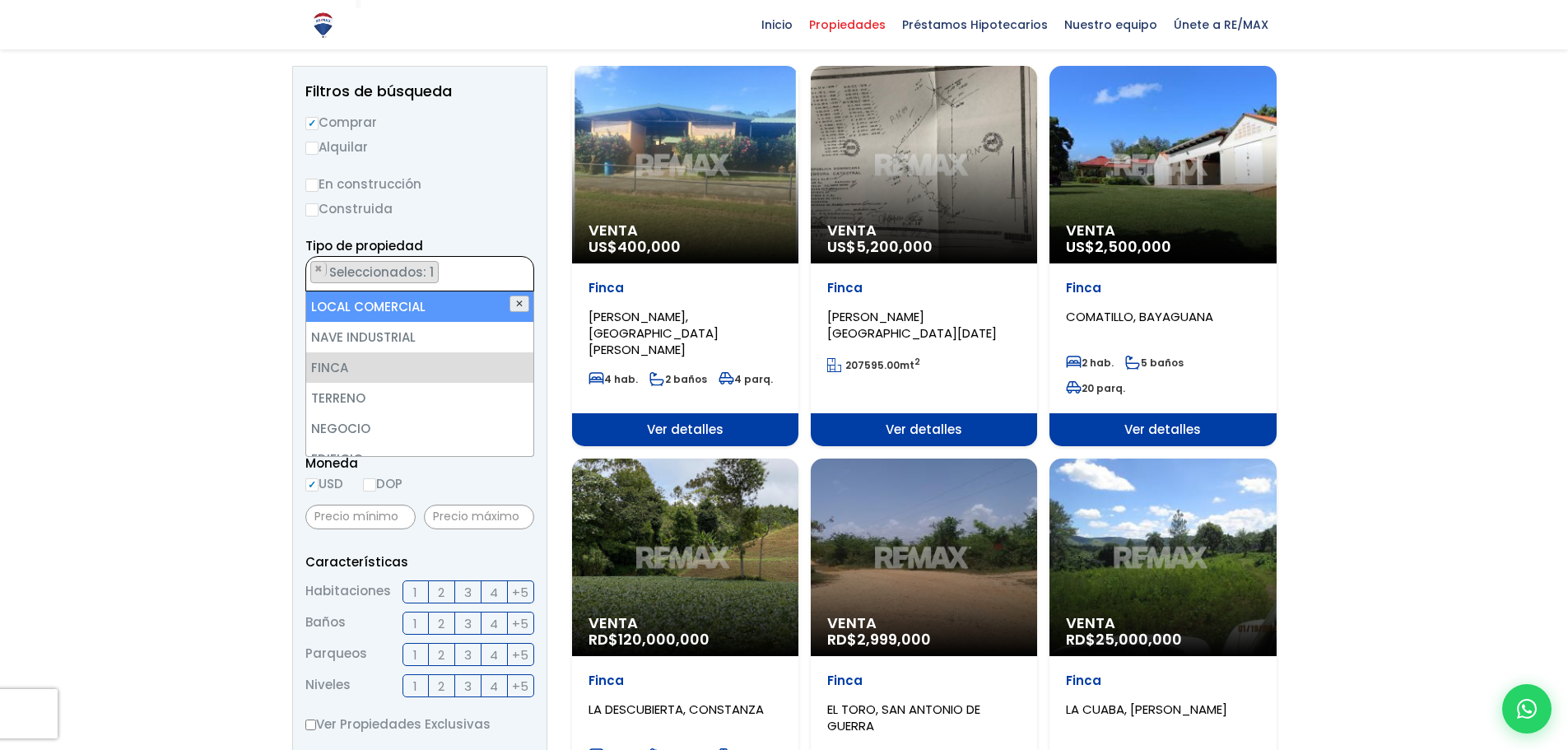
click at [521, 303] on button "✕" at bounding box center [519, 304] width 19 height 17
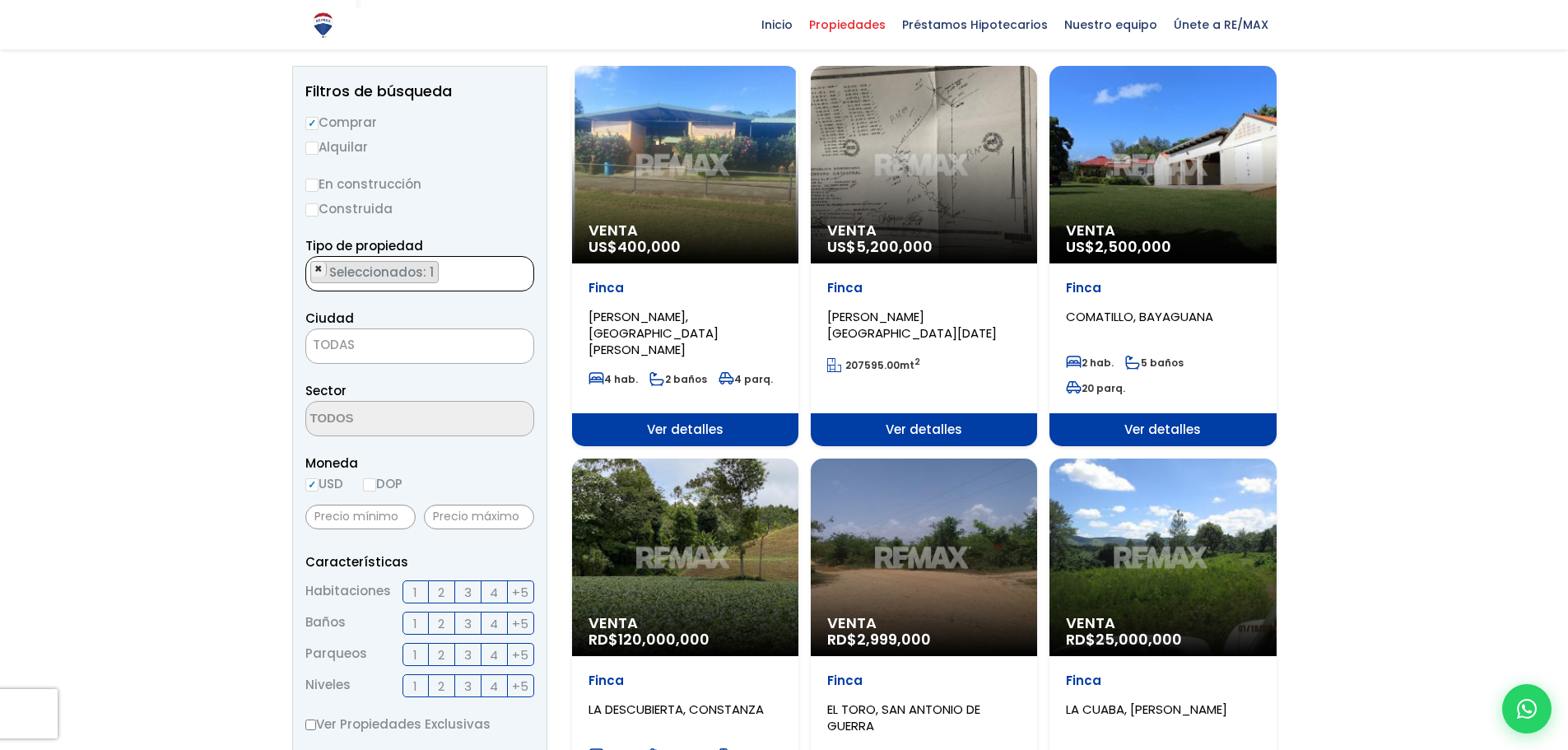
click at [319, 266] on span "×" at bounding box center [318, 269] width 8 height 15
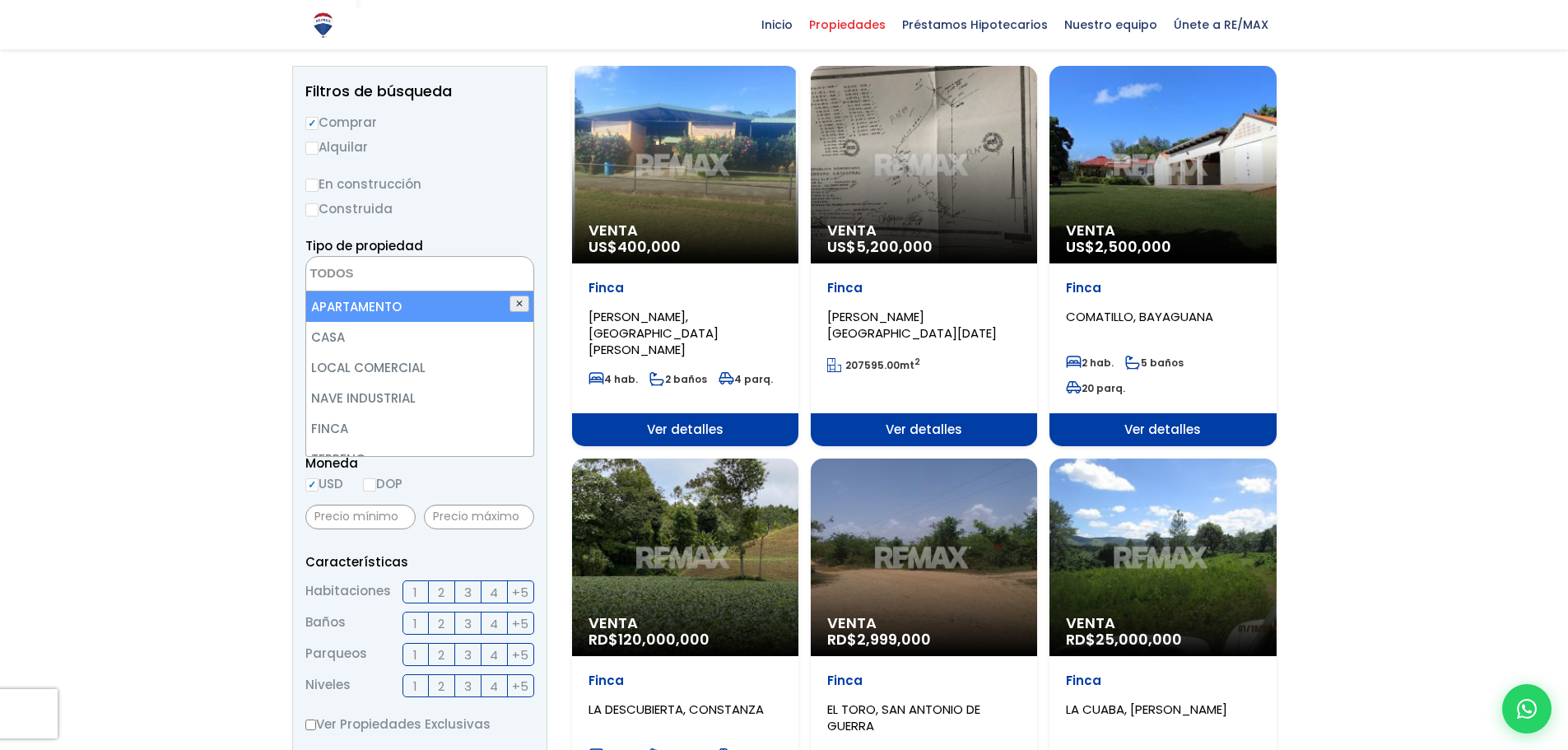
click at [516, 302] on button "✕" at bounding box center [519, 304] width 19 height 17
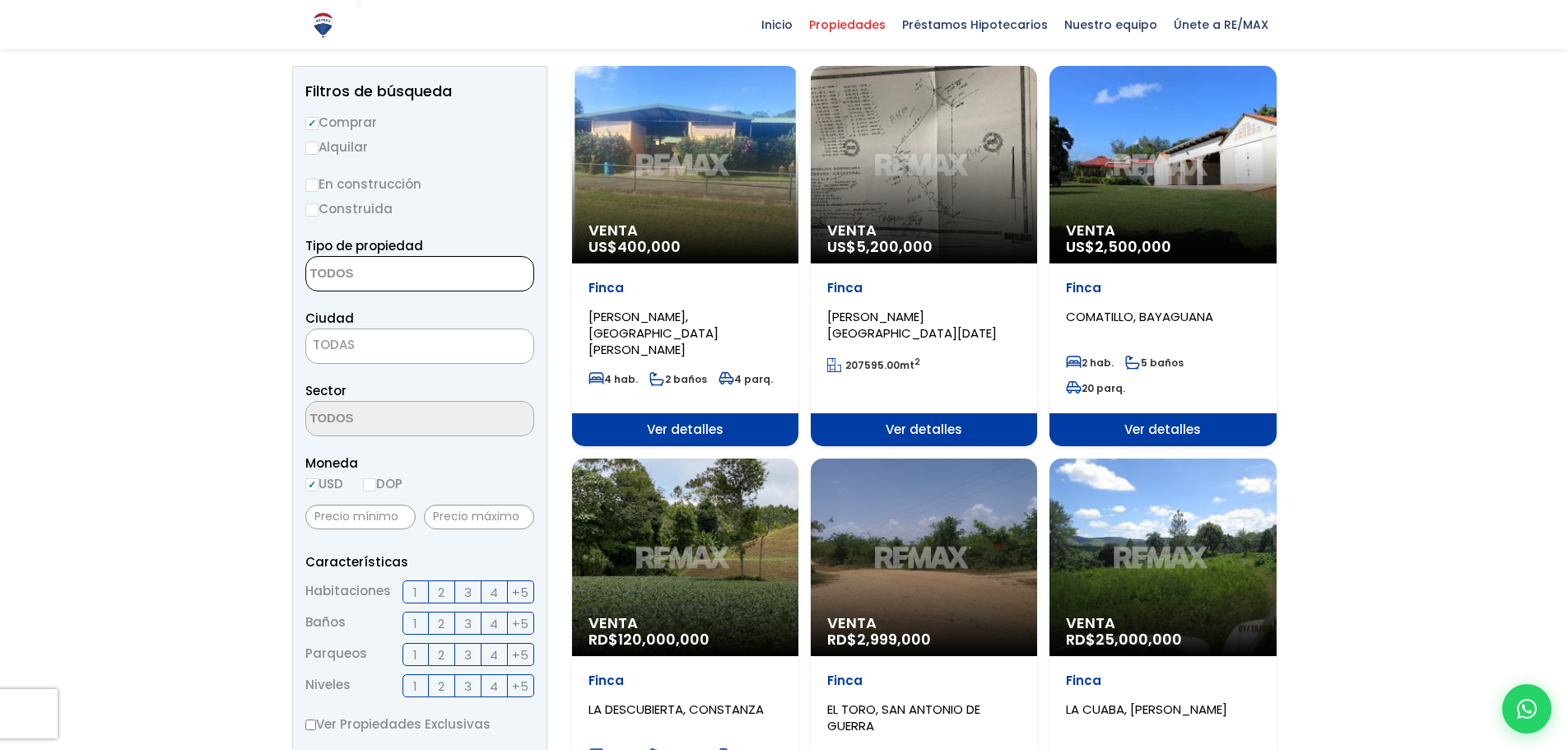
click at [468, 273] on span at bounding box center [419, 274] width 229 height 35
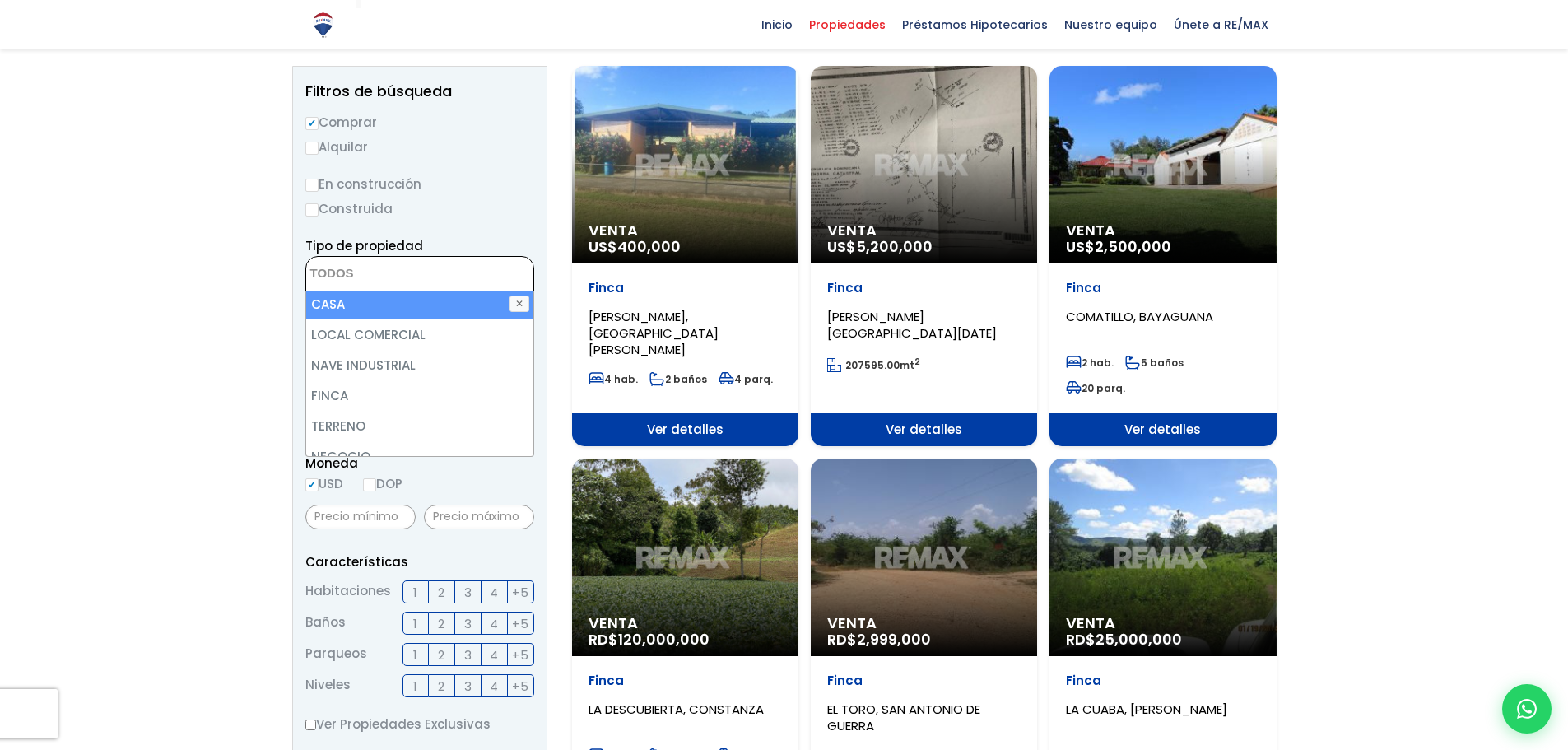
scroll to position [0, 0]
click at [404, 303] on li "APARTAMENTO" at bounding box center [419, 306] width 227 height 31
select select "apartment"
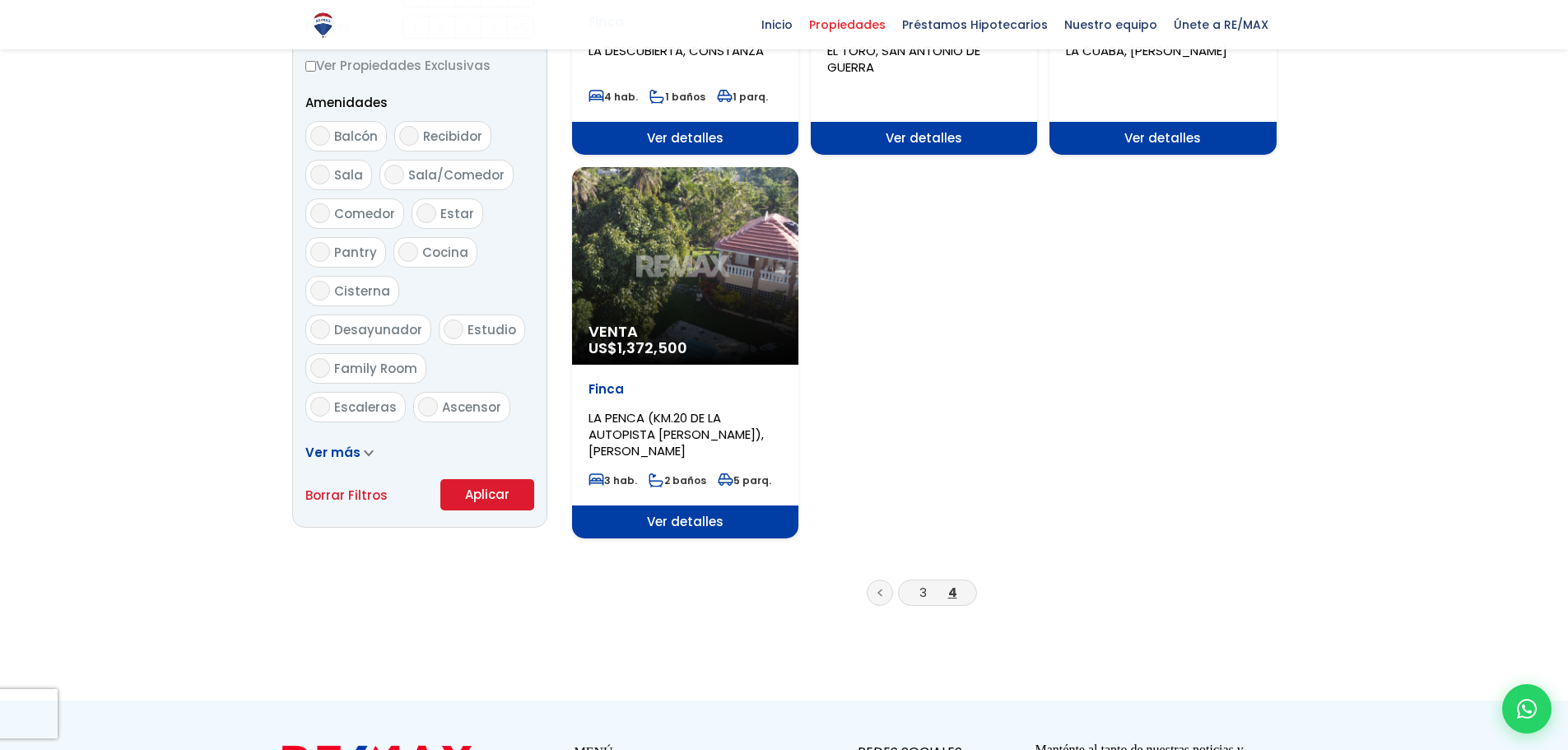
click at [483, 493] on button "Aplicar" at bounding box center [486, 495] width 94 height 32
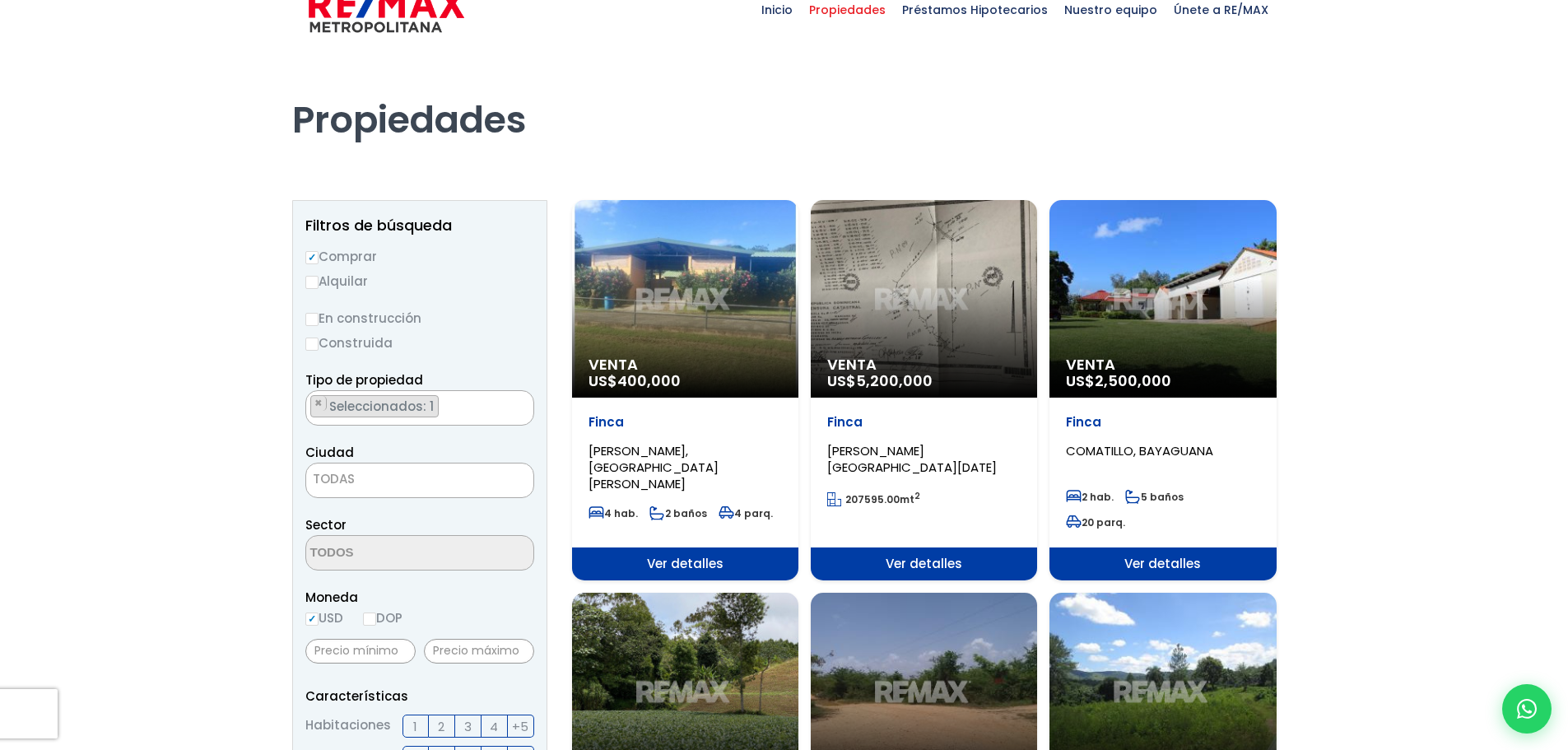
scroll to position [14, 0]
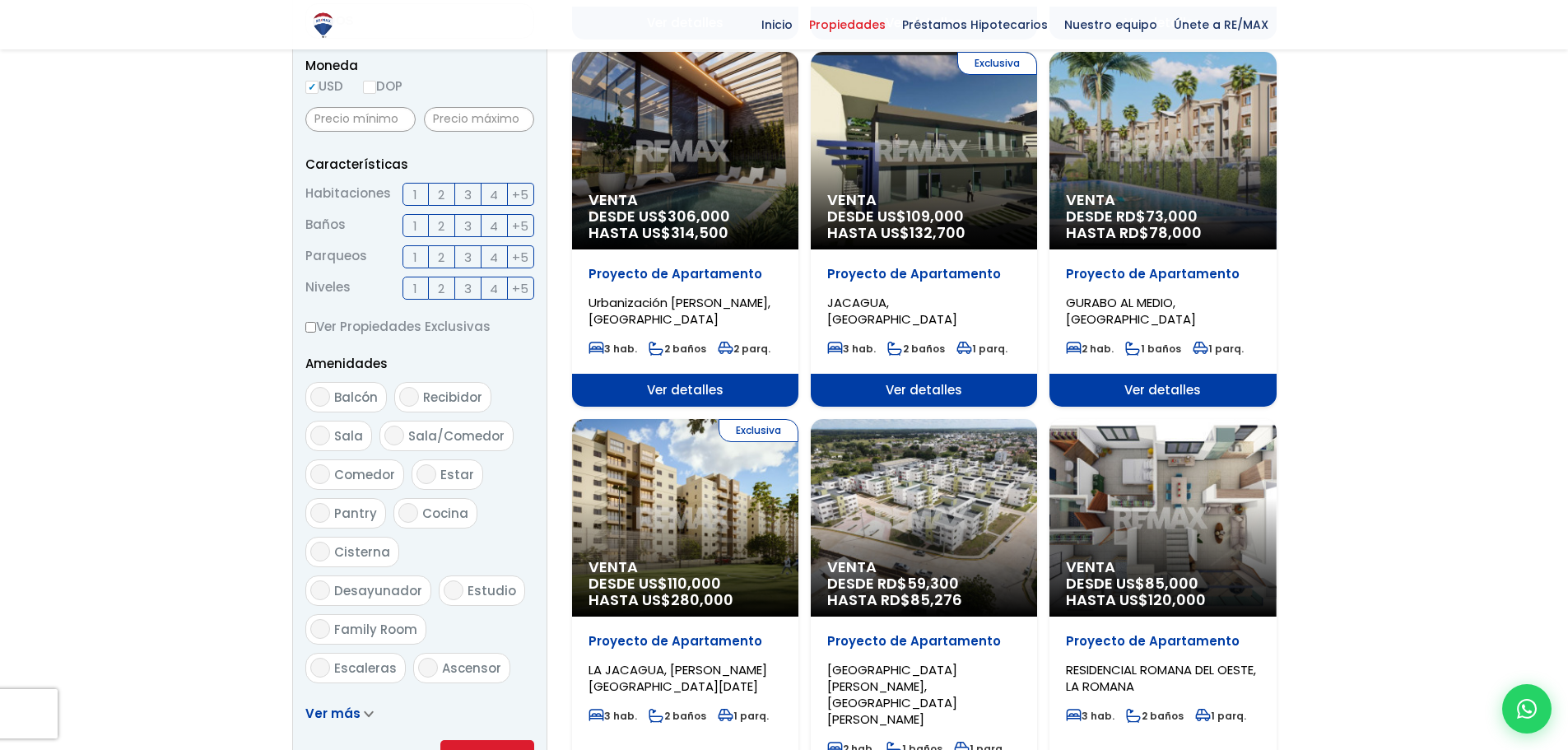
scroll to position [576, 0]
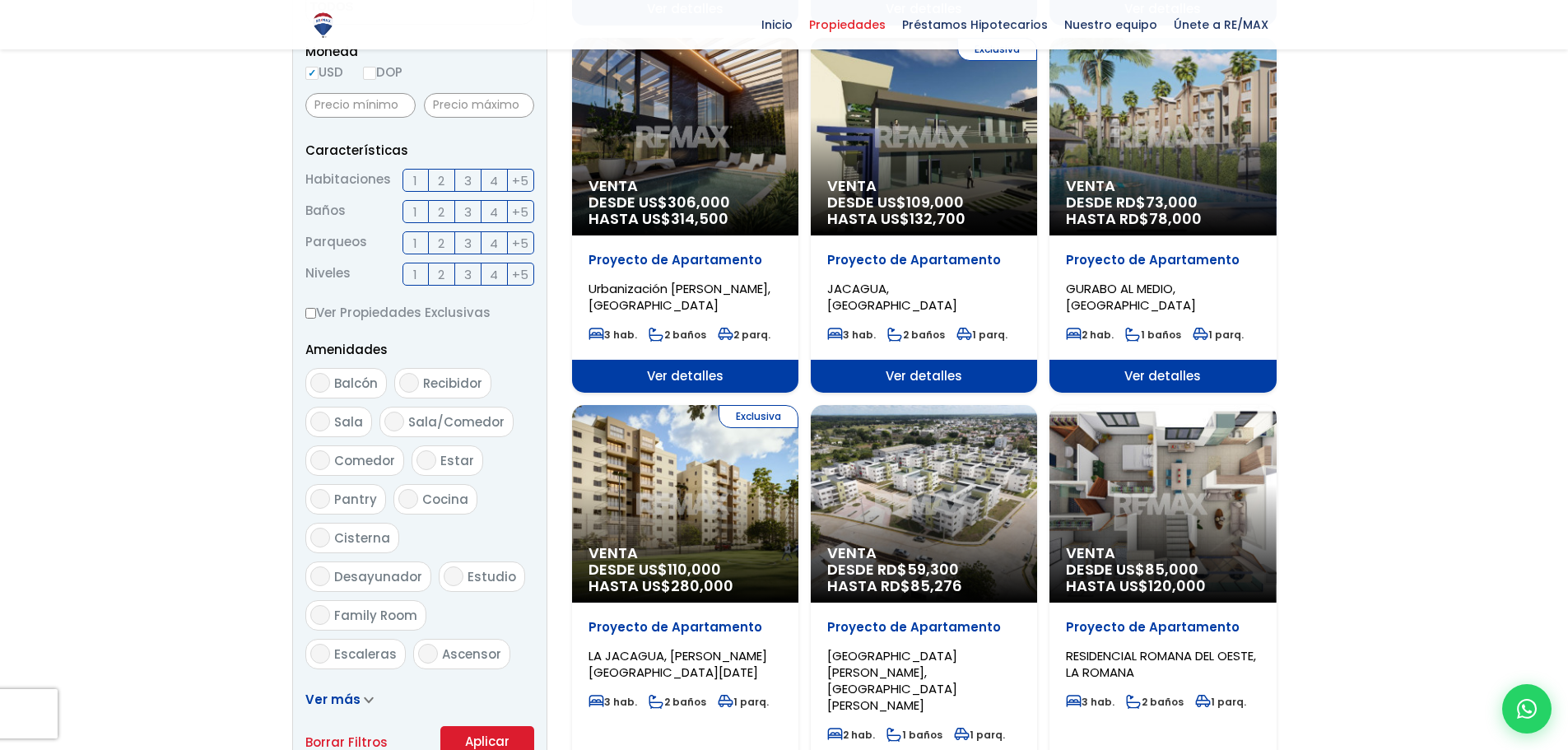
click at [1147, 499] on div "Venta DESDE [GEOGRAPHIC_DATA]$ 85,000 HASTA US$ 120,000" at bounding box center [1163, 503] width 226 height 198
click at [1117, 524] on div "Venta DESDE [GEOGRAPHIC_DATA]$ 85,000 HASTA US$ 120,000" at bounding box center [1163, 503] width 226 height 198
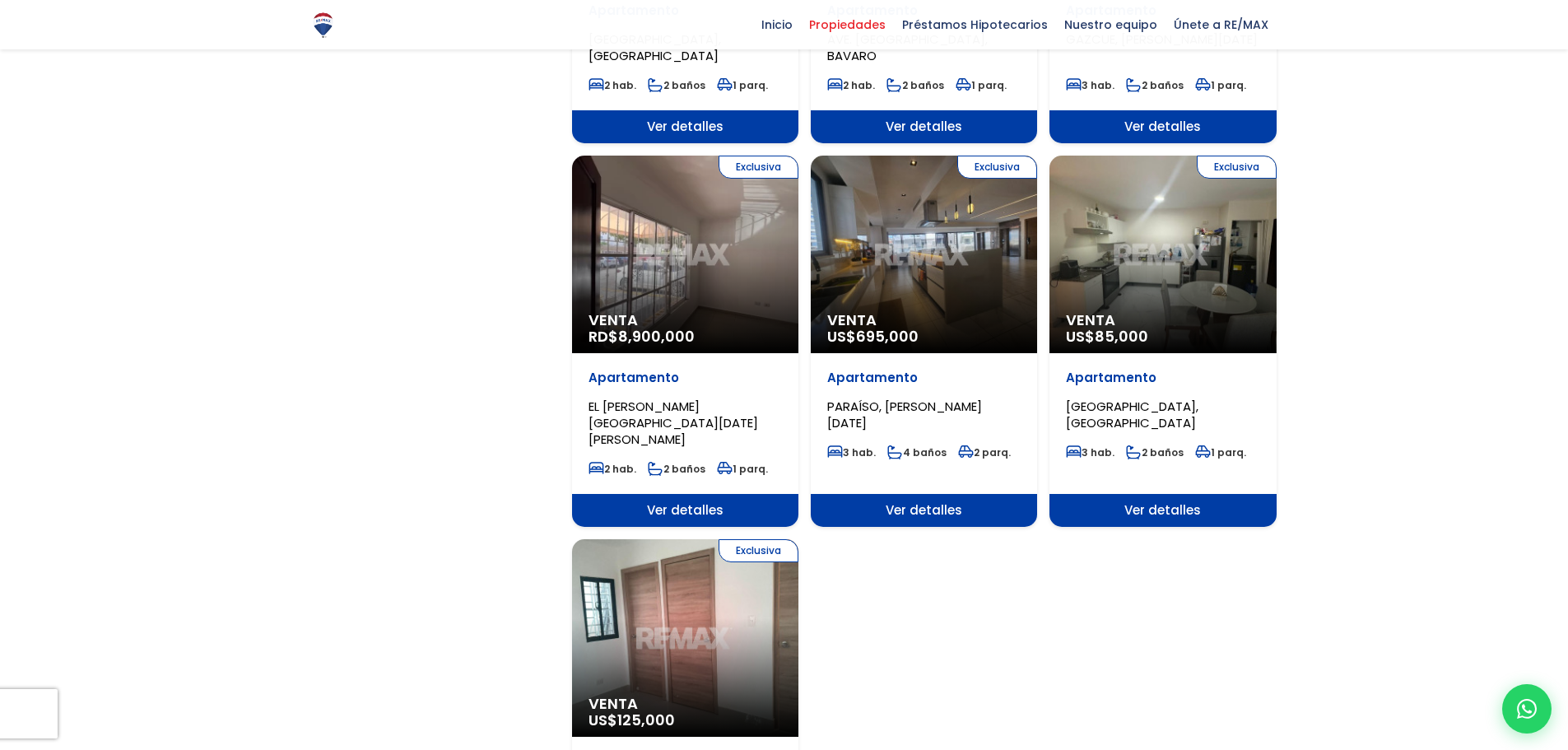
scroll to position [1564, 0]
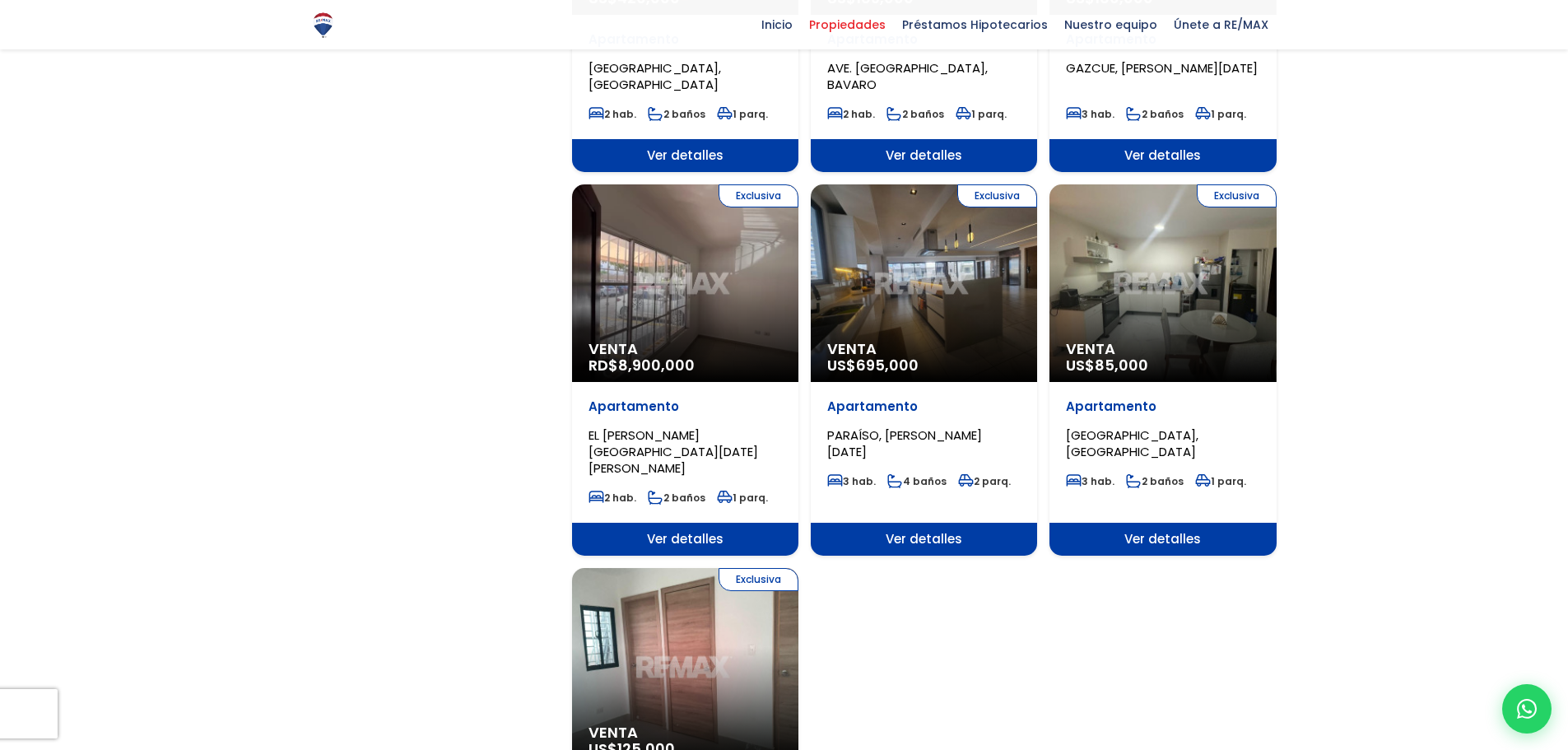
click at [1163, 341] on p "Venta US$ 85,000" at bounding box center [1163, 356] width 193 height 32
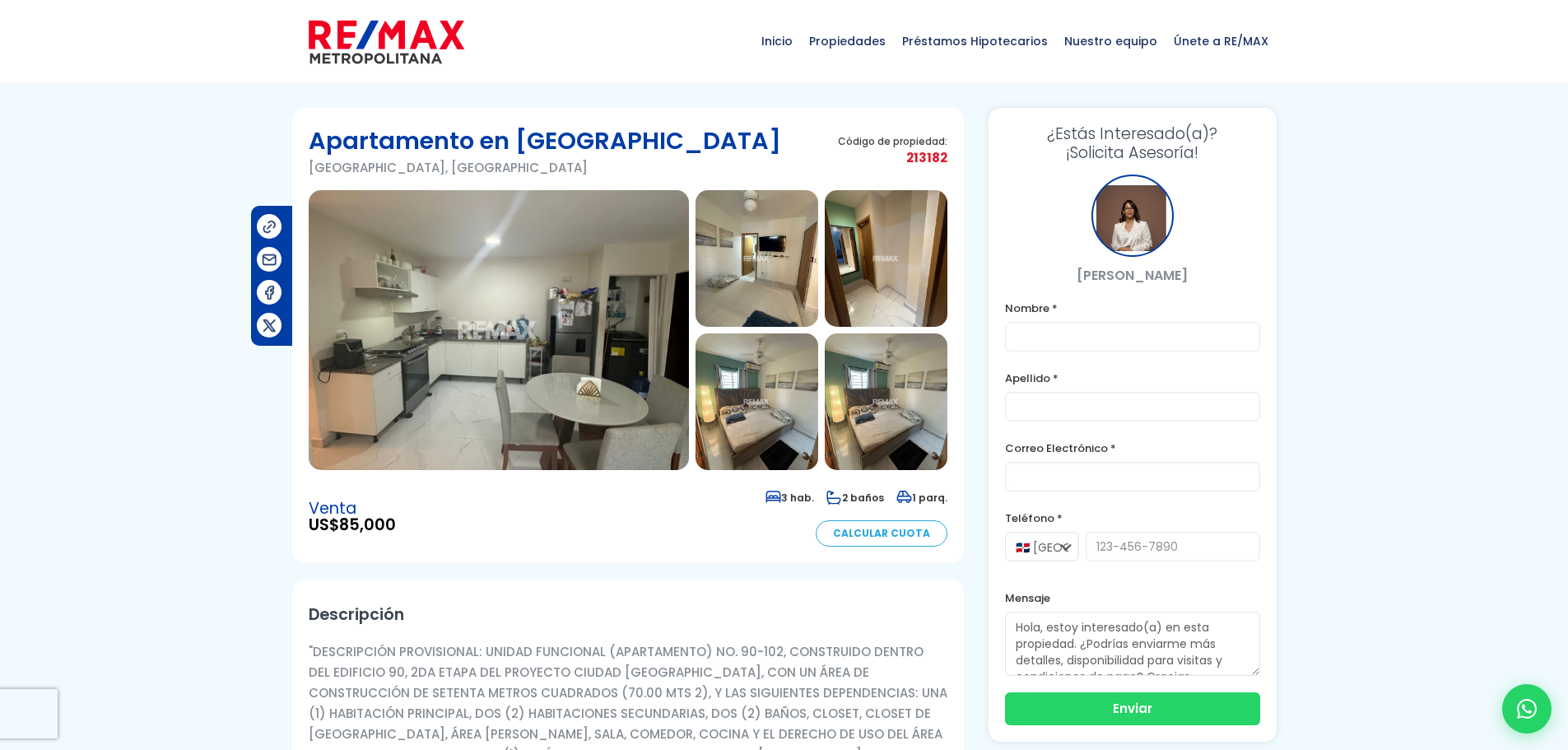
click at [618, 327] on img at bounding box center [499, 330] width 380 height 280
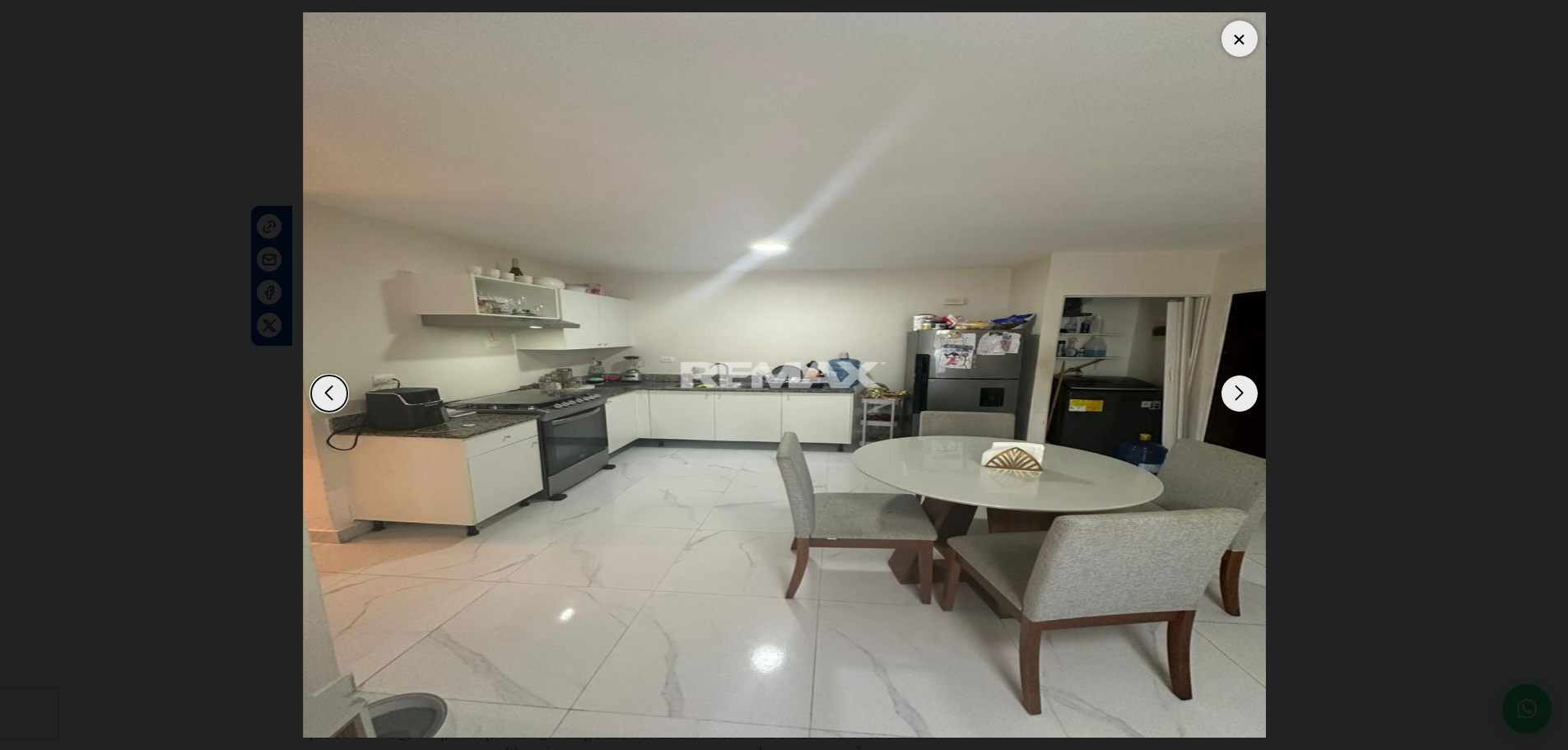
click at [1242, 398] on div "Next slide" at bounding box center [1239, 393] width 36 height 36
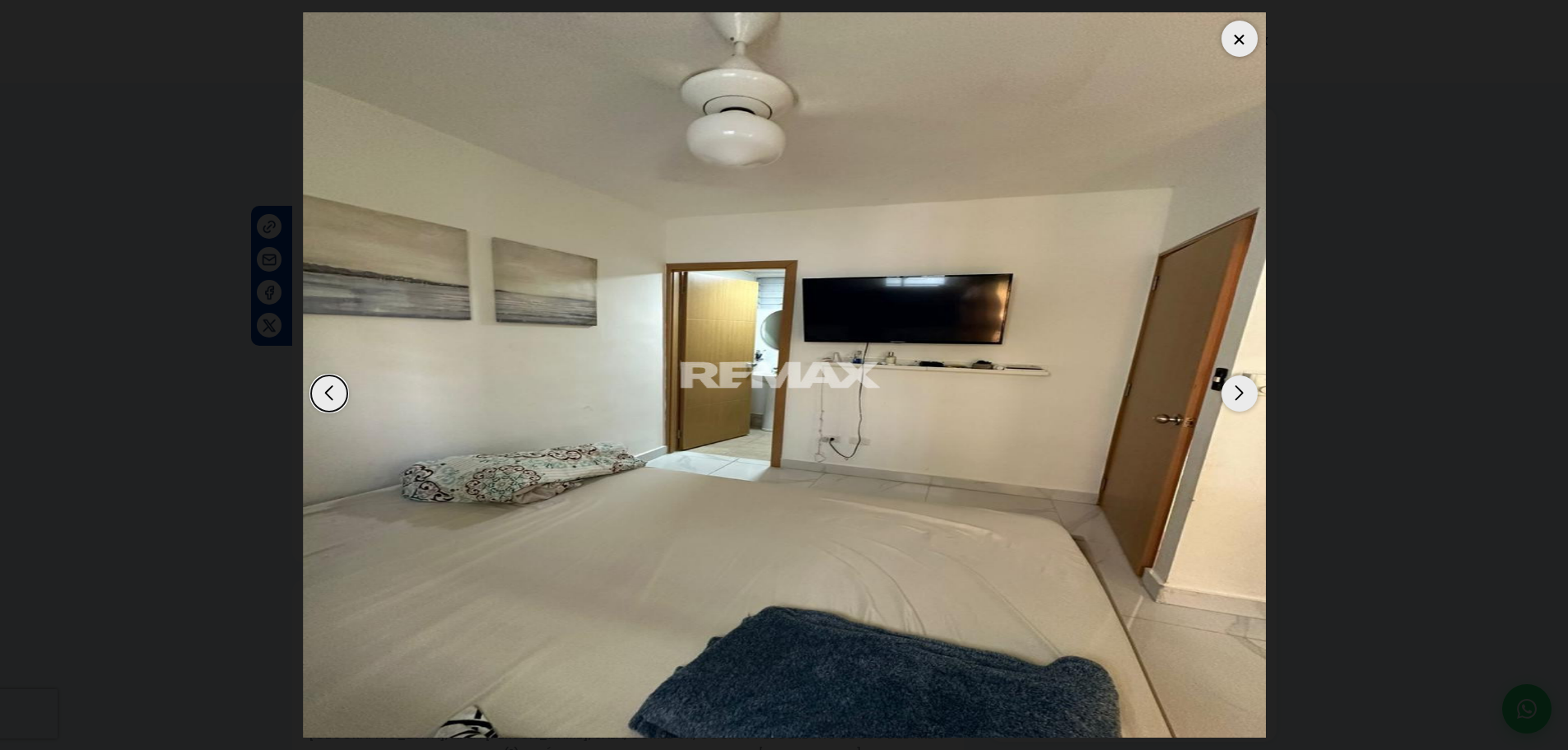
click at [1242, 398] on div "Next slide" at bounding box center [1239, 393] width 36 height 36
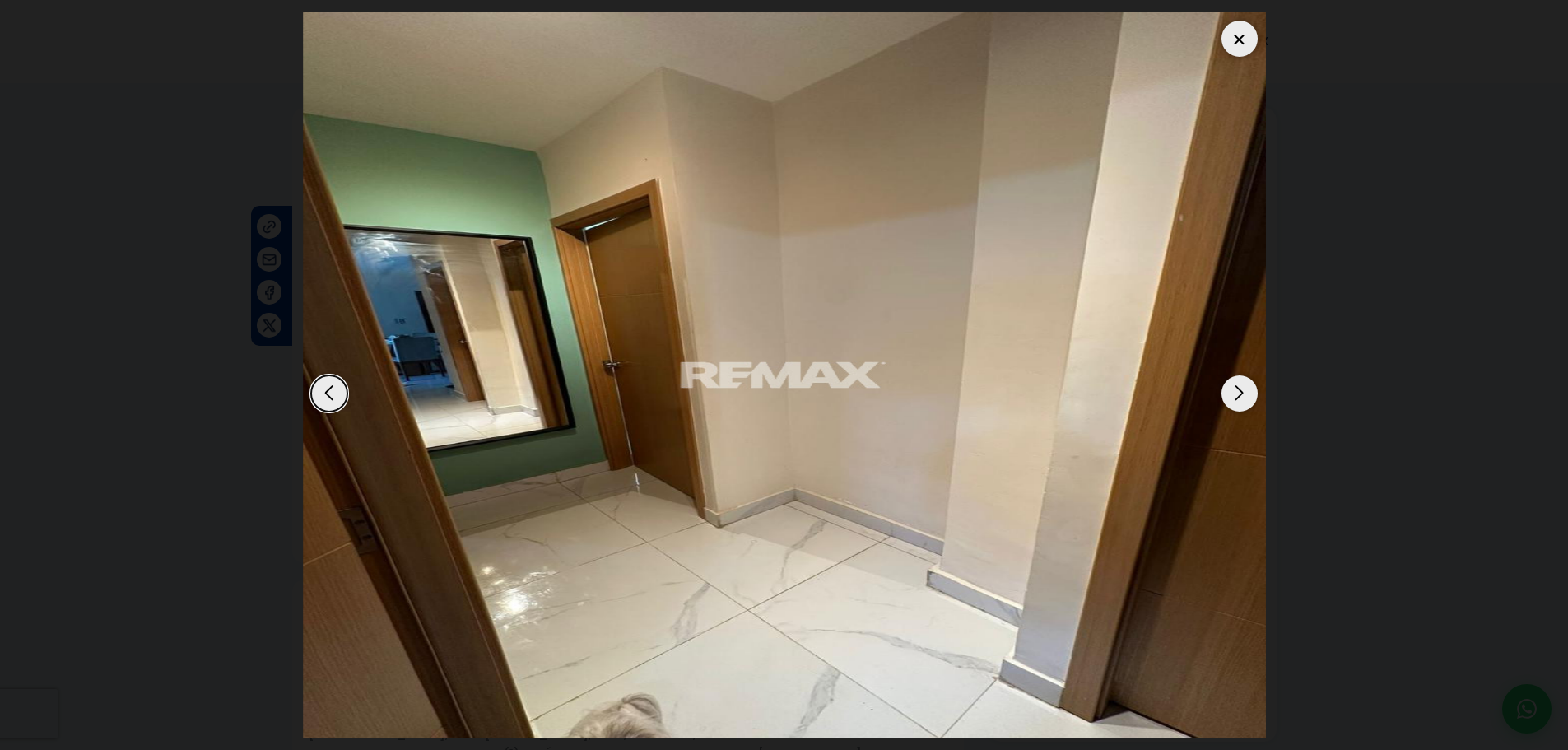
click at [1241, 397] on div "Next slide" at bounding box center [1239, 393] width 36 height 36
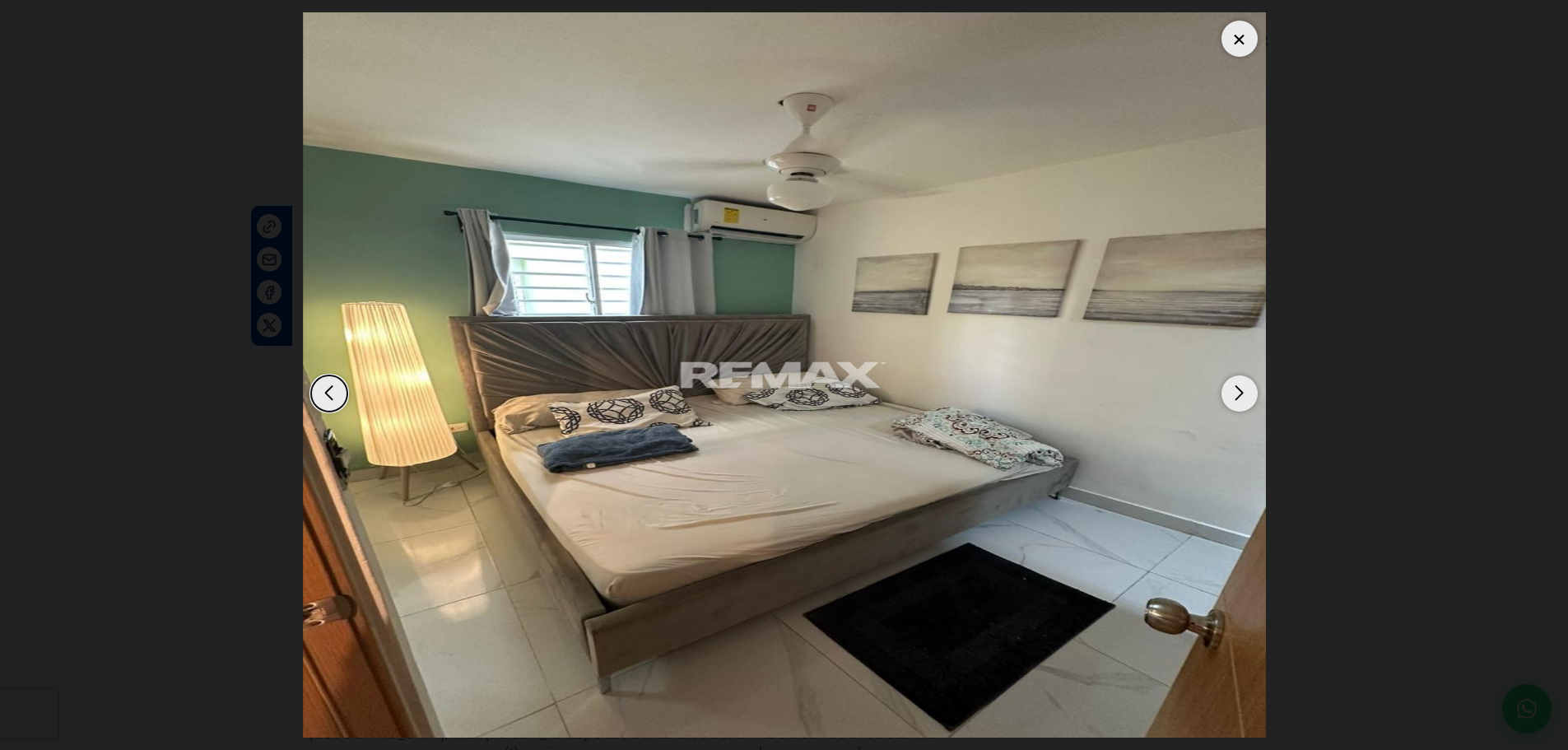
click at [1240, 398] on div "Next slide" at bounding box center [1239, 393] width 36 height 36
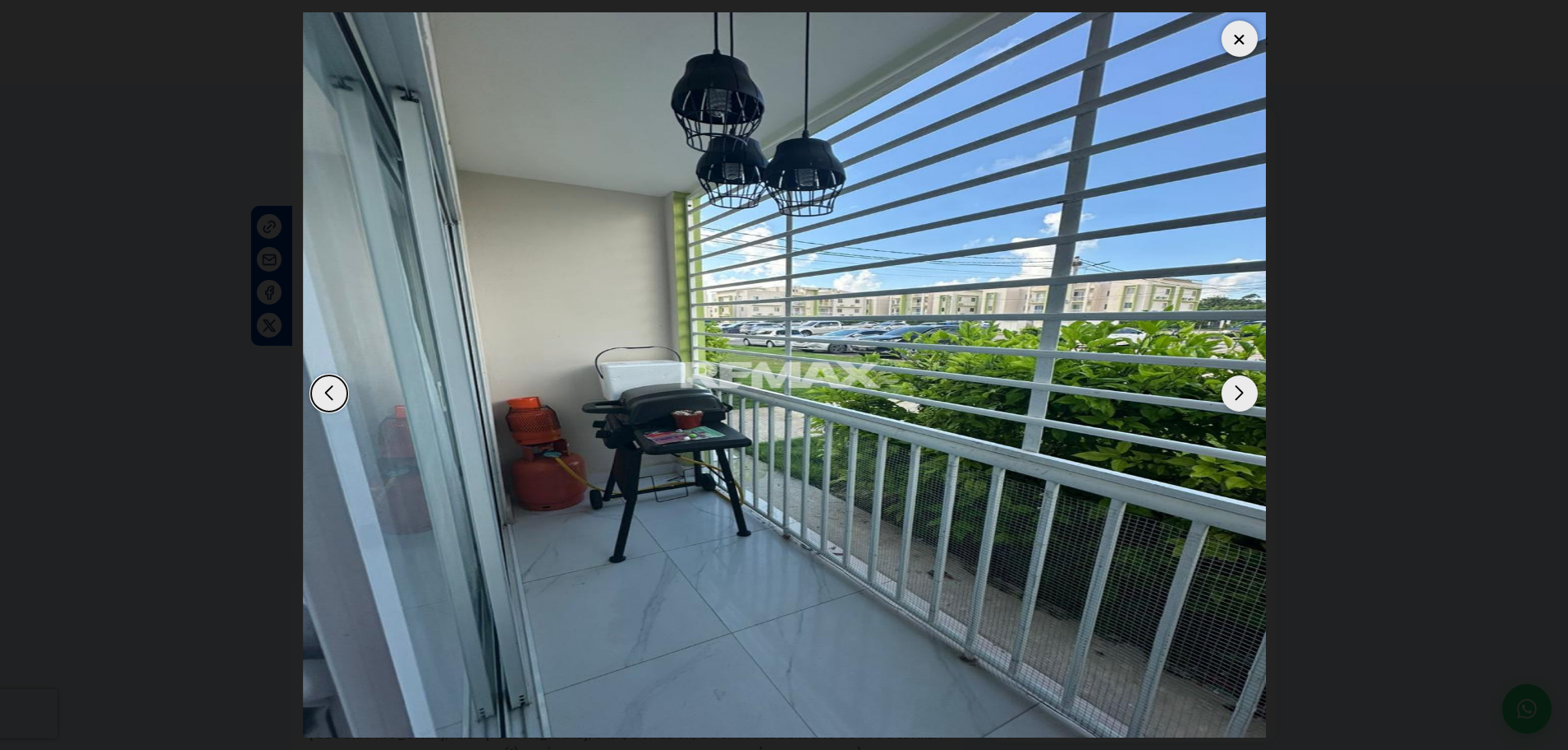
click at [1240, 398] on div "Next slide" at bounding box center [1239, 393] width 36 height 36
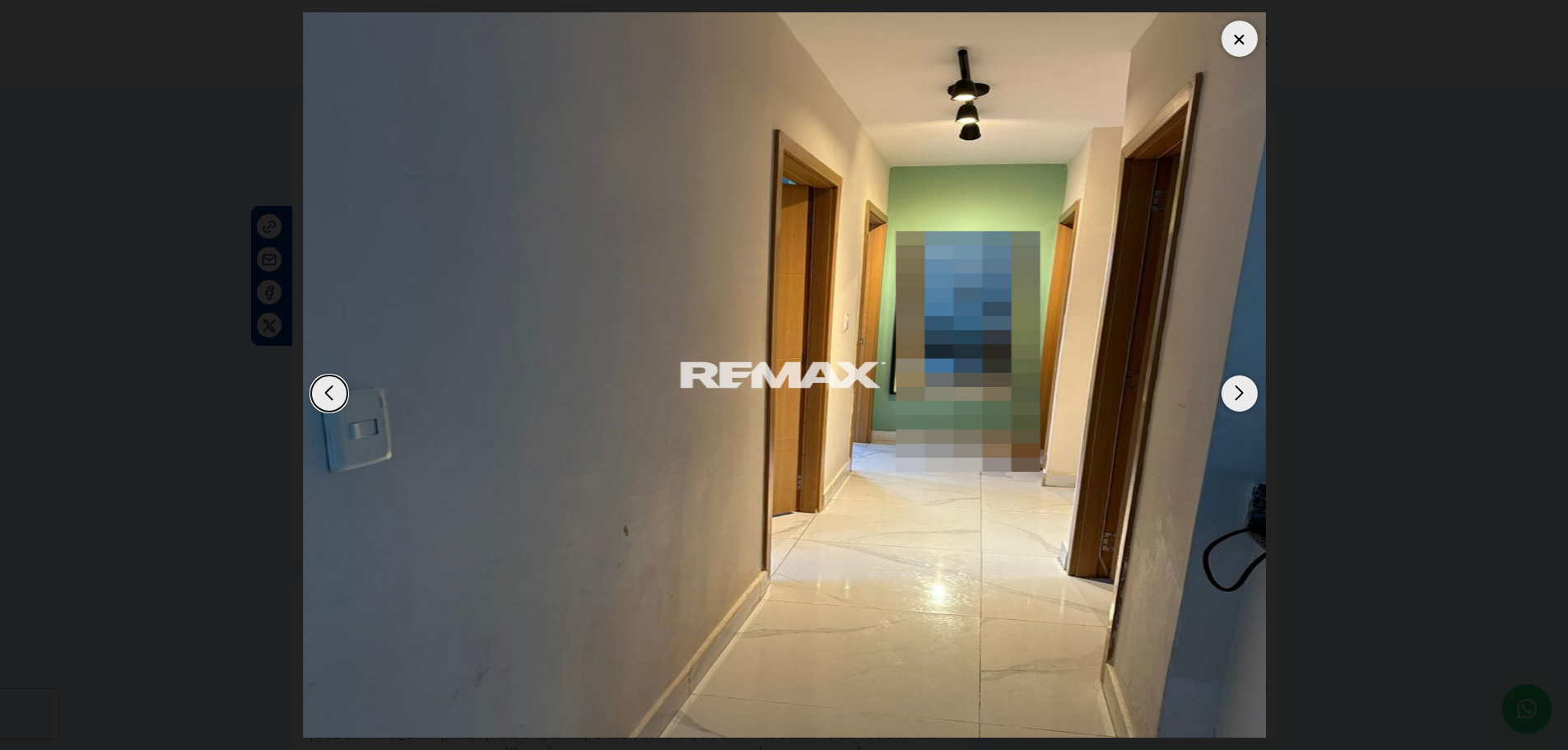
click at [1240, 398] on div "Next slide" at bounding box center [1239, 393] width 36 height 36
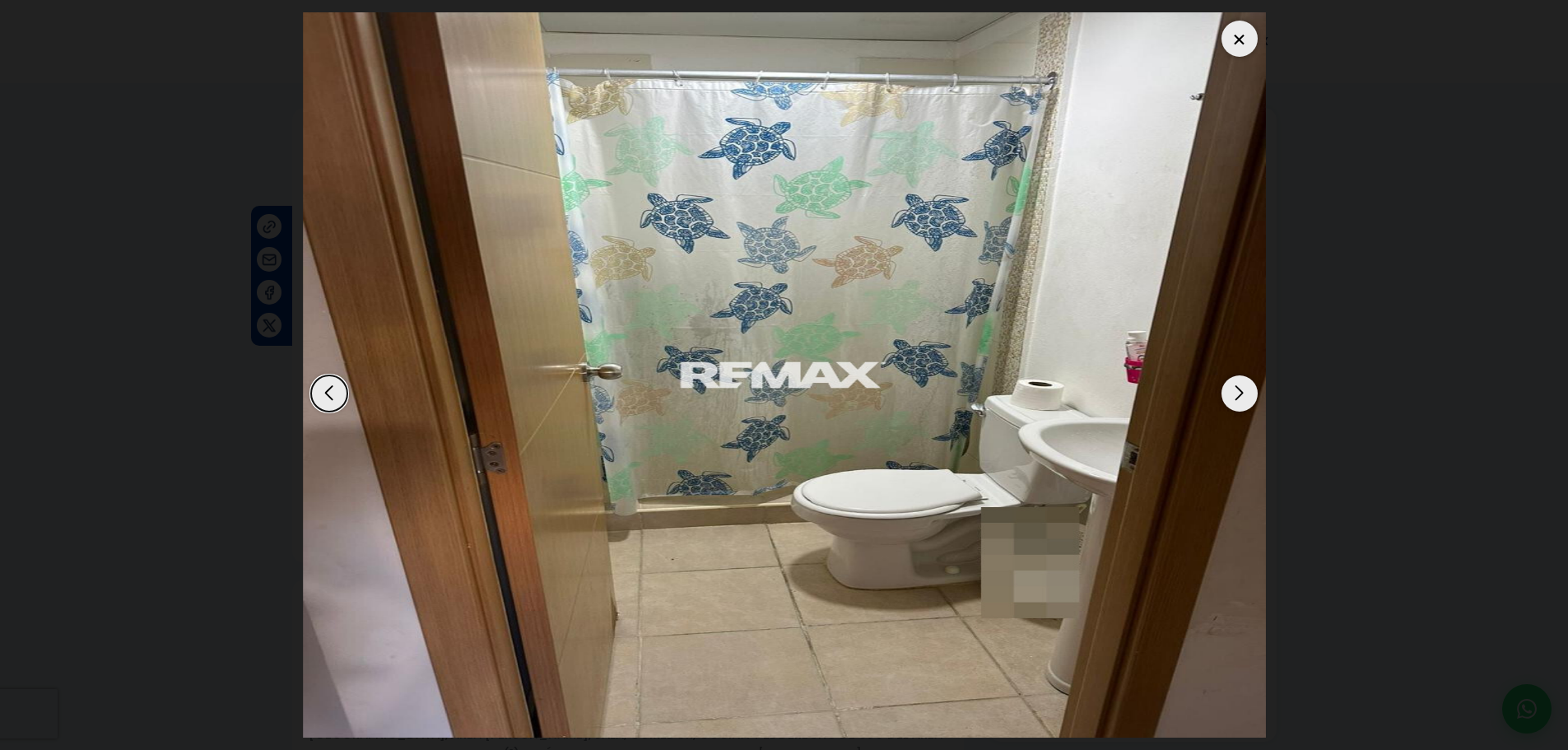
click at [1240, 398] on div "Next slide" at bounding box center [1239, 393] width 36 height 36
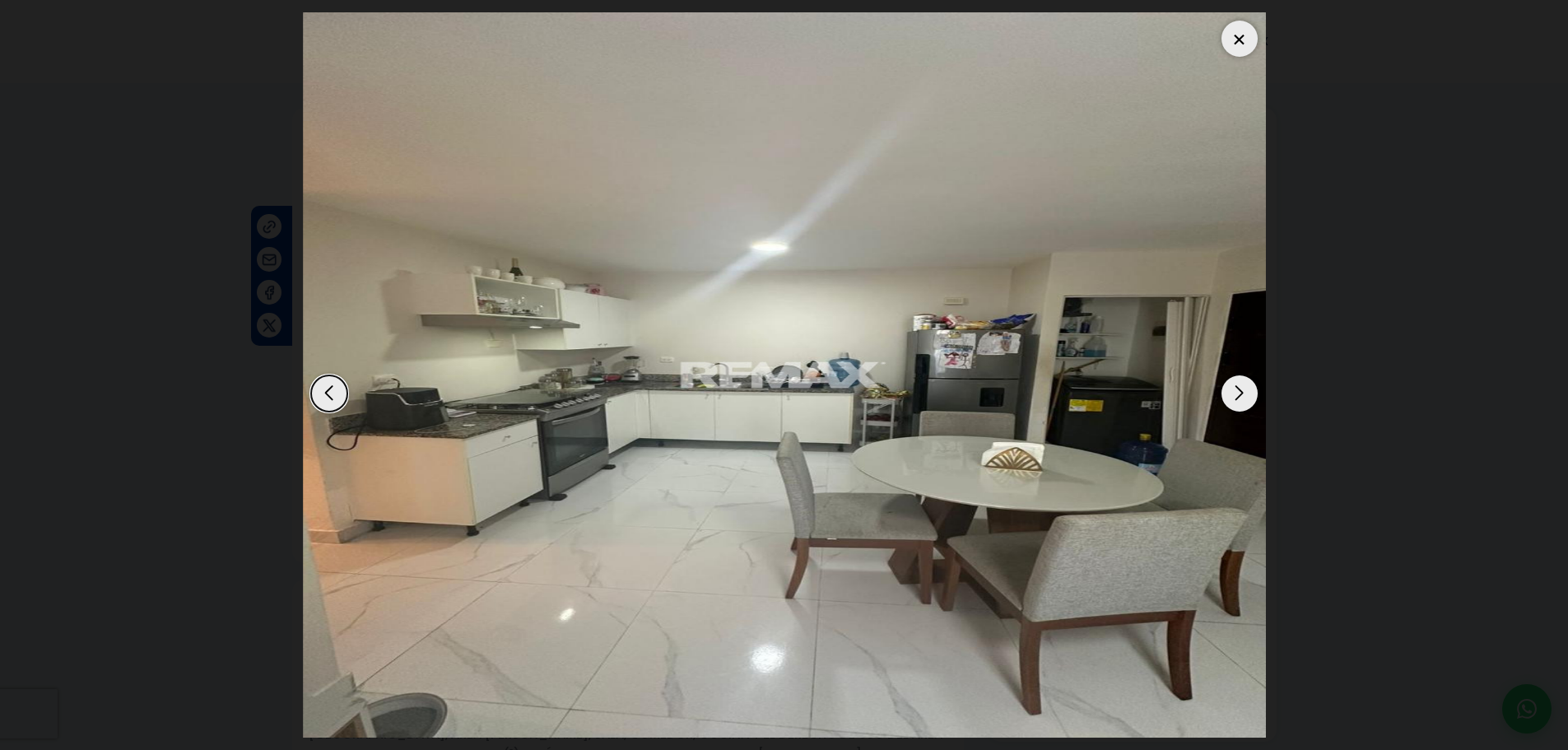
click at [1240, 400] on div "Next slide" at bounding box center [1239, 393] width 36 height 36
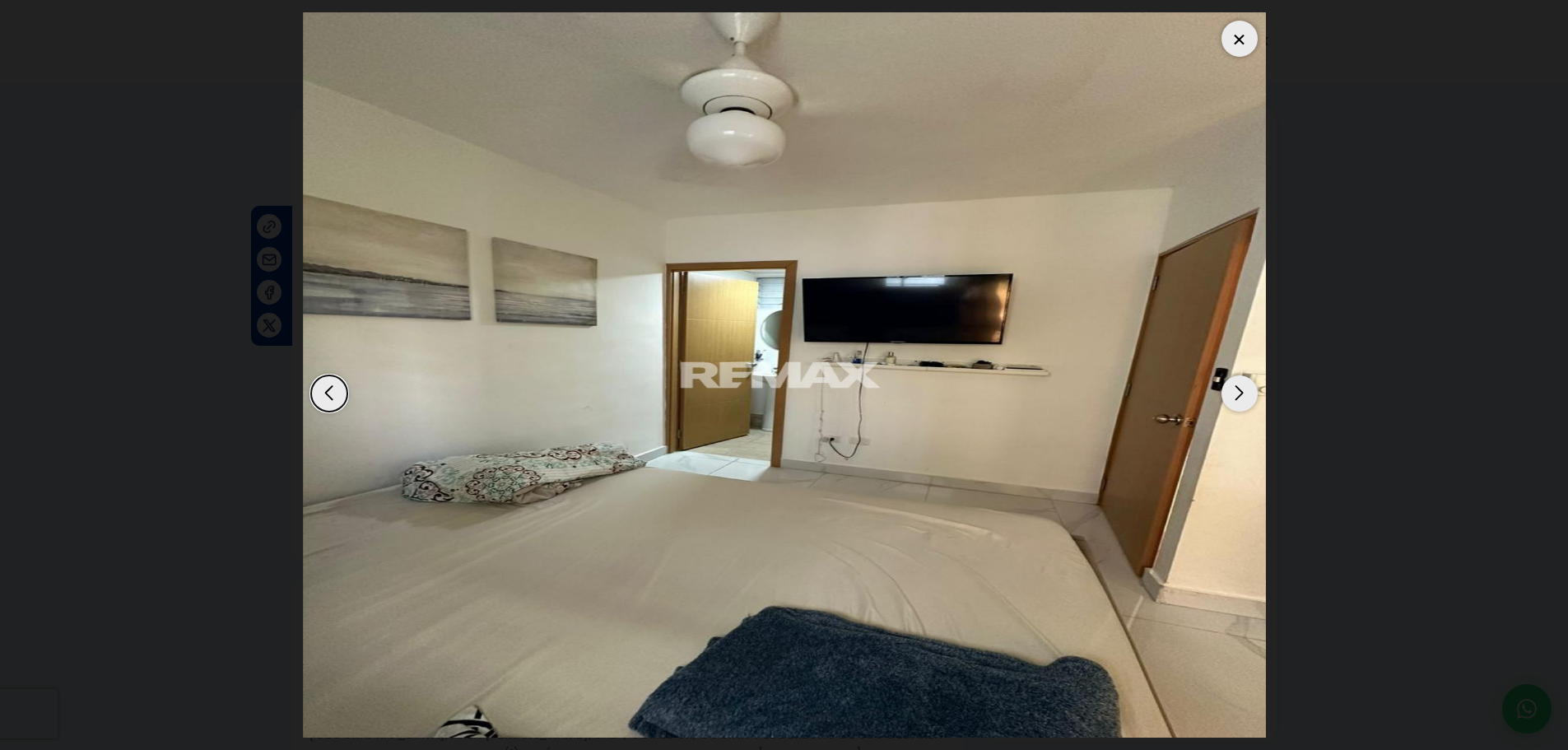
click at [1240, 400] on div "Next slide" at bounding box center [1239, 393] width 36 height 36
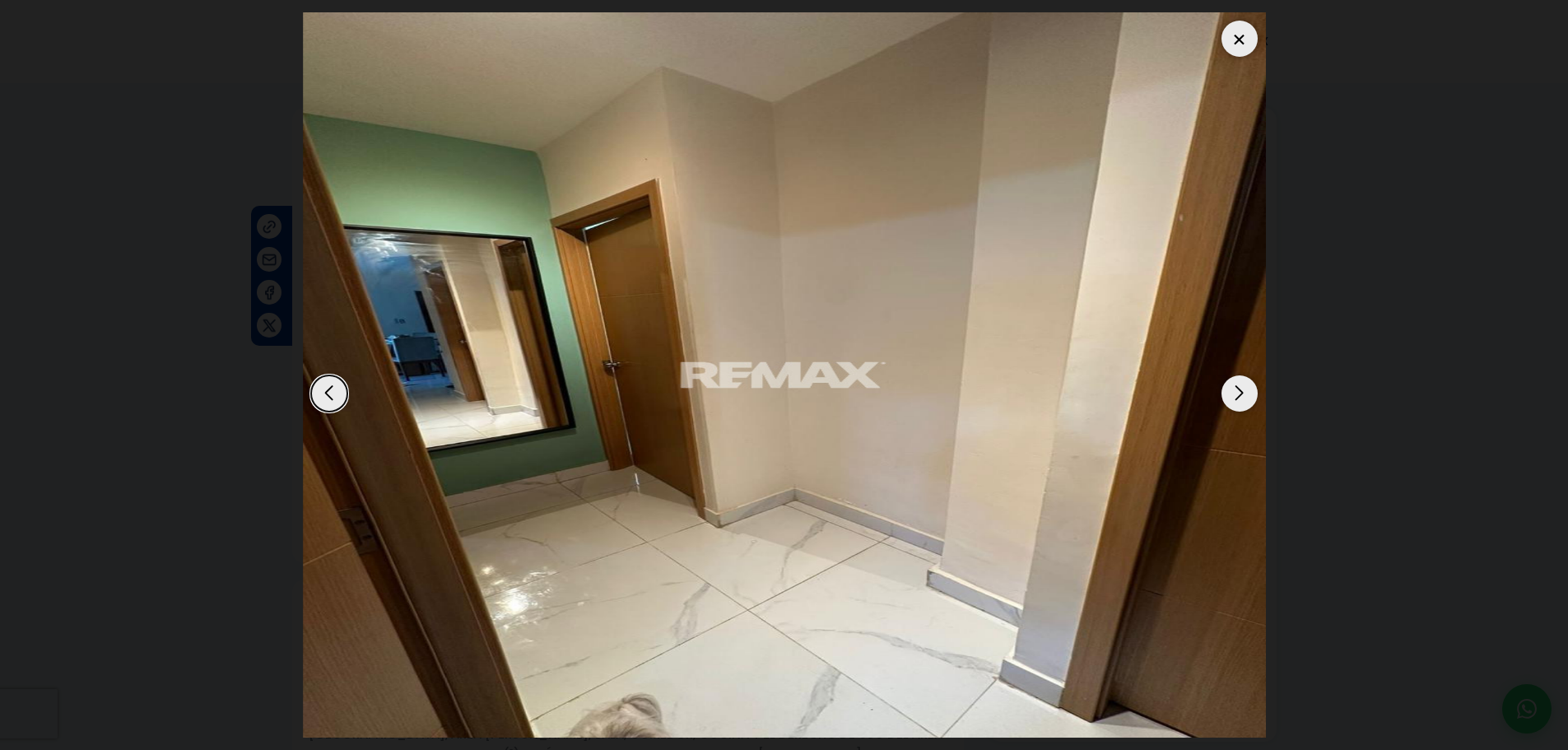
click at [1240, 400] on div "Next slide" at bounding box center [1239, 393] width 36 height 36
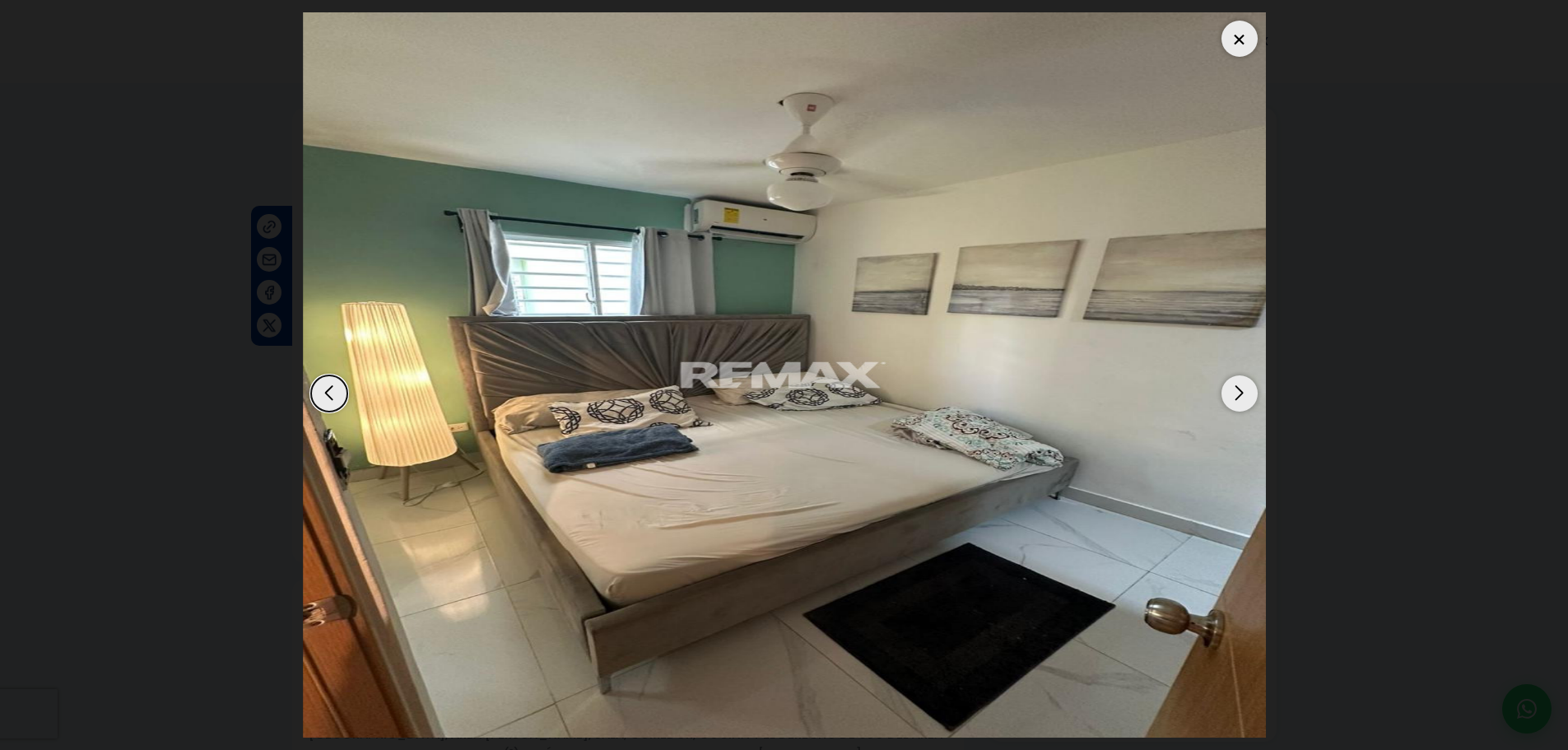
click at [1237, 389] on div "Next slide" at bounding box center [1239, 393] width 36 height 36
click at [1242, 45] on div at bounding box center [1239, 38] width 36 height 36
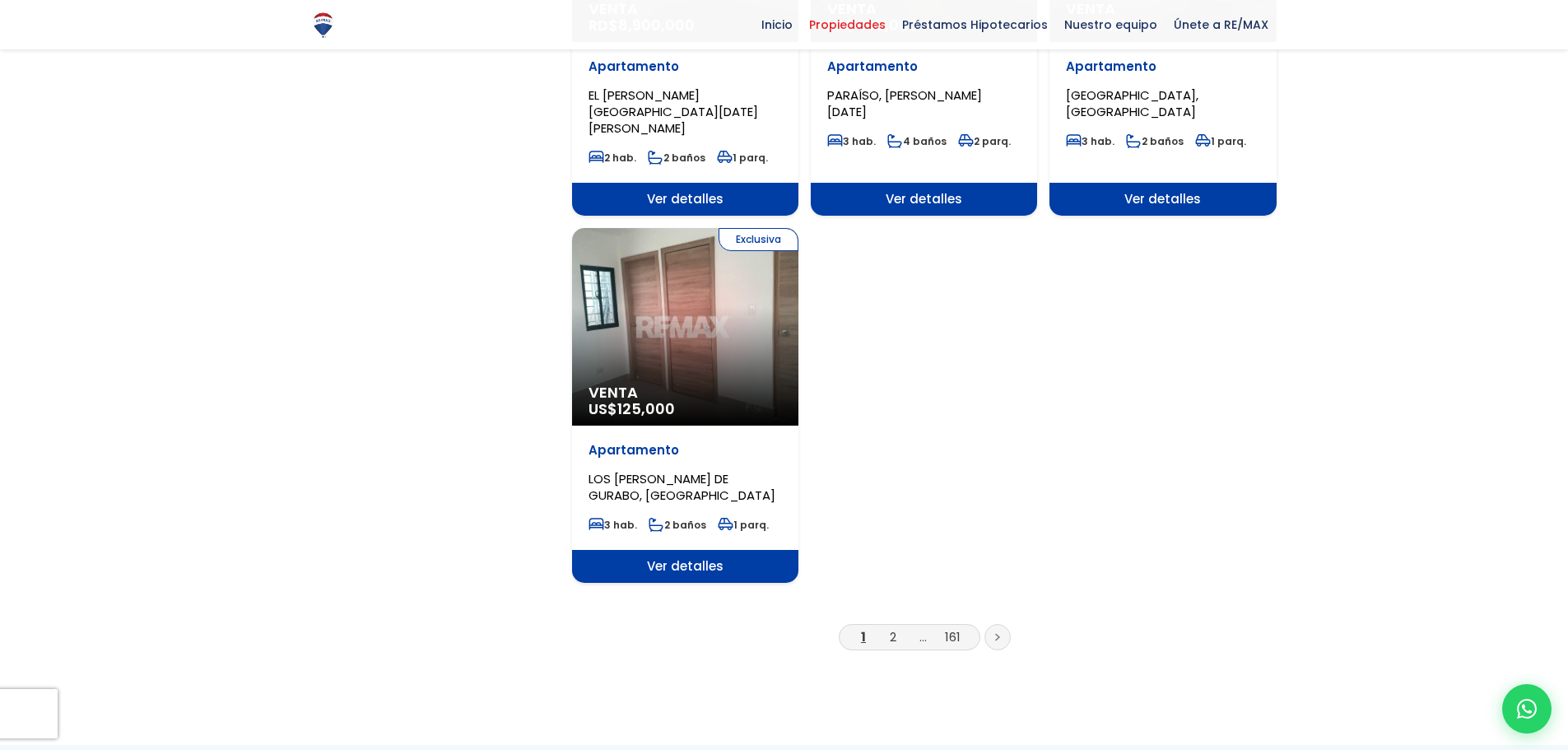
scroll to position [1976, 0]
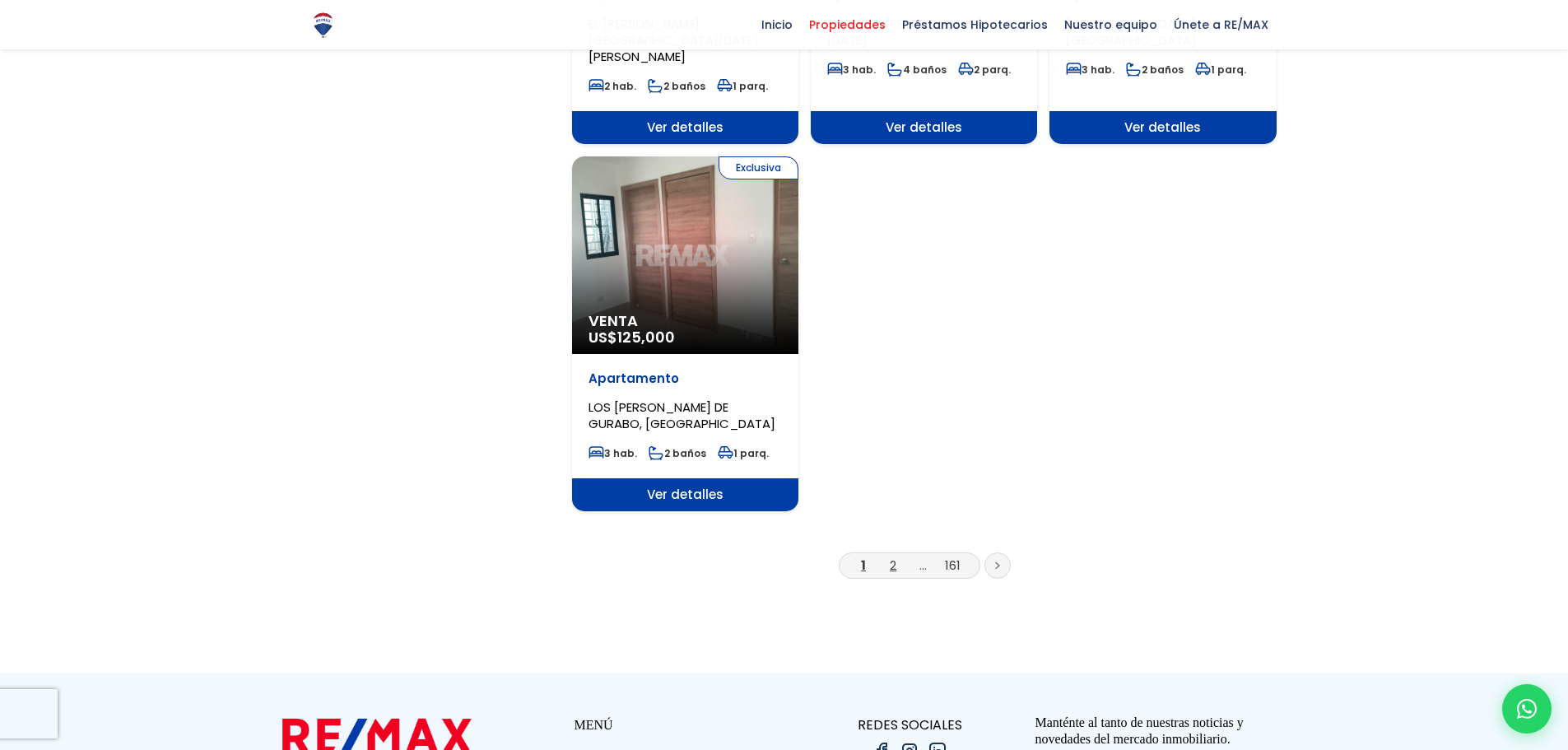
click at [894, 557] on link "2" at bounding box center [893, 565] width 6 height 18
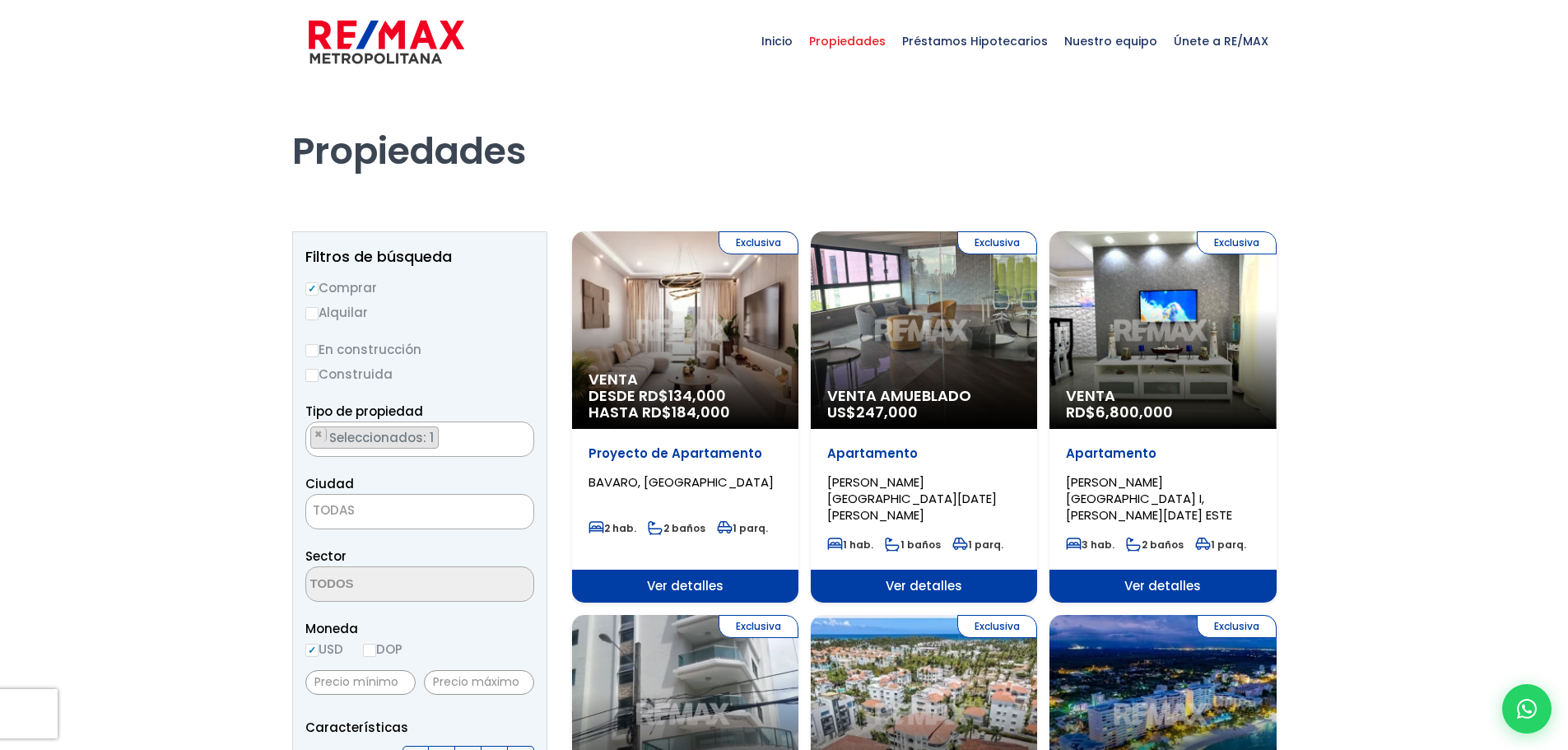
click at [367, 439] on span "Seleccionados: 1" at bounding box center [382, 437] width 110 height 18
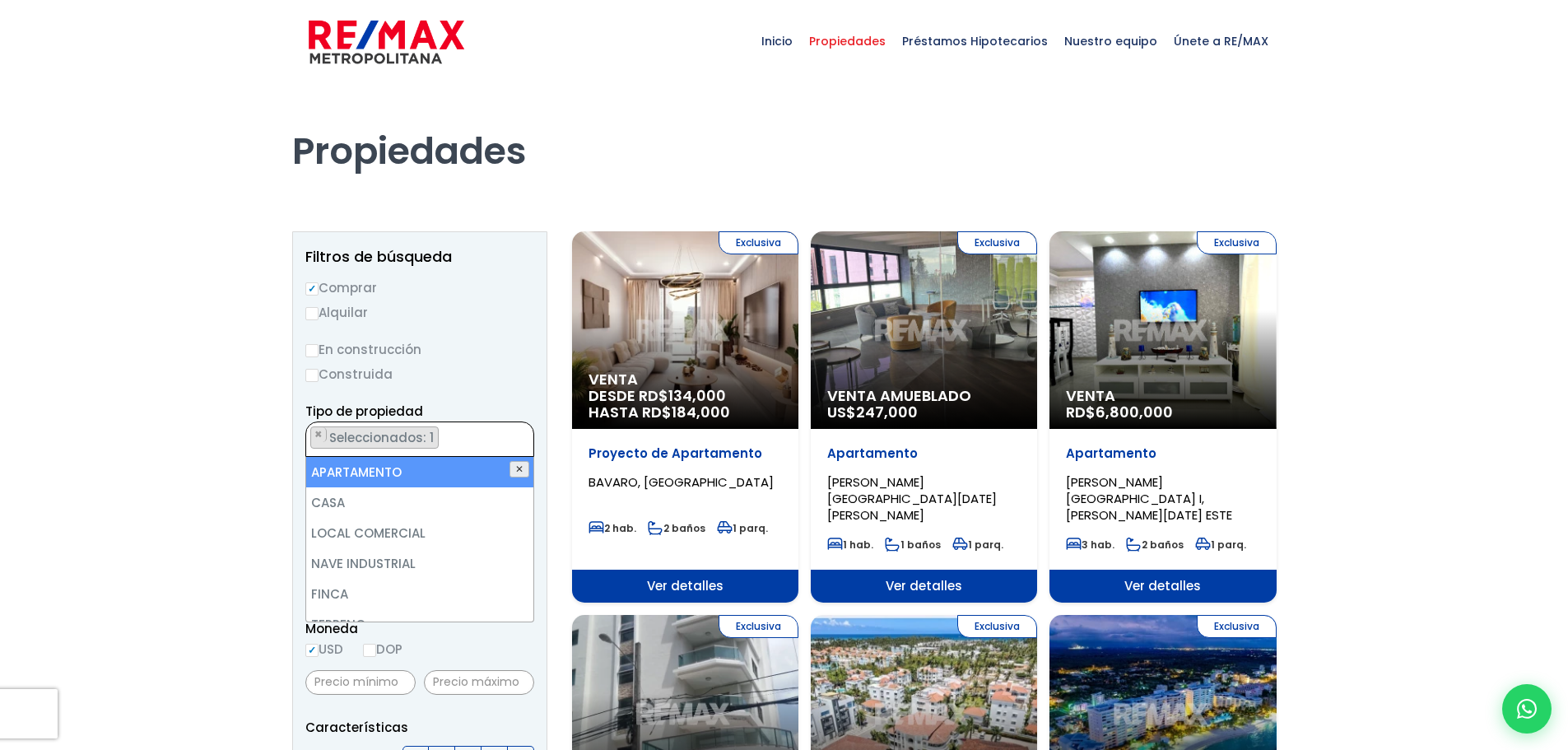
click at [514, 466] on button "✕" at bounding box center [519, 470] width 19 height 17
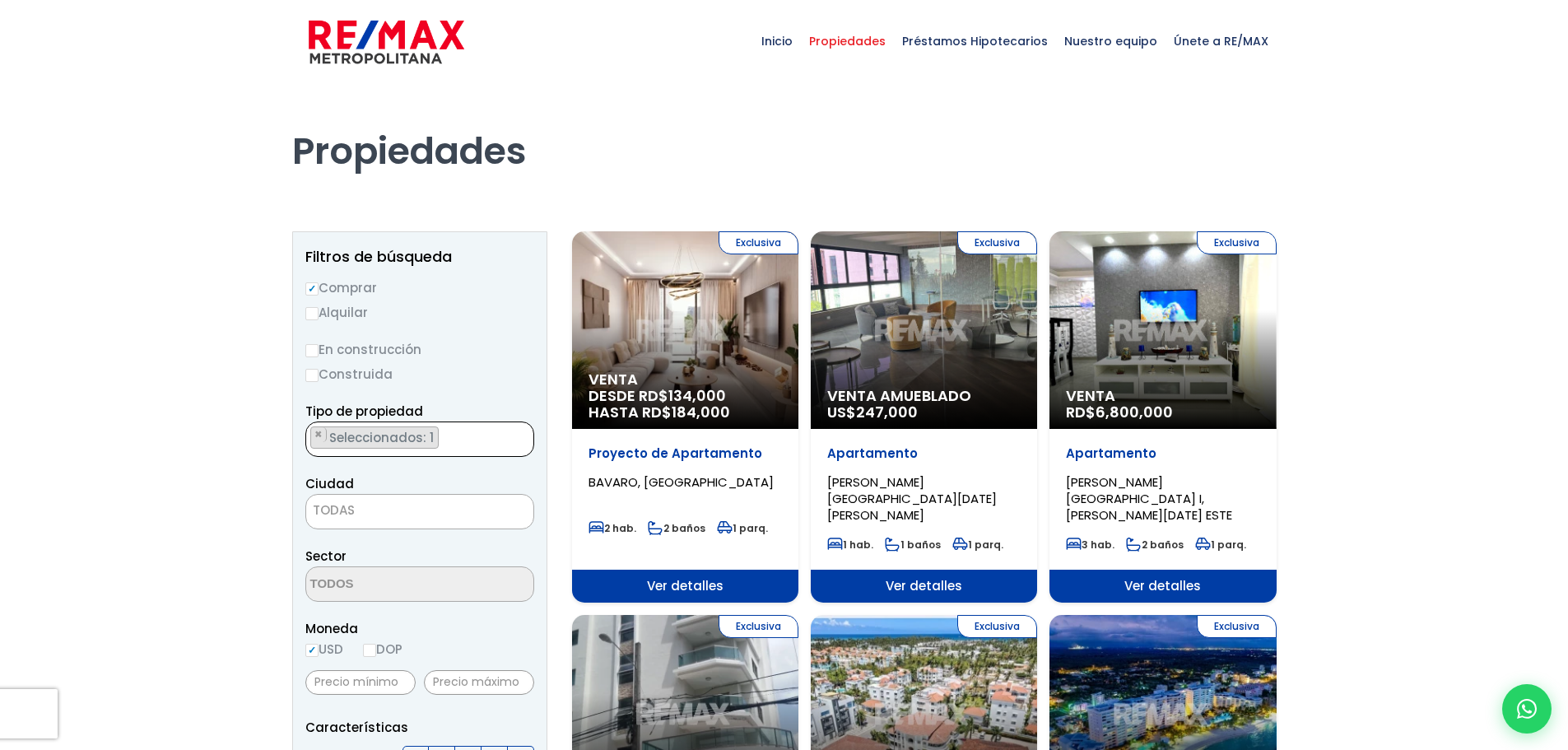
click at [396, 438] on span "Seleccionados: 1" at bounding box center [382, 437] width 110 height 18
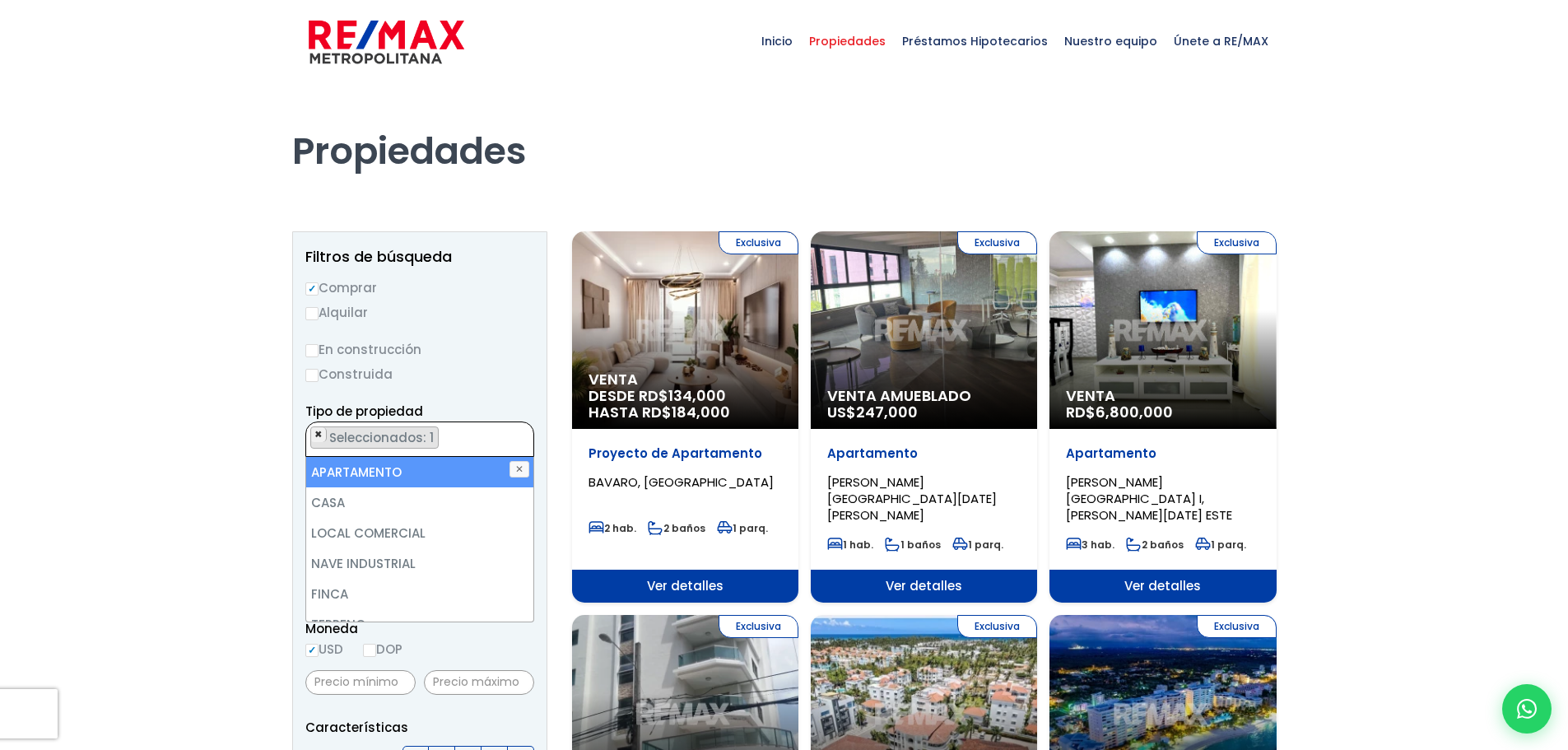
click at [315, 436] on span "×" at bounding box center [318, 434] width 8 height 15
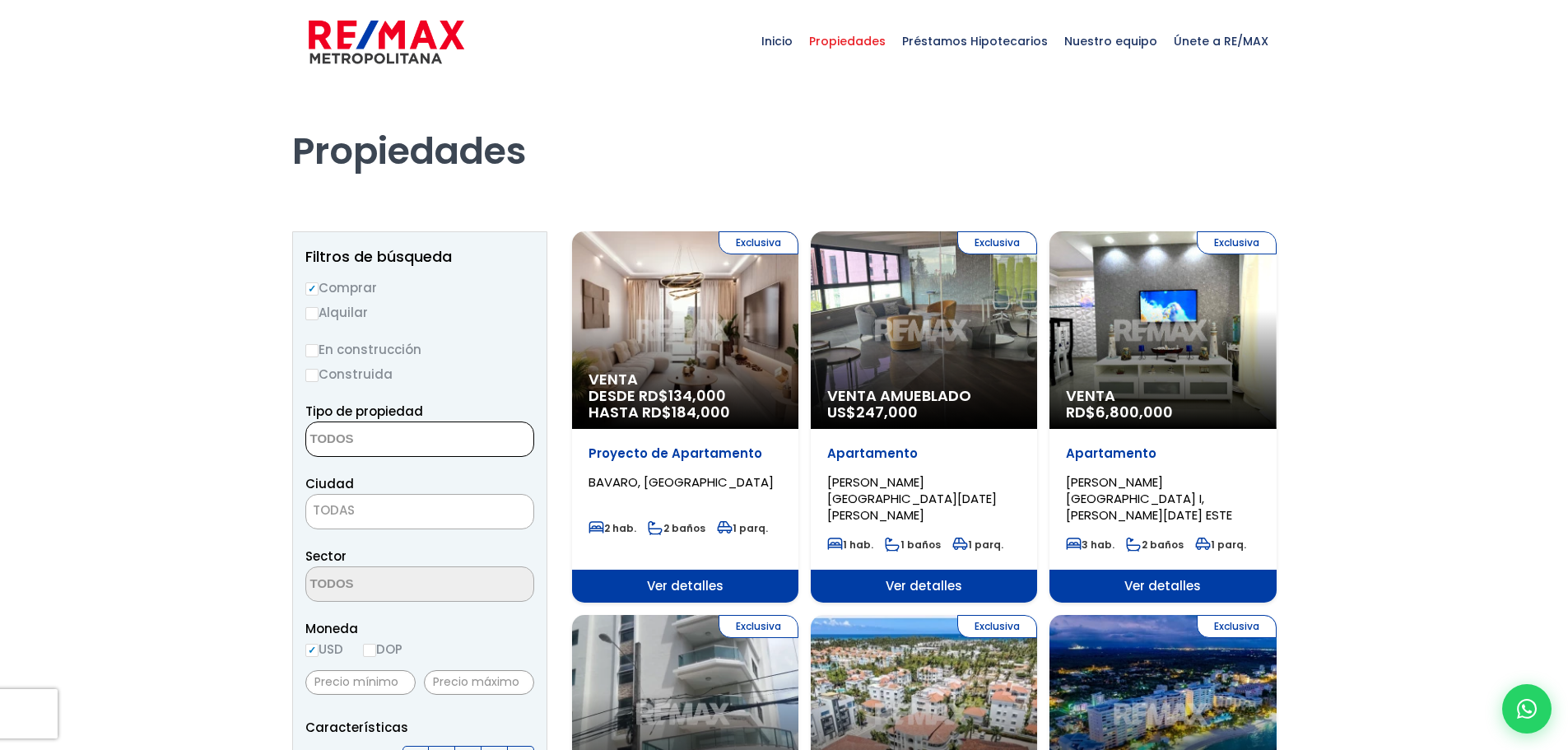
click at [337, 441] on textarea "Search" at bounding box center [386, 440] width 160 height 35
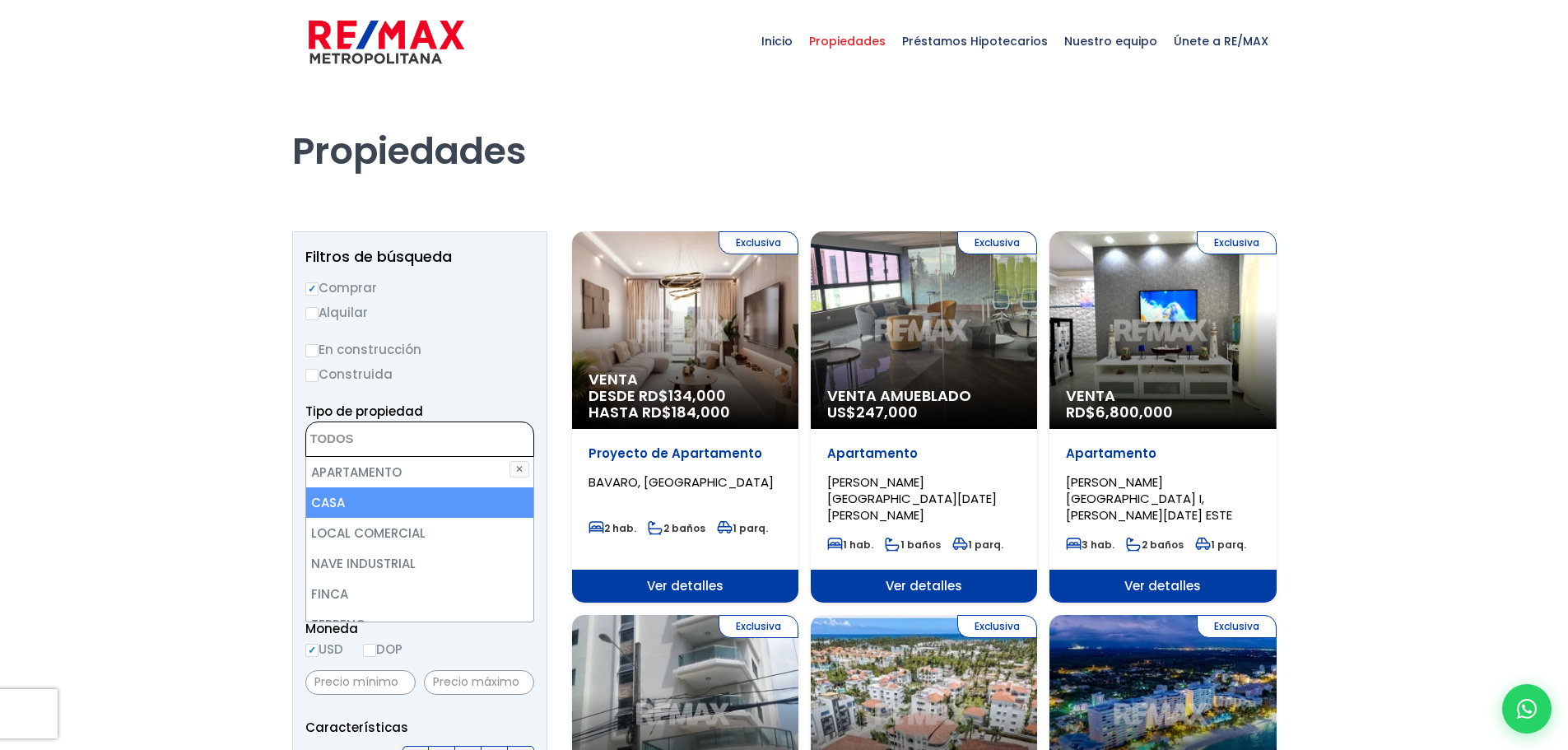
click at [341, 497] on li "CASA" at bounding box center [419, 502] width 227 height 31
select select "house"
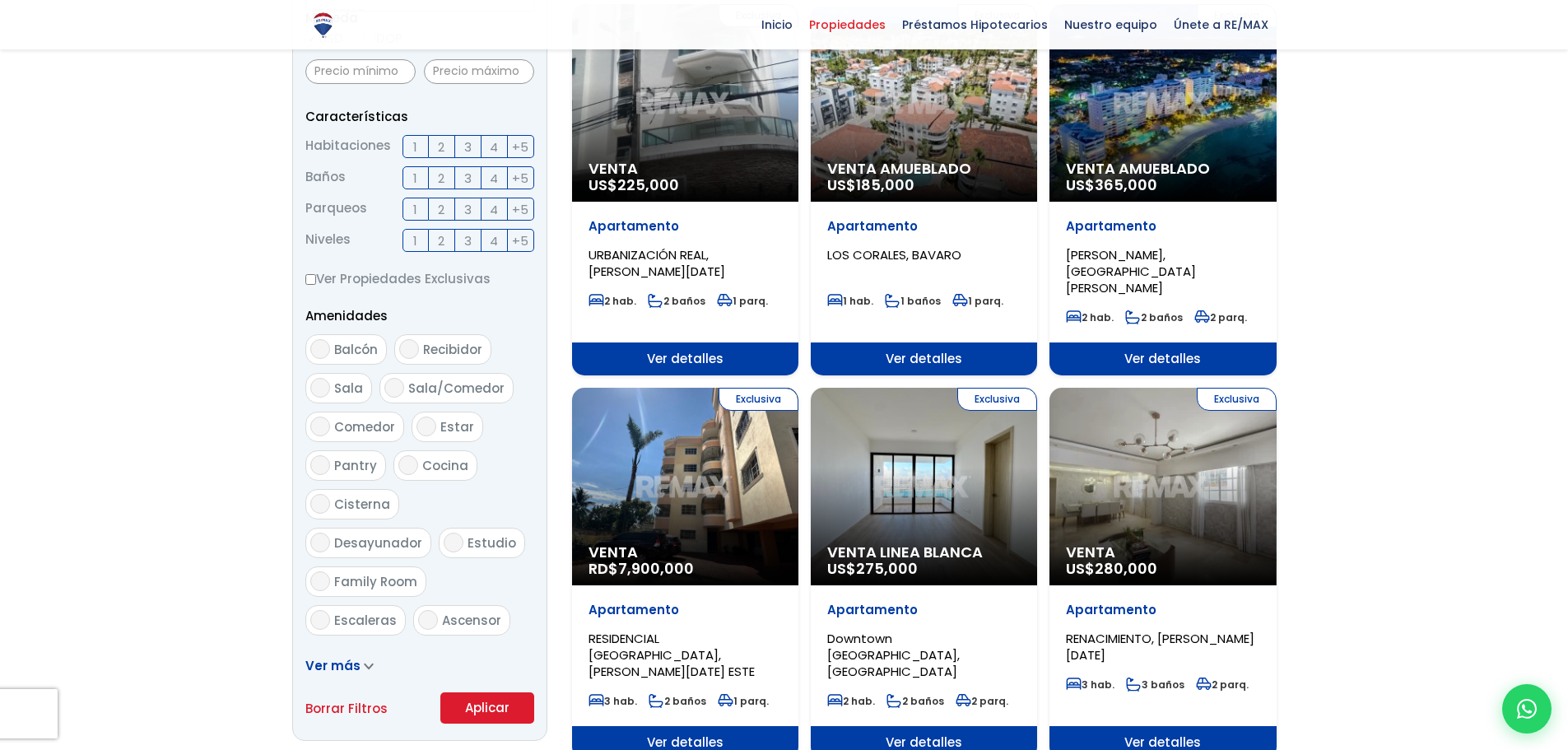
scroll to position [659, 0]
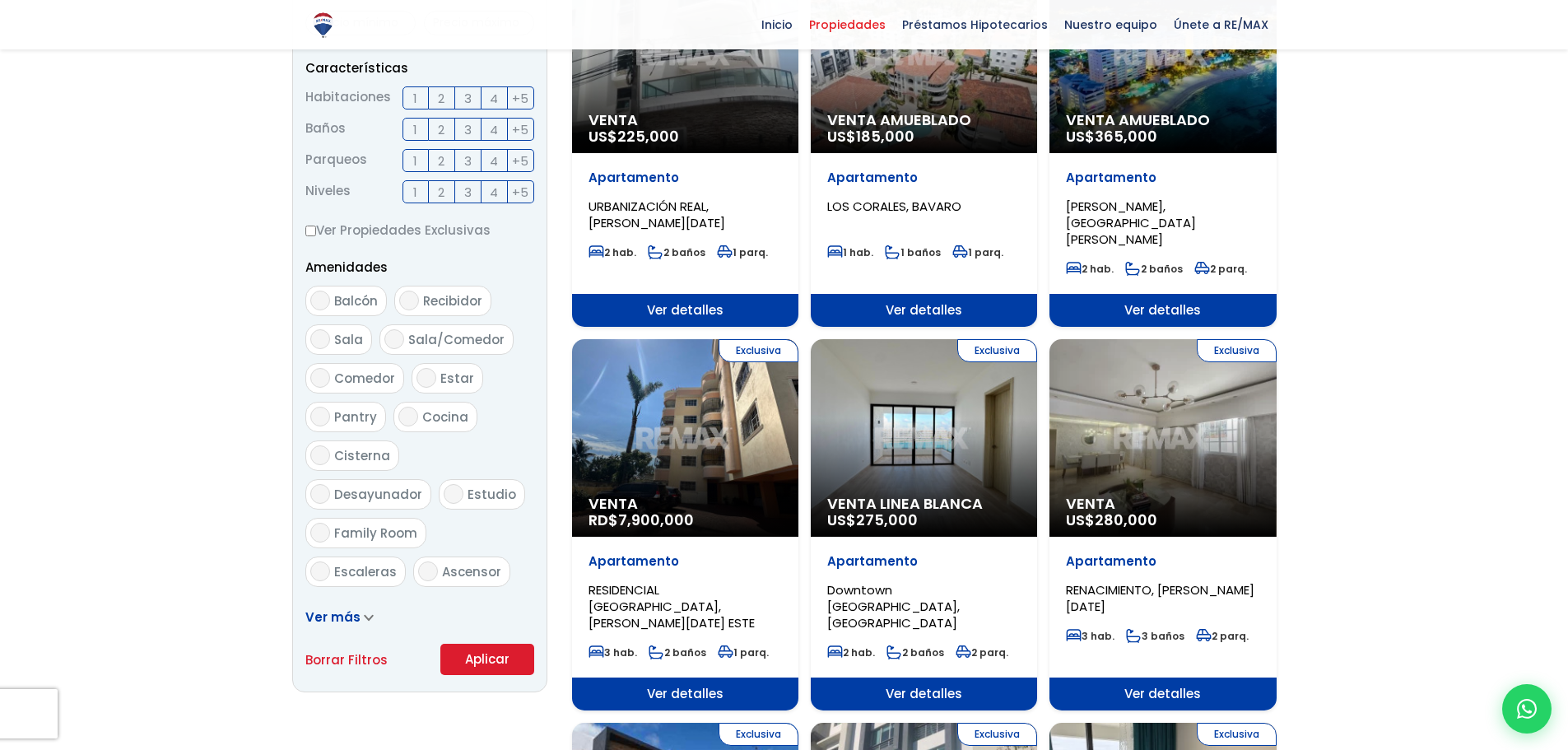
click at [472, 666] on form "Comprar Alquilar En construcción Construida Tipo de propiedad APARTAMENTO CASA …" at bounding box center [419, 146] width 229 height 1057
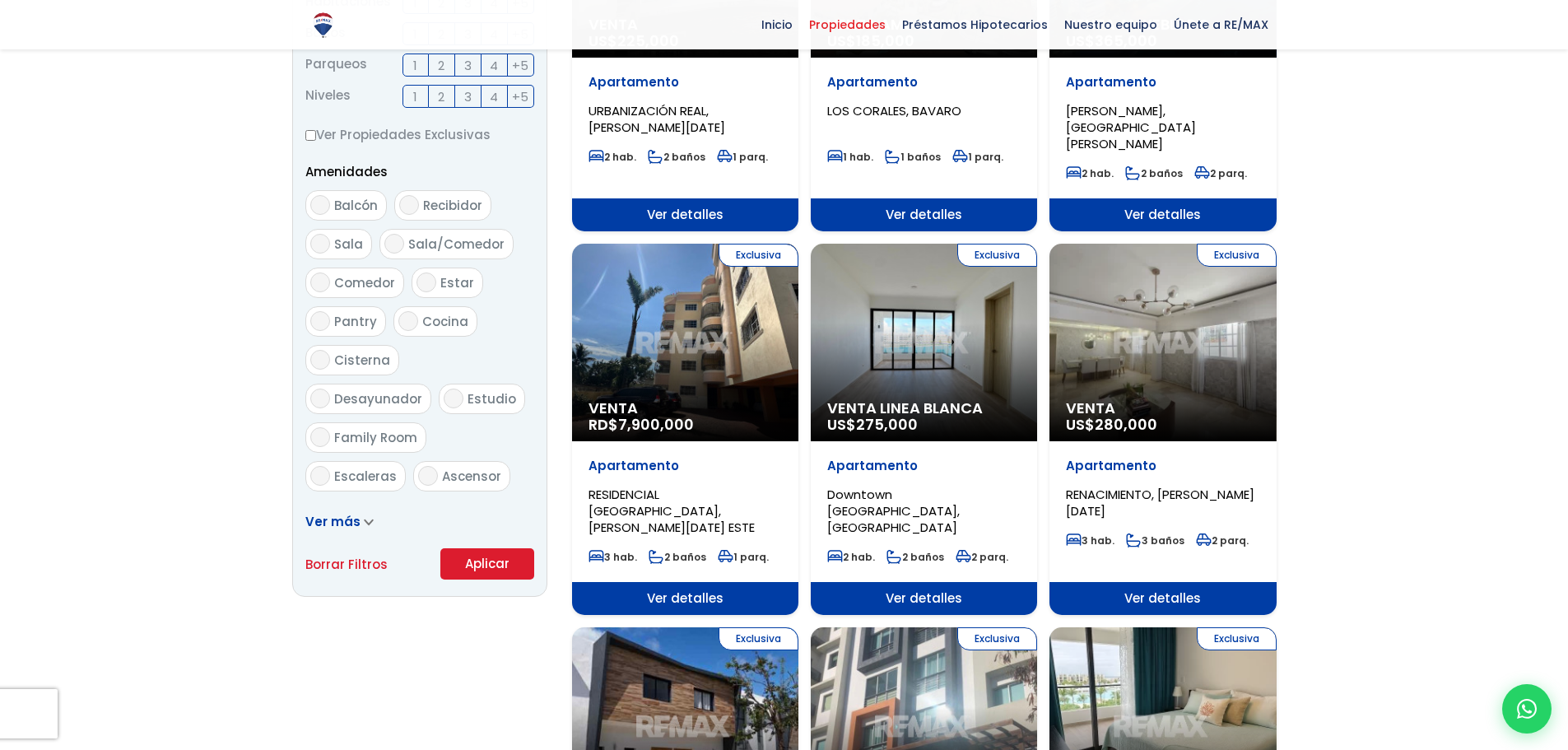
scroll to position [755, 0]
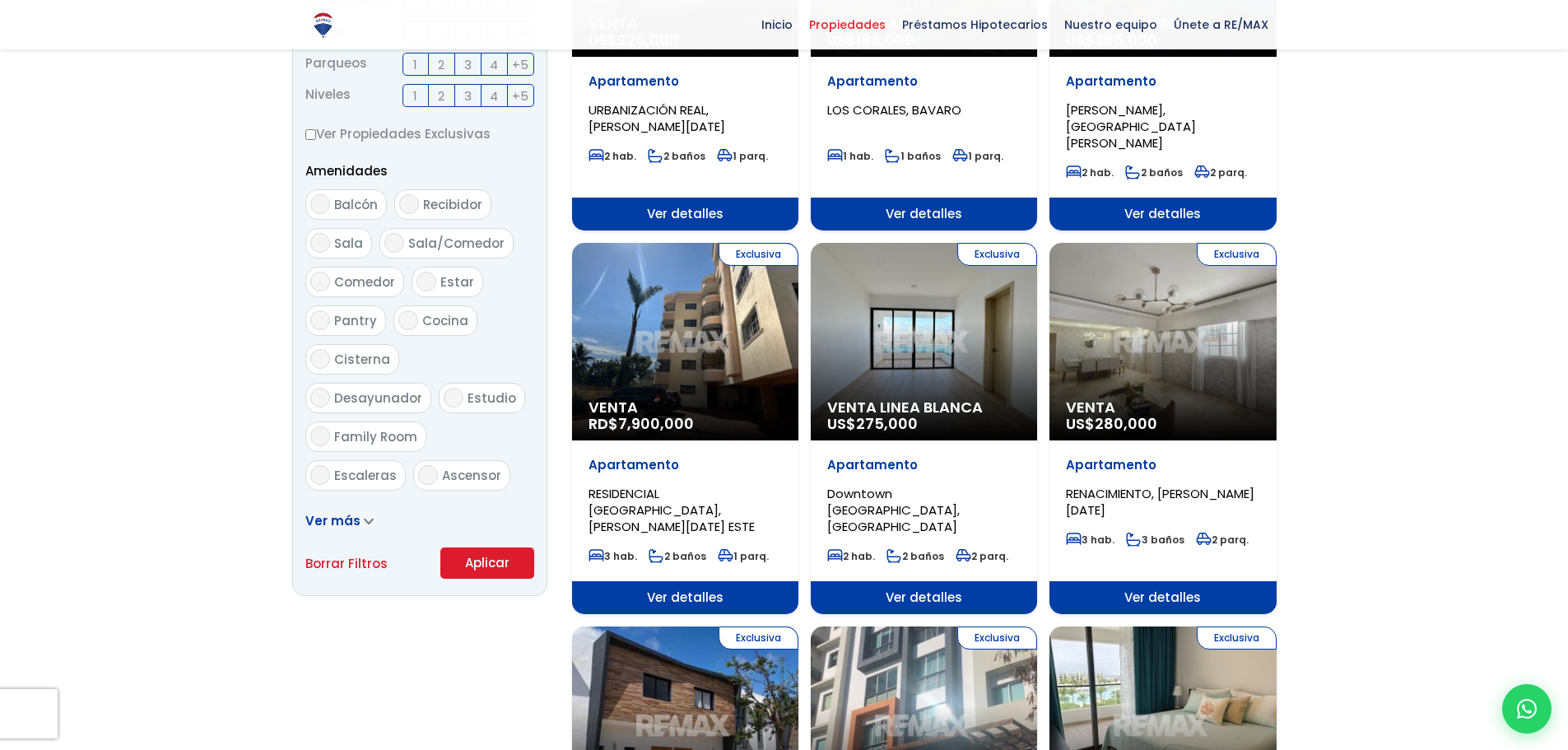
click at [495, 572] on button "Aplicar" at bounding box center [486, 563] width 94 height 32
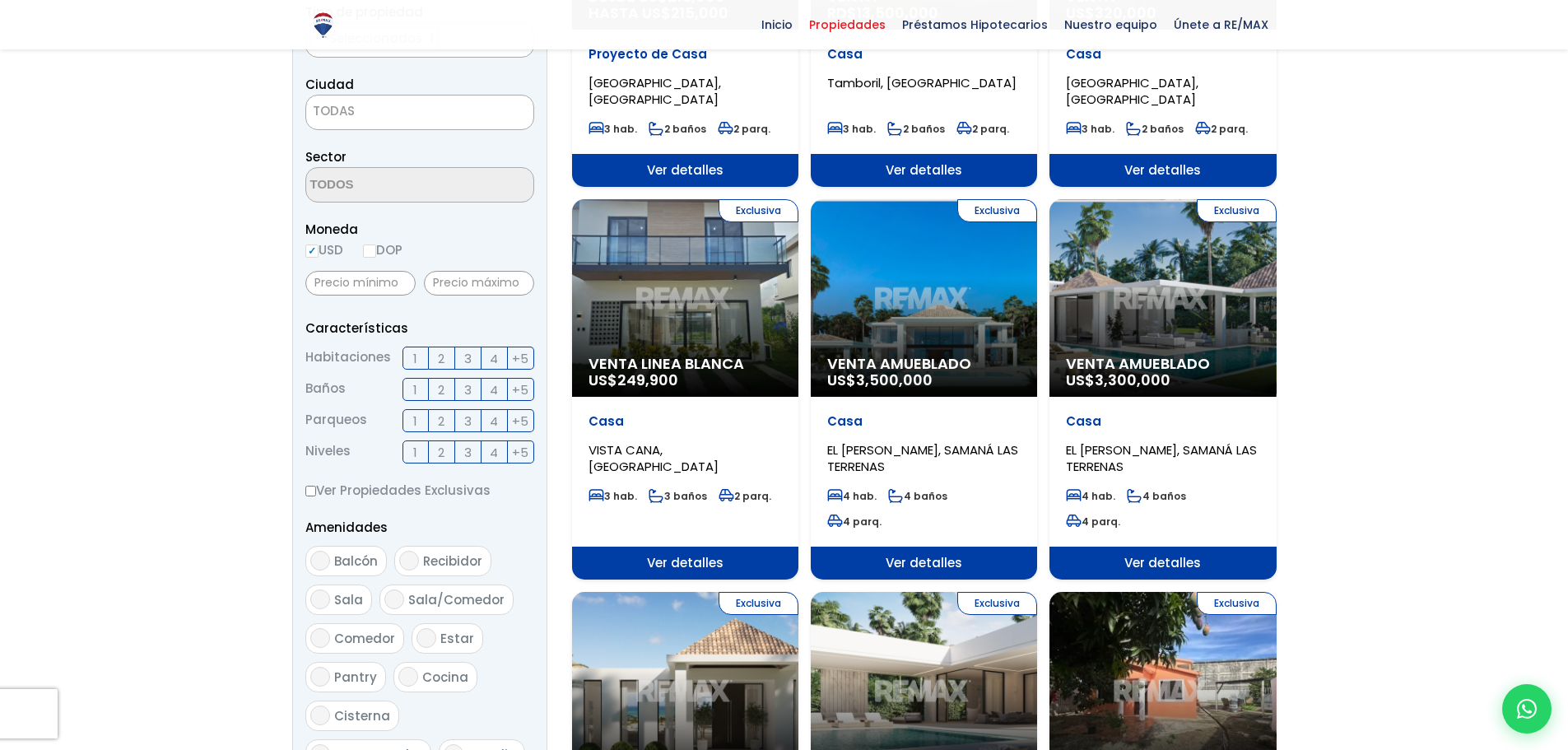
scroll to position [411, 0]
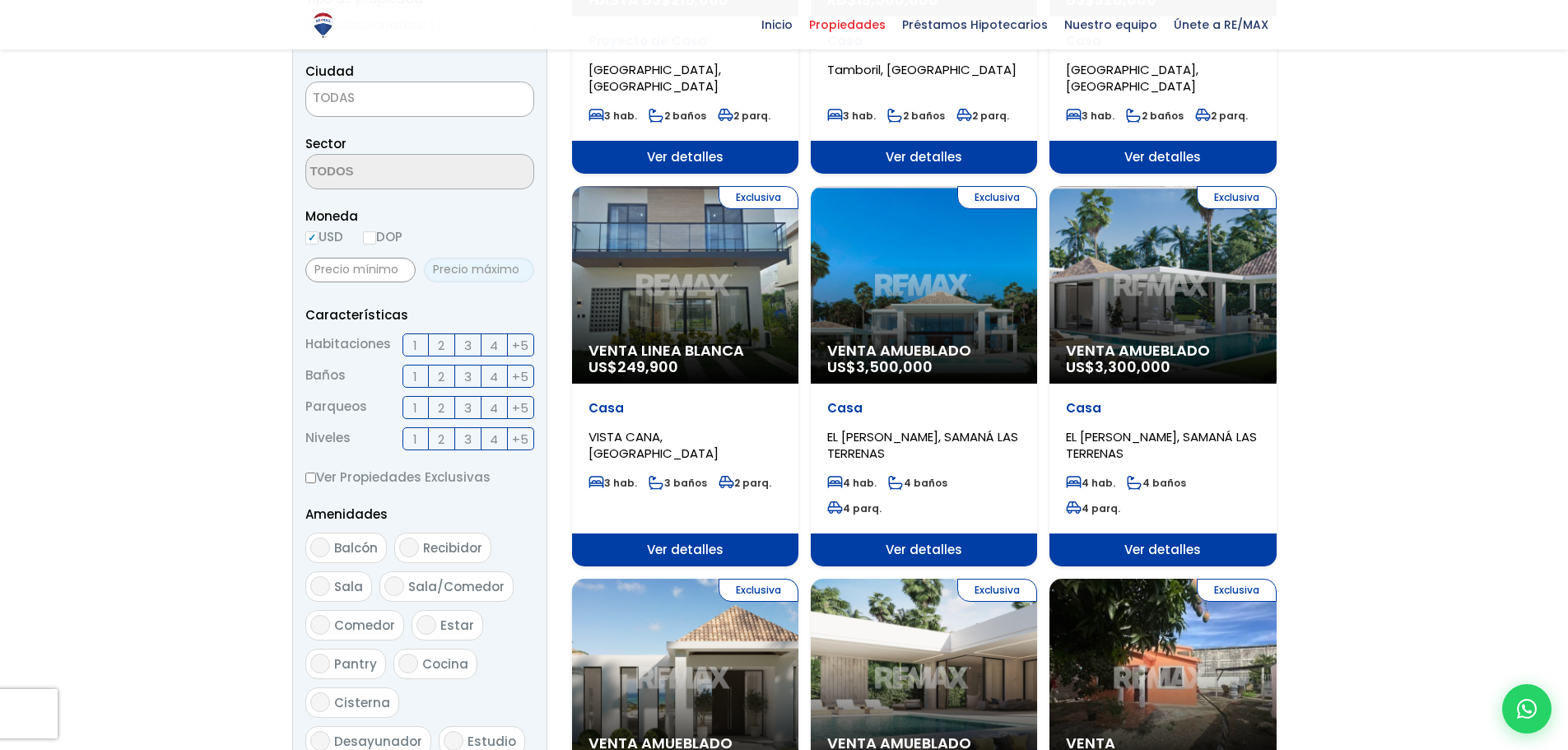
click at [450, 267] on input "text" at bounding box center [479, 270] width 110 height 25
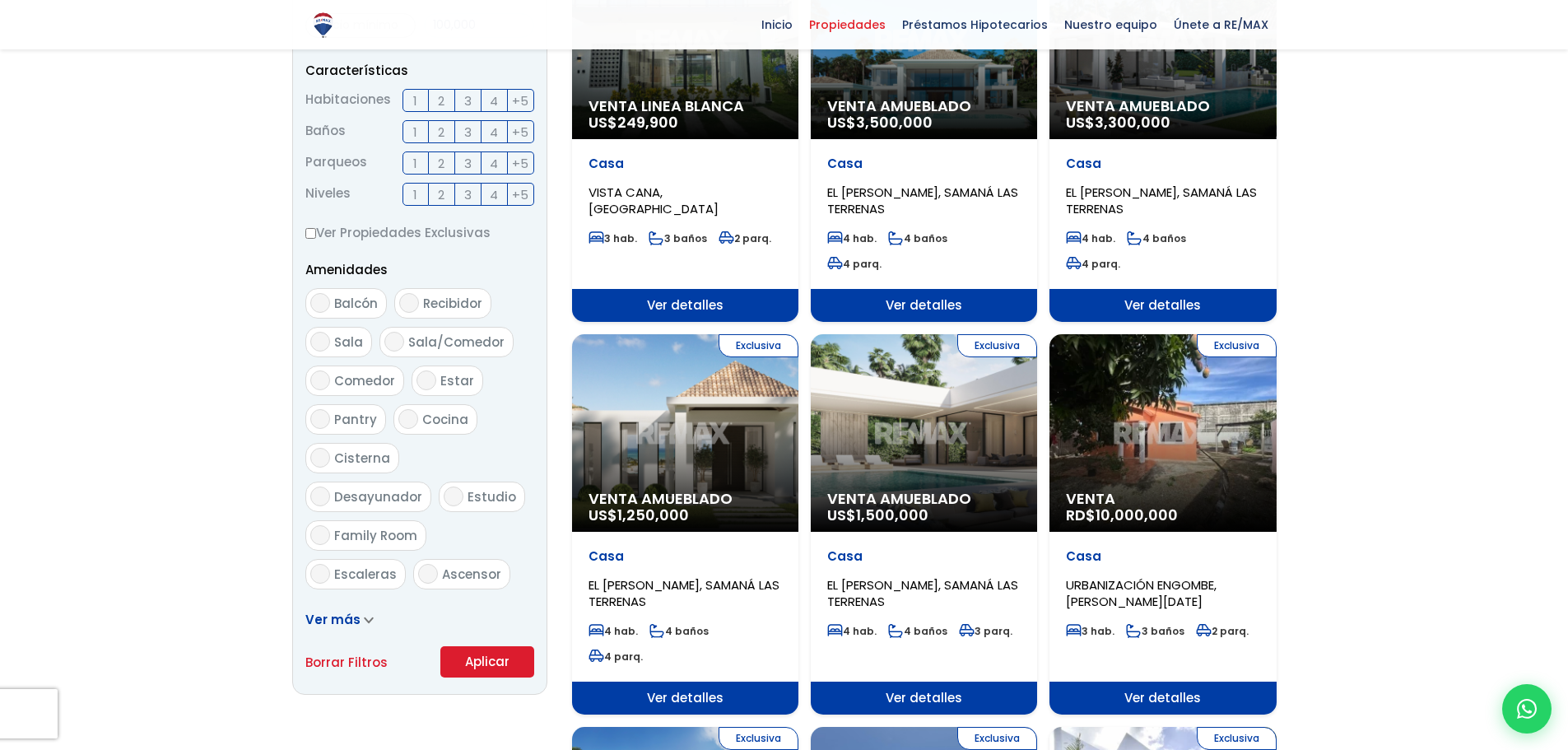
scroll to position [741, 0]
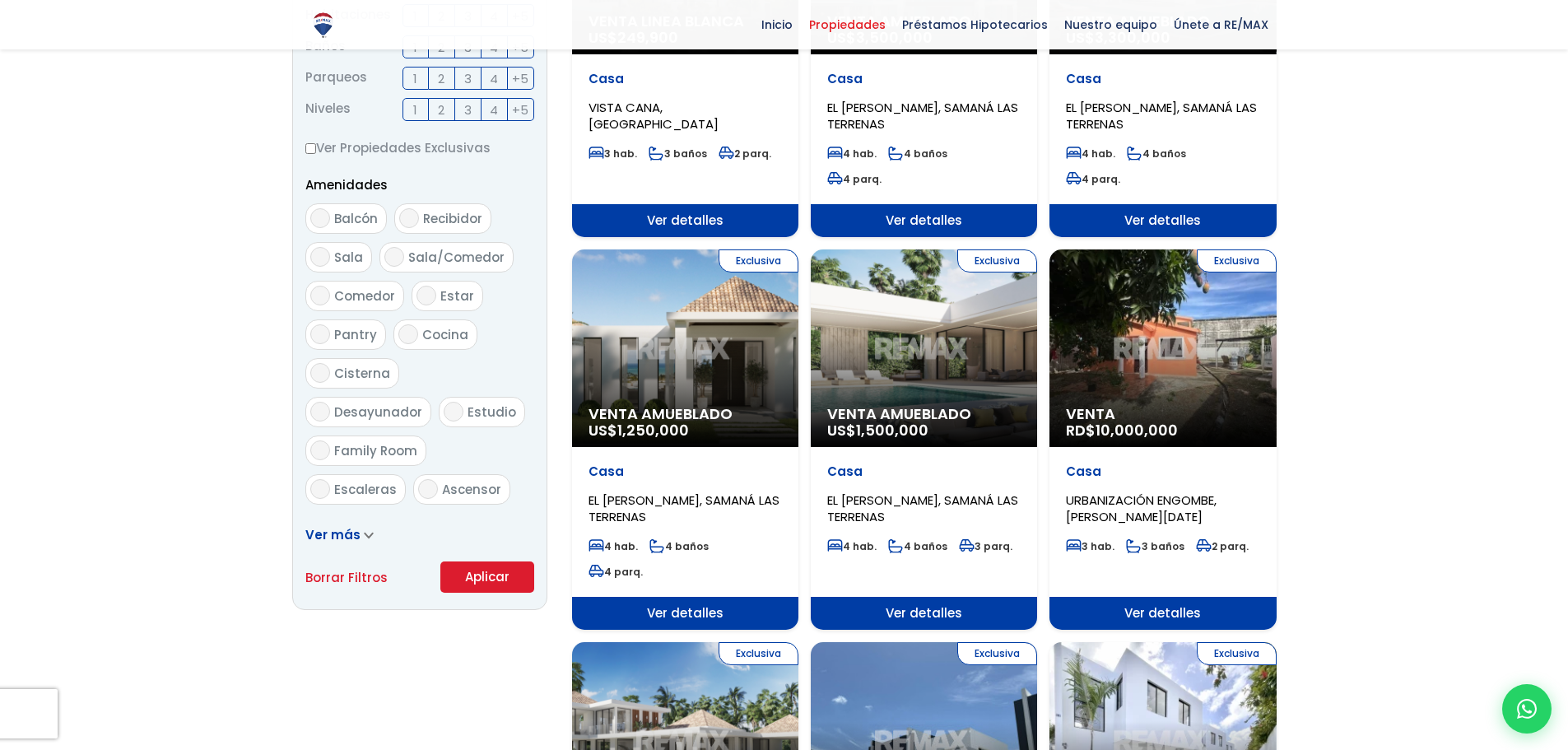
type input "100,000"
click at [494, 579] on button "Aplicar" at bounding box center [486, 577] width 94 height 32
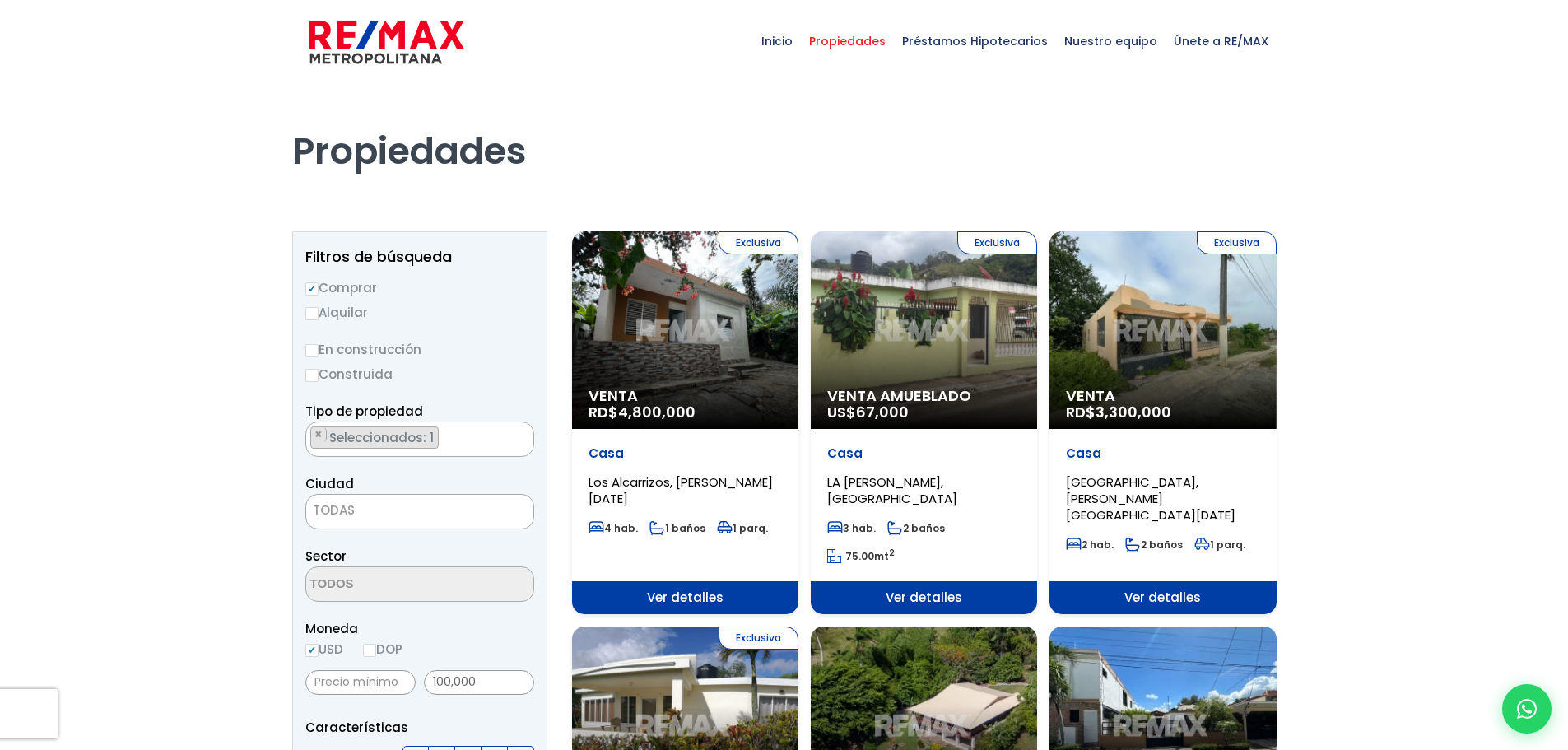
click at [914, 396] on span "Venta Amueblado" at bounding box center [923, 396] width 193 height 17
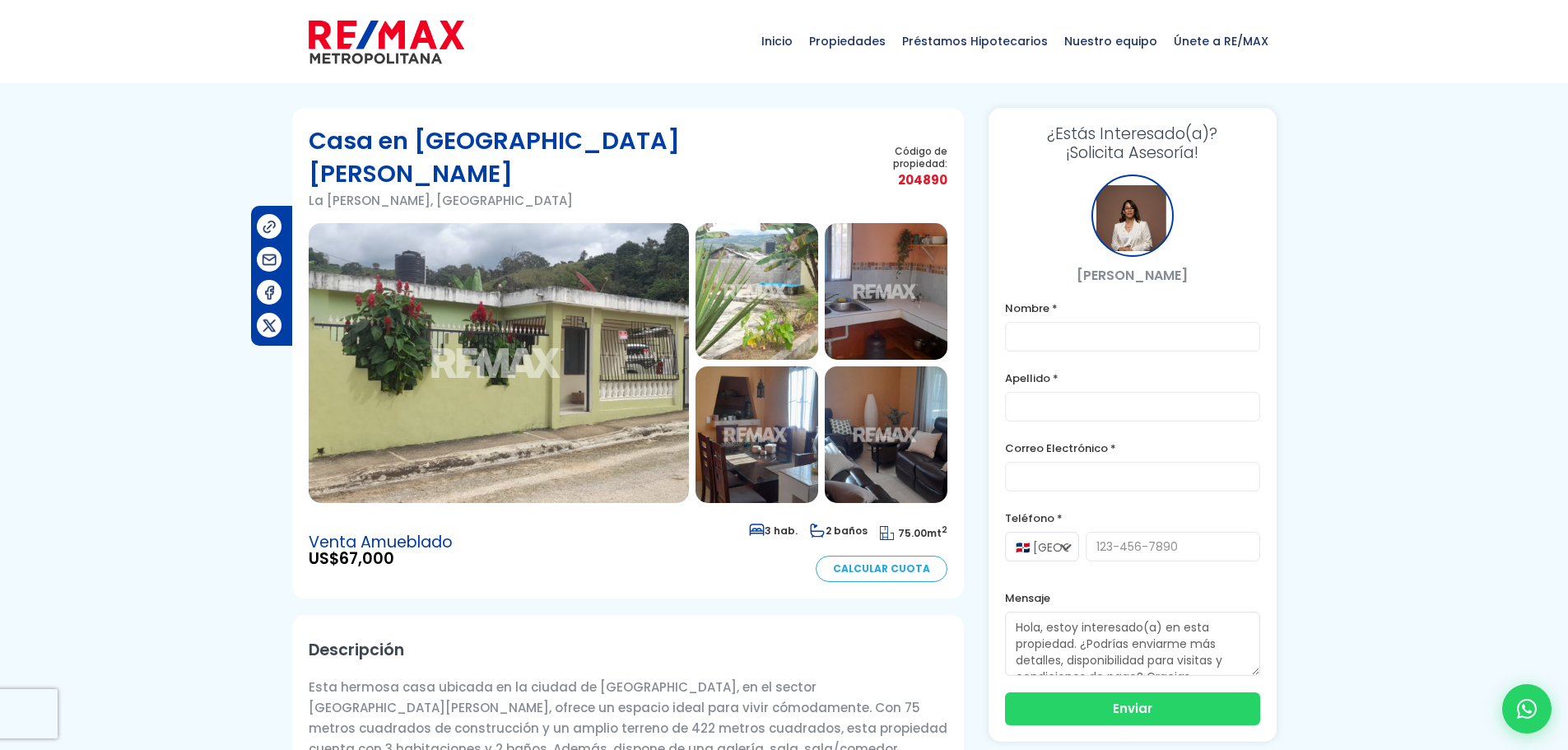
click at [562, 353] on img at bounding box center [499, 363] width 380 height 280
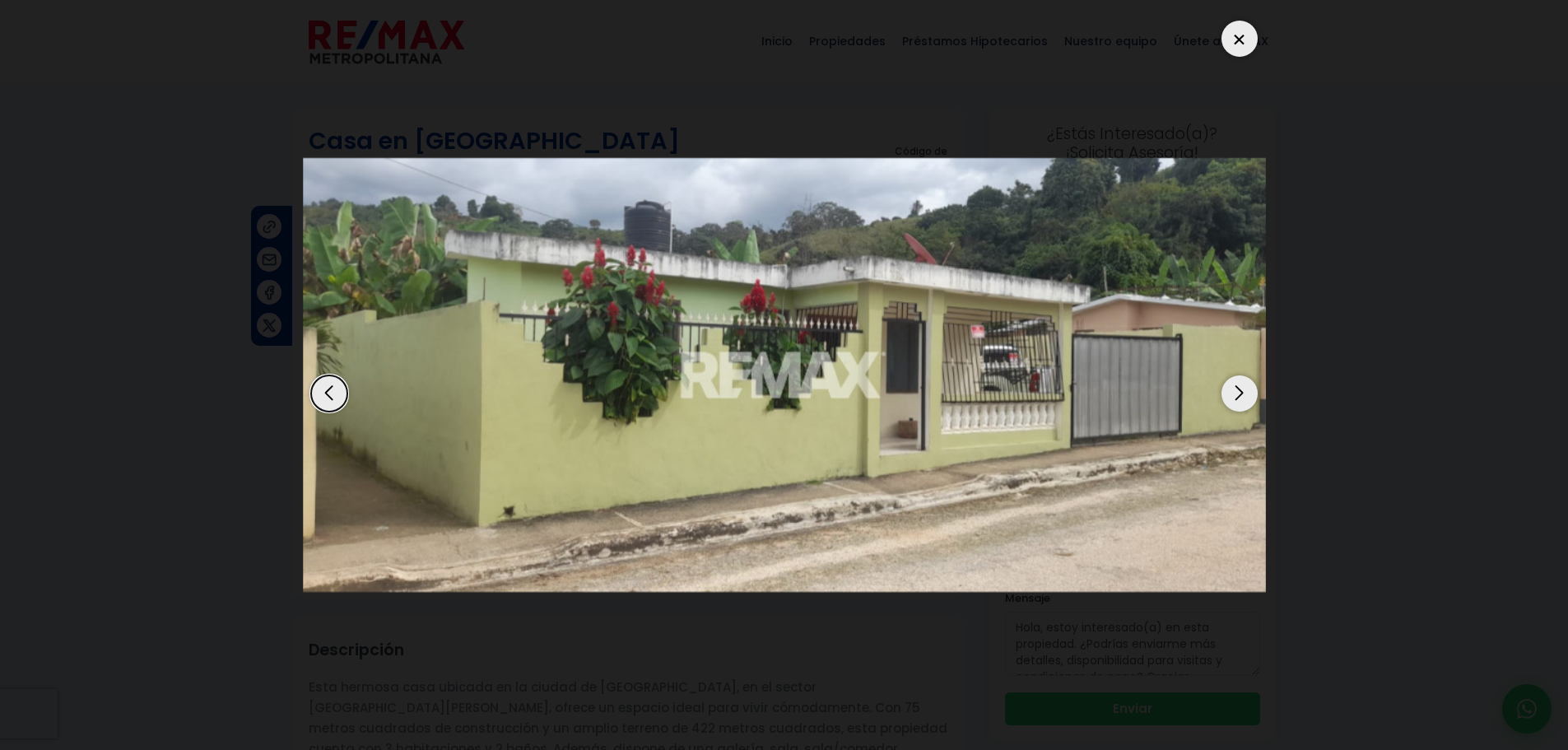
click at [1246, 396] on div "Next slide" at bounding box center [1239, 393] width 36 height 36
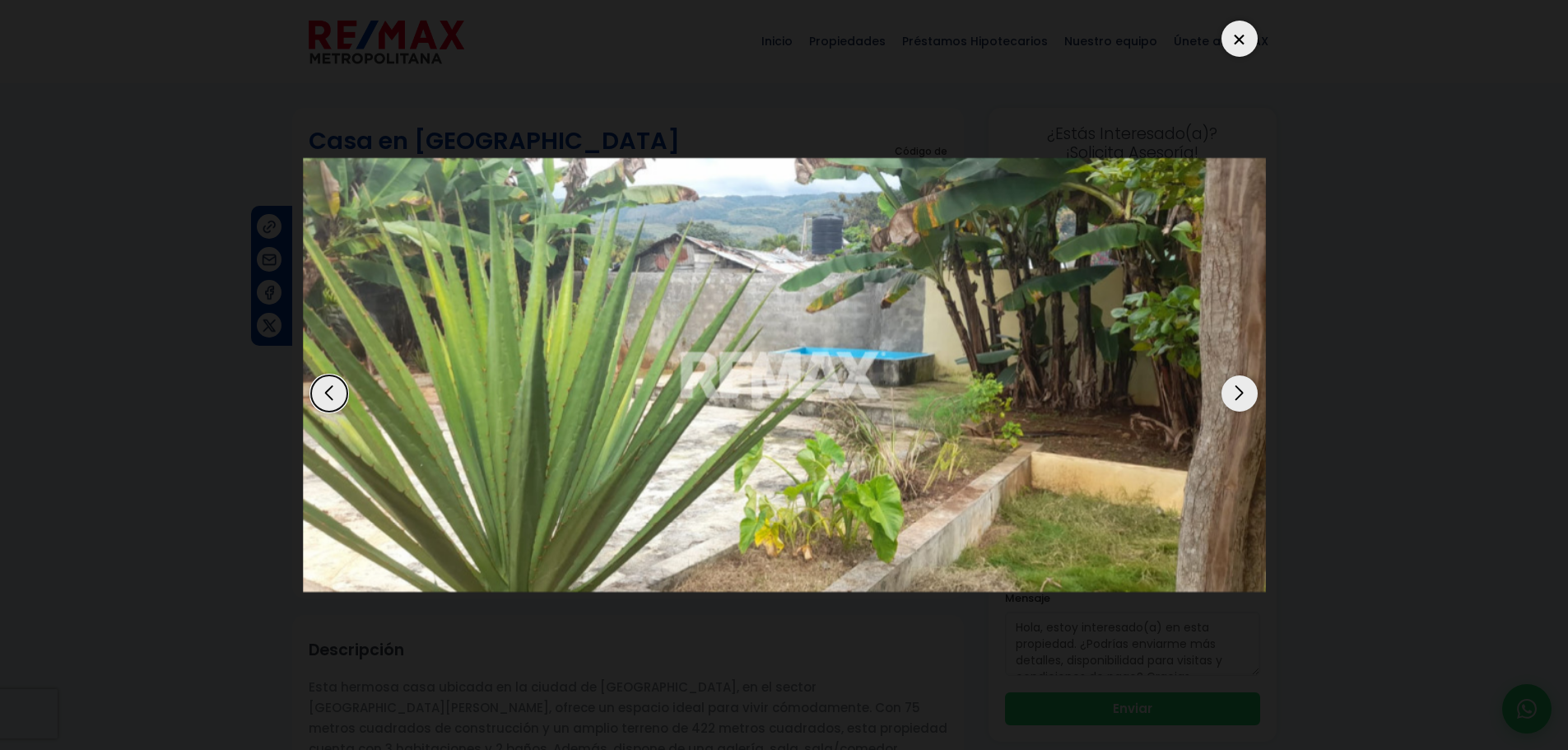
click at [1234, 395] on div "Next slide" at bounding box center [1239, 393] width 36 height 36
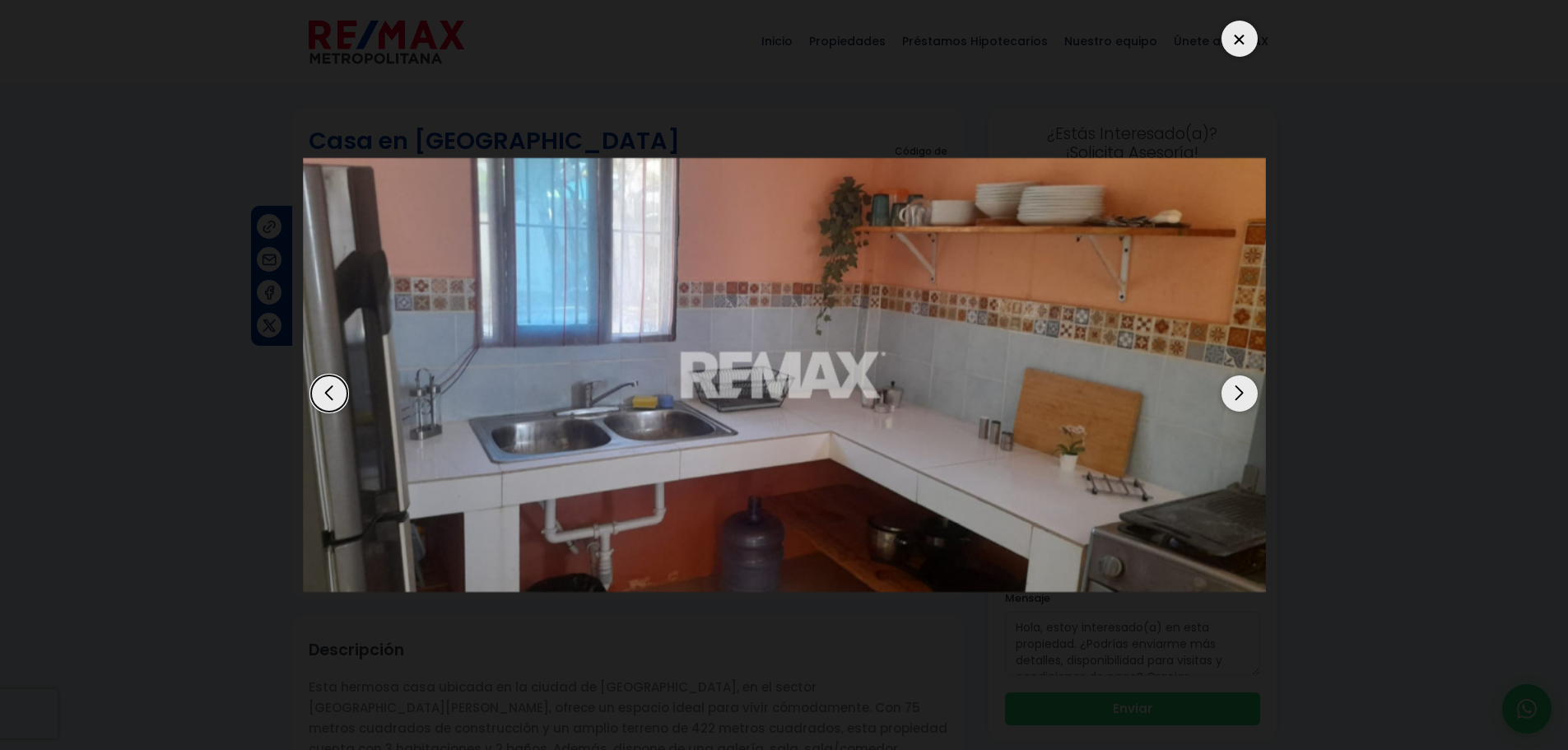
click at [1234, 395] on div "Next slide" at bounding box center [1239, 393] width 36 height 36
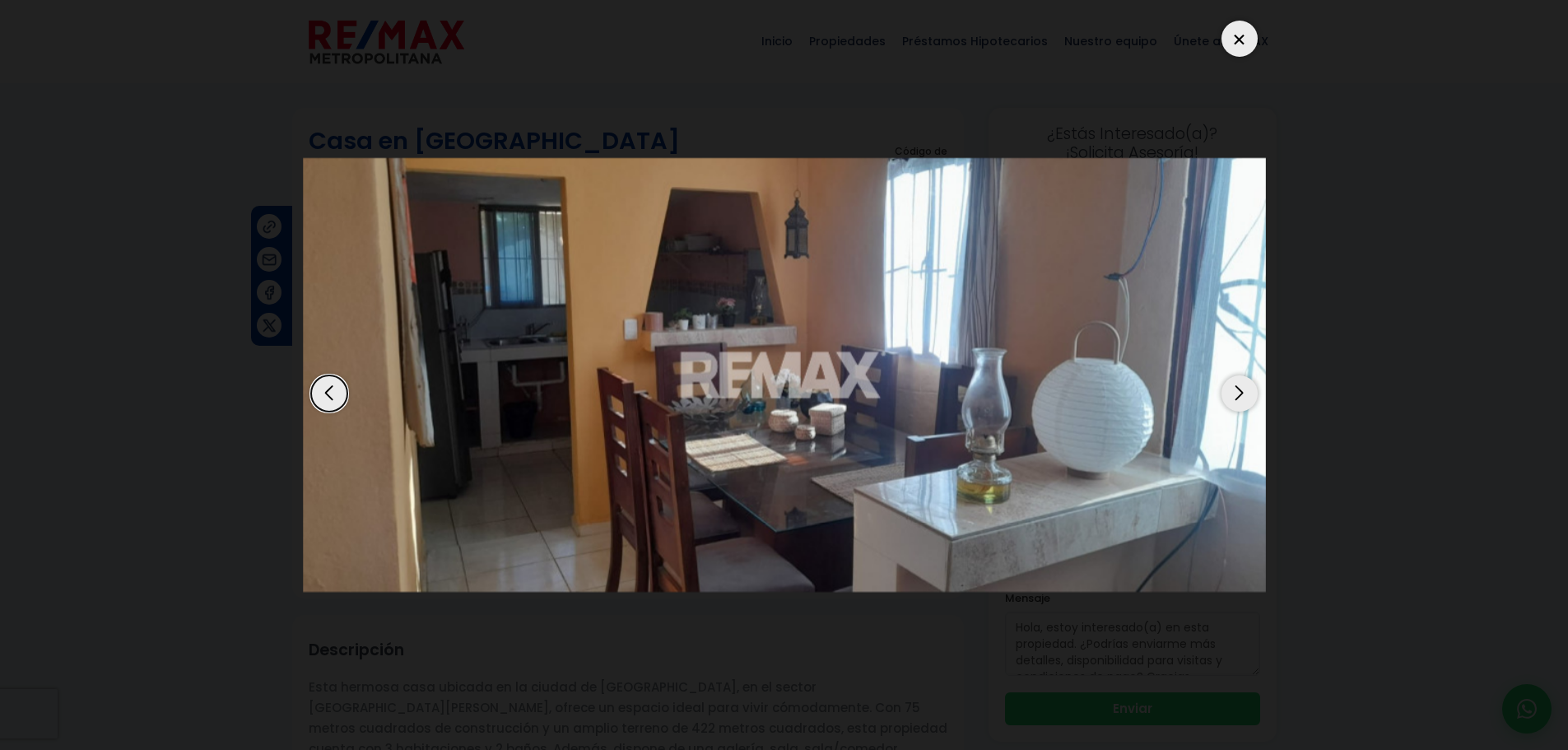
click at [1226, 395] on div "Next slide" at bounding box center [1239, 393] width 36 height 36
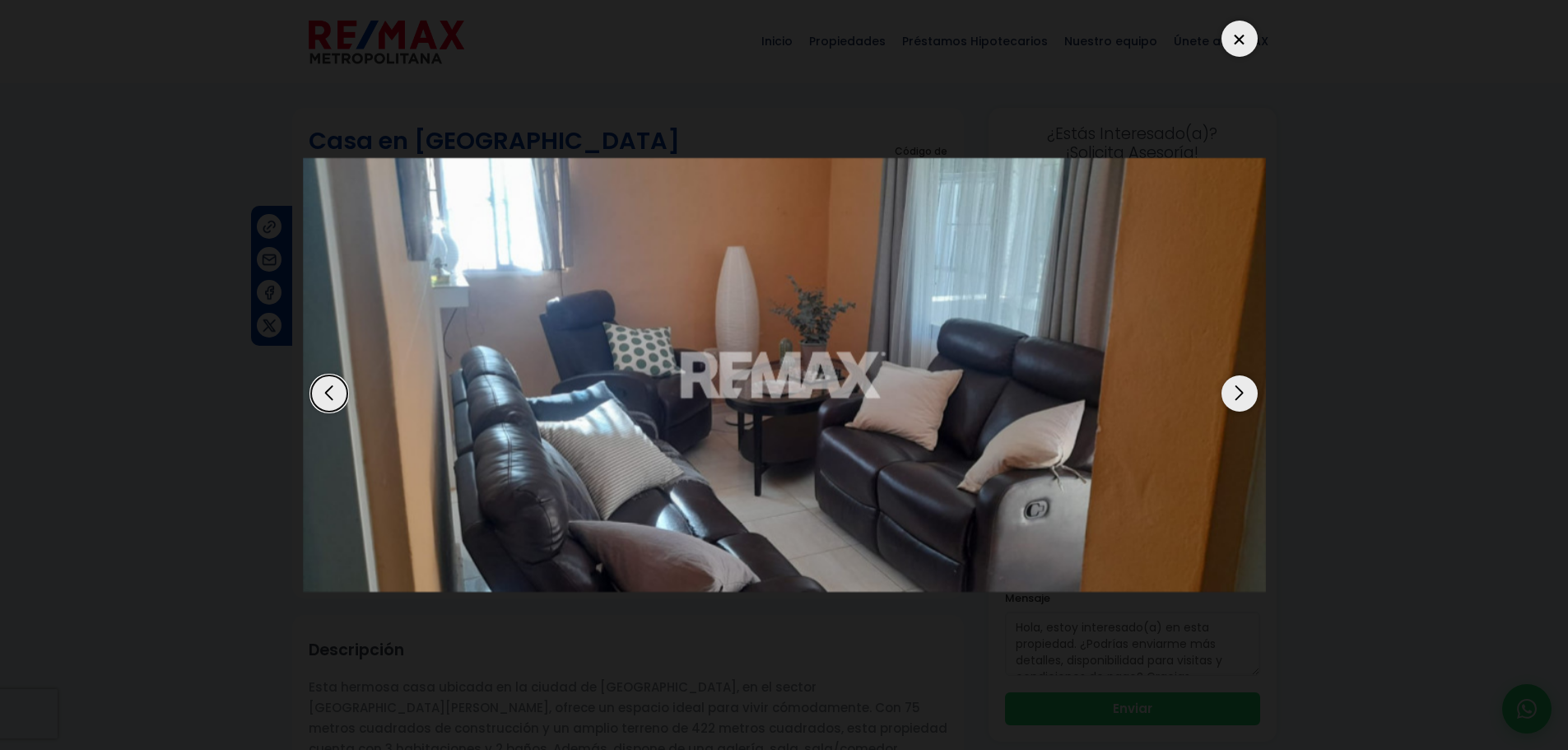
click at [1226, 395] on div "Next slide" at bounding box center [1239, 393] width 36 height 36
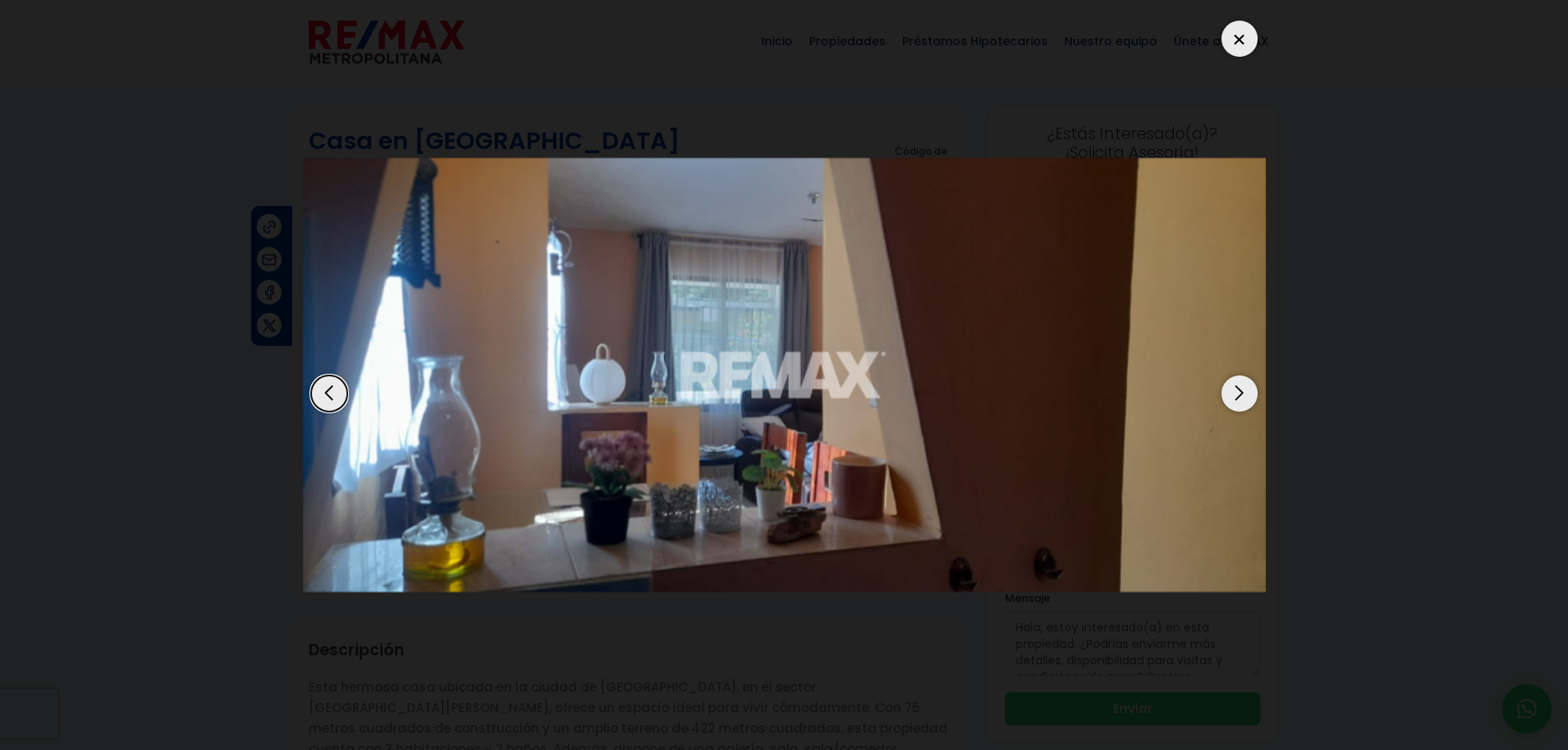
click at [1231, 35] on div at bounding box center [1239, 38] width 36 height 36
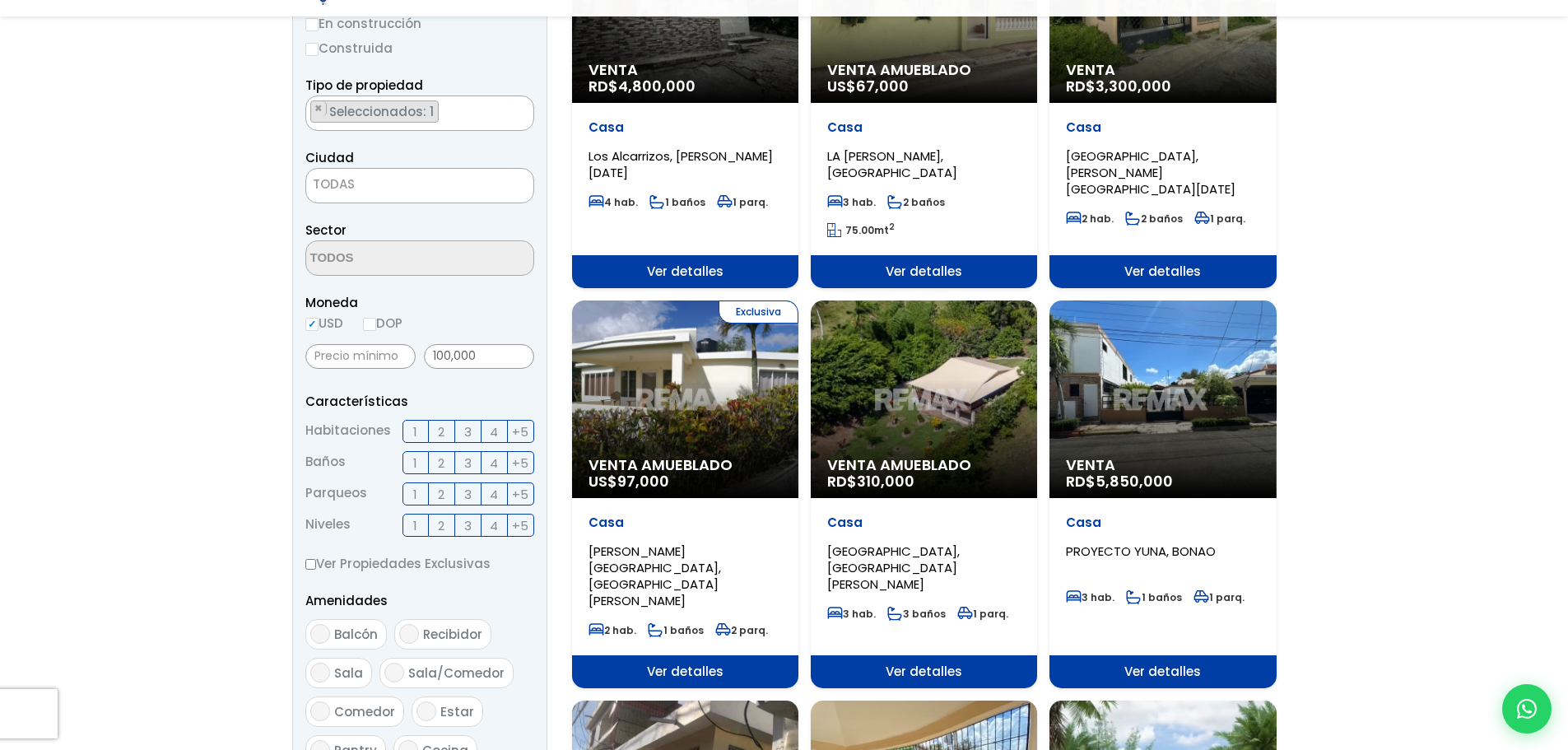
scroll to position [330, 0]
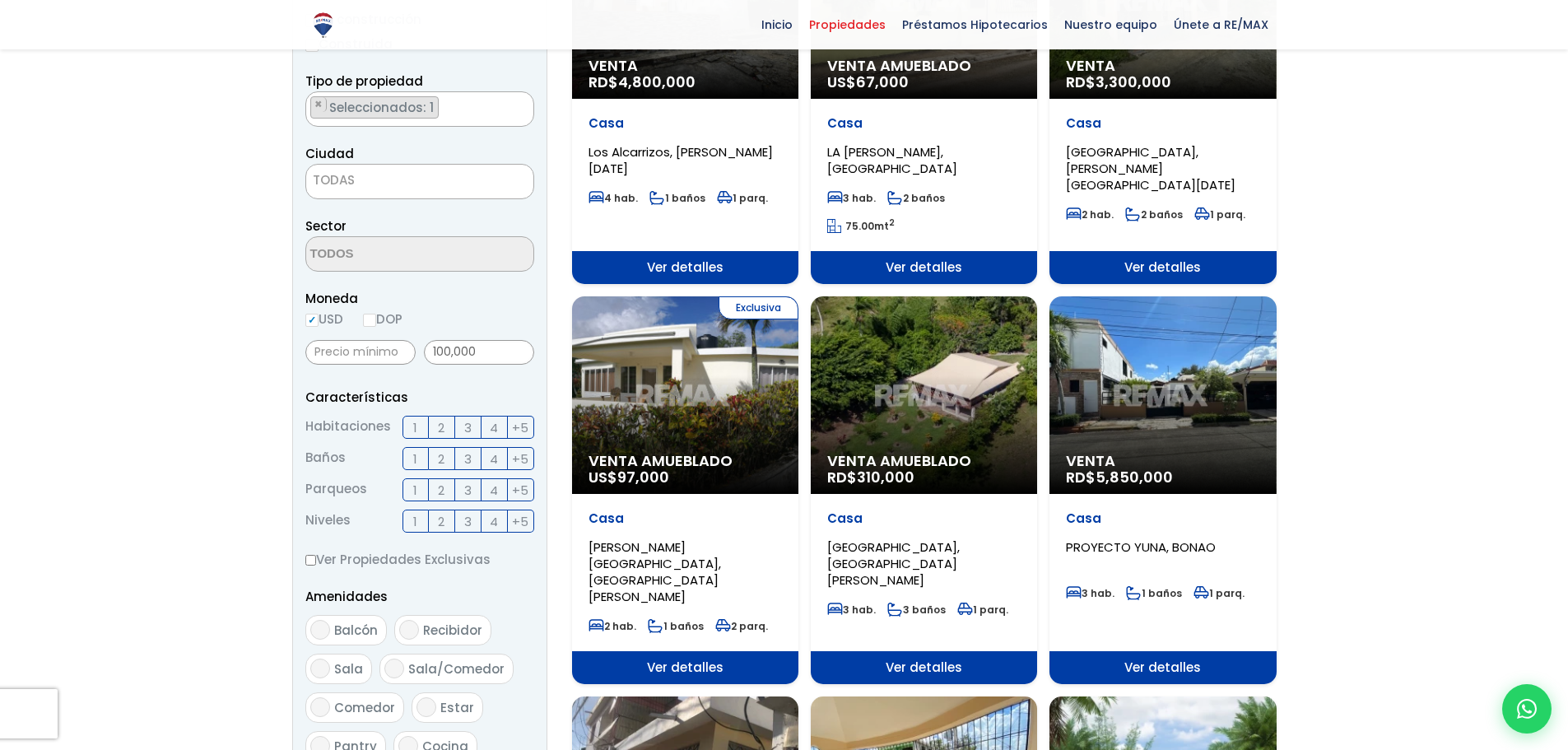
click at [941, 404] on div "Venta Amueblado RD$ 310,000" at bounding box center [924, 394] width 226 height 198
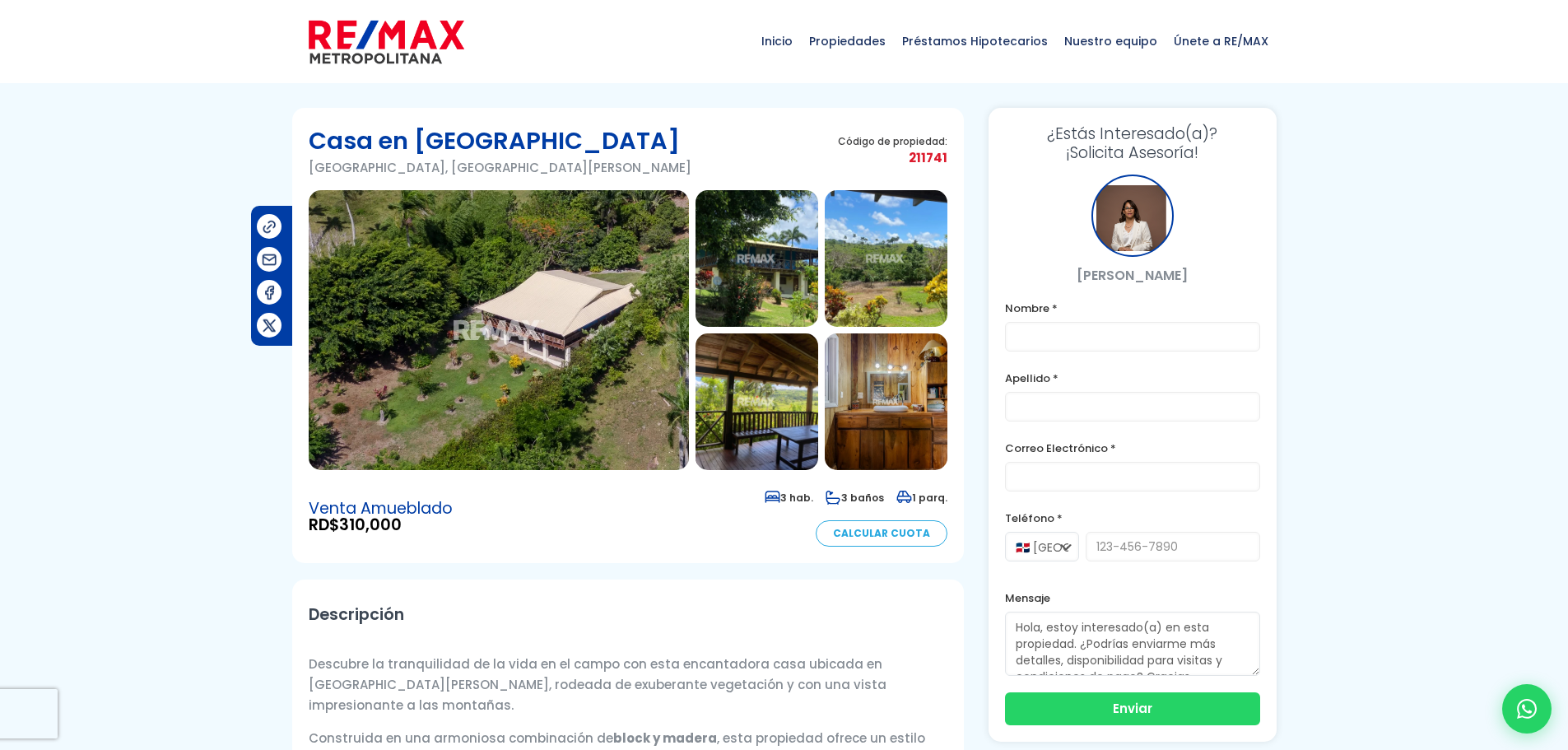
click at [547, 348] on img at bounding box center [499, 330] width 380 height 280
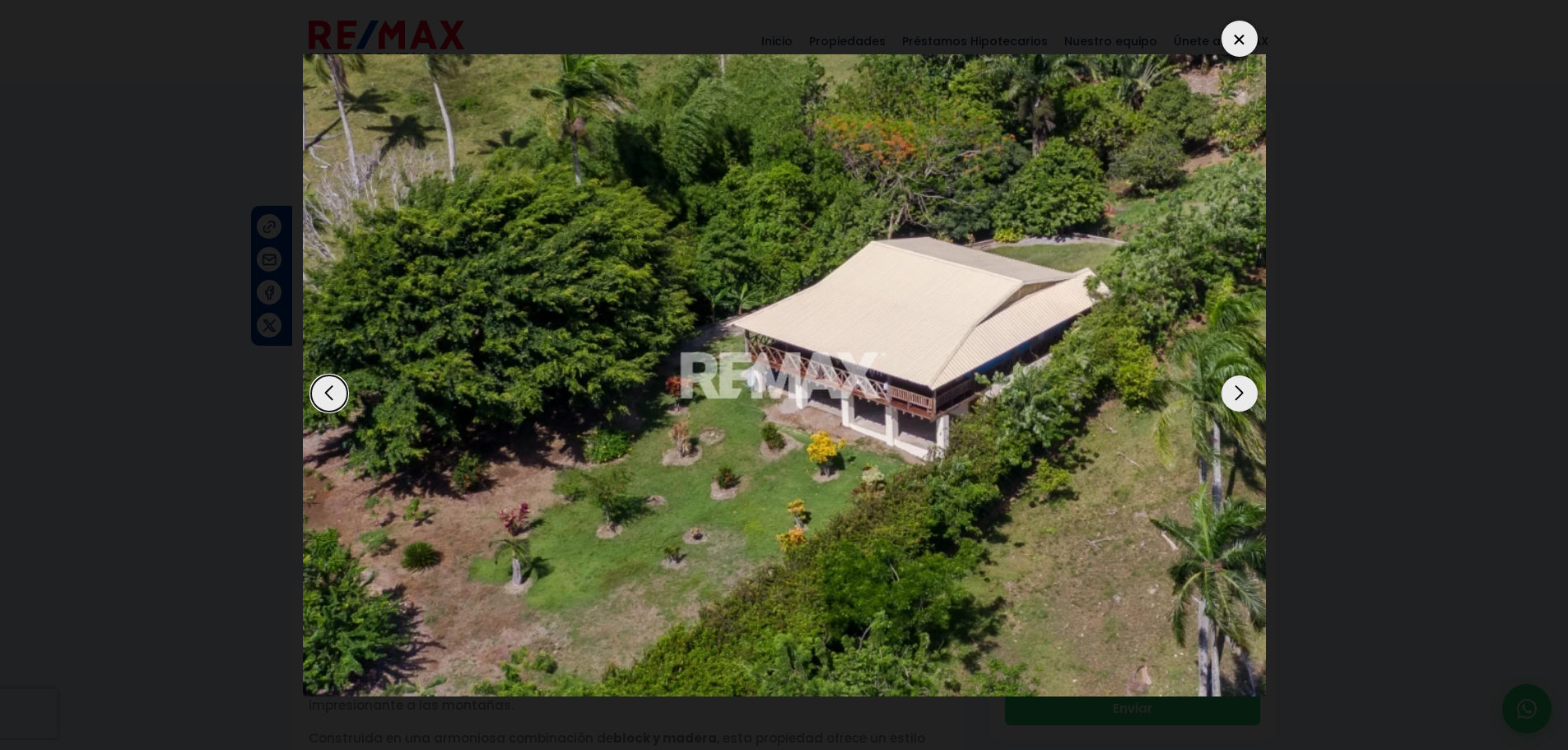
click at [1242, 391] on div "Next slide" at bounding box center [1239, 393] width 36 height 36
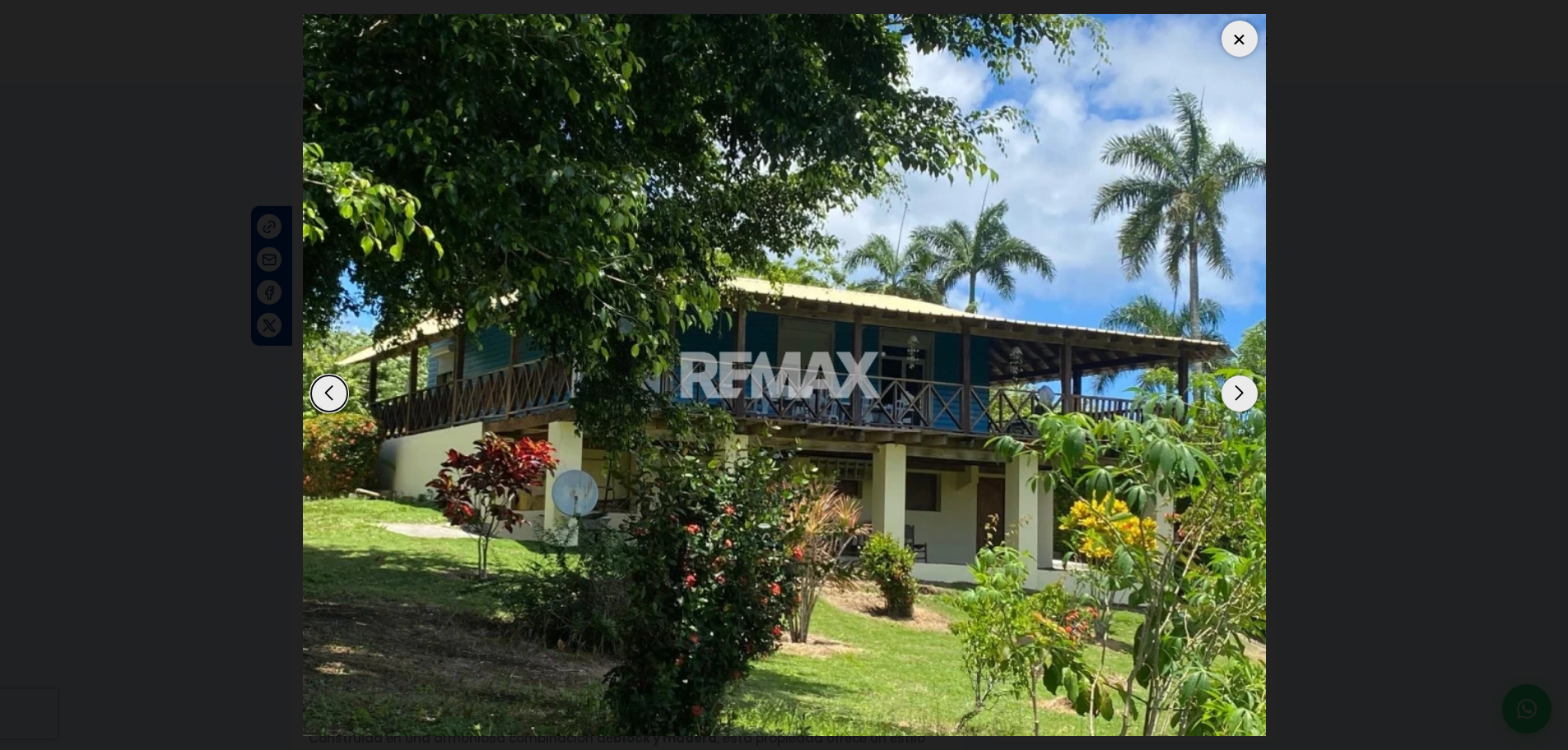
click at [1242, 391] on div "Next slide" at bounding box center [1239, 393] width 36 height 36
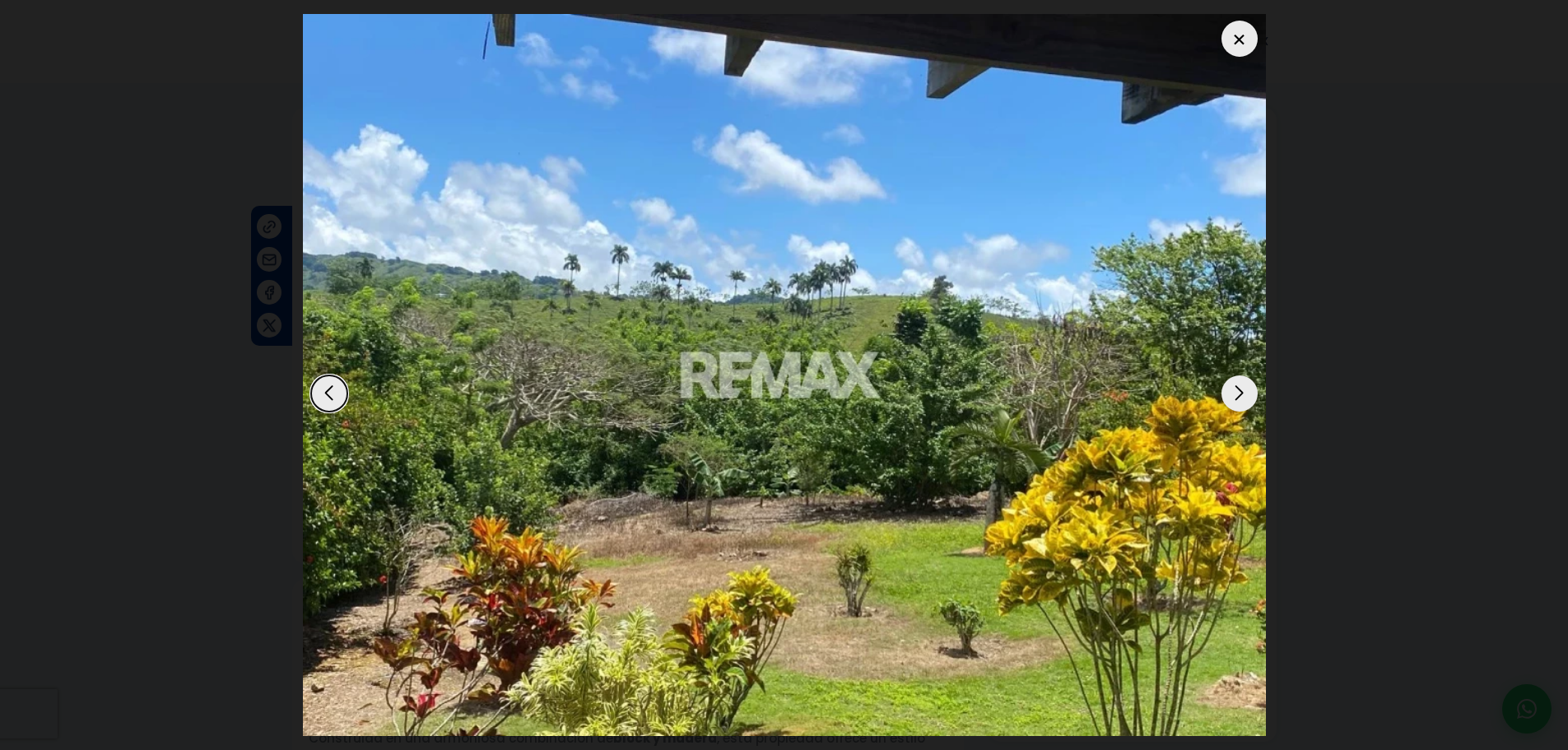
click at [1242, 391] on div "Next slide" at bounding box center [1239, 393] width 36 height 36
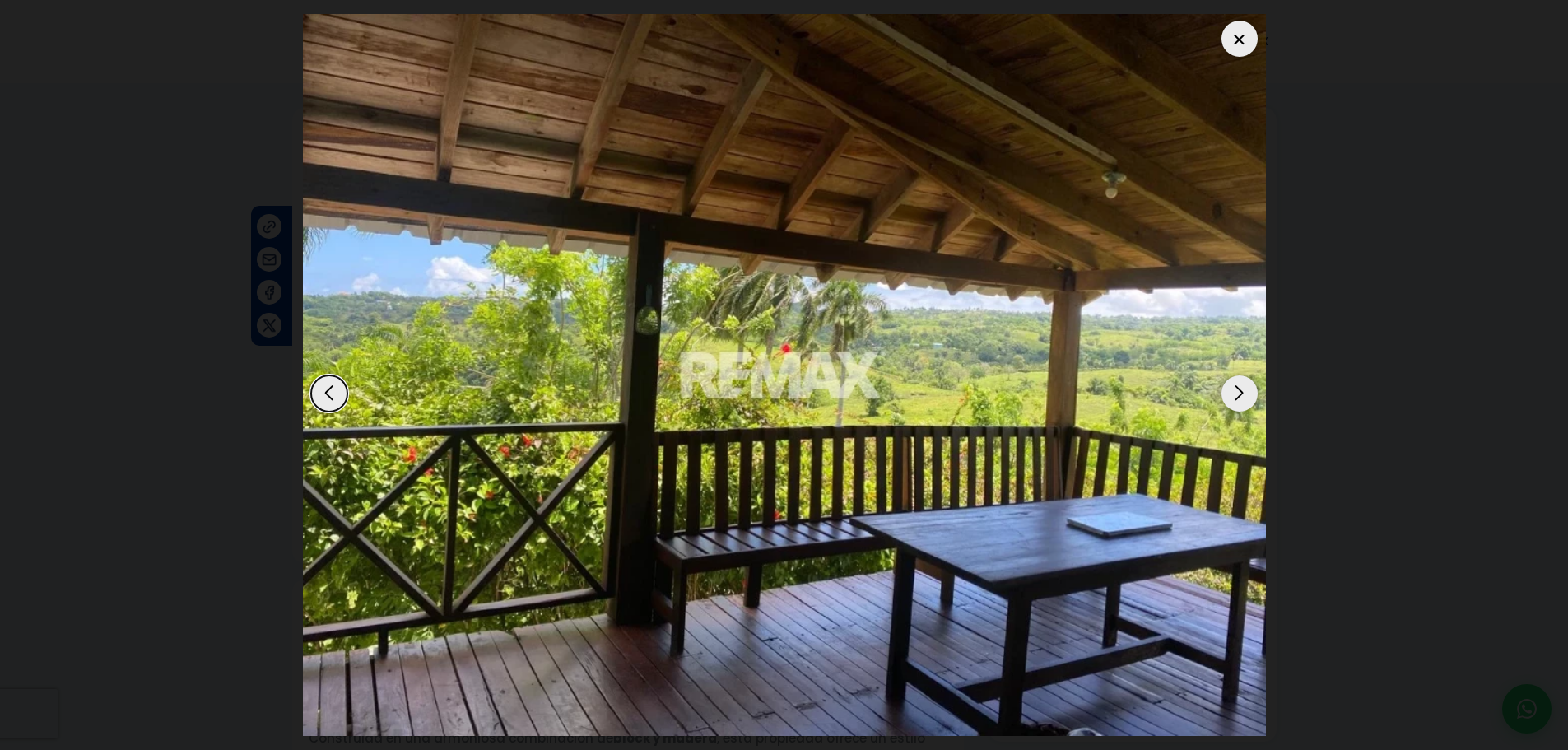
click at [1242, 391] on div "Next slide" at bounding box center [1239, 393] width 36 height 36
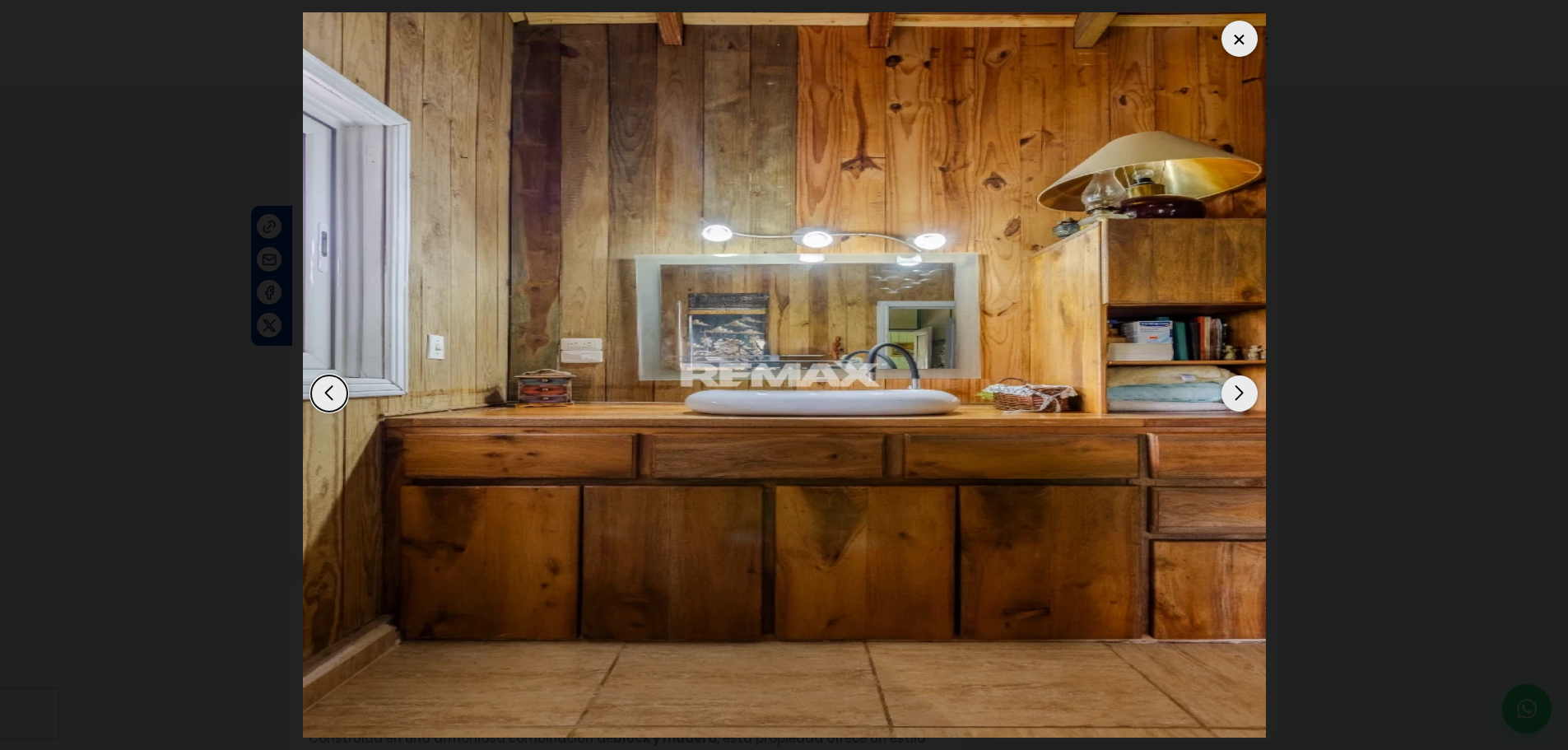
click at [1242, 391] on div "Next slide" at bounding box center [1239, 393] width 36 height 36
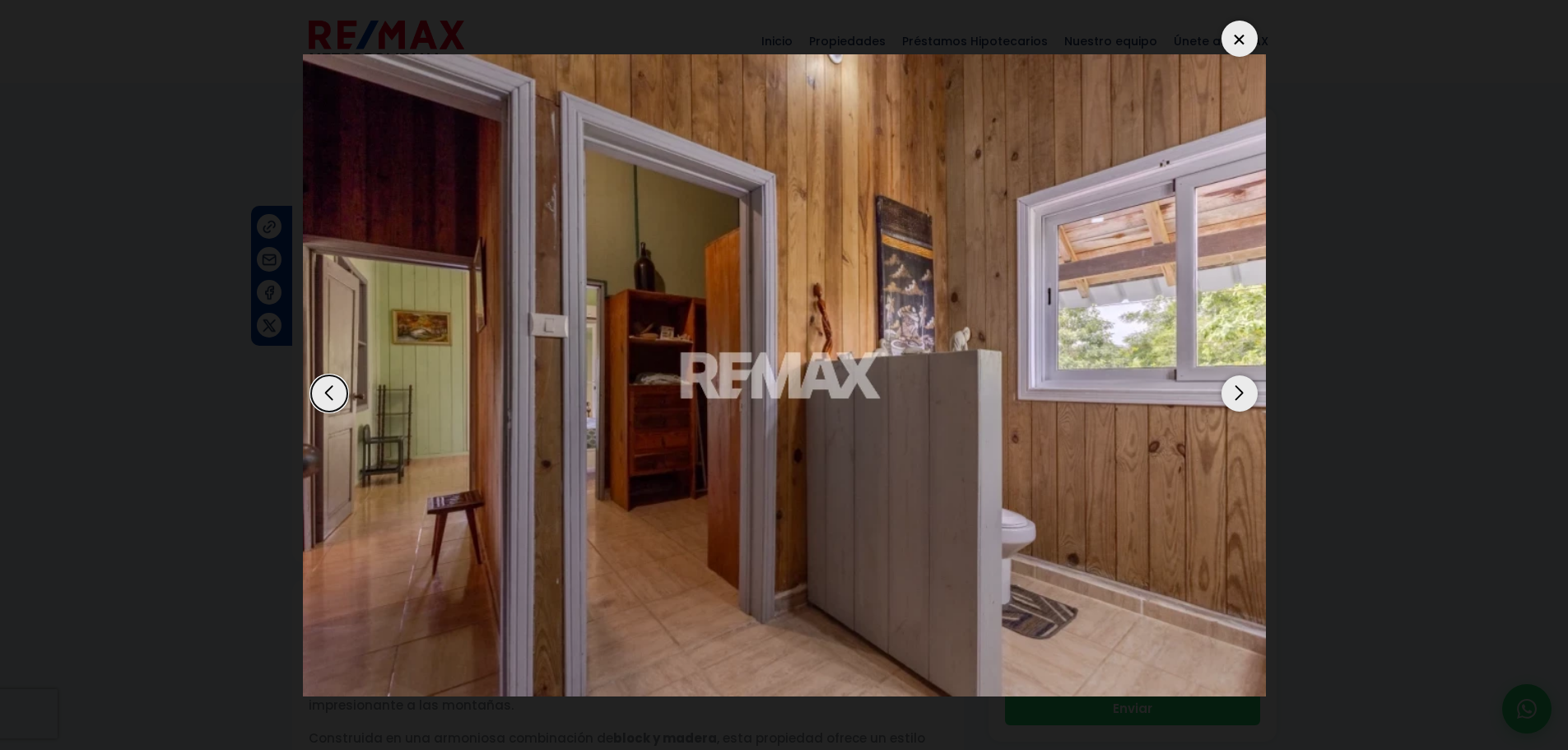
click at [1242, 391] on div "Next slide" at bounding box center [1239, 393] width 36 height 36
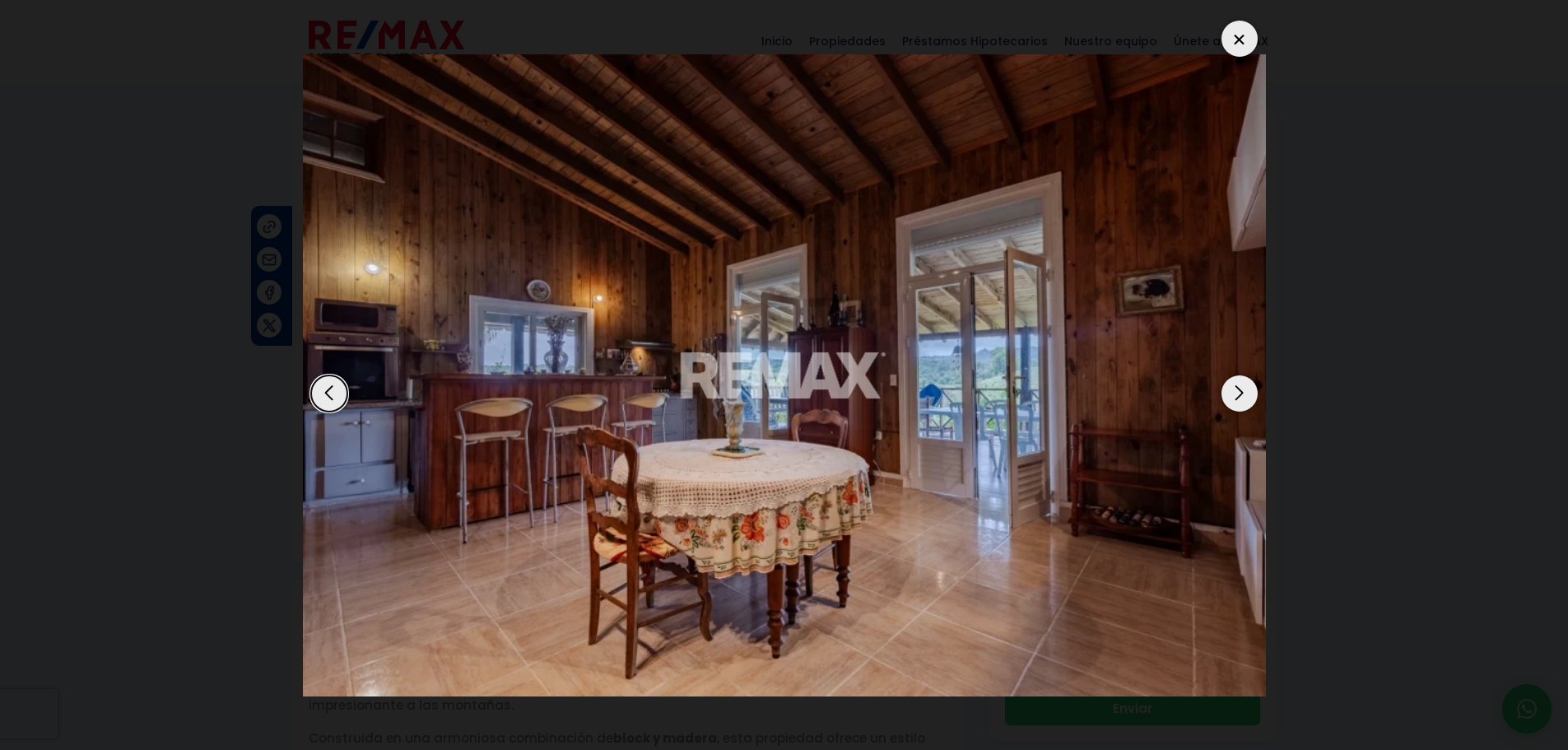
click at [1242, 391] on div "Next slide" at bounding box center [1239, 393] width 36 height 36
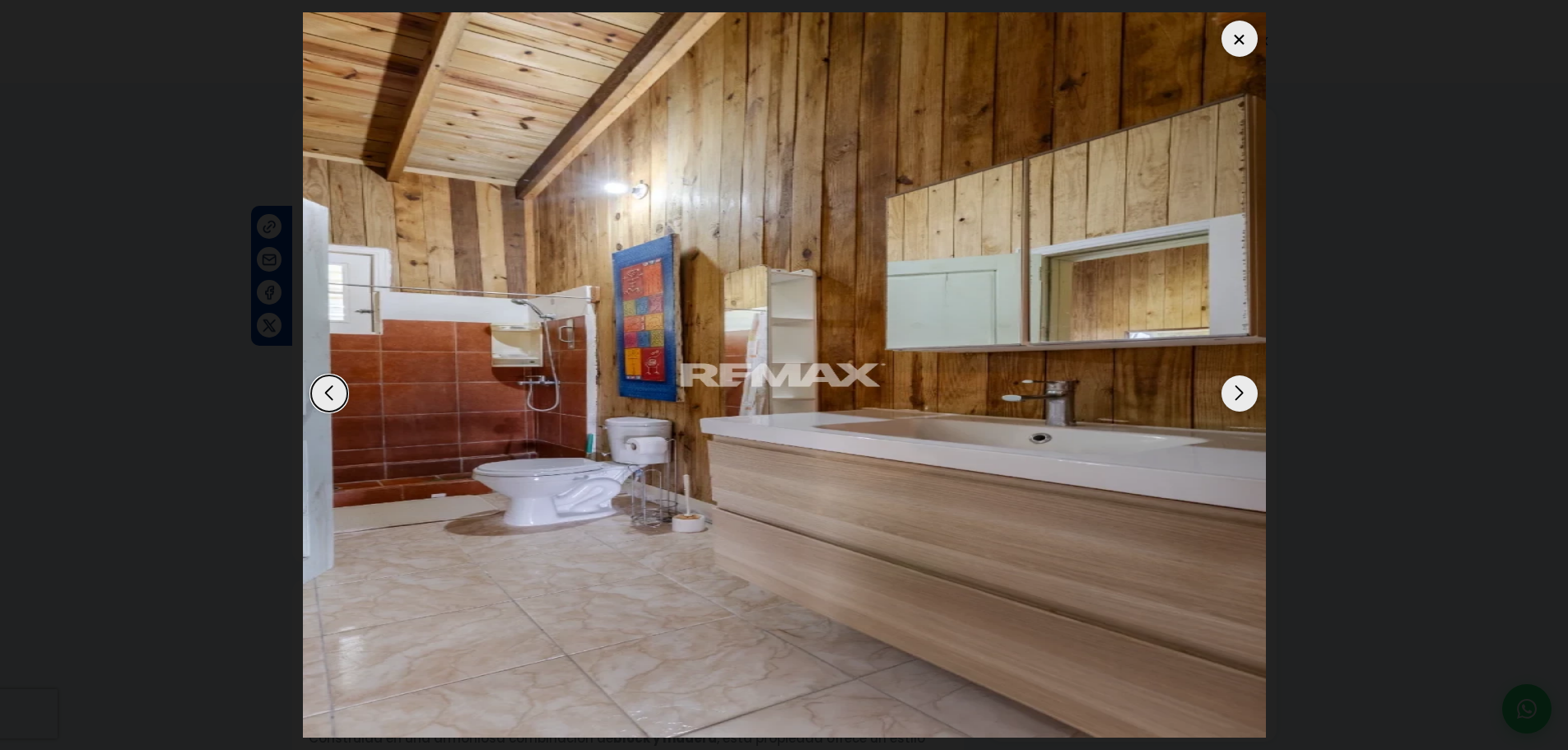
click at [1236, 391] on div "Next slide" at bounding box center [1239, 393] width 36 height 36
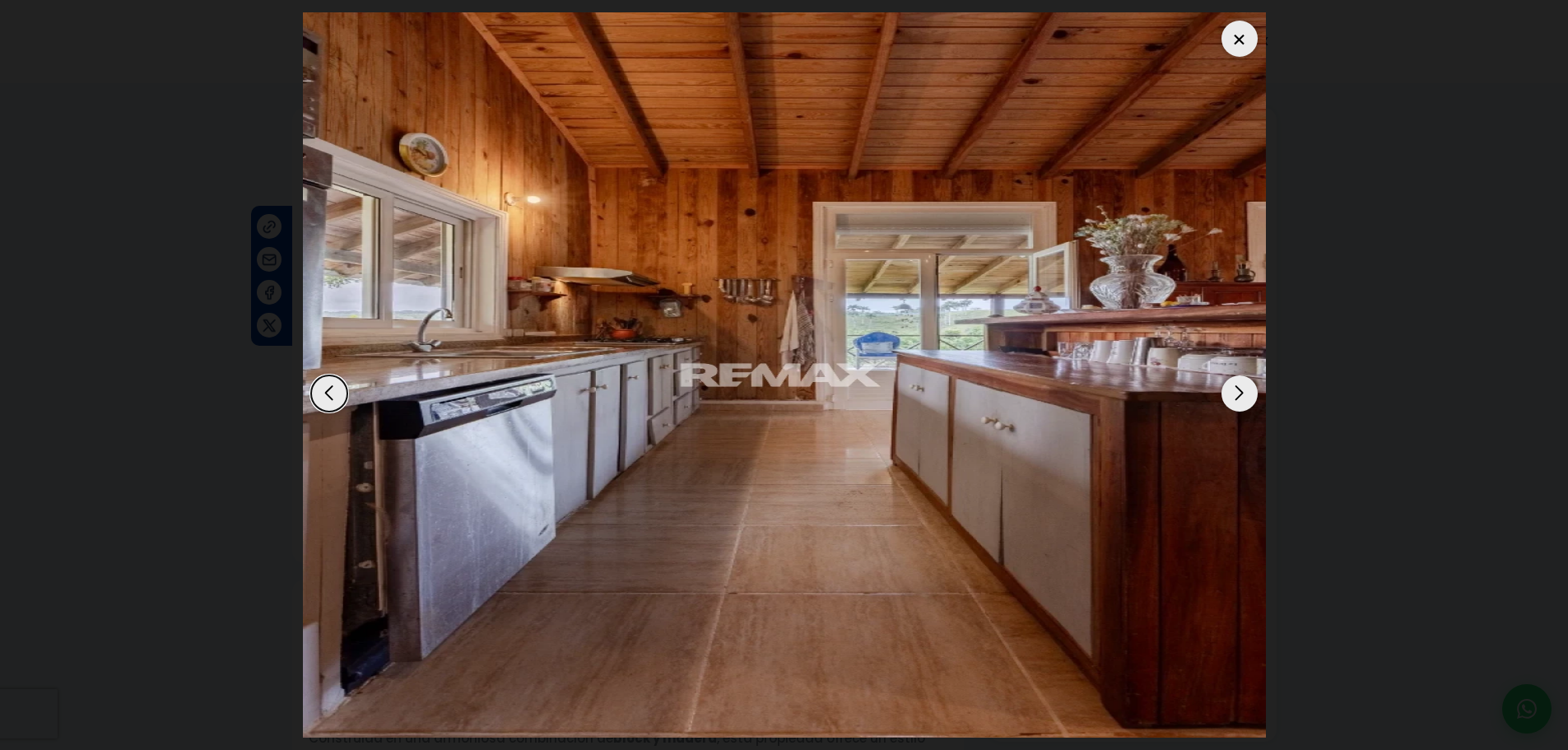
click at [1236, 391] on div "Next slide" at bounding box center [1239, 393] width 36 height 36
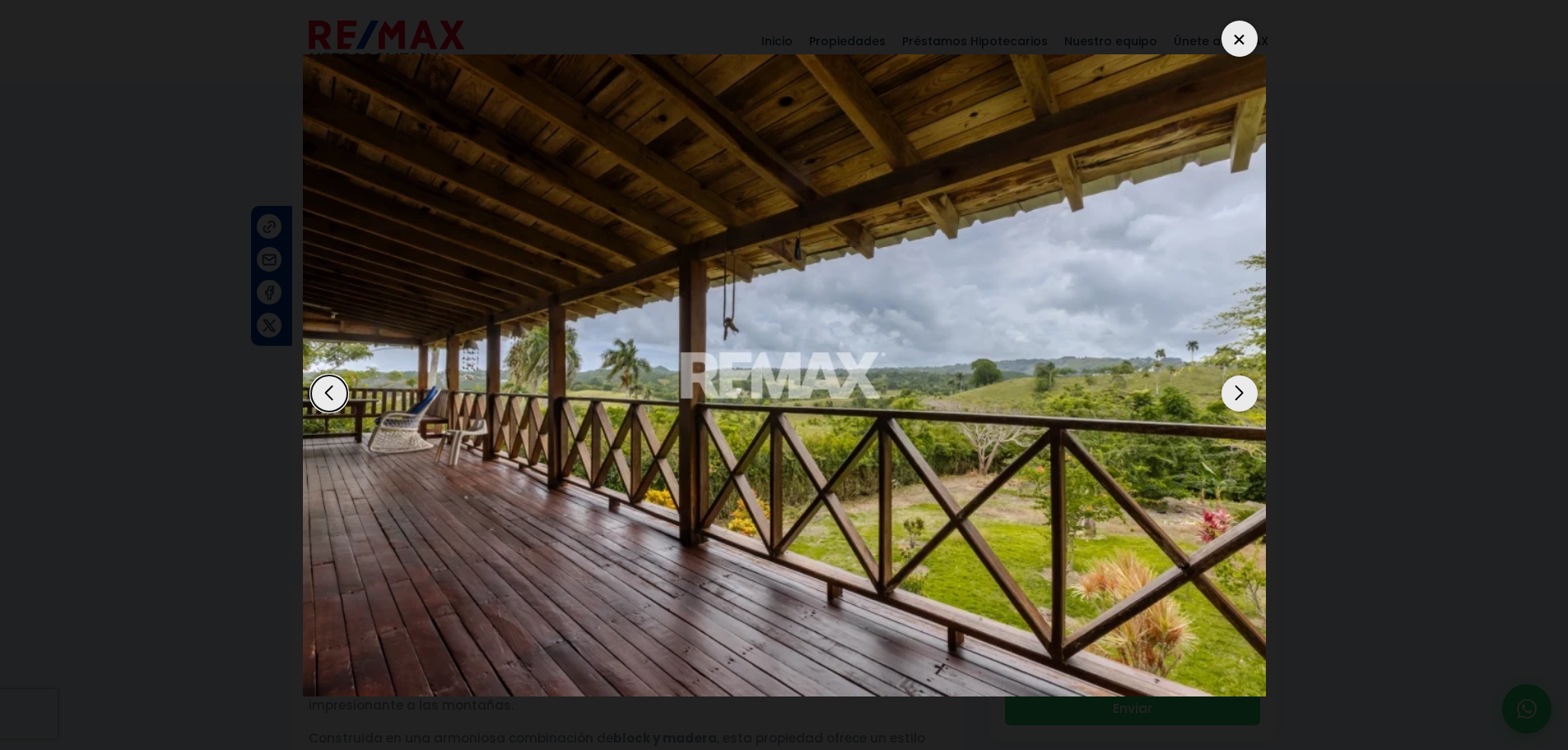
click at [1236, 391] on div "Next slide" at bounding box center [1239, 393] width 36 height 36
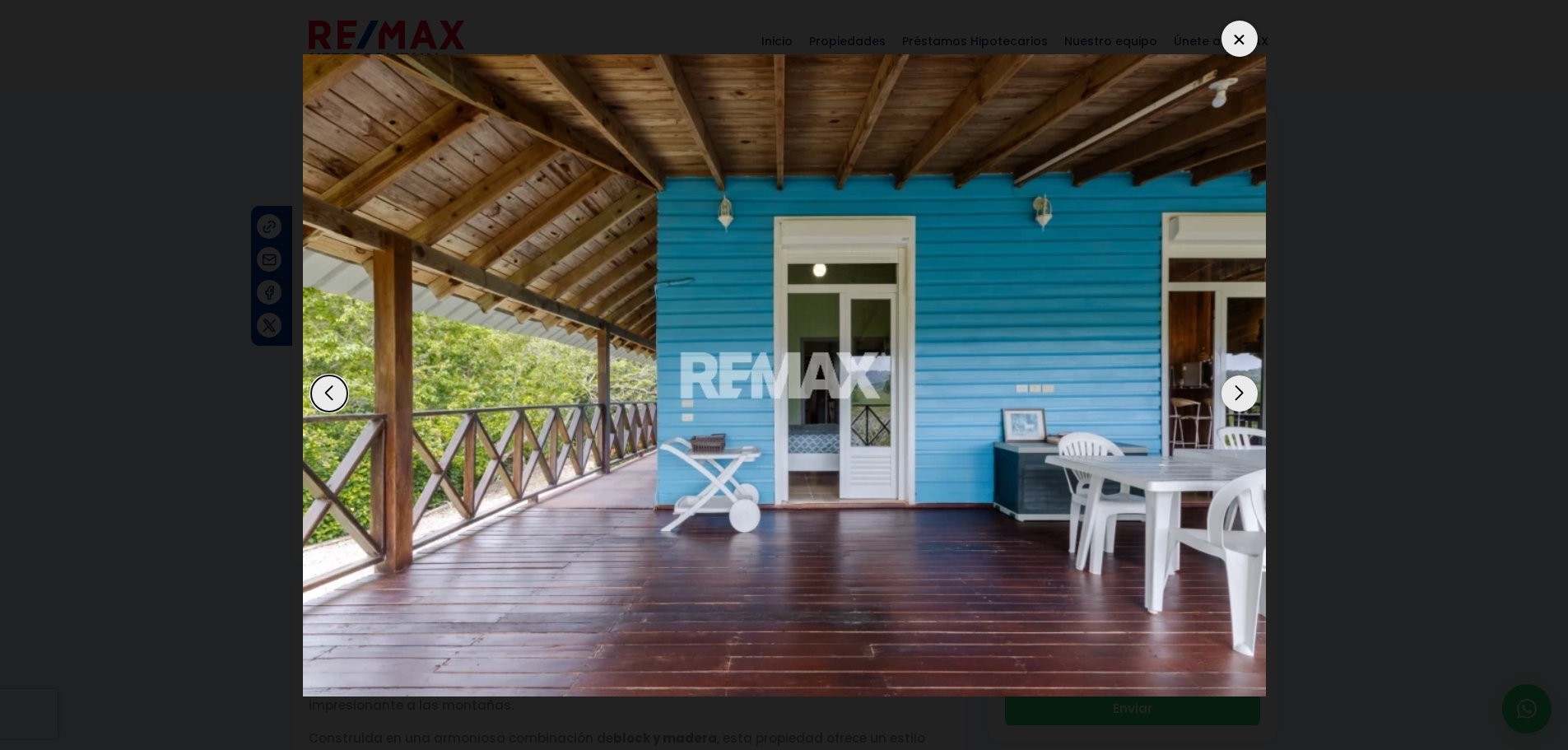
click at [1236, 391] on div "Next slide" at bounding box center [1239, 393] width 36 height 36
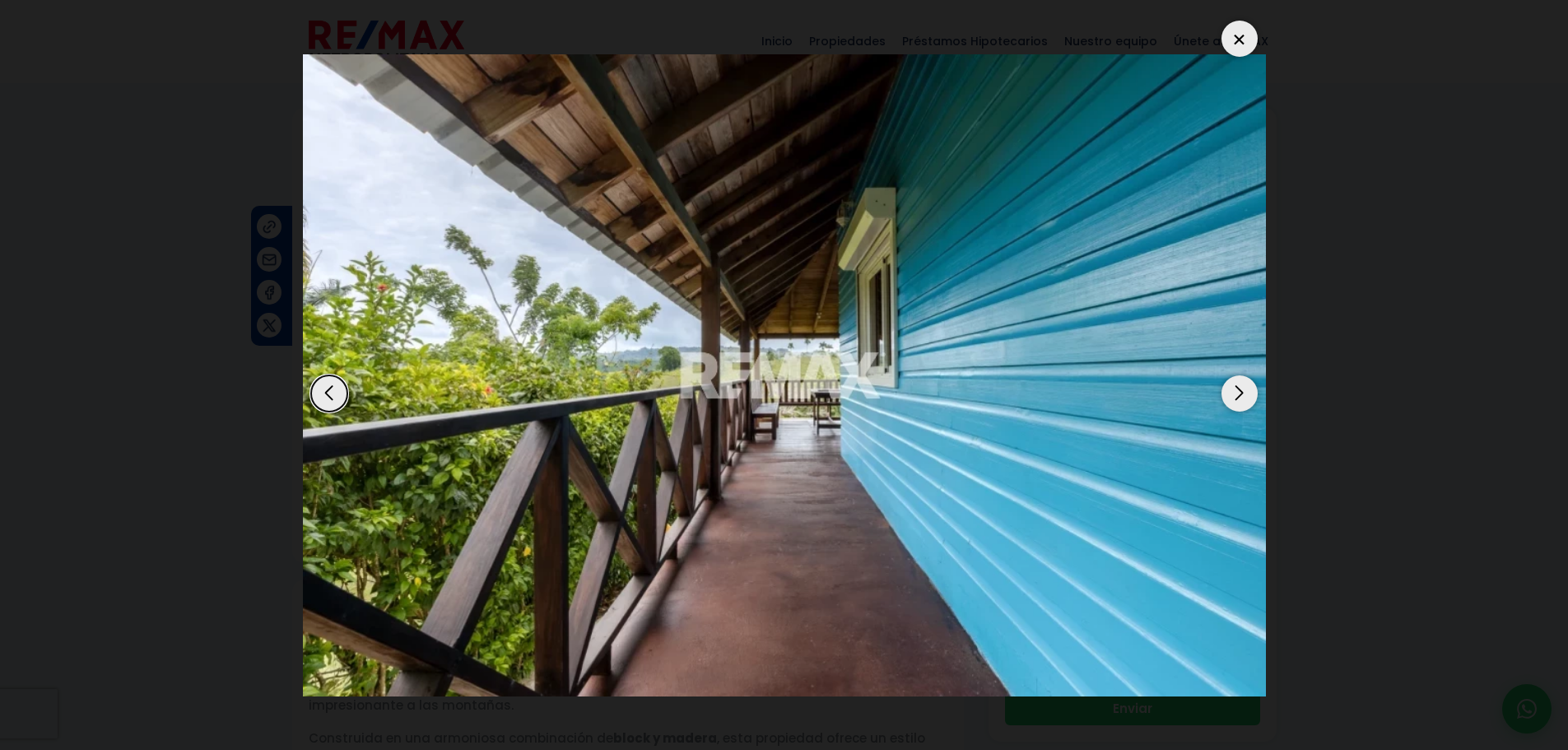
click at [1236, 391] on div "Next slide" at bounding box center [1239, 393] width 36 height 36
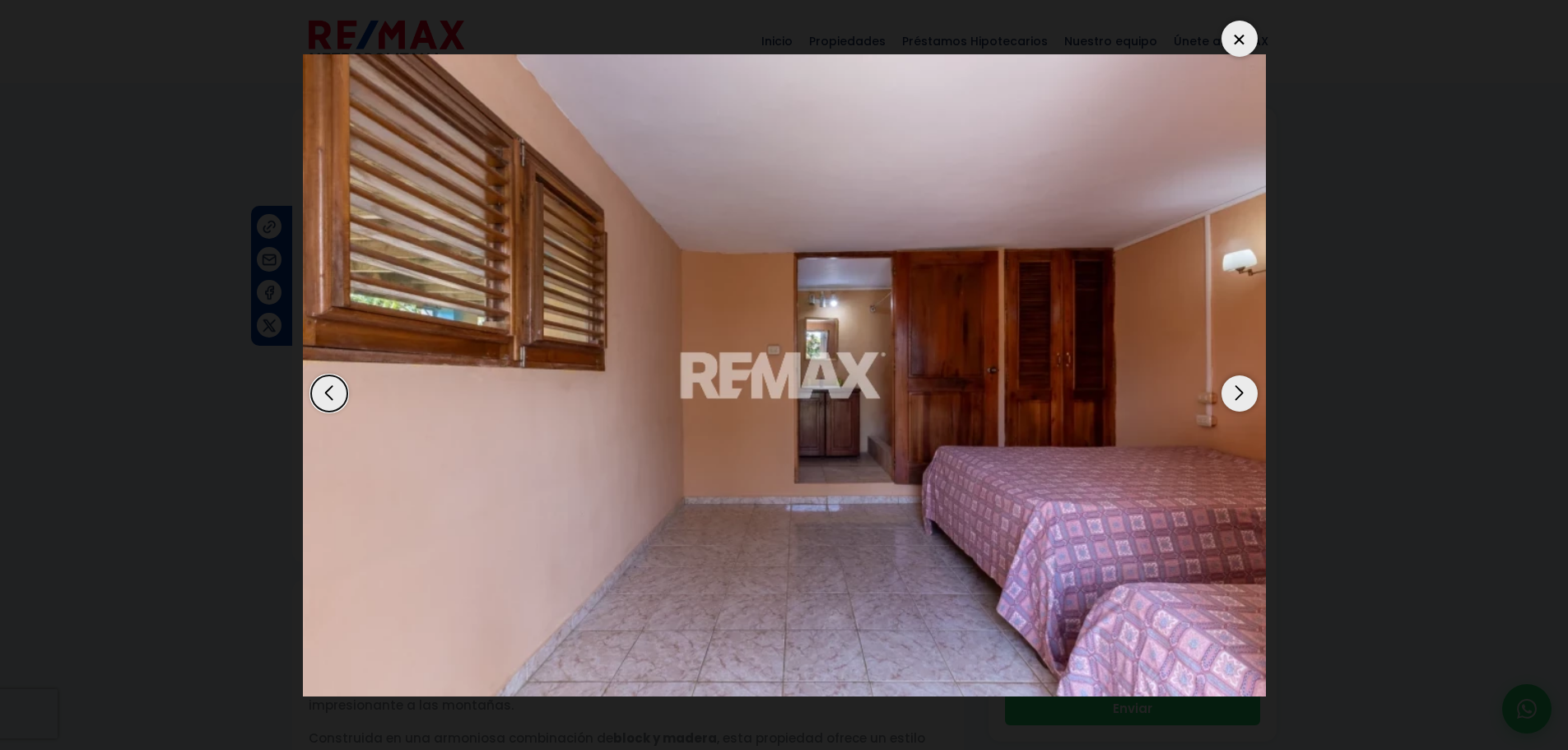
click at [1236, 391] on div "Next slide" at bounding box center [1239, 393] width 36 height 36
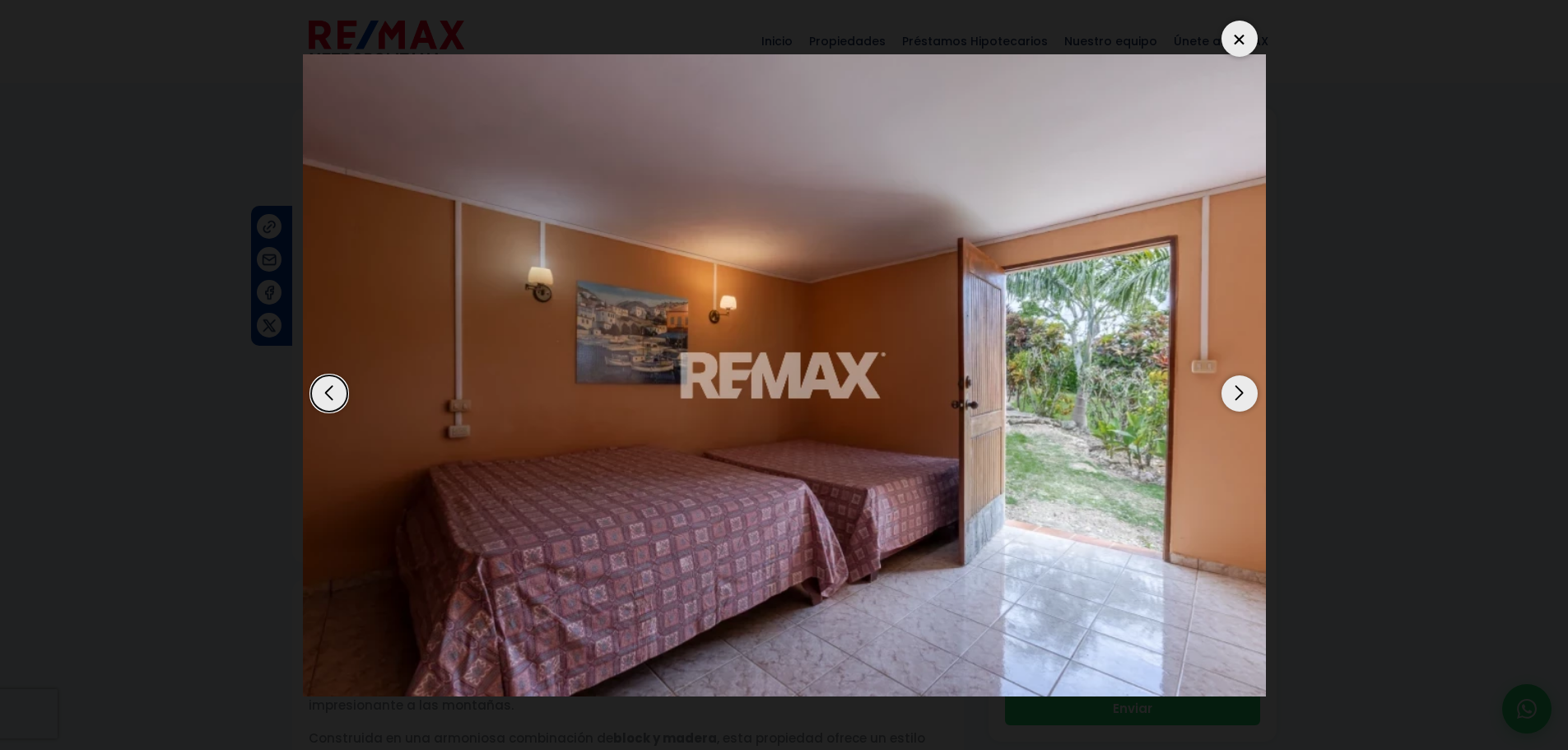
click at [1236, 391] on div "Next slide" at bounding box center [1239, 393] width 36 height 36
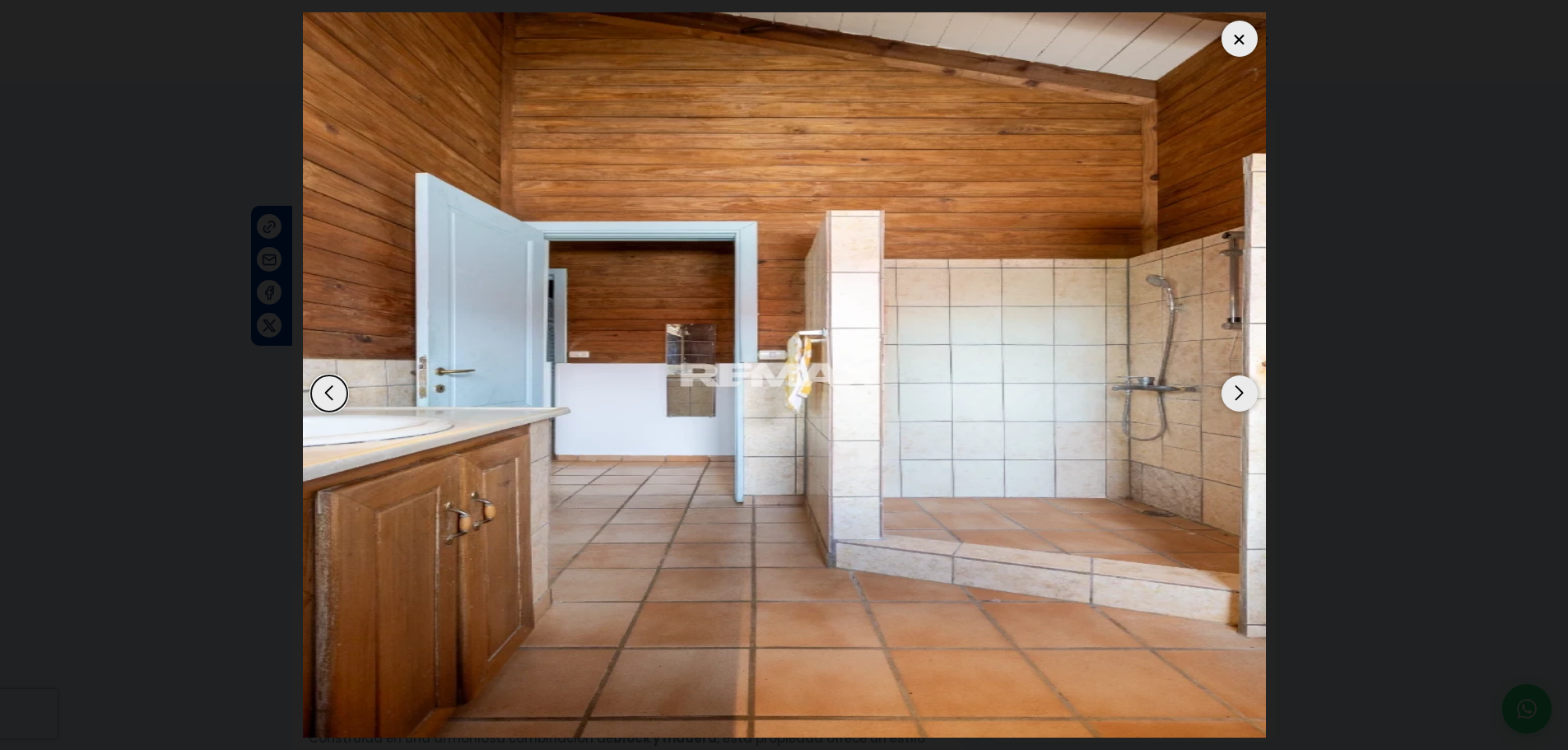
click at [1235, 390] on div "Next slide" at bounding box center [1239, 393] width 36 height 36
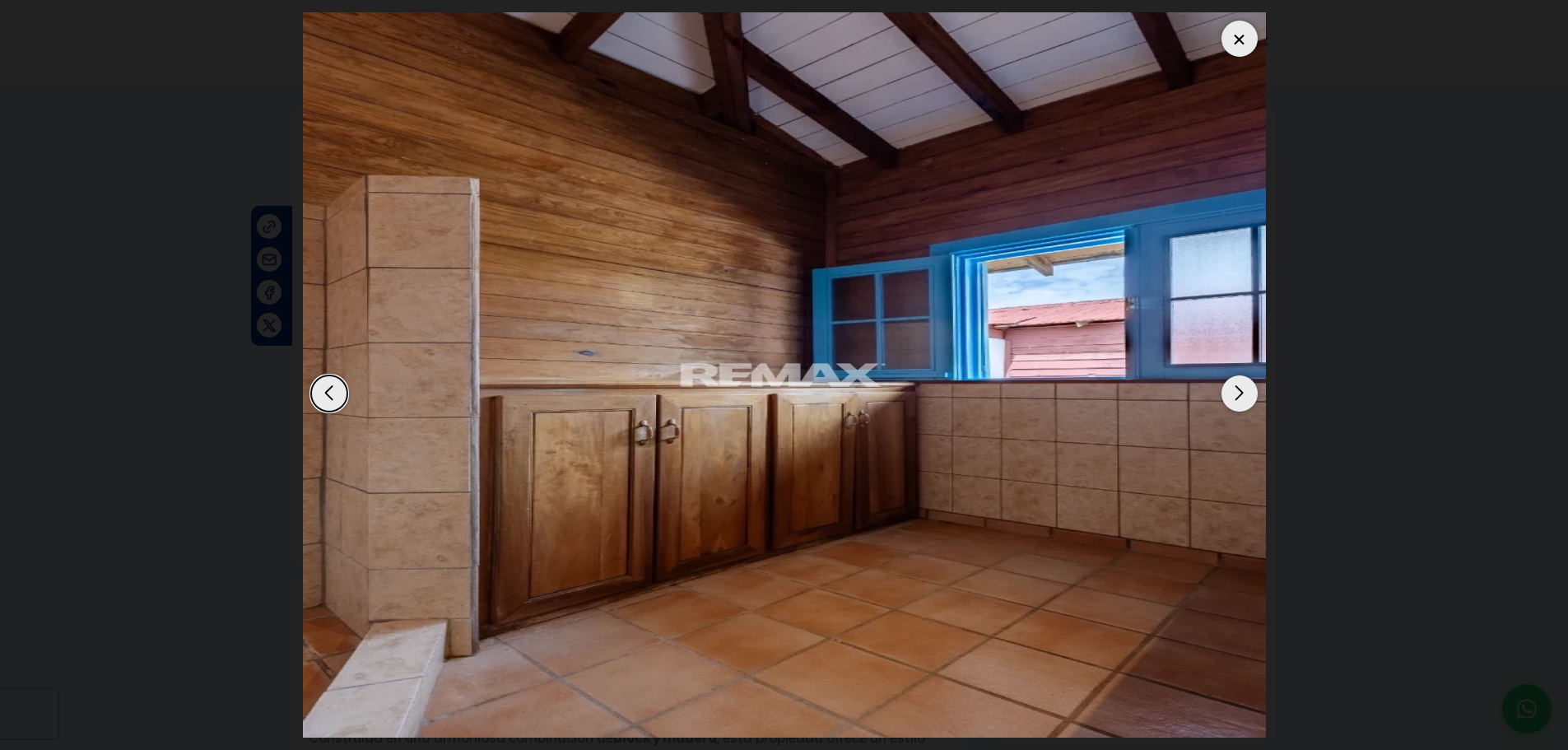
click at [1235, 390] on div "Next slide" at bounding box center [1239, 393] width 36 height 36
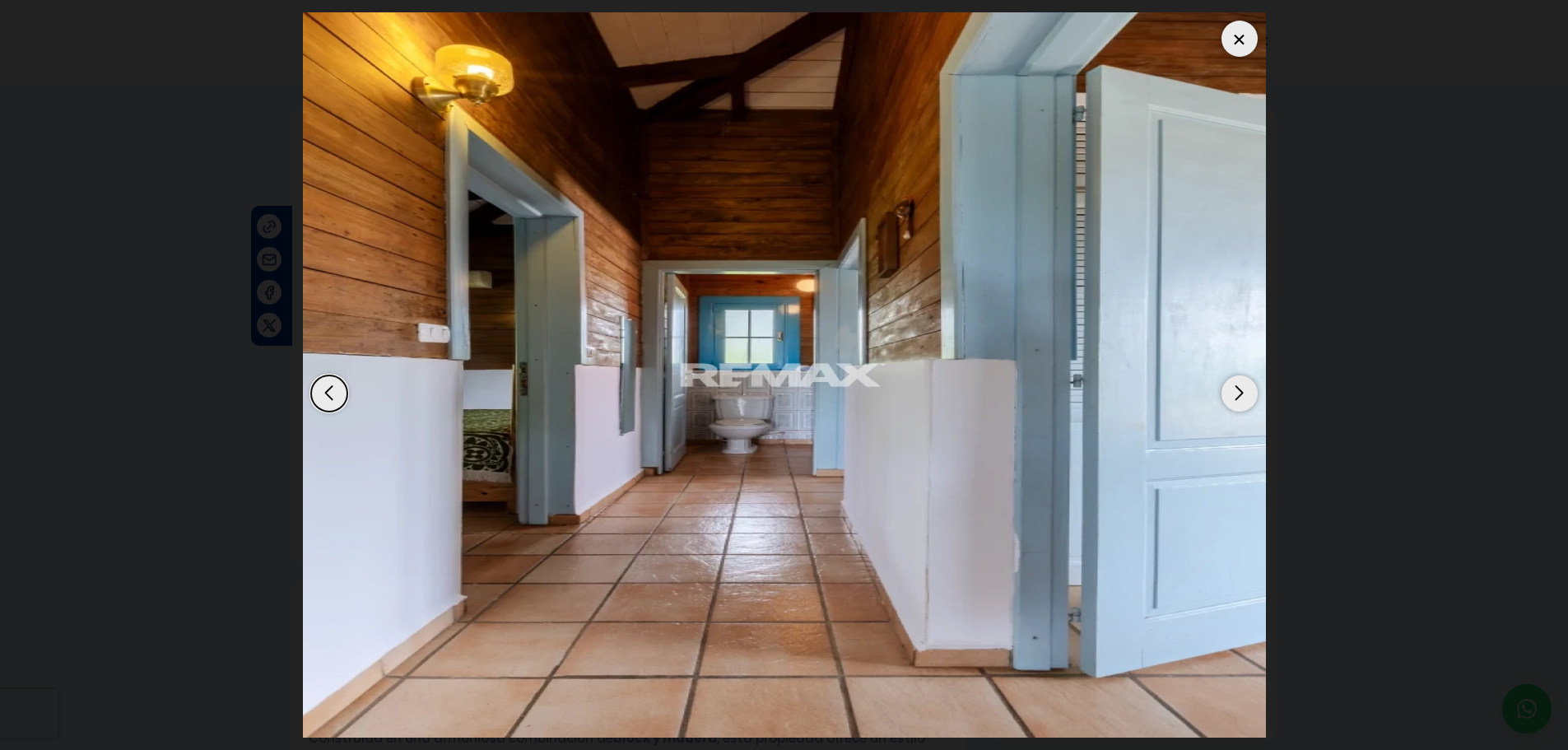
click at [1233, 390] on div "Next slide" at bounding box center [1239, 393] width 36 height 36
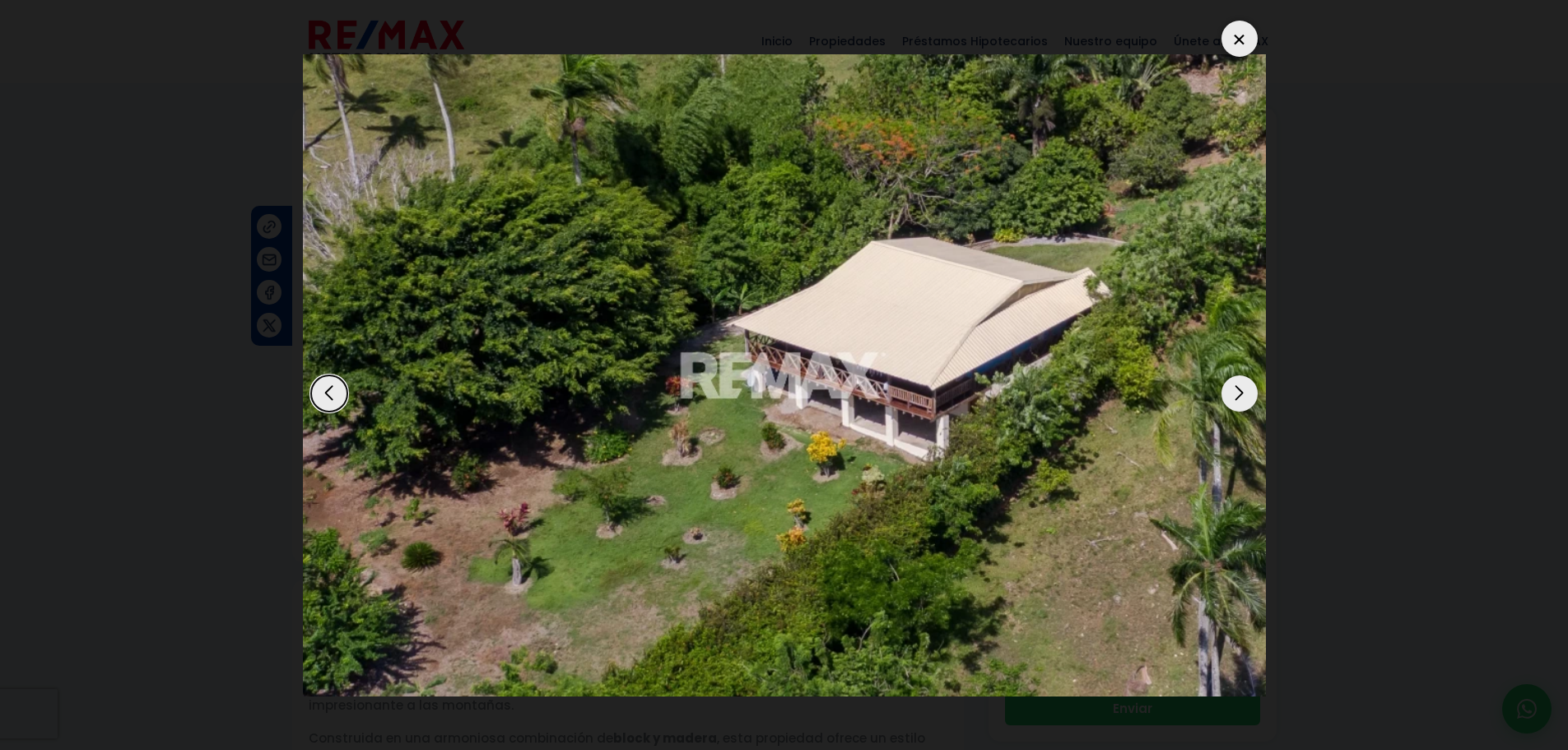
click at [1231, 39] on div at bounding box center [1239, 38] width 36 height 36
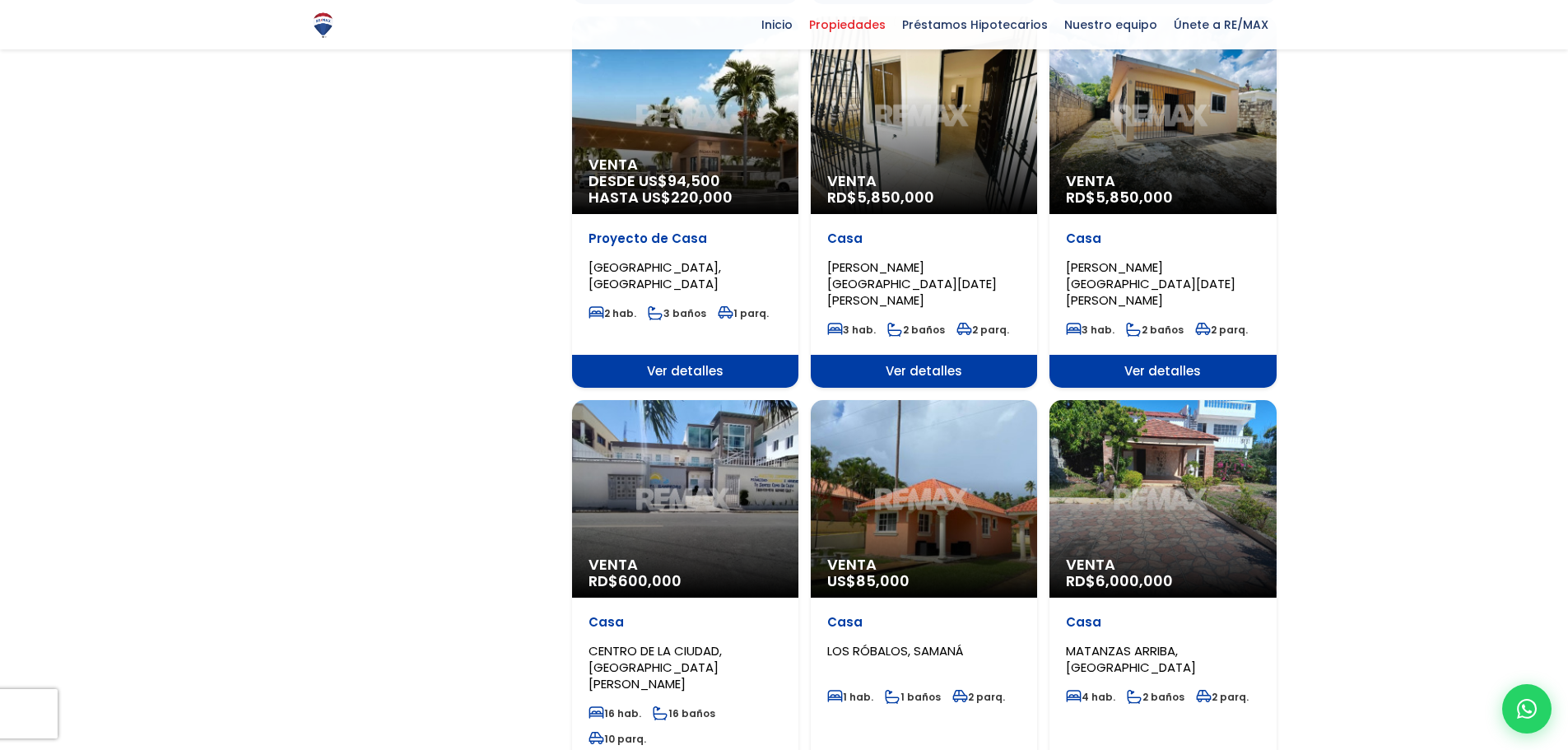
scroll to position [1481, 0]
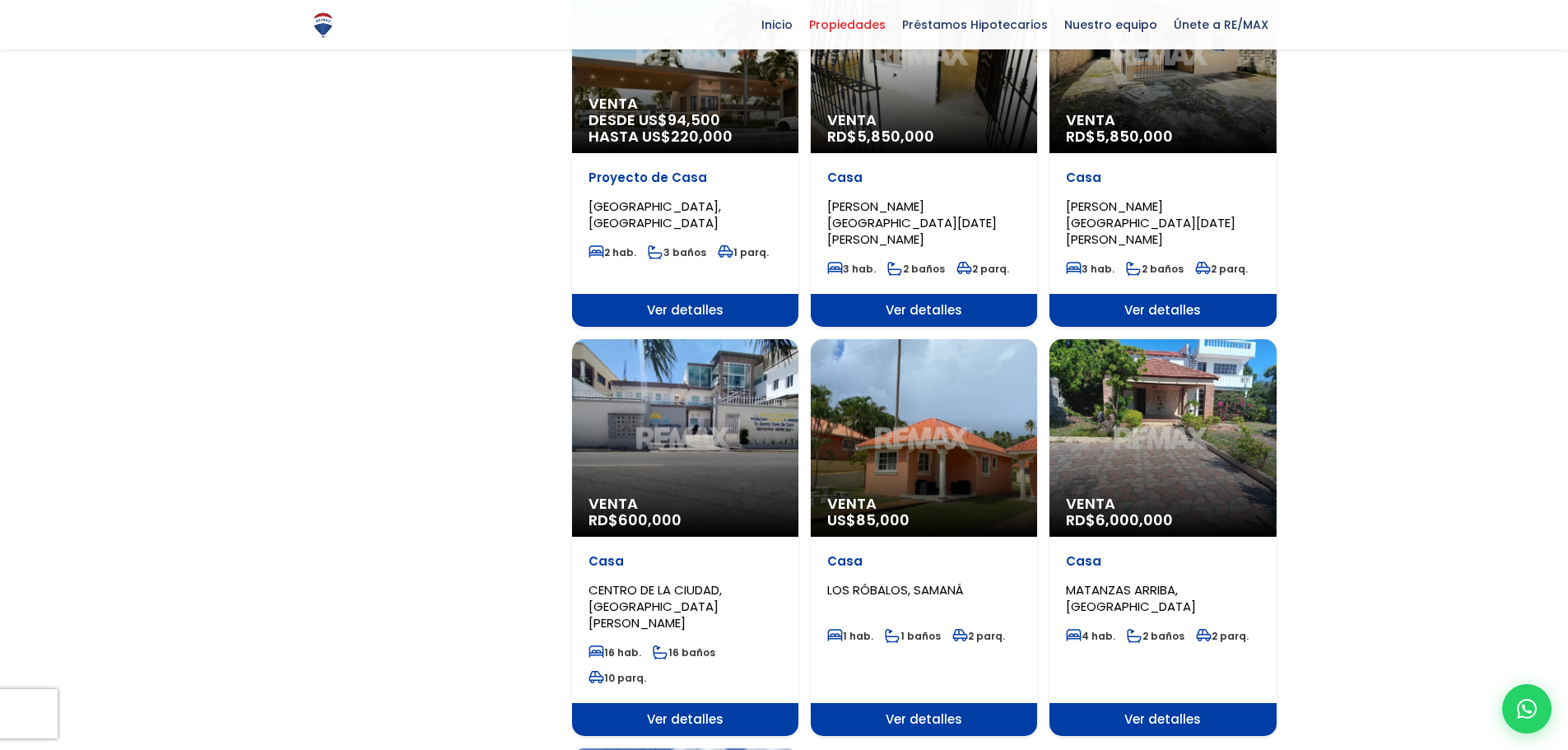
click at [874, 396] on div "Venta US$ 85,000" at bounding box center [924, 437] width 226 height 198
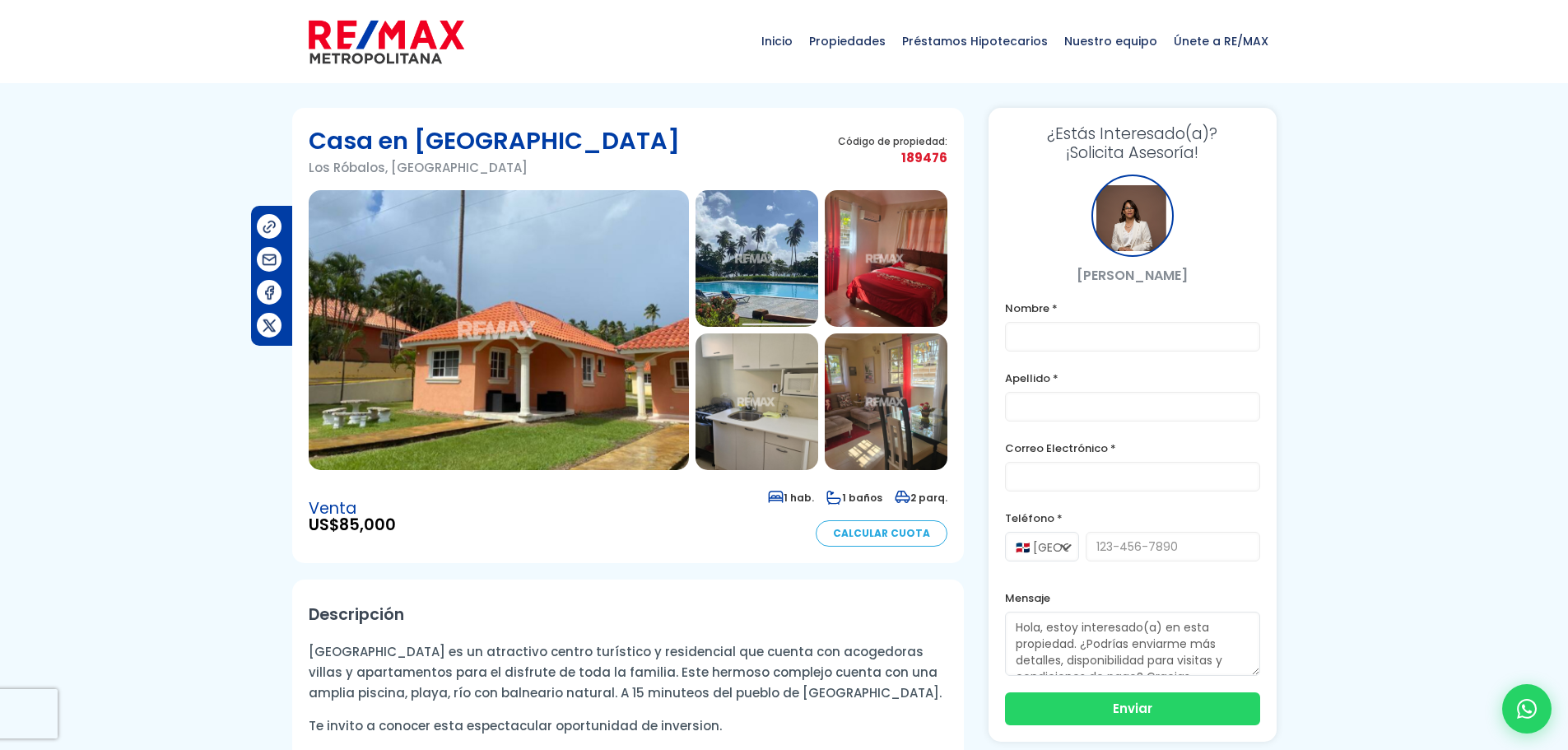
click at [602, 404] on img at bounding box center [499, 330] width 380 height 280
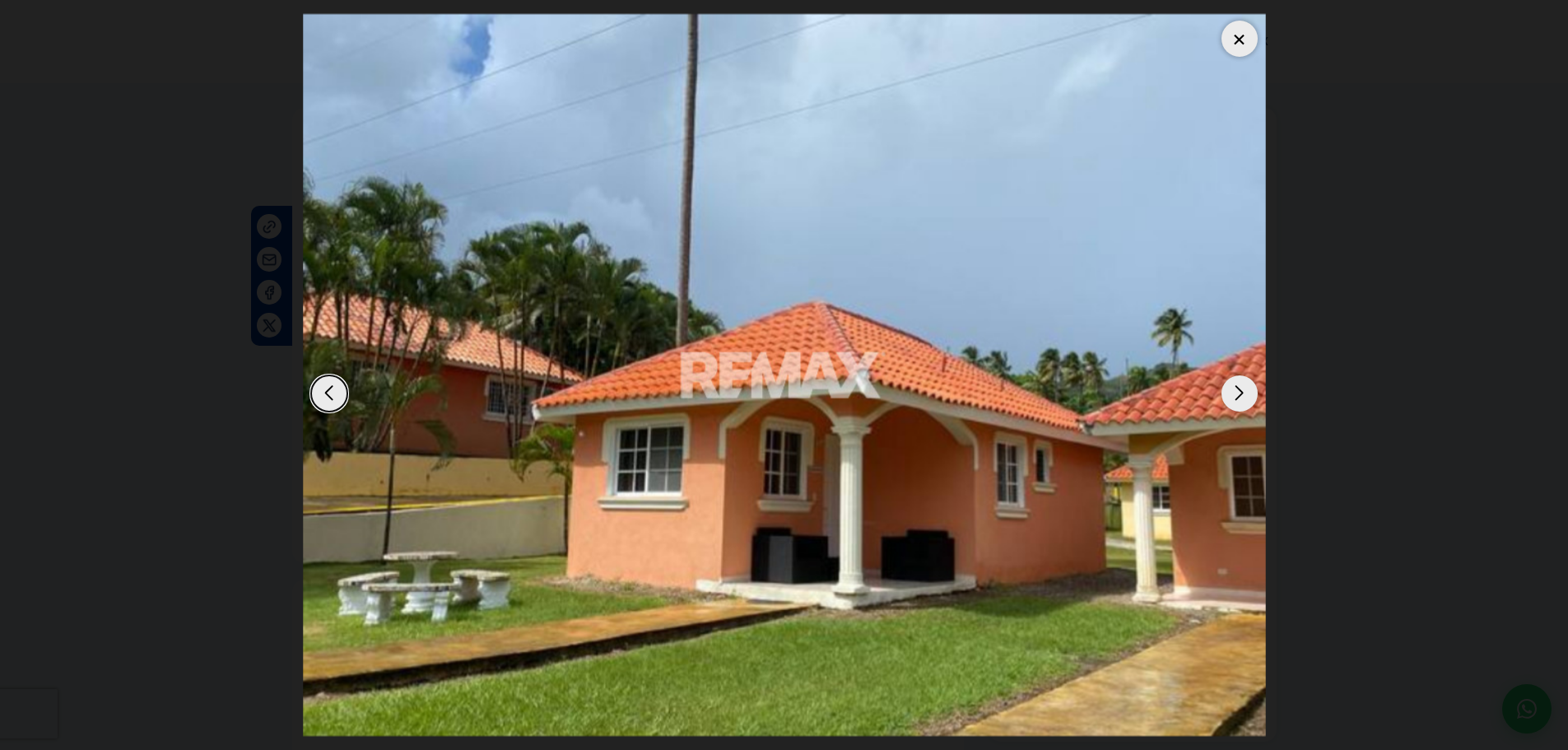
click at [1237, 396] on div "Next slide" at bounding box center [1239, 393] width 36 height 36
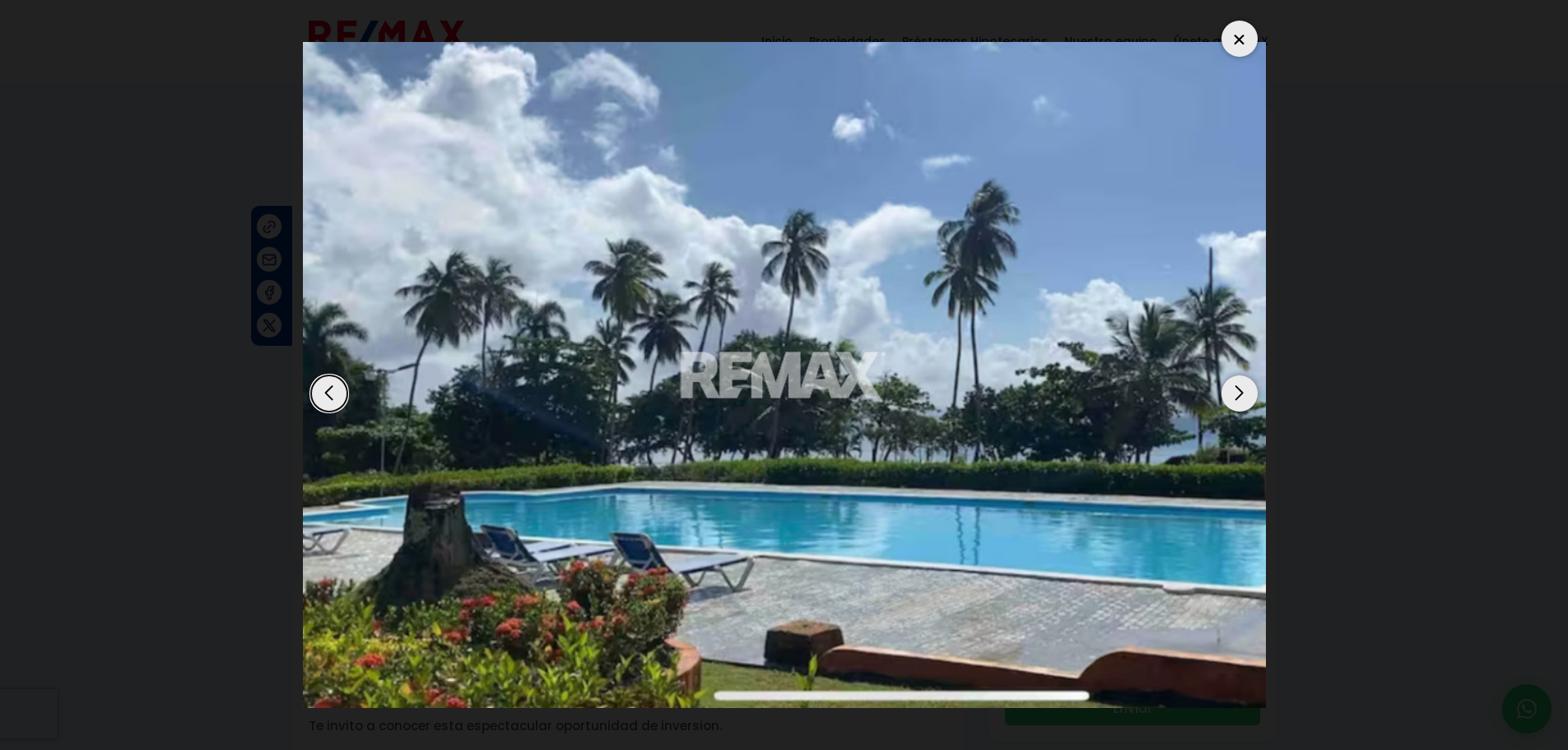
click at [1237, 396] on div "Next slide" at bounding box center [1239, 393] width 36 height 36
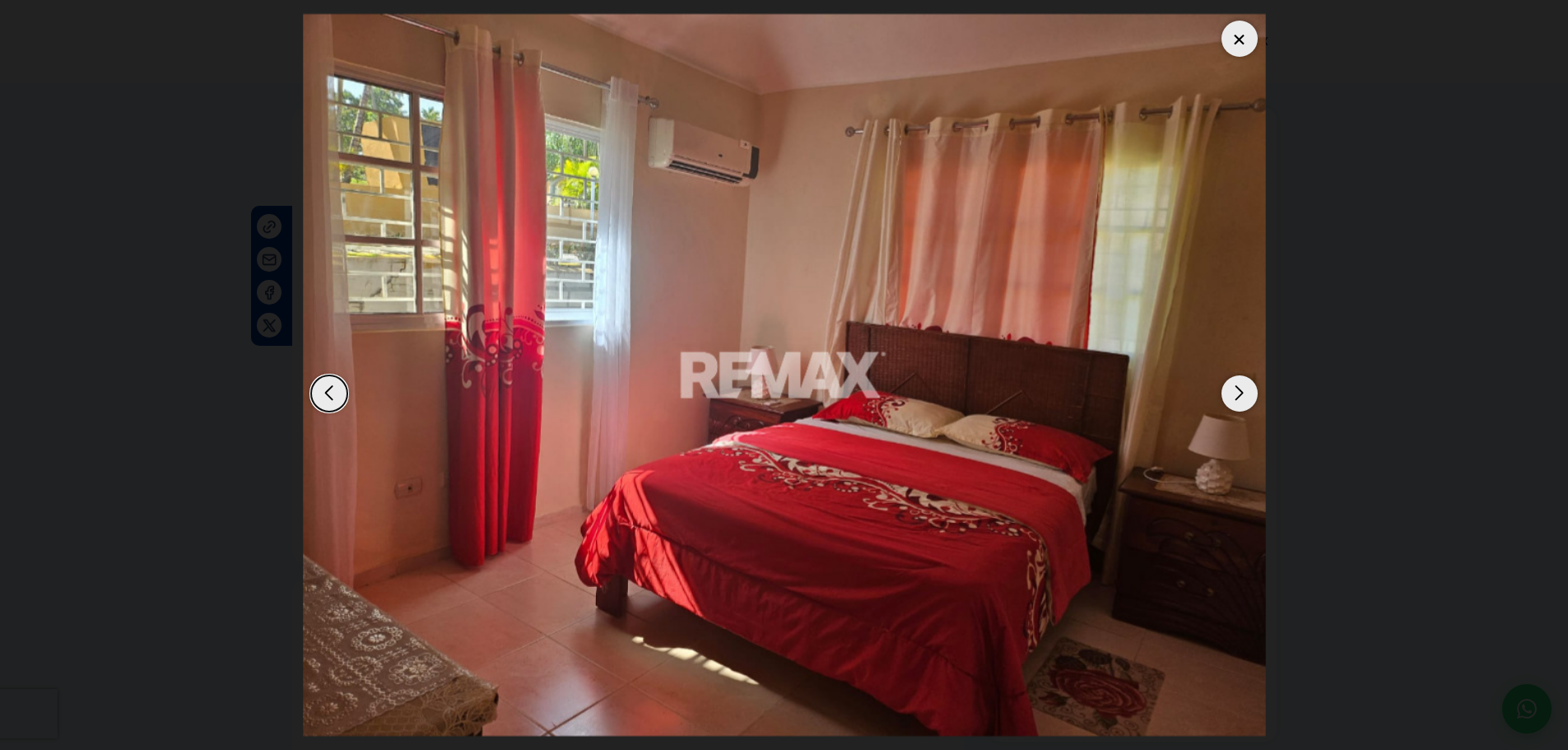
click at [1237, 396] on div "Next slide" at bounding box center [1239, 393] width 36 height 36
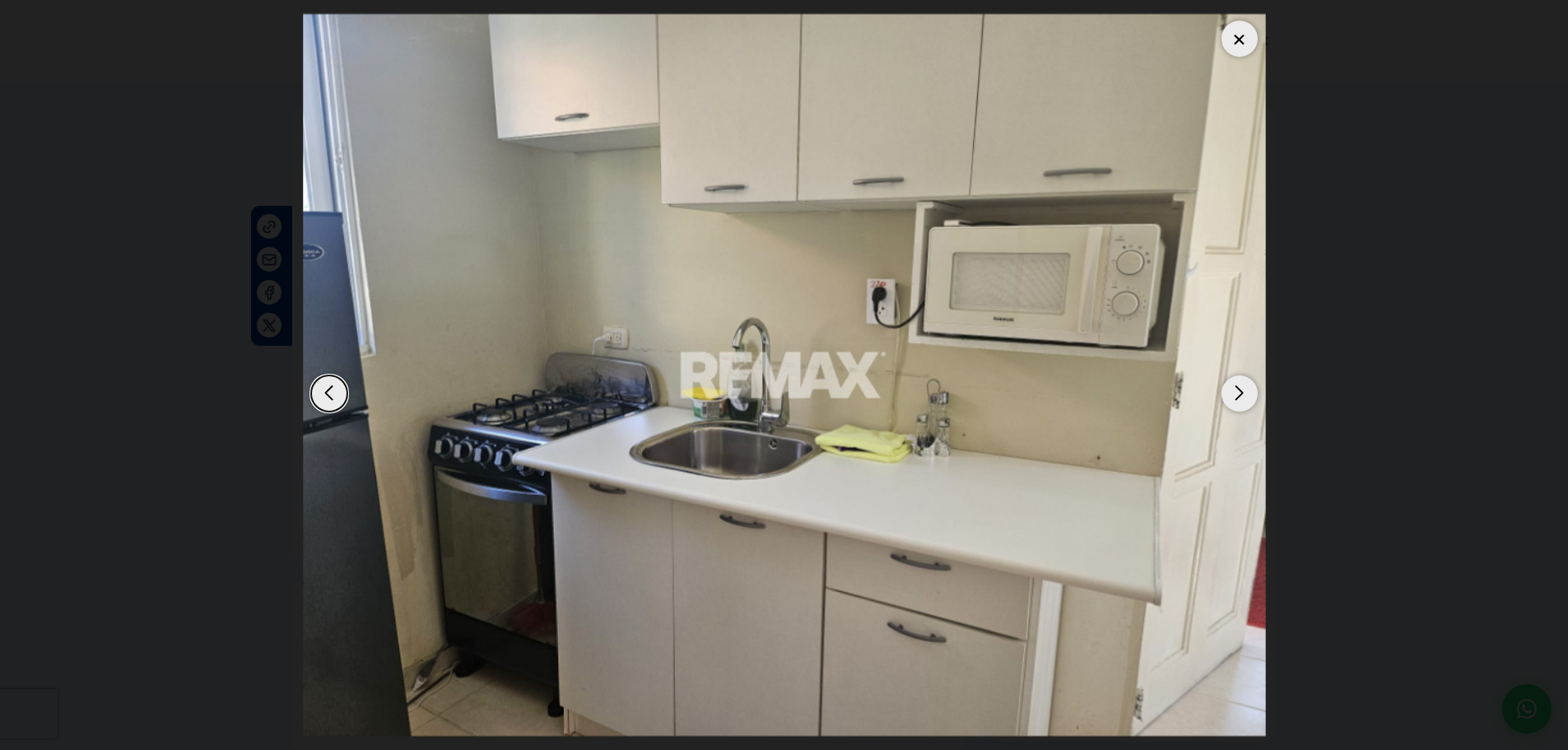
click at [1237, 396] on div "Next slide" at bounding box center [1239, 393] width 36 height 36
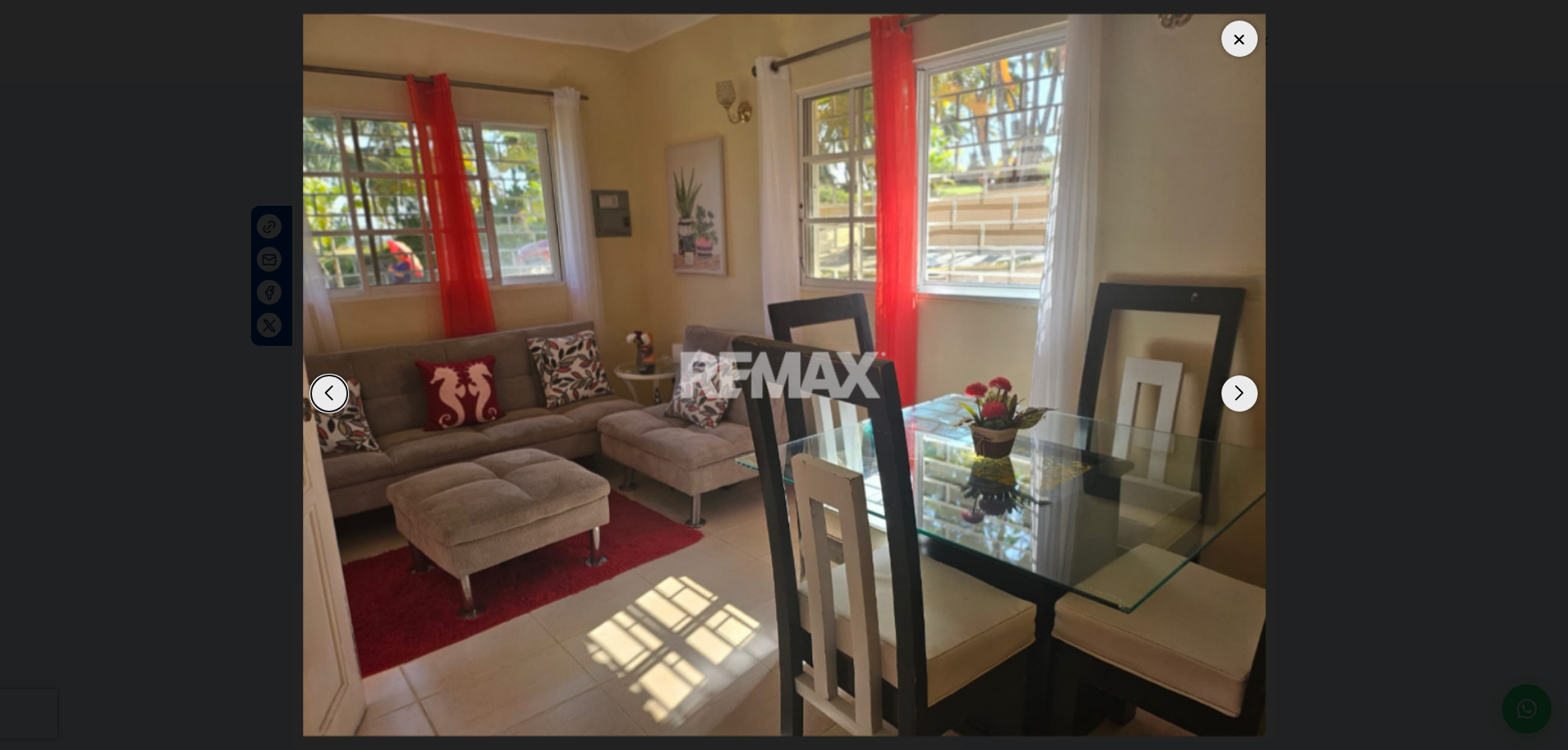
click at [1237, 396] on div "Next slide" at bounding box center [1239, 393] width 36 height 36
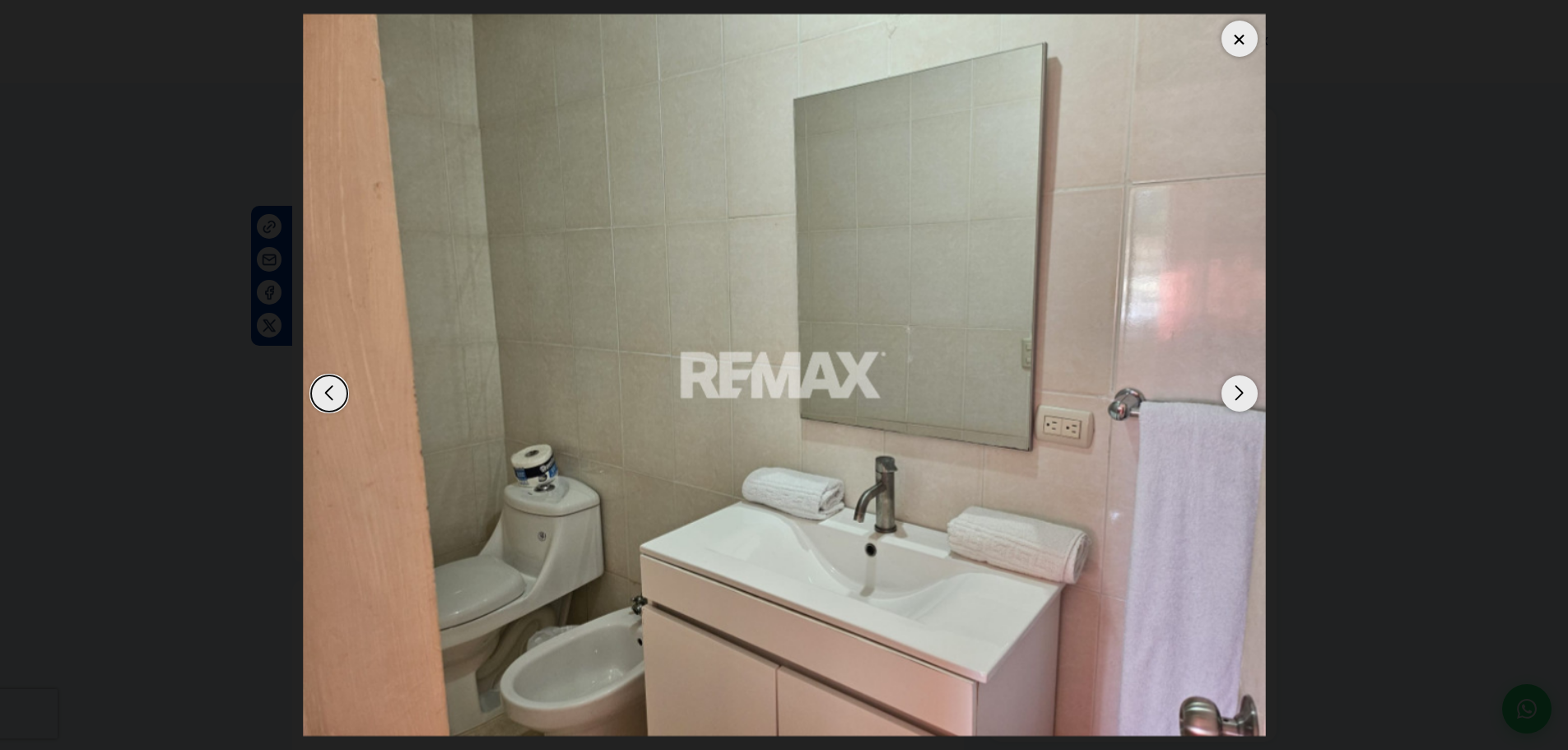
click at [1237, 396] on div "Next slide" at bounding box center [1239, 393] width 36 height 36
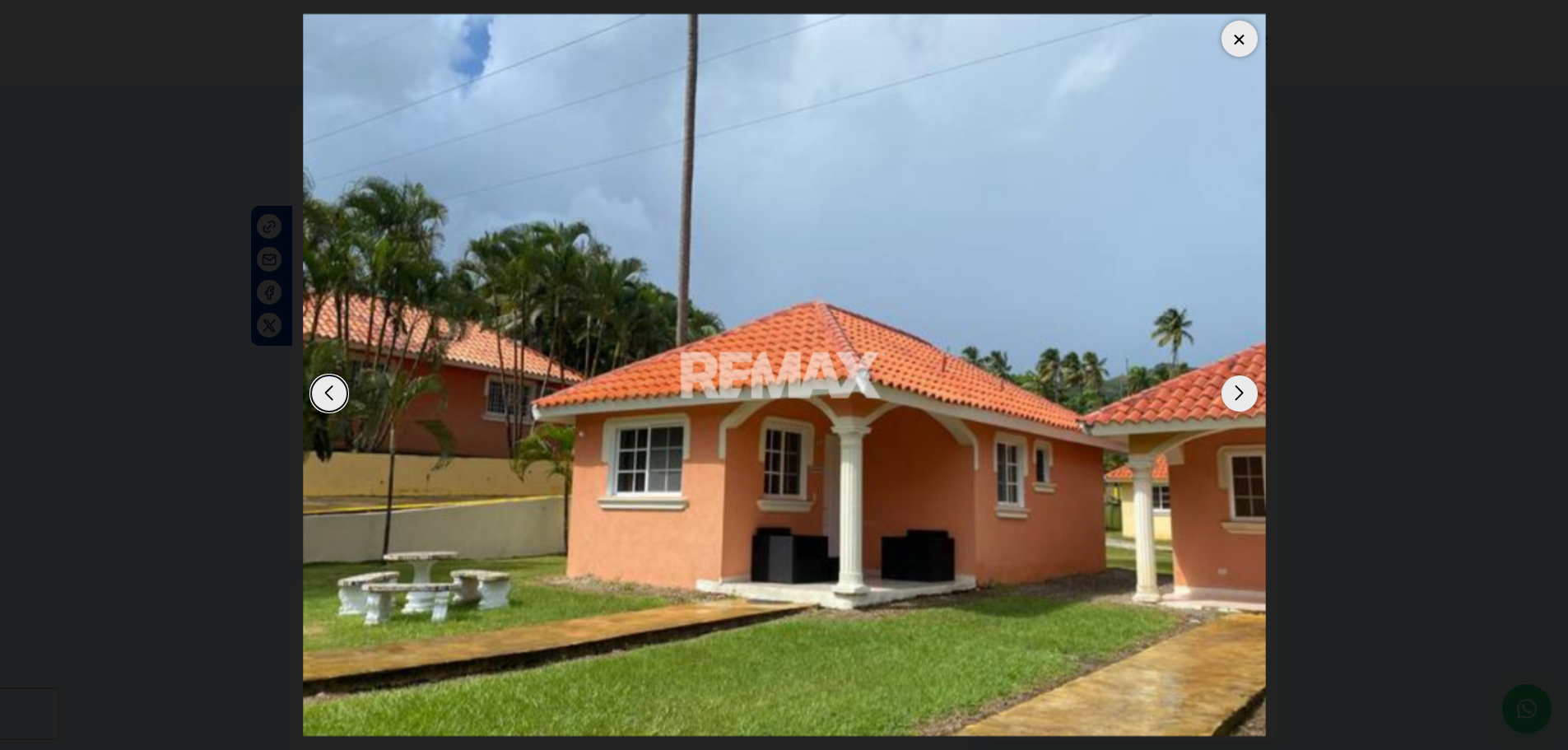
click at [1237, 396] on div "Next slide" at bounding box center [1239, 393] width 36 height 36
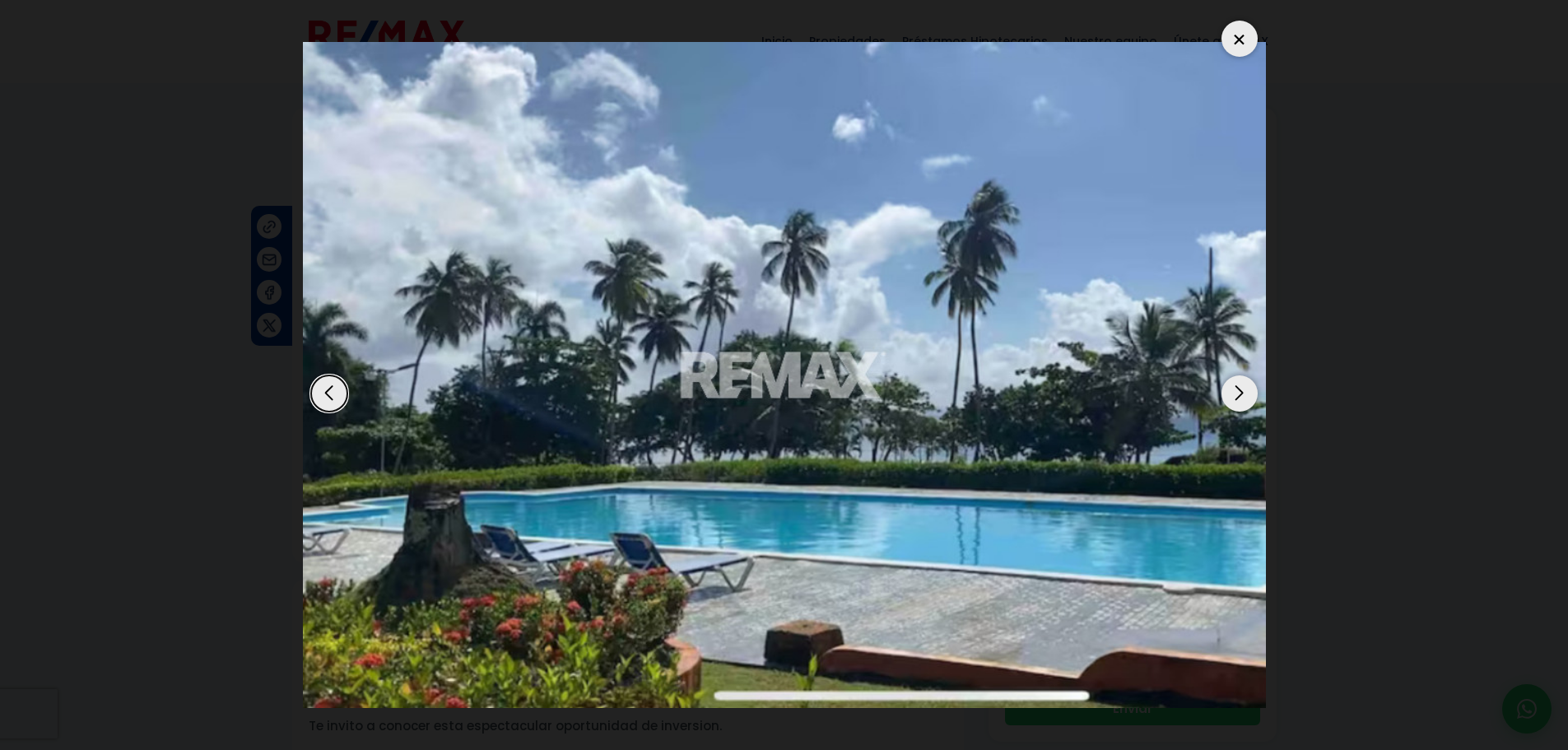
click at [1240, 47] on div at bounding box center [1239, 38] width 36 height 36
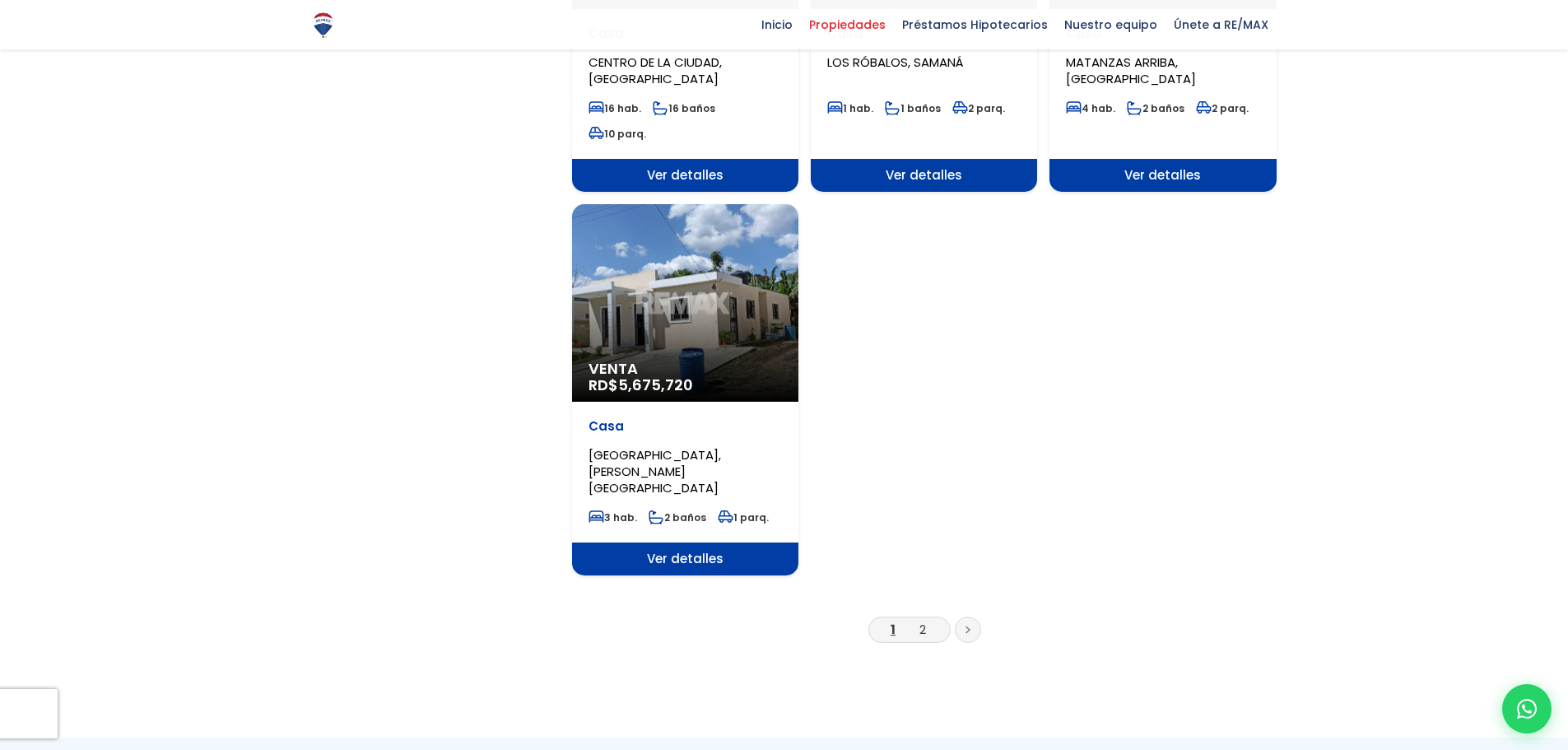
scroll to position [1976, 0]
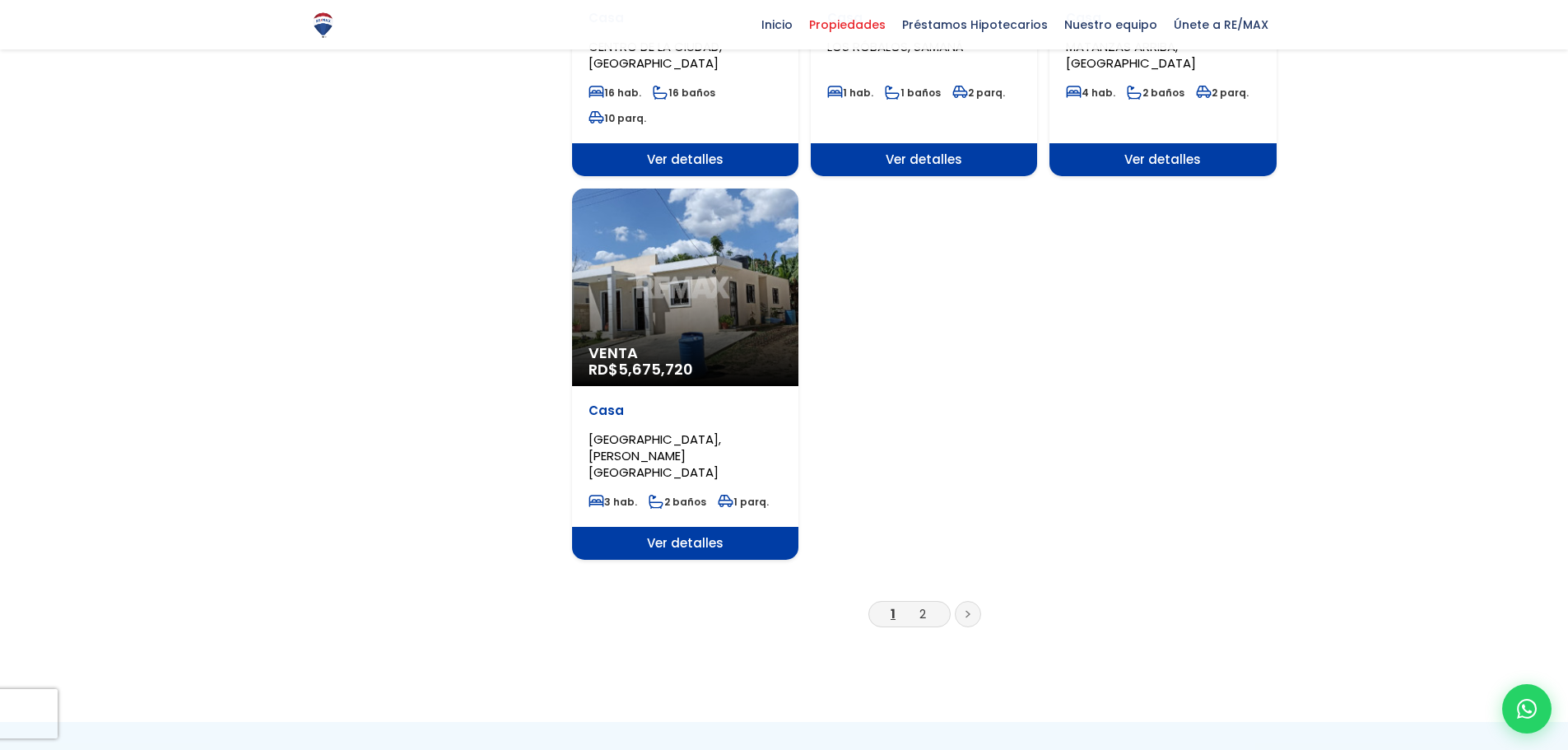
click at [968, 612] on icon at bounding box center [968, 614] width 4 height 6
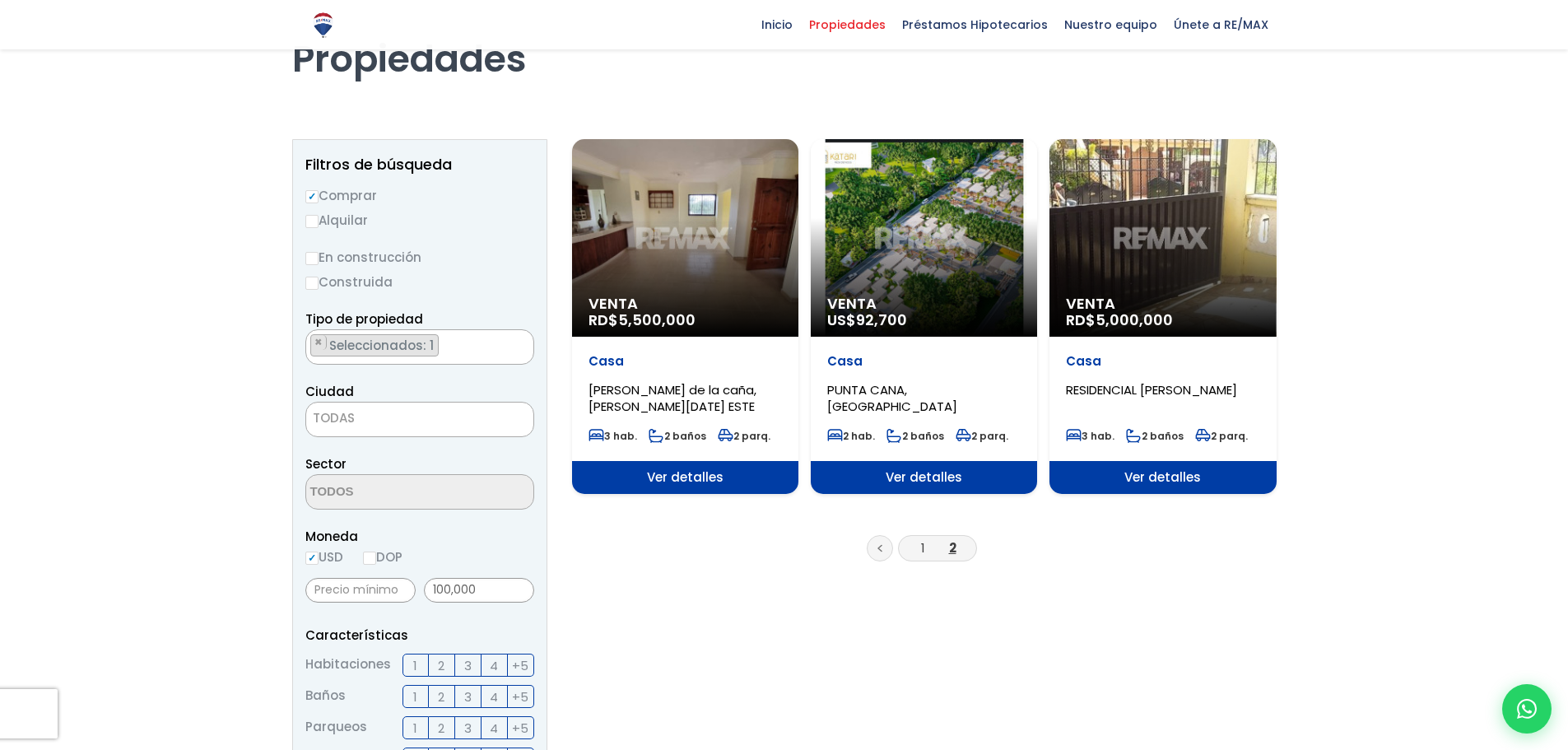
scroll to position [83, 0]
